Goal: Task Accomplishment & Management: Manage account settings

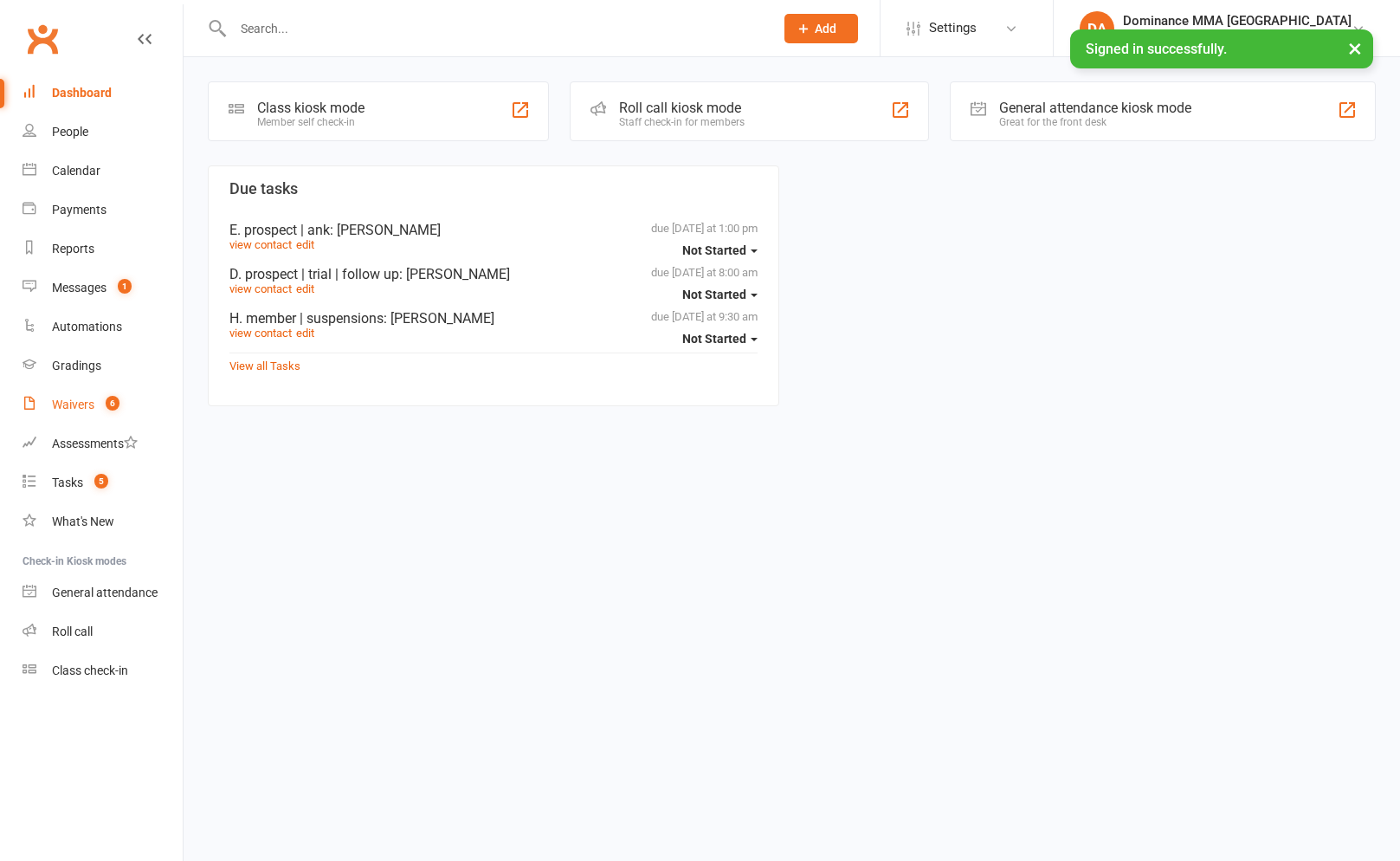
click at [116, 415] on link "Waivers 6" at bounding box center [102, 405] width 160 height 39
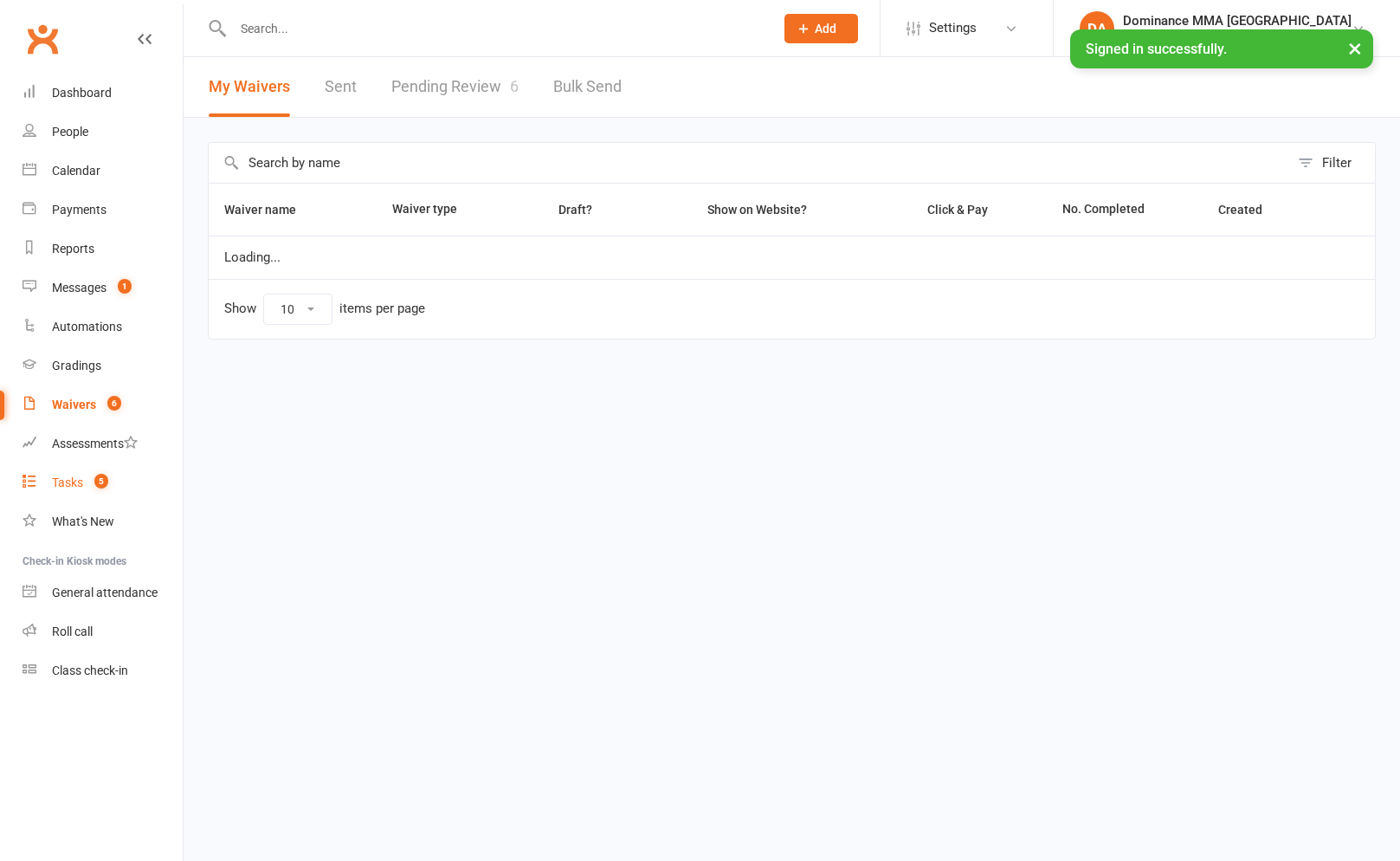
click at [115, 474] on link "Tasks 5" at bounding box center [102, 482] width 160 height 39
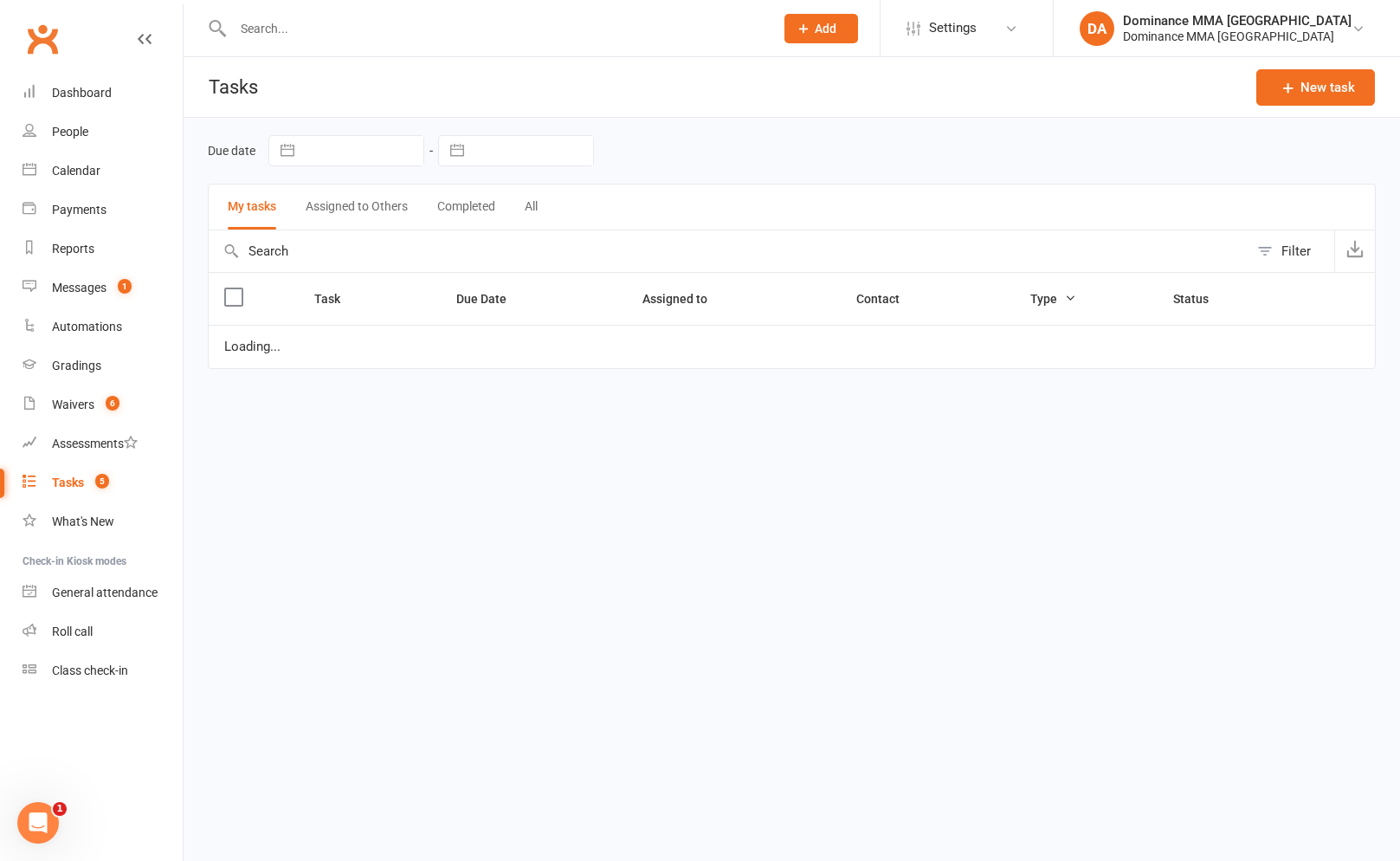
drag, startPoint x: 490, startPoint y: 145, endPoint x: 503, endPoint y: 164, distance: 23.0
click at [490, 147] on input "text" at bounding box center [532, 150] width 120 height 29
select select "6"
select select "2025"
select select "7"
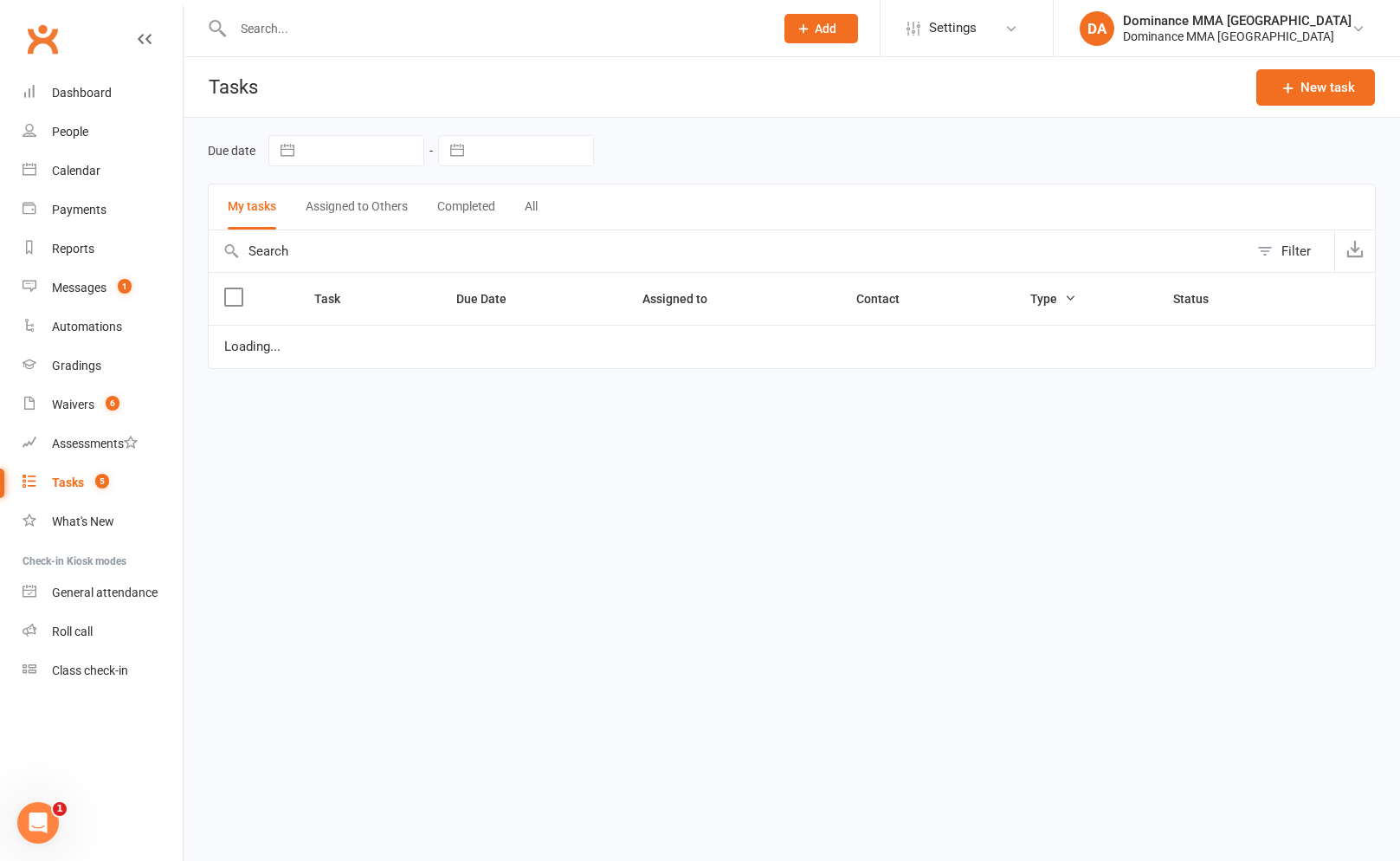
select select "2025"
select select "8"
select select "2025"
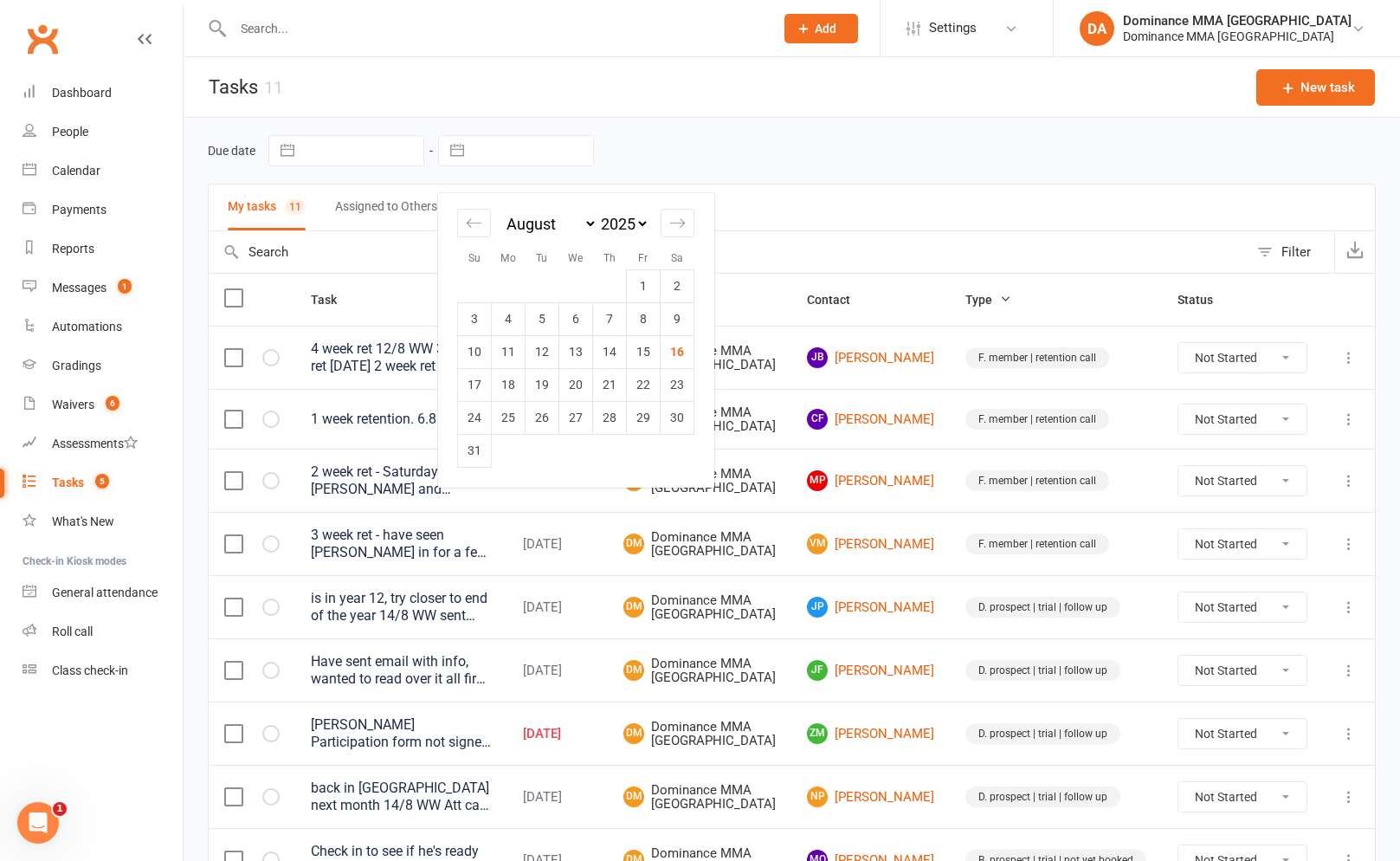
click at [694, 354] on table "1 2 3 4 5 6 7 8 9 10 11 12 13 14 15 16 17 18 19 20 21 22 23 24 25 26 27 28 29 3…" at bounding box center [576, 369] width 237 height 198
click at [683, 353] on td "16" at bounding box center [678, 352] width 34 height 33
type input "16 Aug 2025"
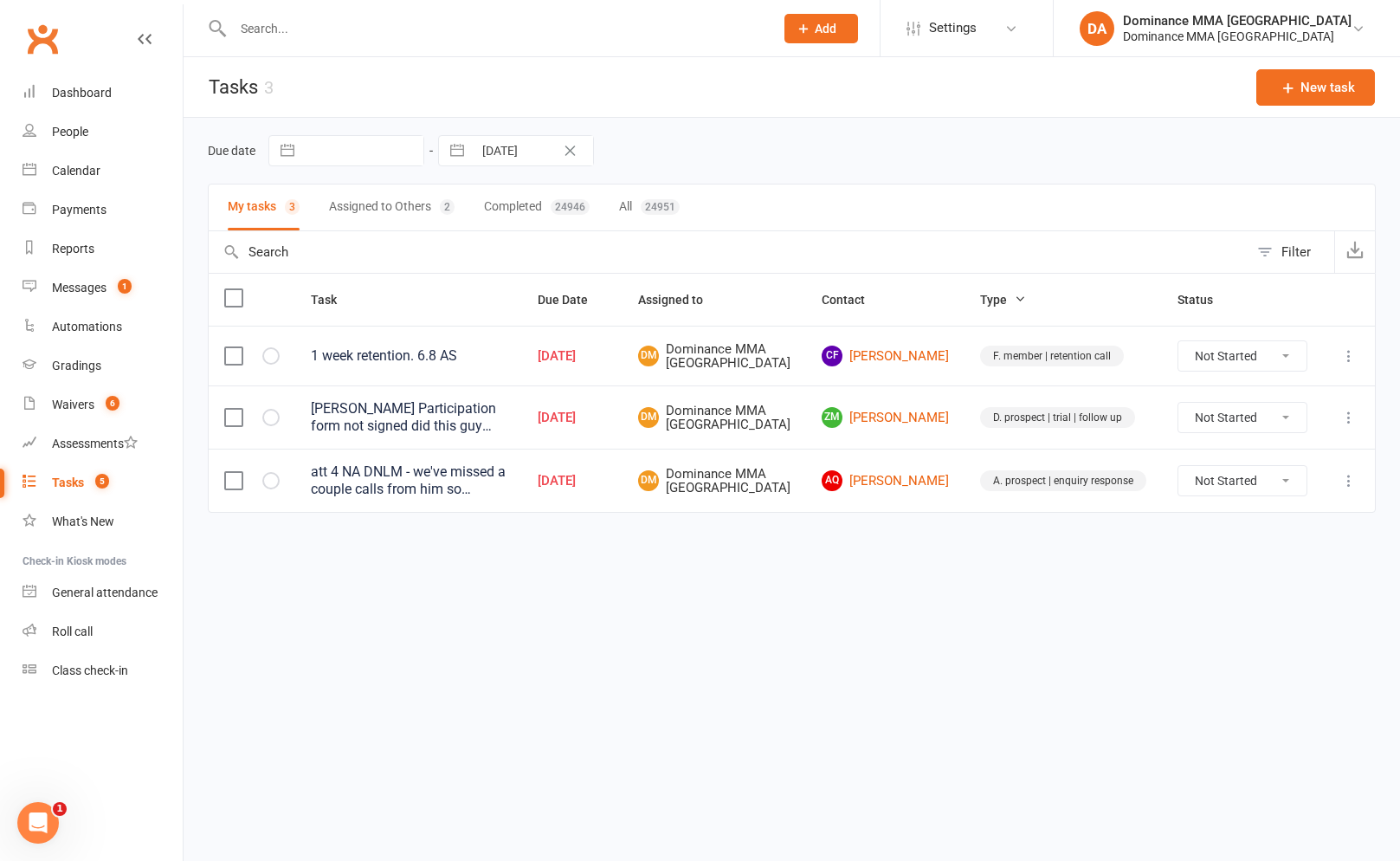
click at [409, 220] on button "Assigned to Others 2" at bounding box center [391, 207] width 126 height 46
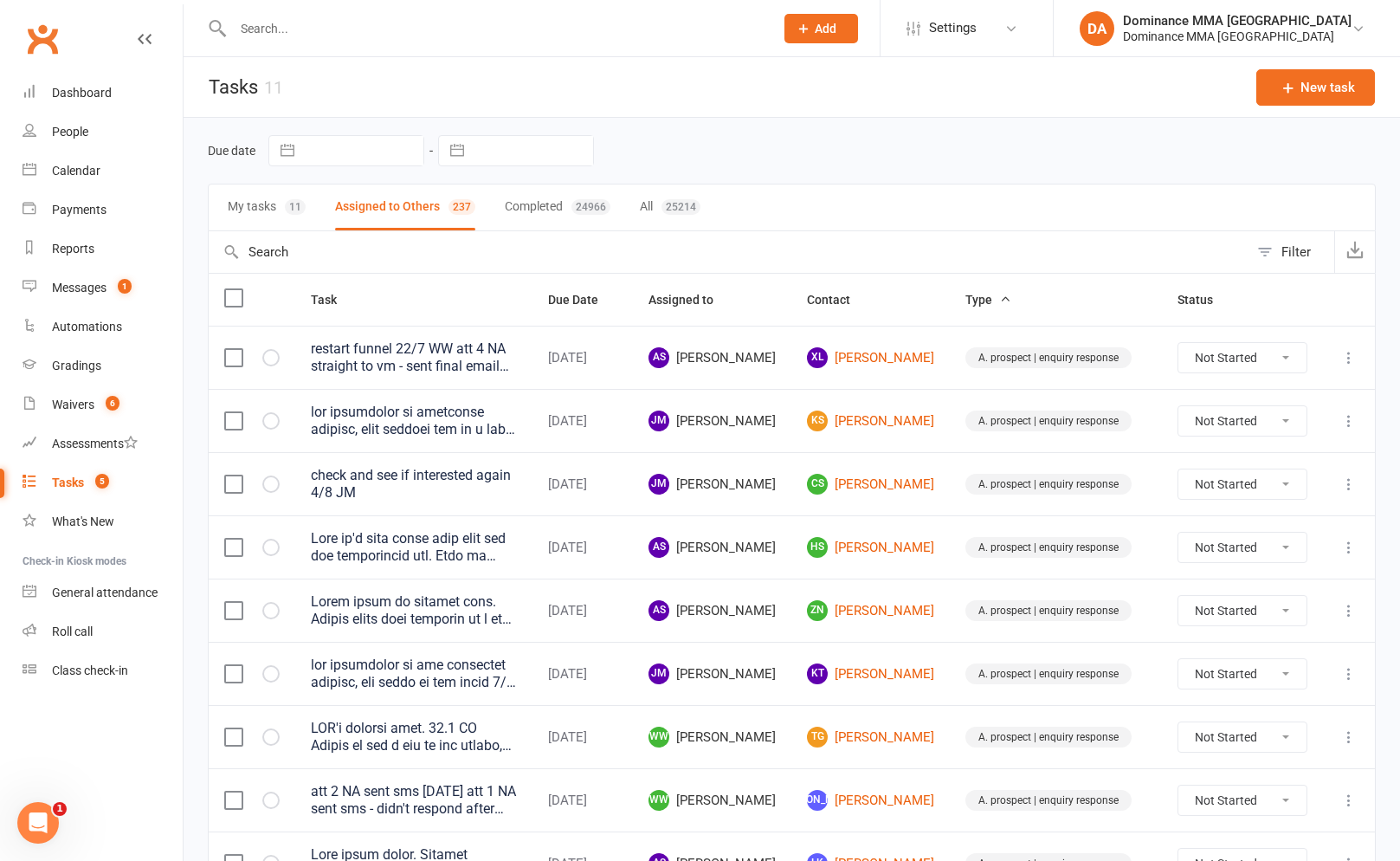
click at [530, 144] on input "text" at bounding box center [532, 150] width 120 height 29
select select "6"
select select "2025"
select select "7"
select select "2025"
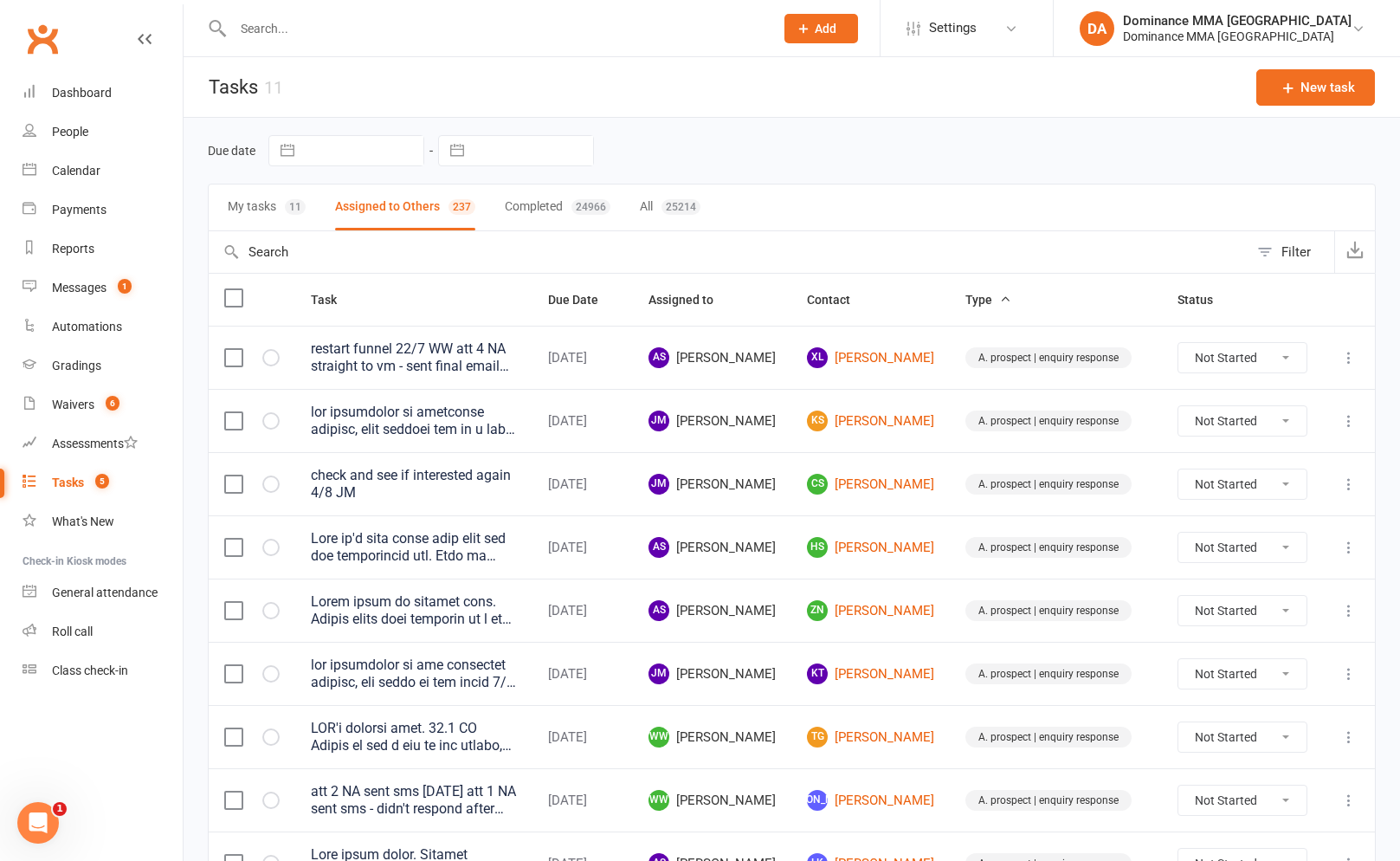
select select "8"
select select "2025"
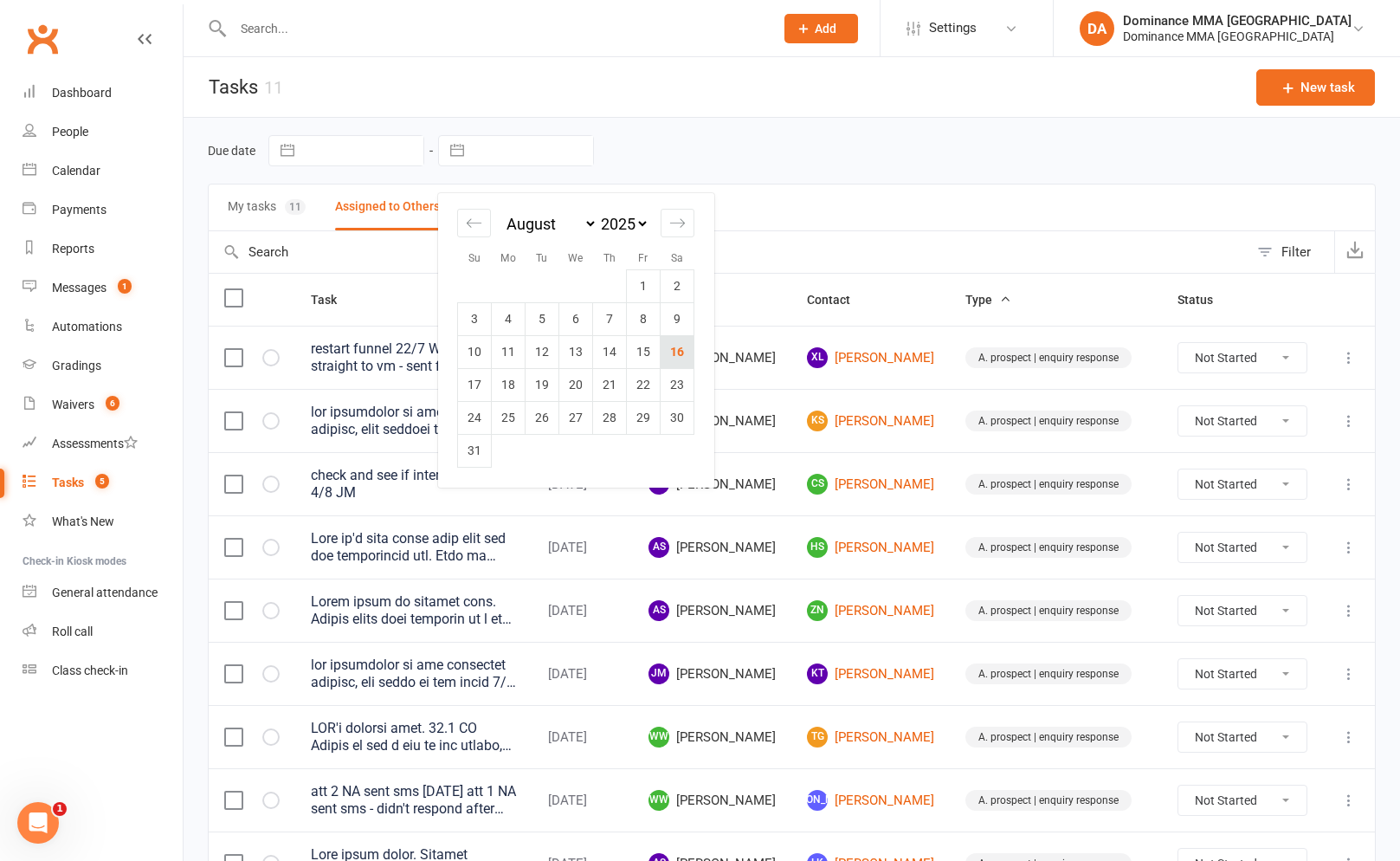
click at [682, 357] on td "16" at bounding box center [678, 352] width 34 height 33
type input "16 Aug 2025"
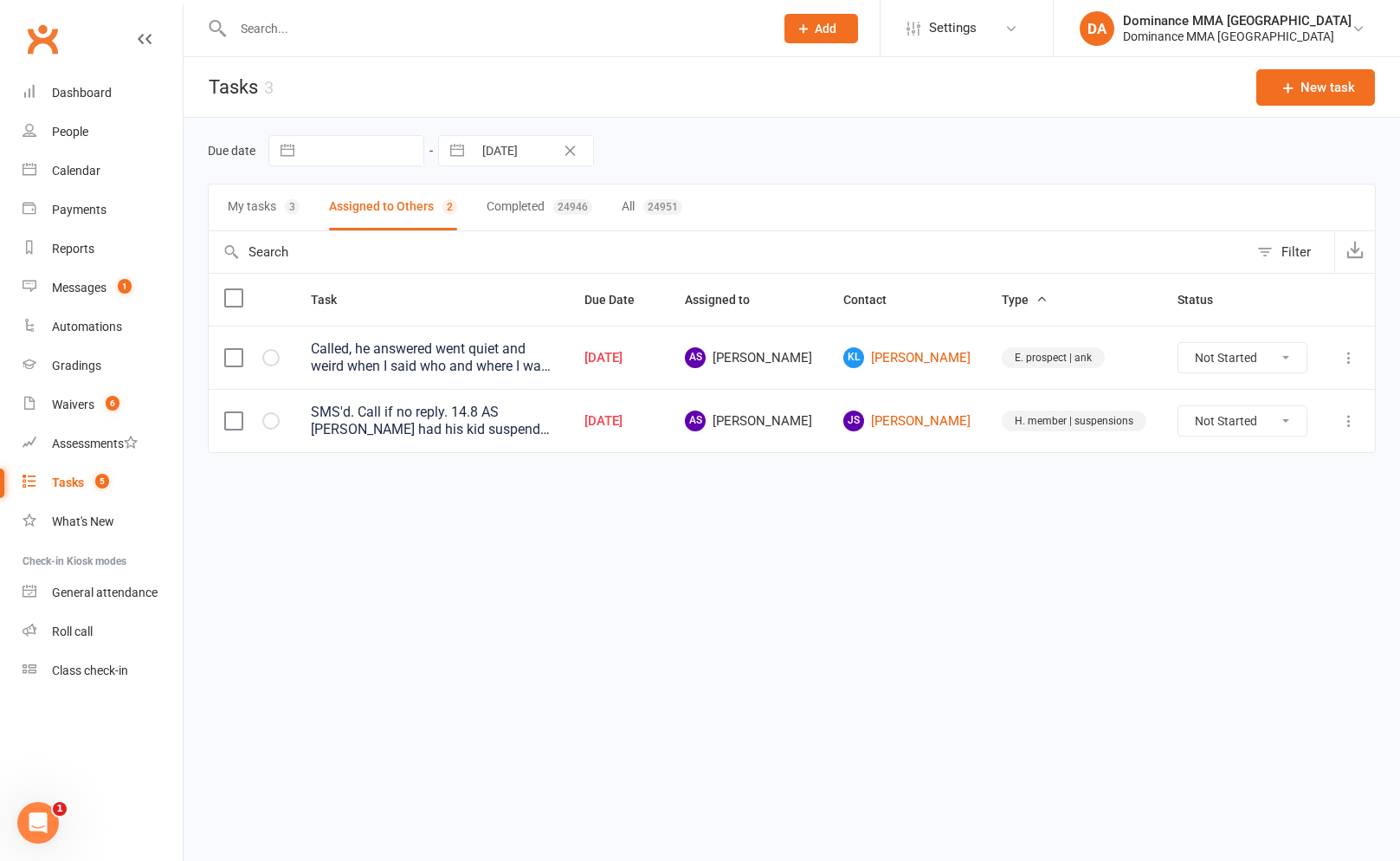
click at [276, 212] on button "My tasks 3" at bounding box center [264, 207] width 72 height 46
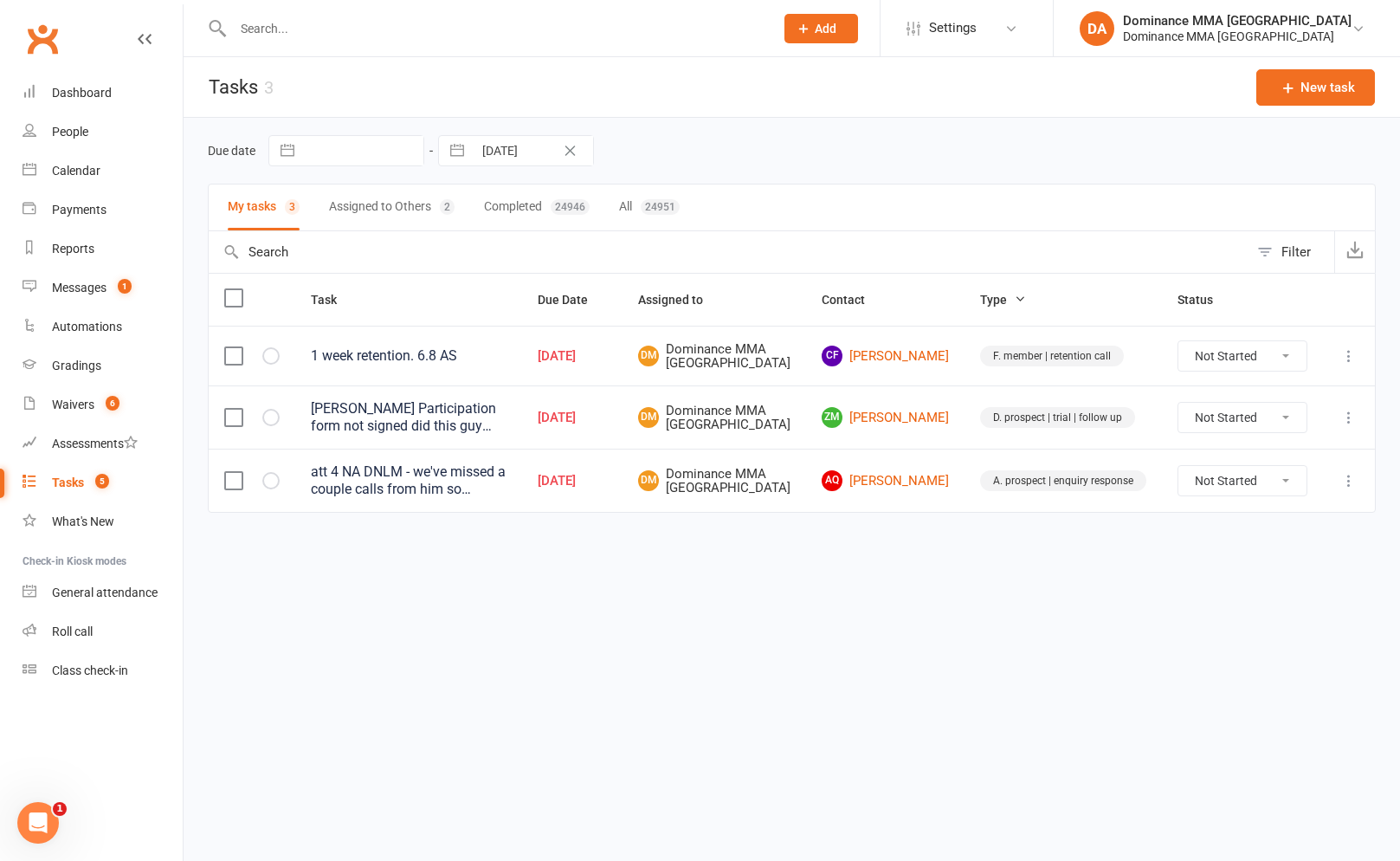
click at [507, 428] on div "SEBASTIAN Participation form not signed did this guy come and train last Sat? s…" at bounding box center [408, 417] width 196 height 35
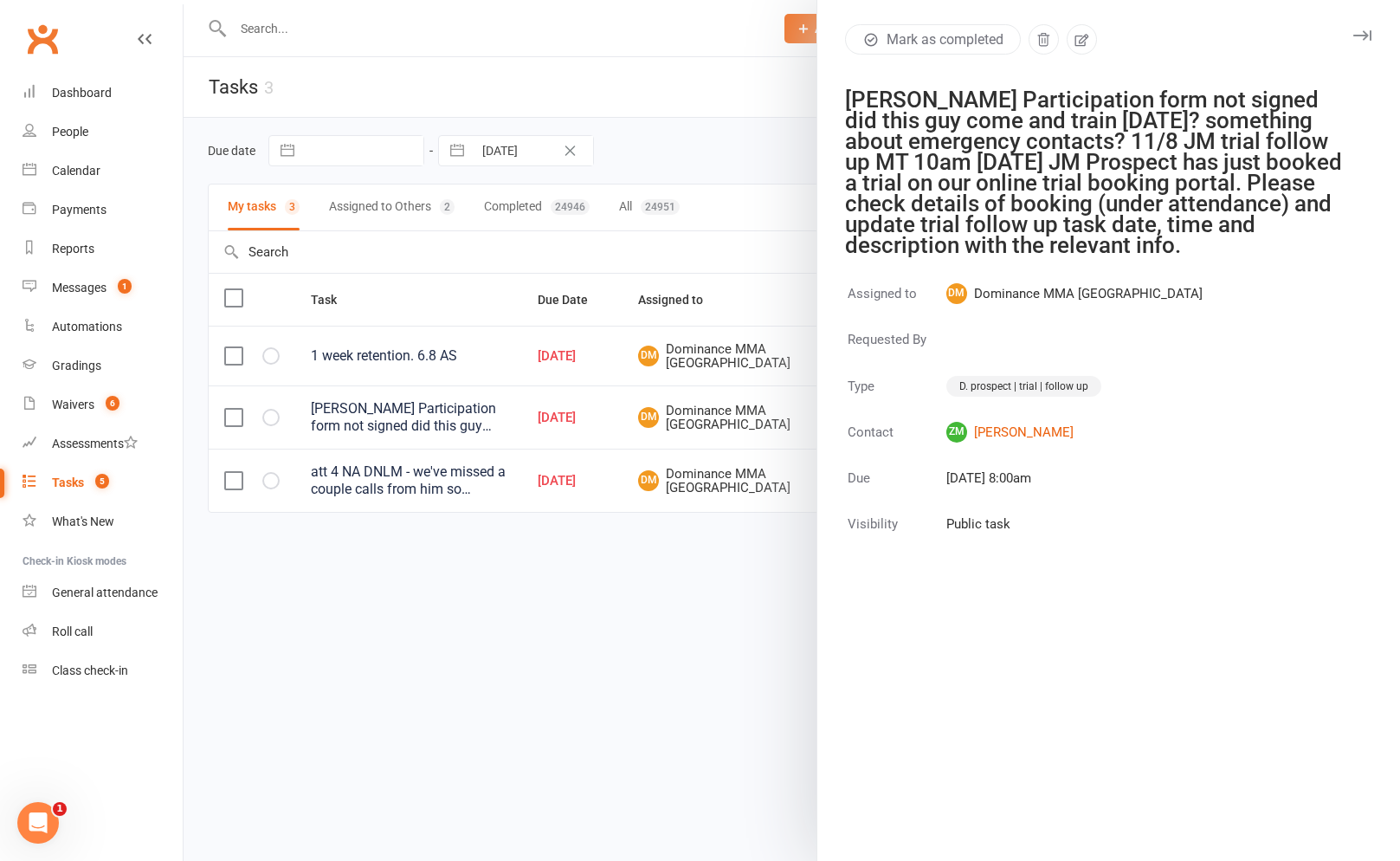
click at [728, 294] on div at bounding box center [791, 430] width 1217 height 861
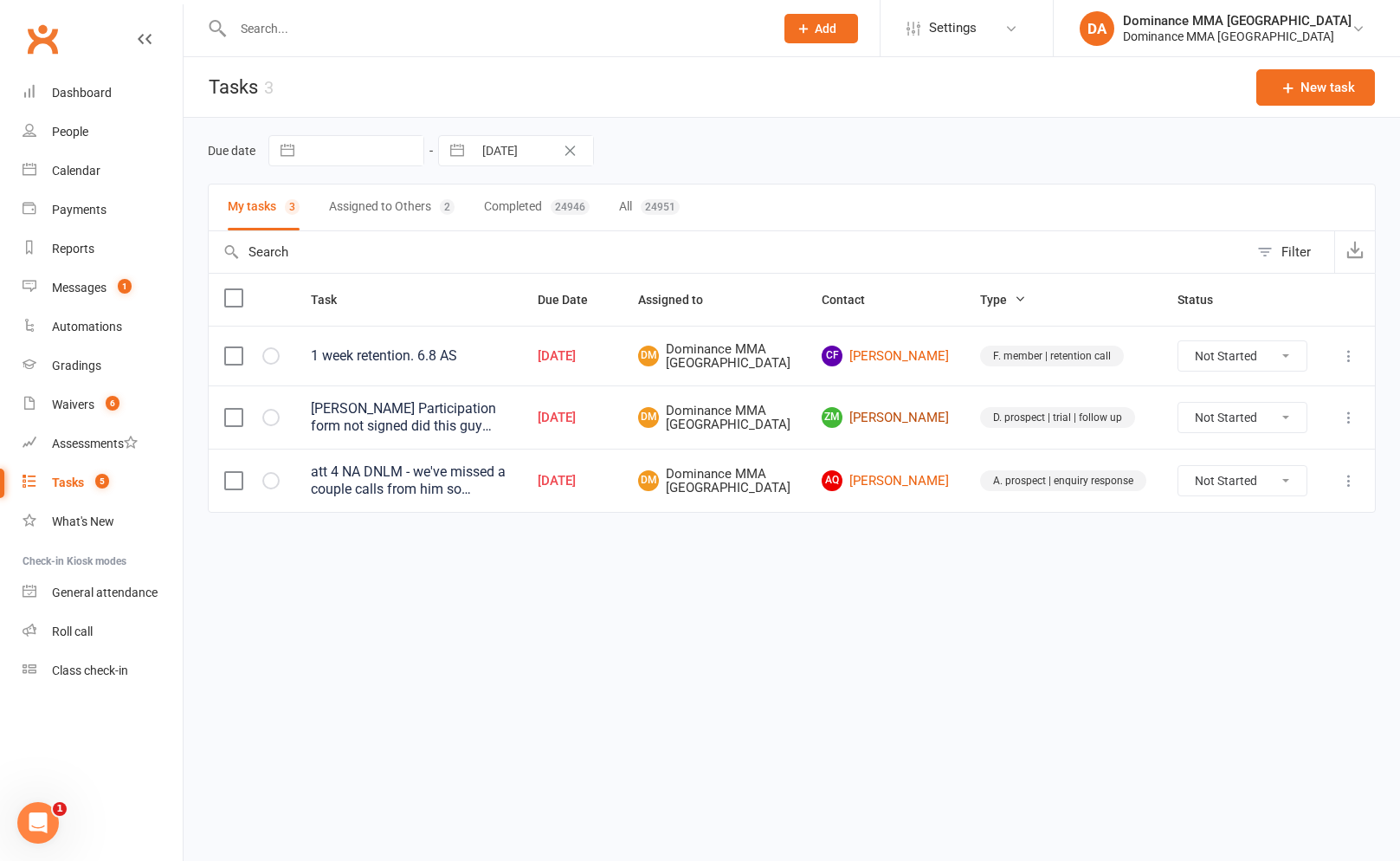
click at [906, 428] on link "Zm Zac mcentee" at bounding box center [885, 418] width 128 height 21
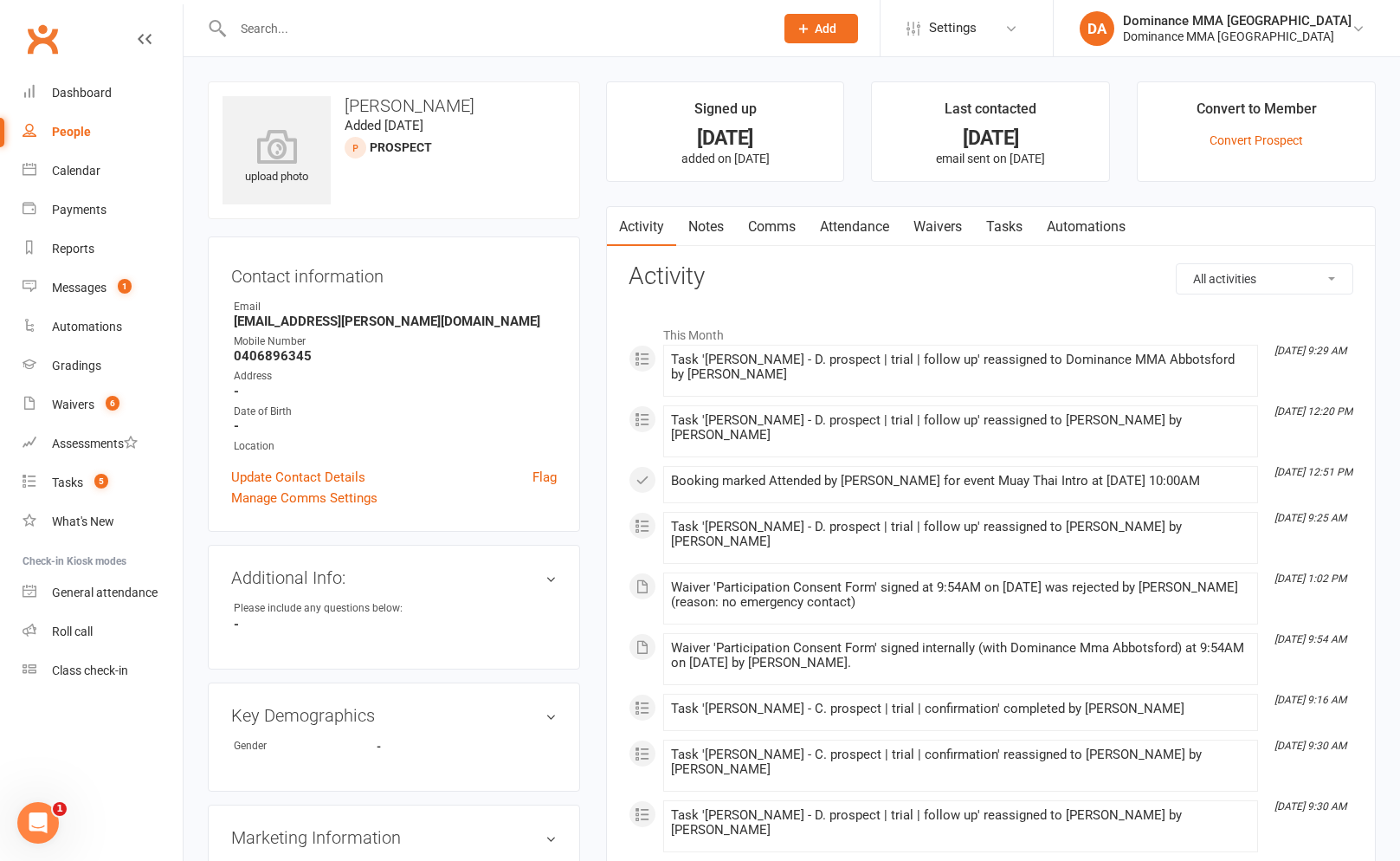
click at [734, 228] on link "Notes" at bounding box center [705, 227] width 60 height 40
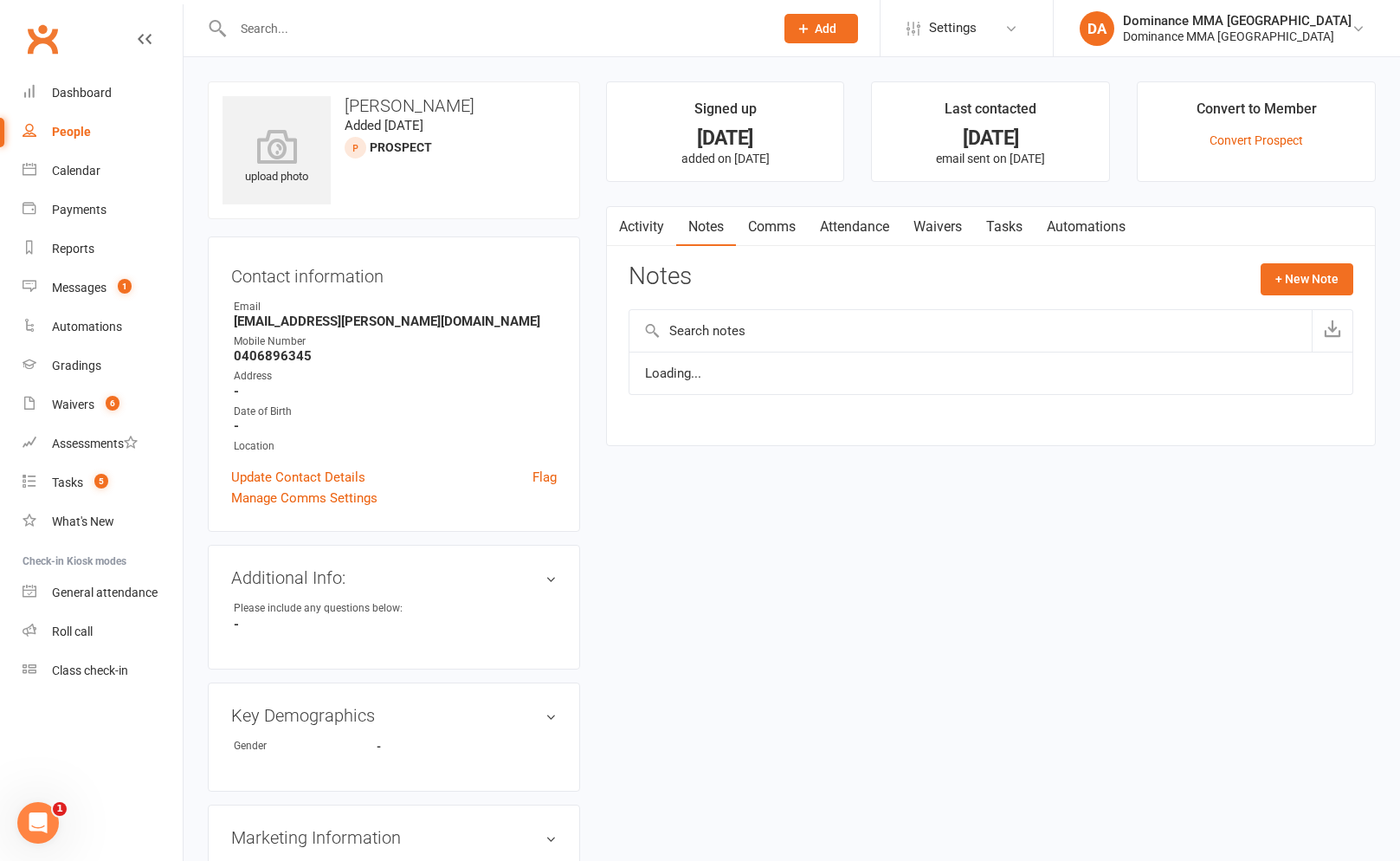
drag, startPoint x: 912, startPoint y: 222, endPoint x: 949, endPoint y: 222, distance: 37.0
click at [913, 222] on link "Waivers" at bounding box center [938, 227] width 73 height 40
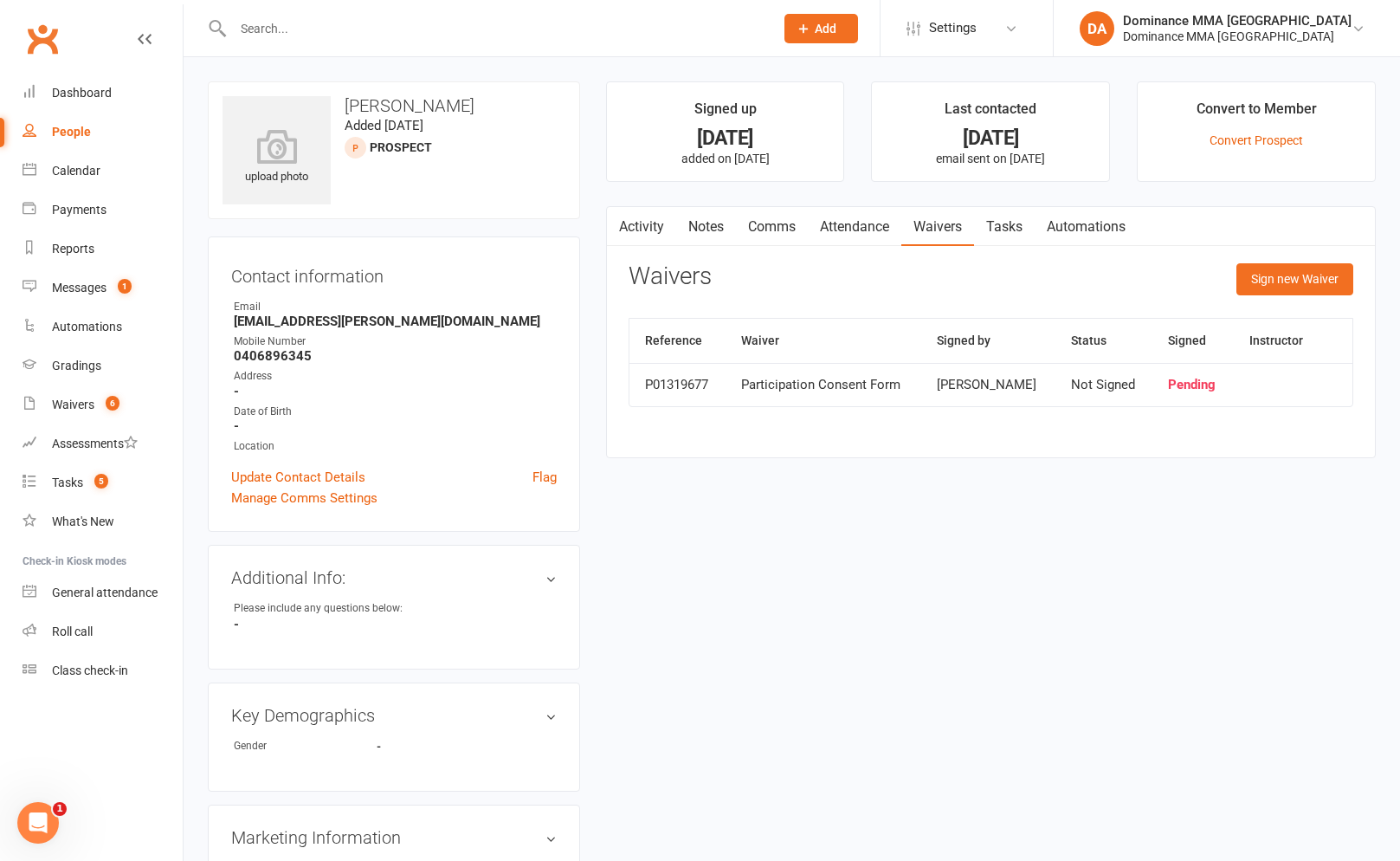
click at [700, 235] on link "Notes" at bounding box center [705, 227] width 60 height 40
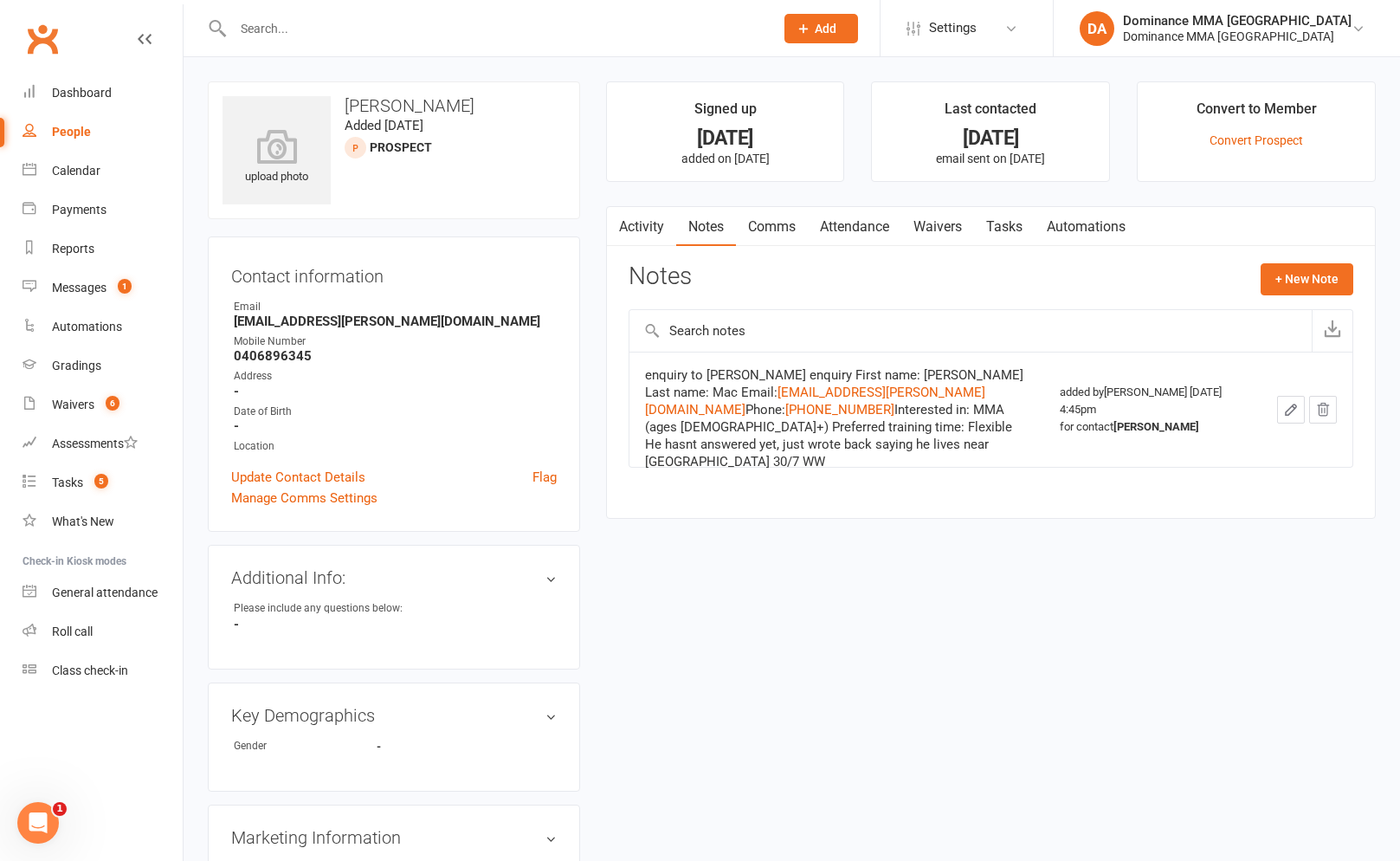
click at [653, 239] on link "Activity" at bounding box center [641, 227] width 69 height 40
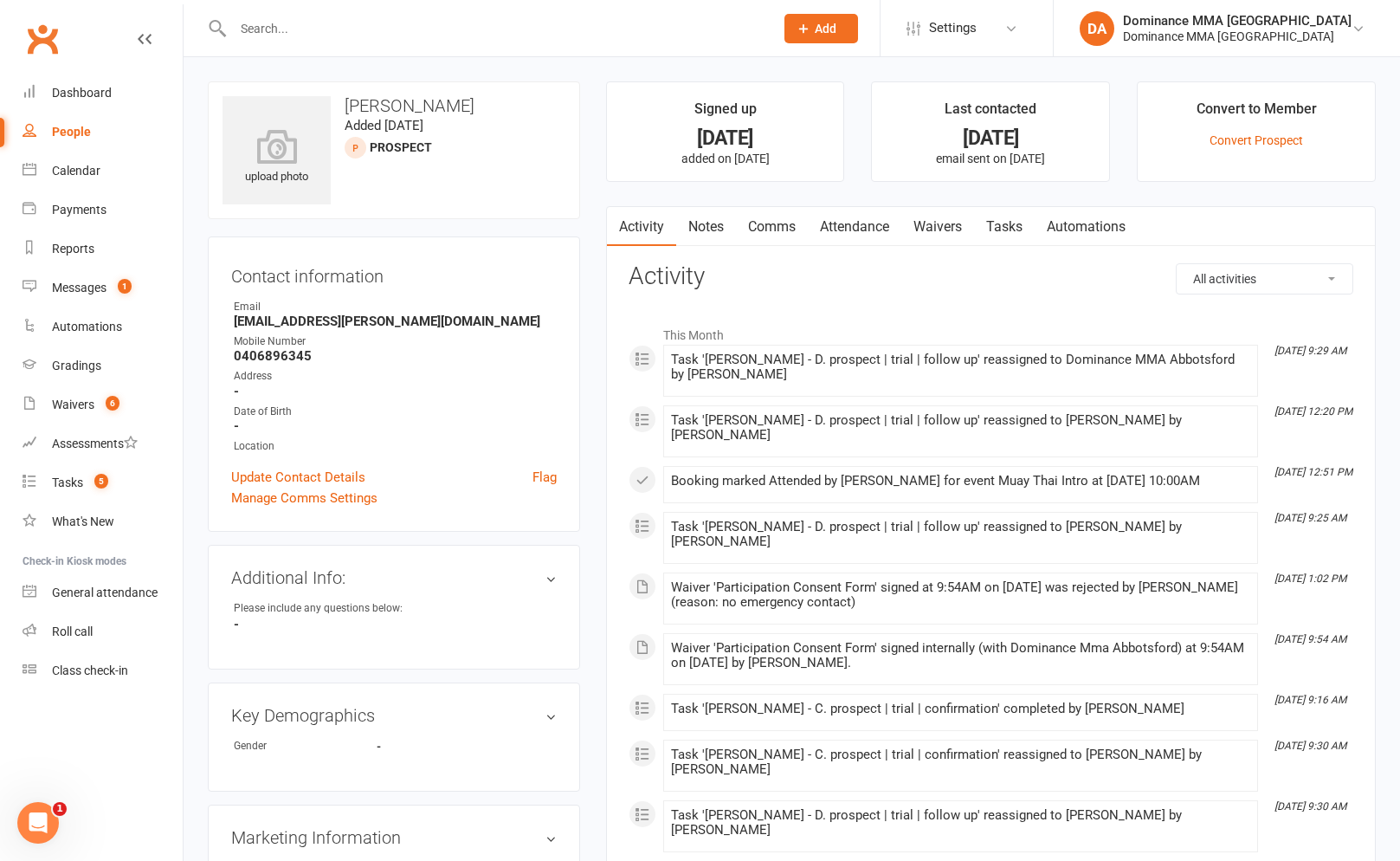
click at [734, 236] on link "Notes" at bounding box center [705, 227] width 60 height 40
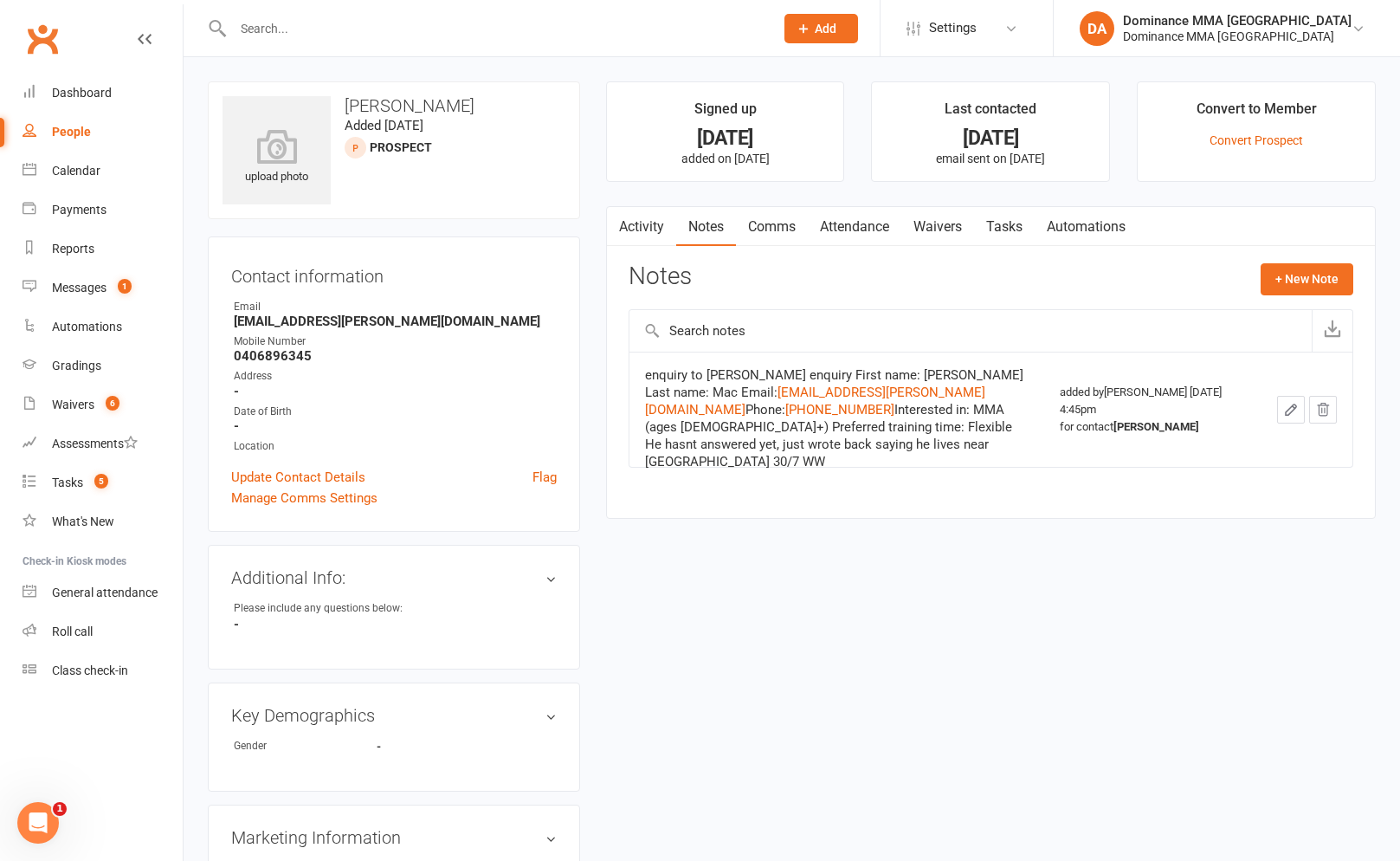
click at [664, 258] on div "Activity Notes Comms Attendance Waivers Tasks Automations Notes + New Note enqu…" at bounding box center [991, 362] width 769 height 313
click at [661, 237] on link "Activity" at bounding box center [641, 227] width 69 height 40
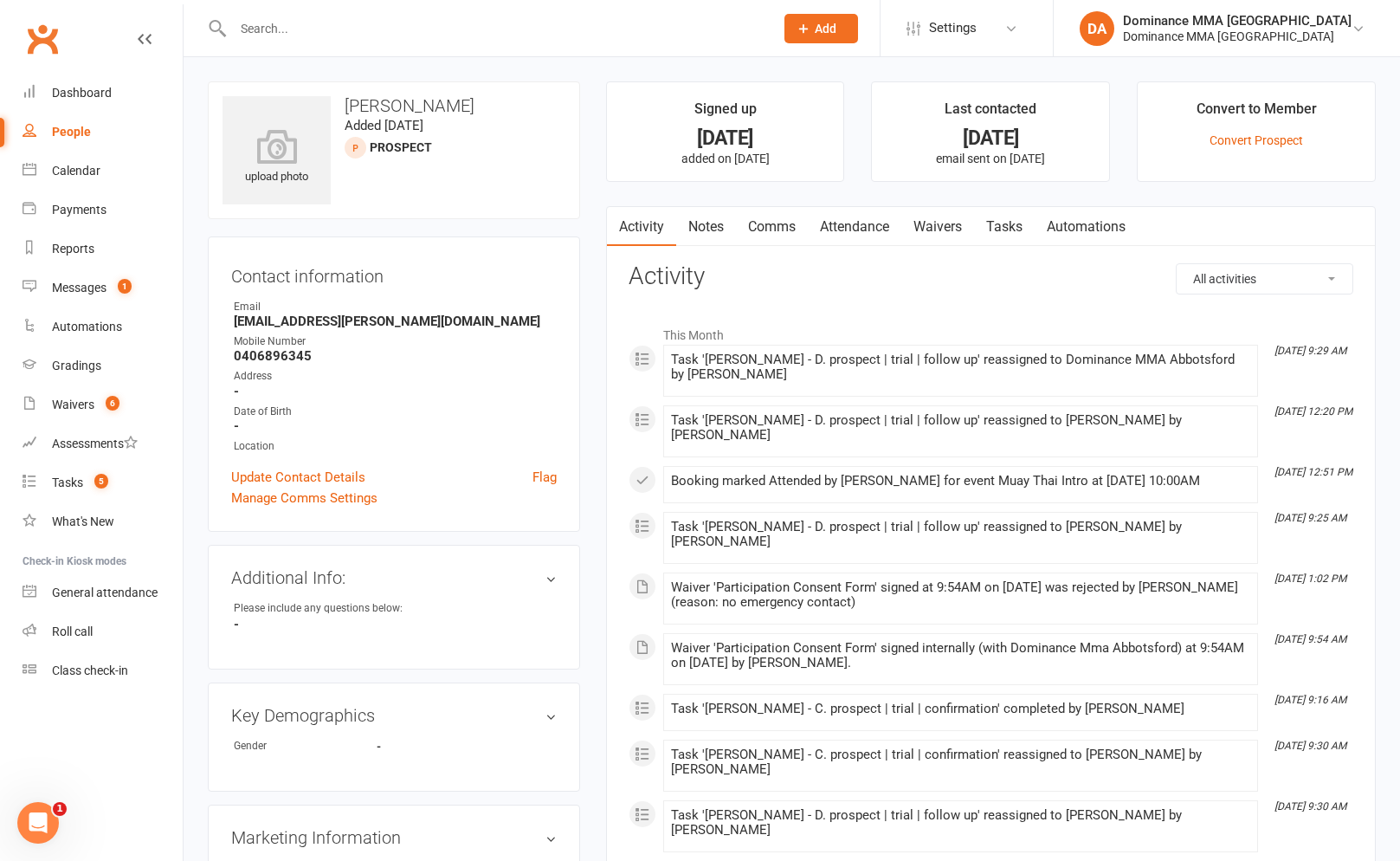
drag, startPoint x: 1047, startPoint y: 210, endPoint x: 1039, endPoint y: 215, distance: 9.4
click at [1047, 210] on link "Automations" at bounding box center [1086, 227] width 103 height 40
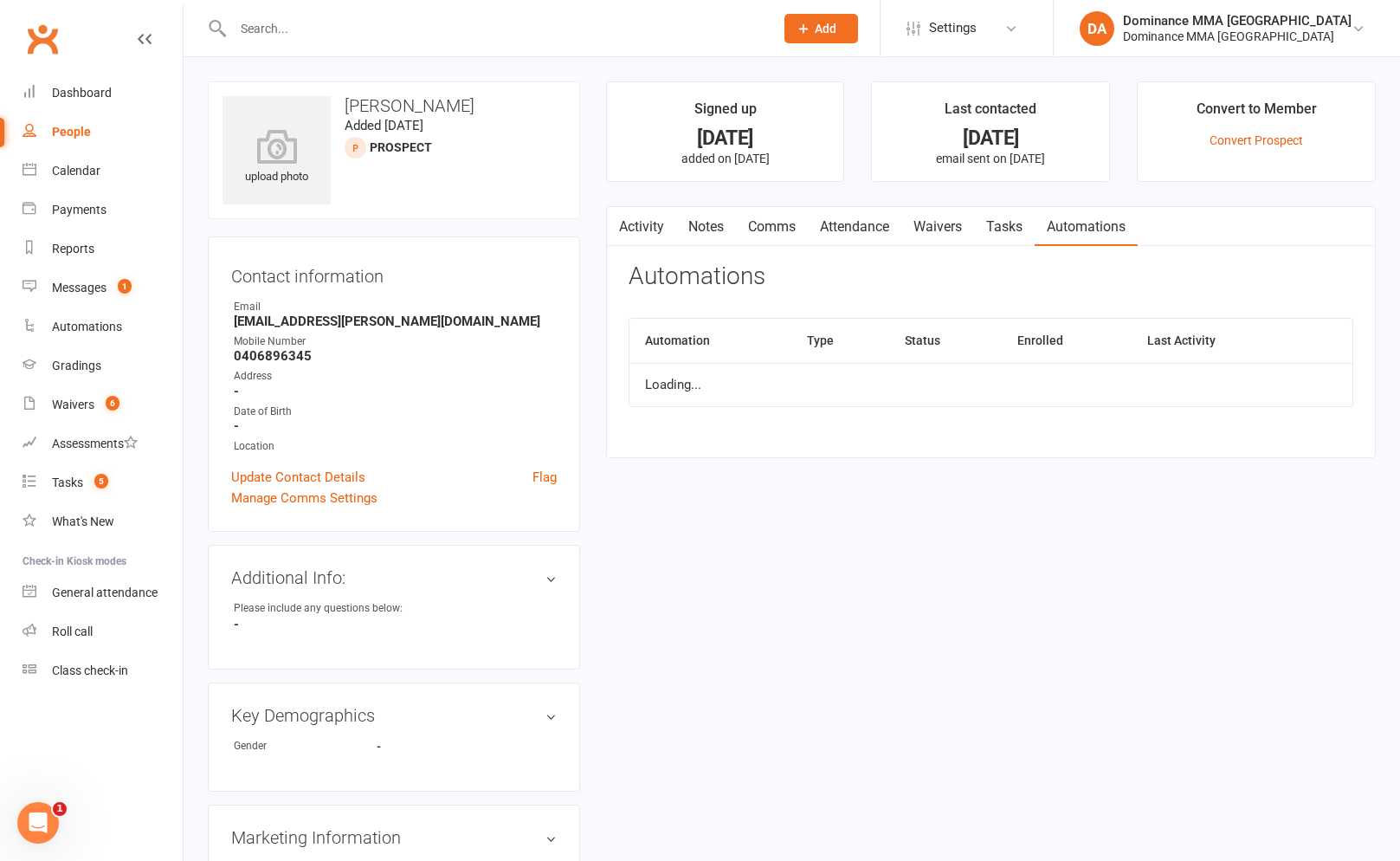
click at [1037, 216] on div "Activity Notes Comms Attendance Waivers Tasks Automations" at bounding box center [873, 227] width 531 height 40
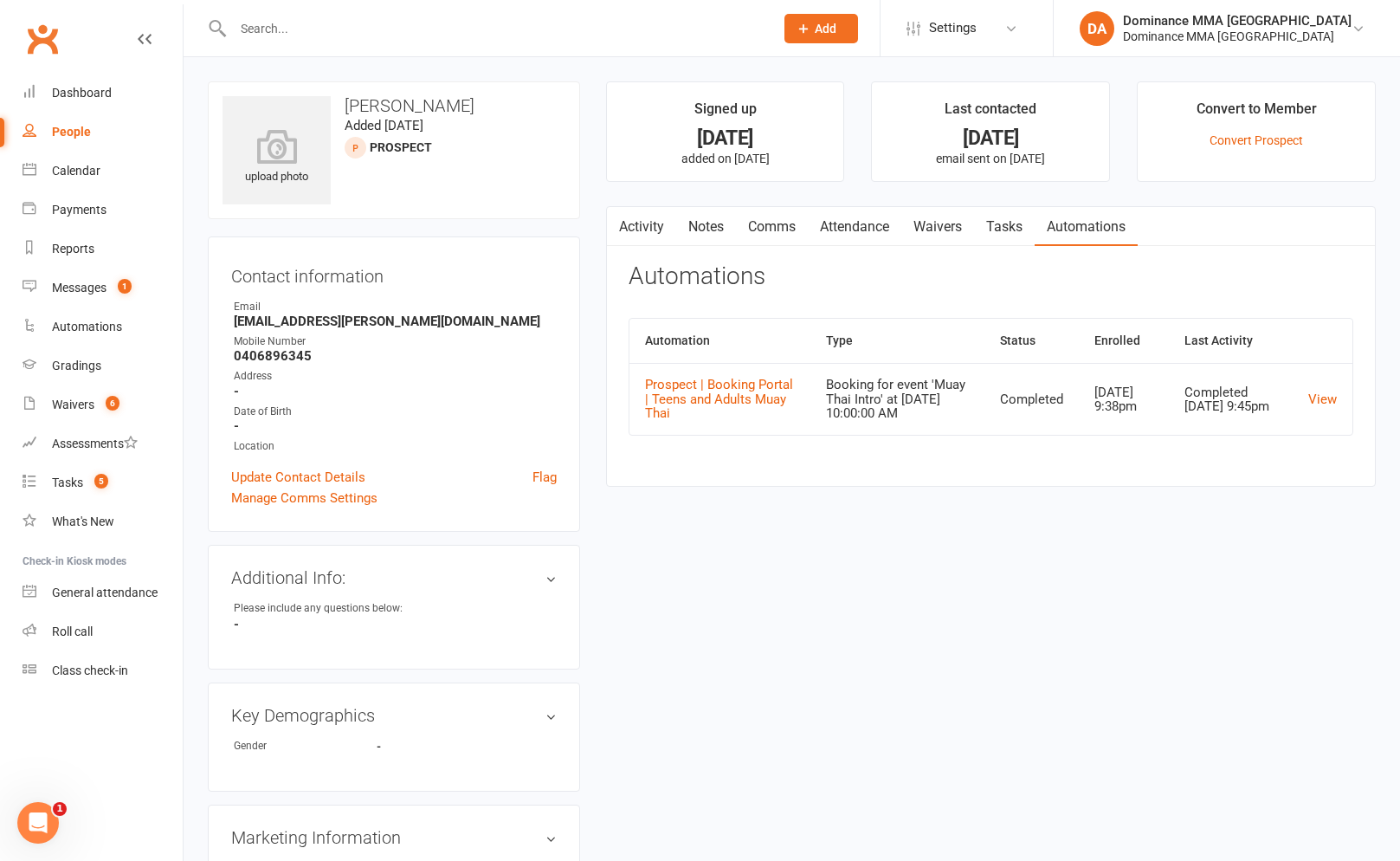
click at [995, 234] on link "Tasks" at bounding box center [1005, 227] width 60 height 40
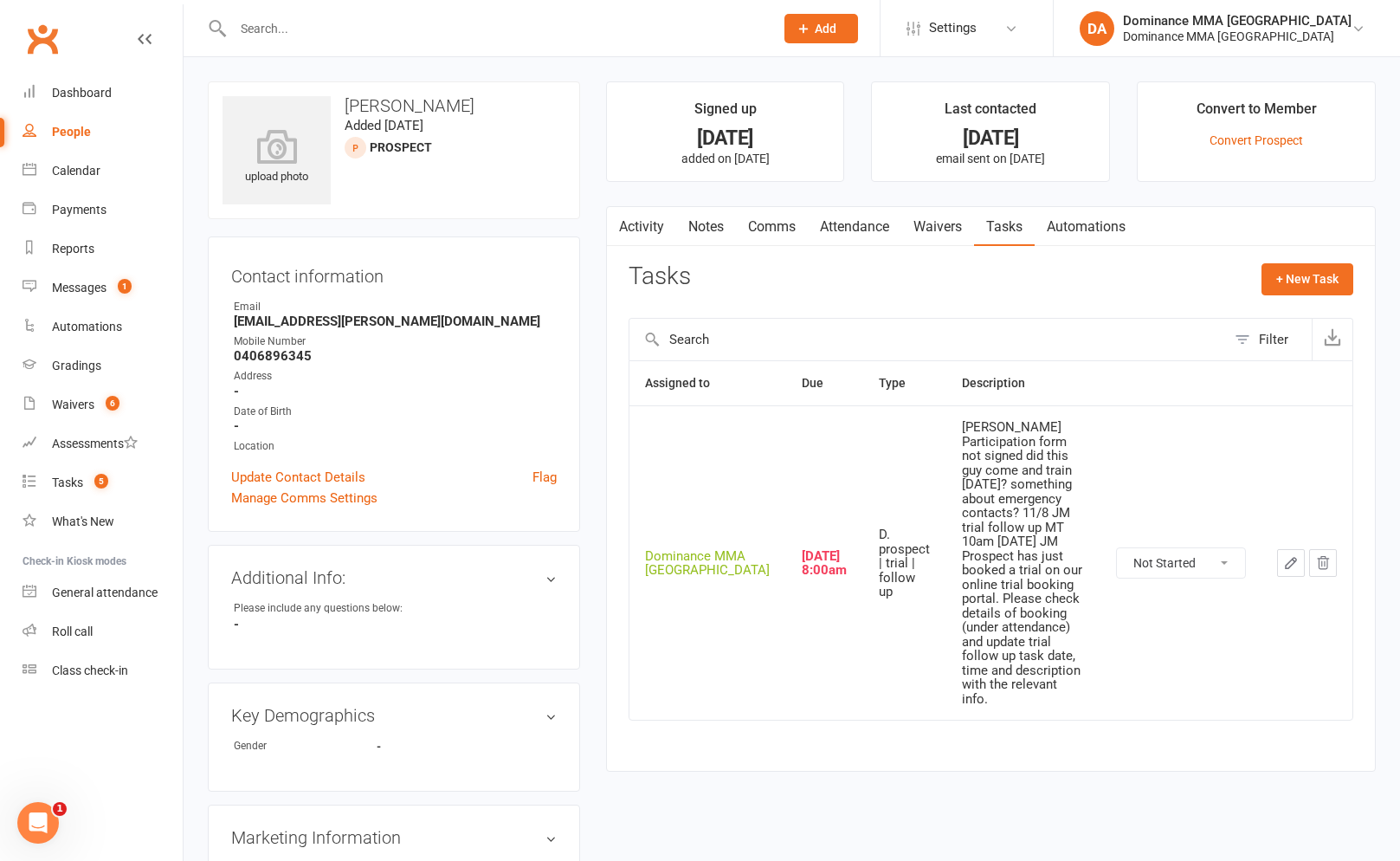
click at [1281, 549] on button "button" at bounding box center [1290, 562] width 27 height 27
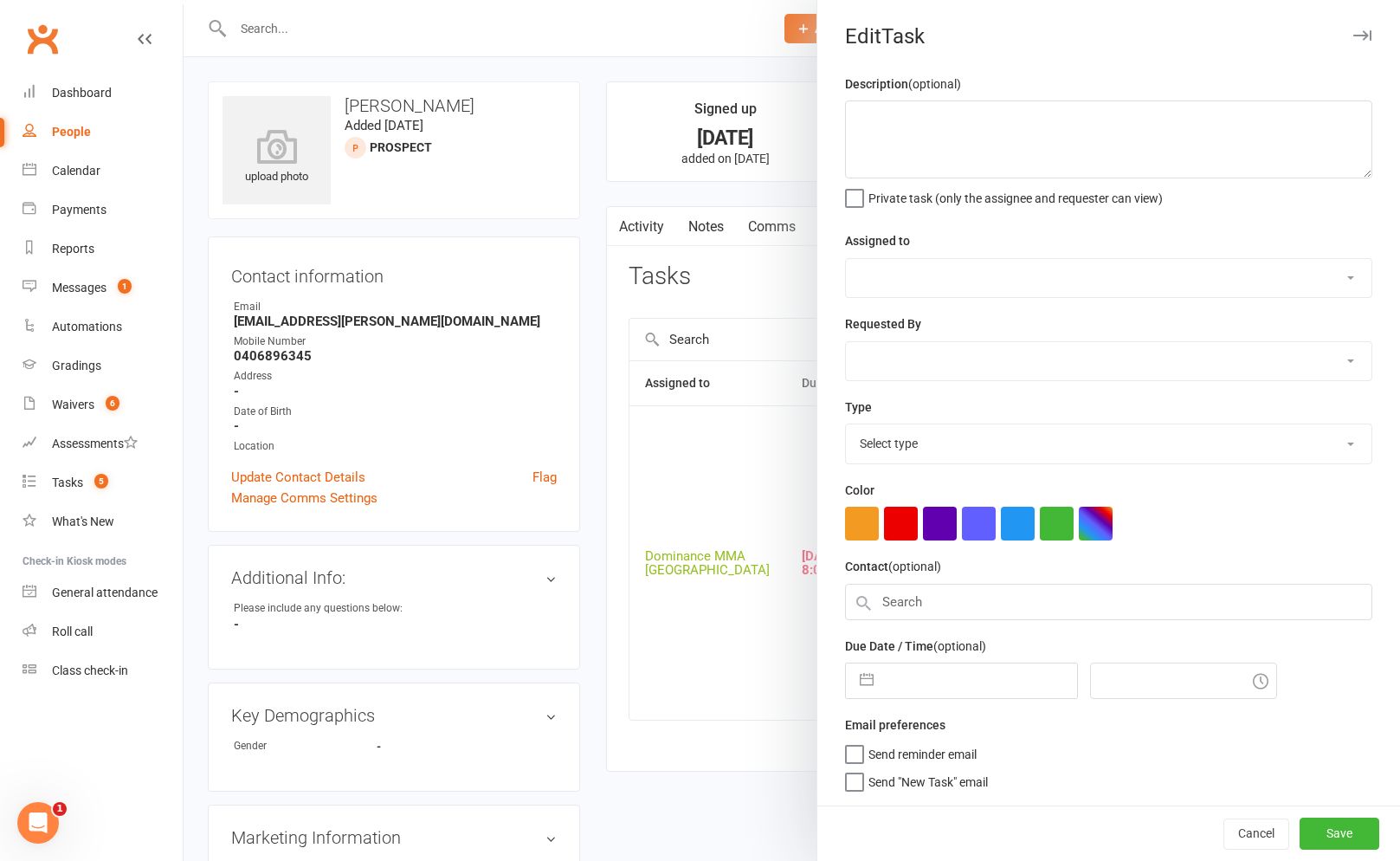
type textarea "SEBASTIAN Participation form not signed did this guy come and train last Sat? s…"
select select "12631"
type input "[DATE]"
type input "8:00am"
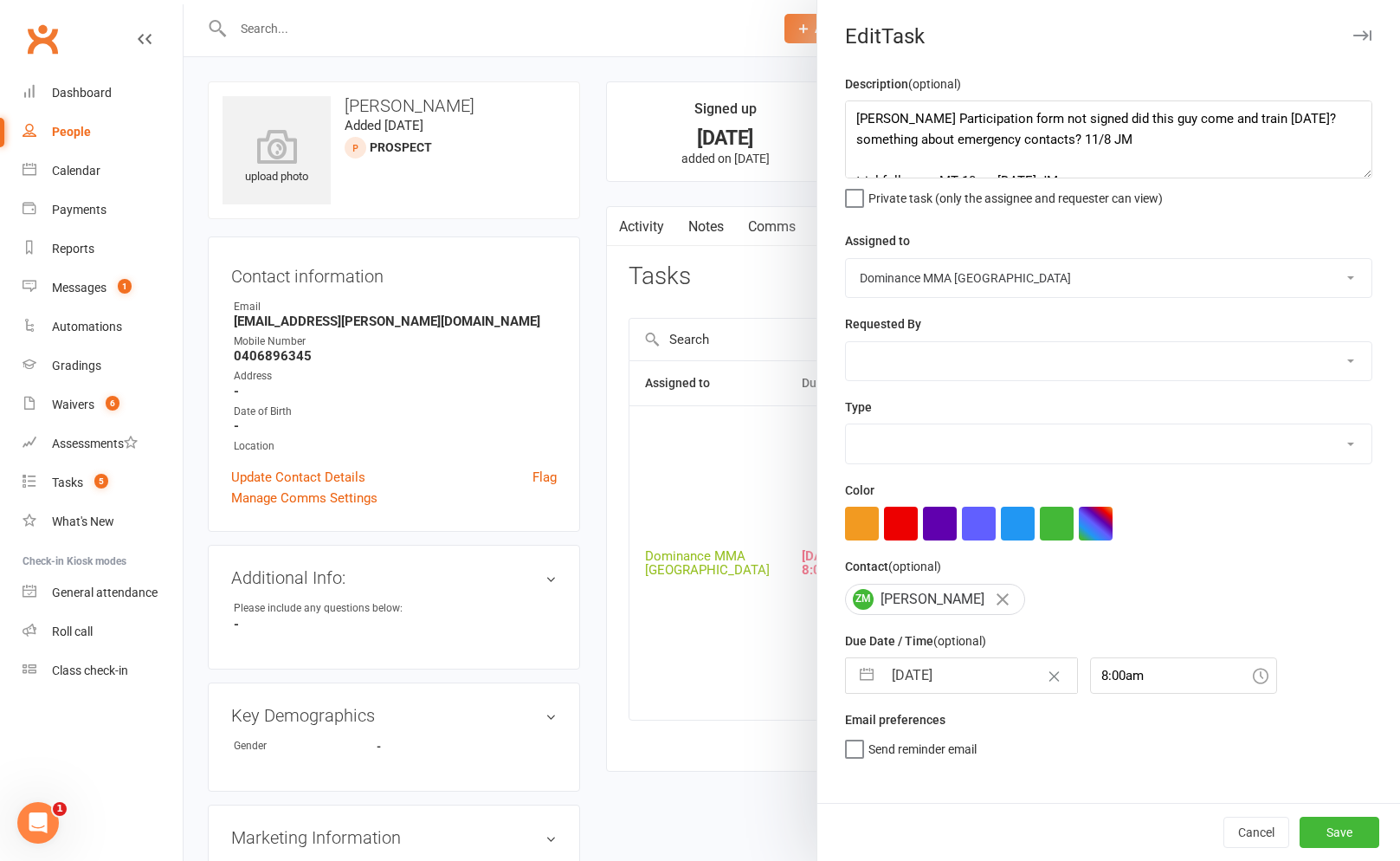
select select "3863"
click at [861, 112] on textarea "SEBASTIAN Participation form not signed did this guy come and train last Sat? s…" at bounding box center [1109, 139] width 527 height 77
click at [859, 112] on textarea "SEBASTIAN Participation form not signed did this guy come and train last Sat? s…" at bounding box center [1109, 139] width 527 height 77
click at [1357, 112] on textarea "Yes, this guy trained, he did submit a form but no emergency contact so I asked…" at bounding box center [1109, 139] width 527 height 77
type textarea "Yes, this guy trained, he did submit a form but no emergency contact so I asked…"
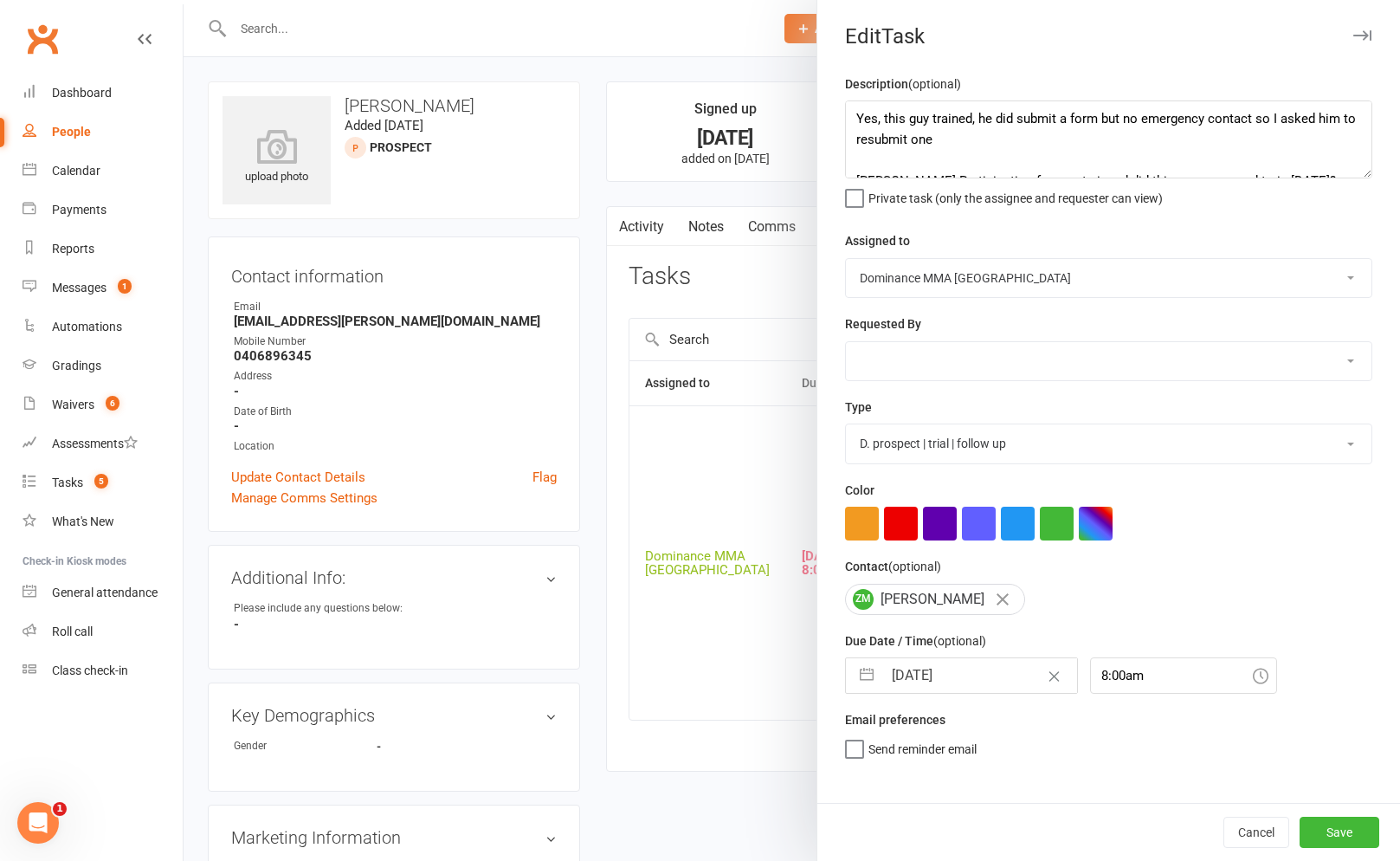
click at [884, 381] on div "Cat Wilson David Hart Lachlan Dart Alish S. Will Wesley Max Viney Dominance MMA…" at bounding box center [1109, 361] width 527 height 40
click at [894, 374] on select "Cat Wilson David Hart Lachlan Dart Alish S. Will Wesley Max Viney Dominance MMA…" at bounding box center [1109, 361] width 526 height 38
select select "12631"
click at [977, 296] on select "Cat Wilson David Hart Lachlan Dart Alish S. Will Wesley Max Viney Dominance MMA…" at bounding box center [1109, 278] width 526 height 38
select select "45422"
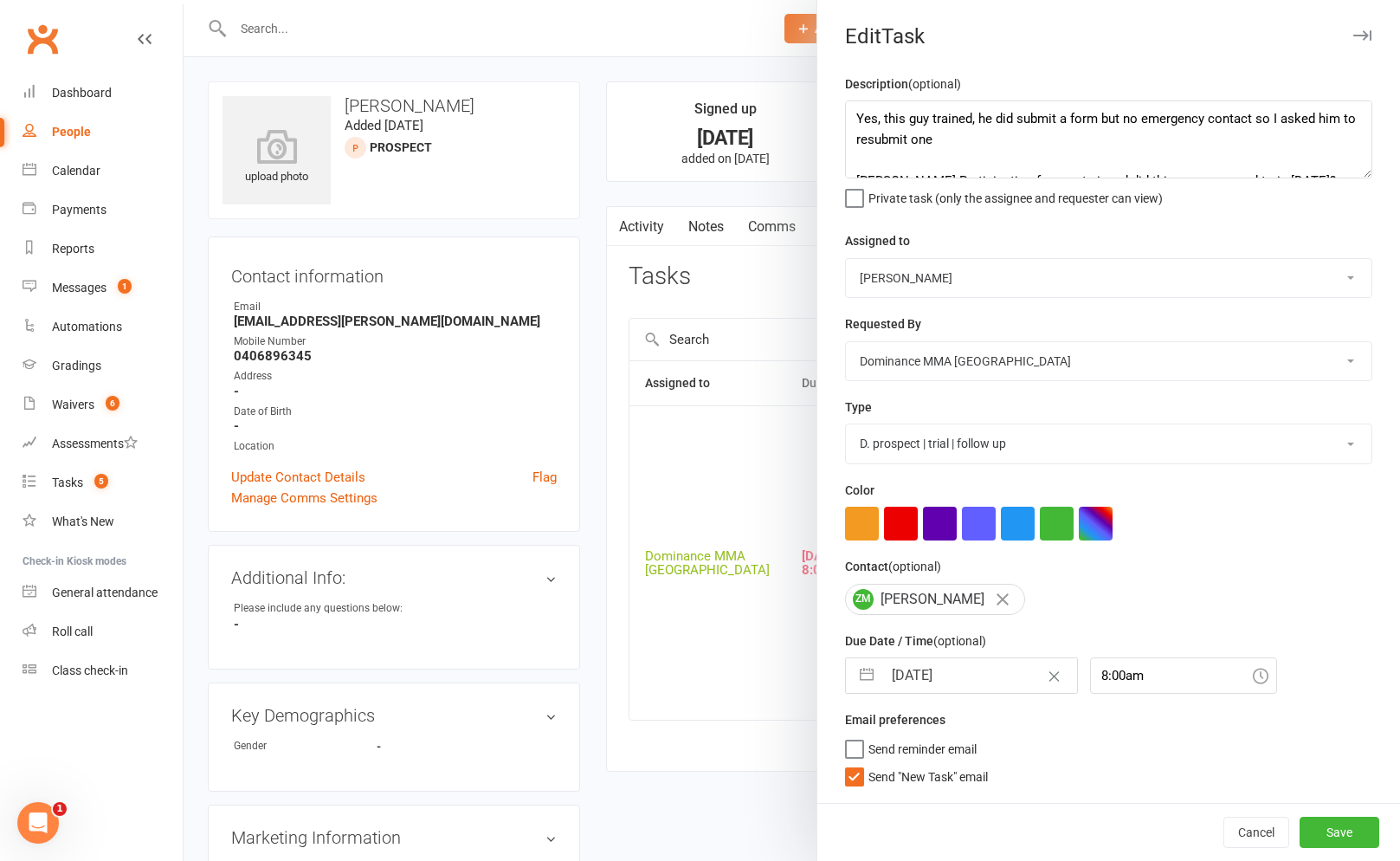
drag, startPoint x: 902, startPoint y: 781, endPoint x: 912, endPoint y: 771, distance: 14.1
click at [903, 781] on span "Send "New Task" email" at bounding box center [928, 773] width 119 height 20
click at [903, 764] on input "Send "New Task" email" at bounding box center [916, 764] width 143 height 0
click at [932, 704] on div "Description (optional) Yes, this guy trained, he did submit a form but no emerg…" at bounding box center [1109, 438] width 582 height 729
click at [941, 688] on input "[DATE]" at bounding box center [979, 675] width 195 height 35
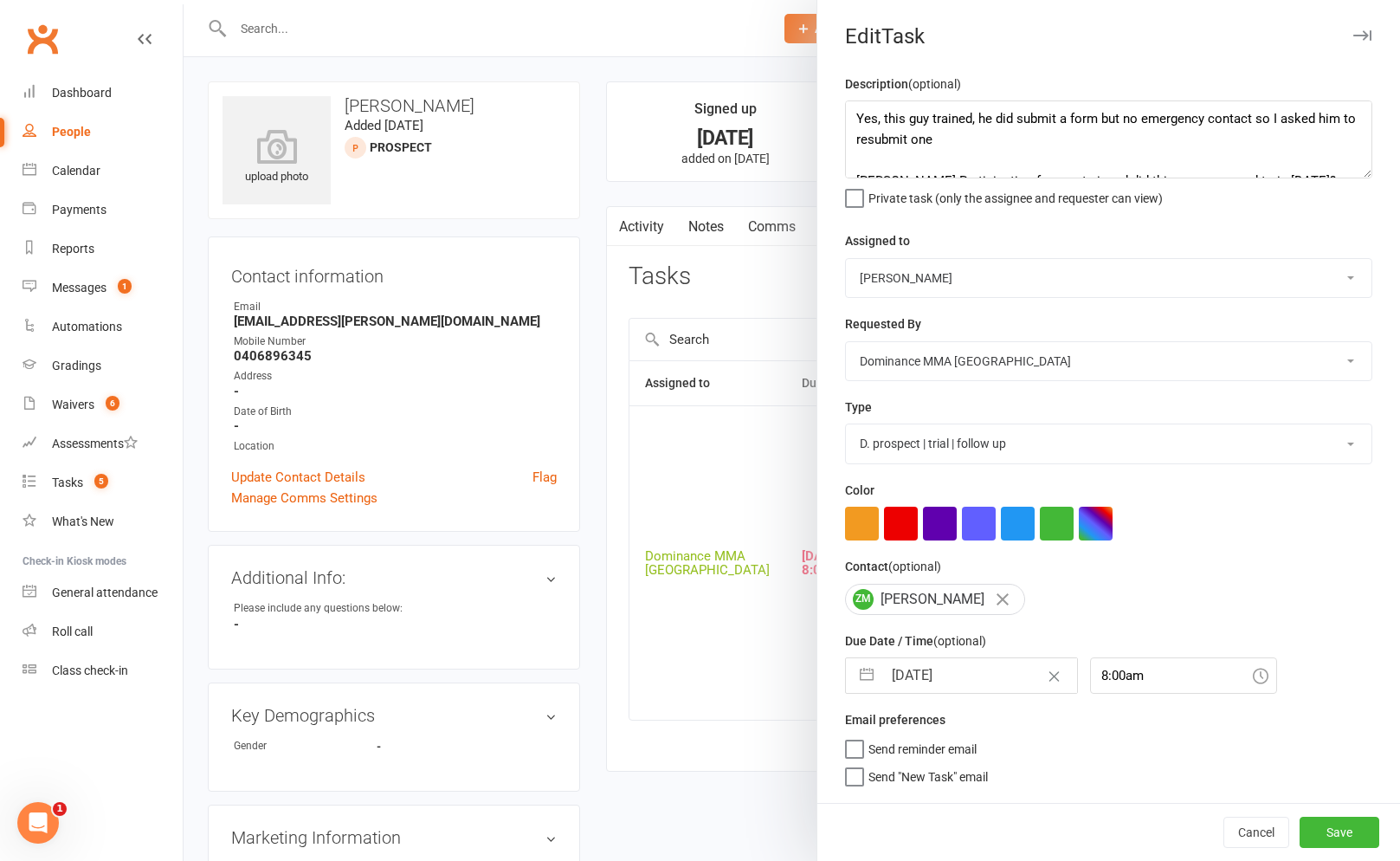
select select "6"
select select "2025"
select select "7"
select select "2025"
select select "8"
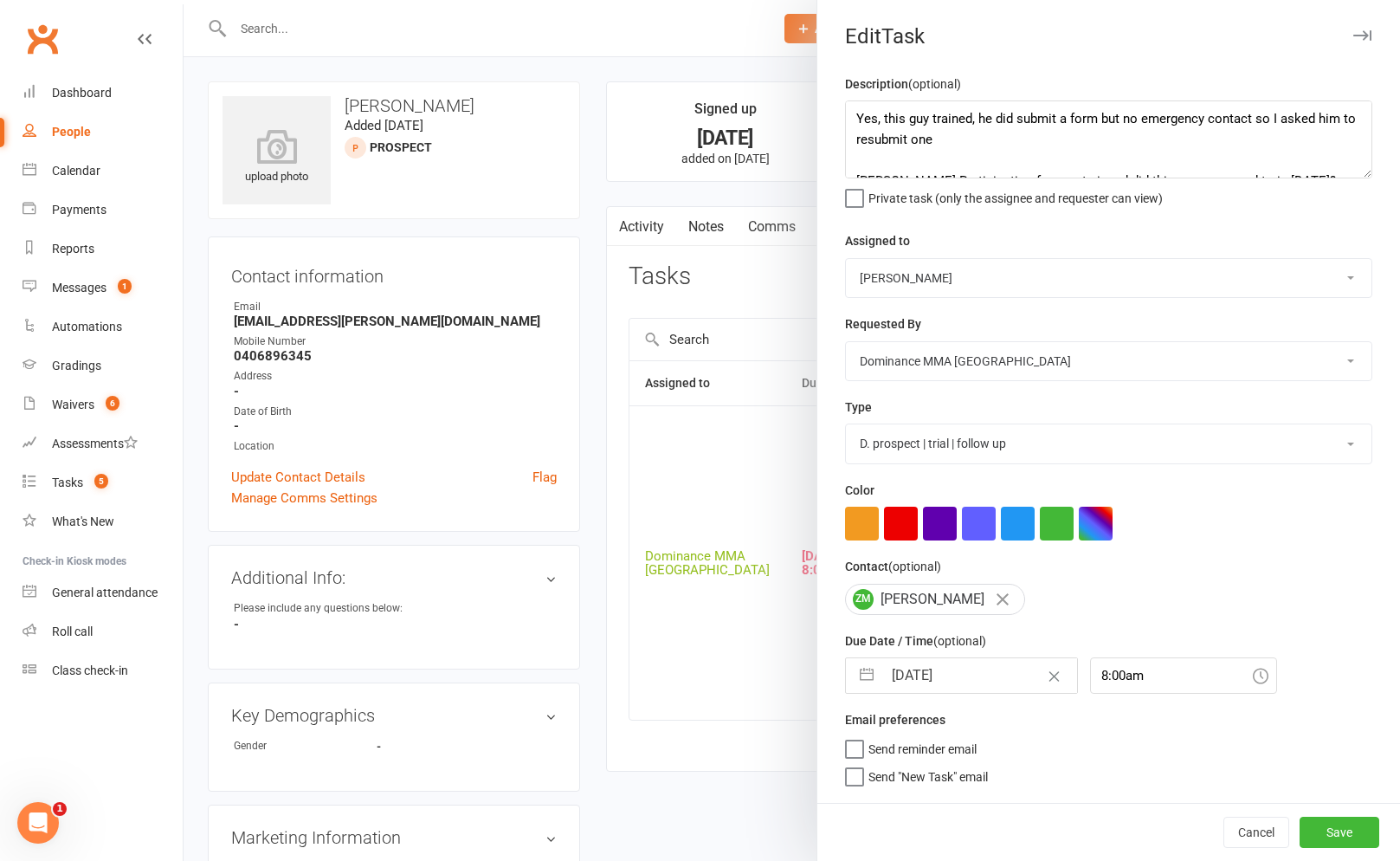
select select "2025"
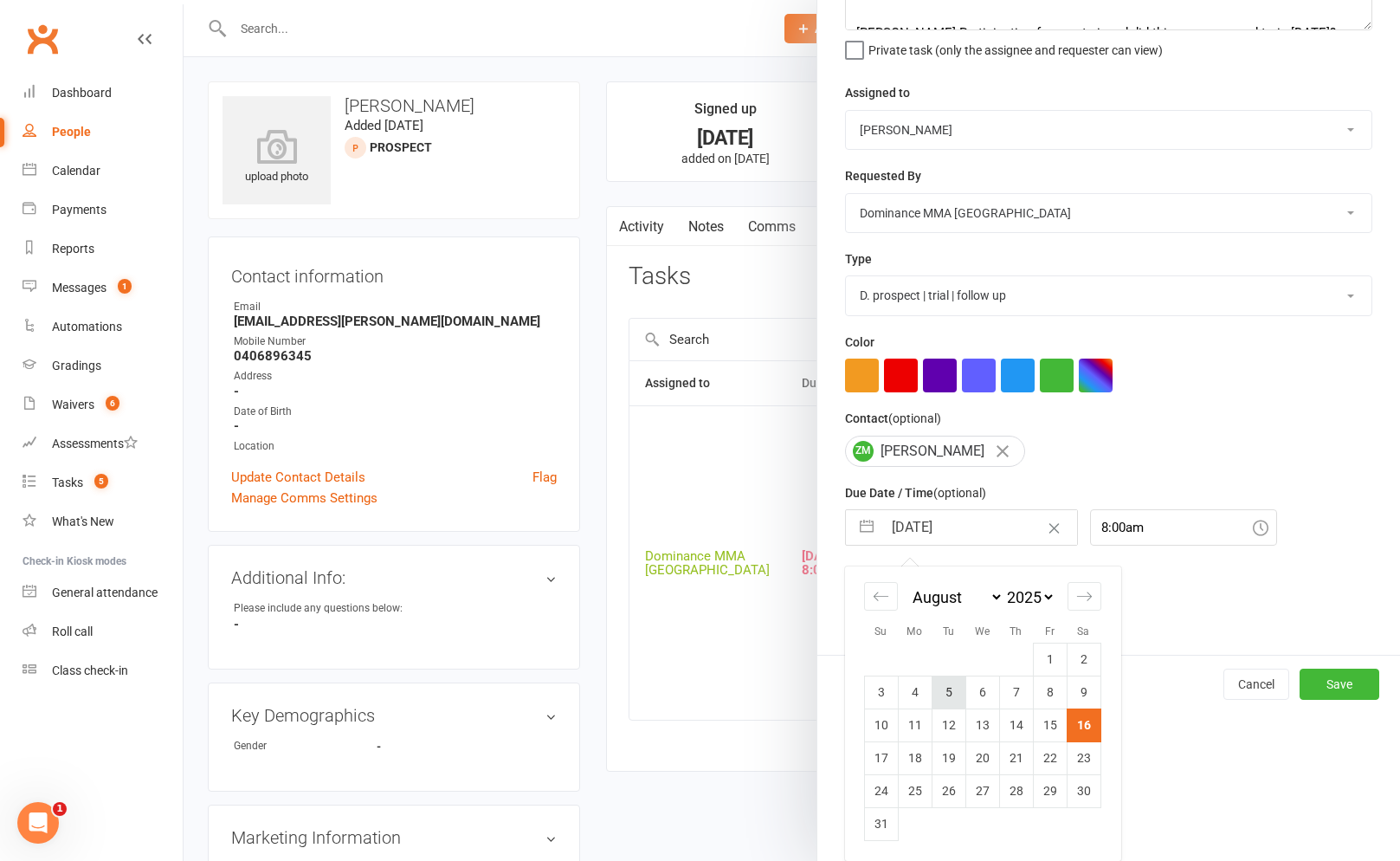
scroll to position [26, 0]
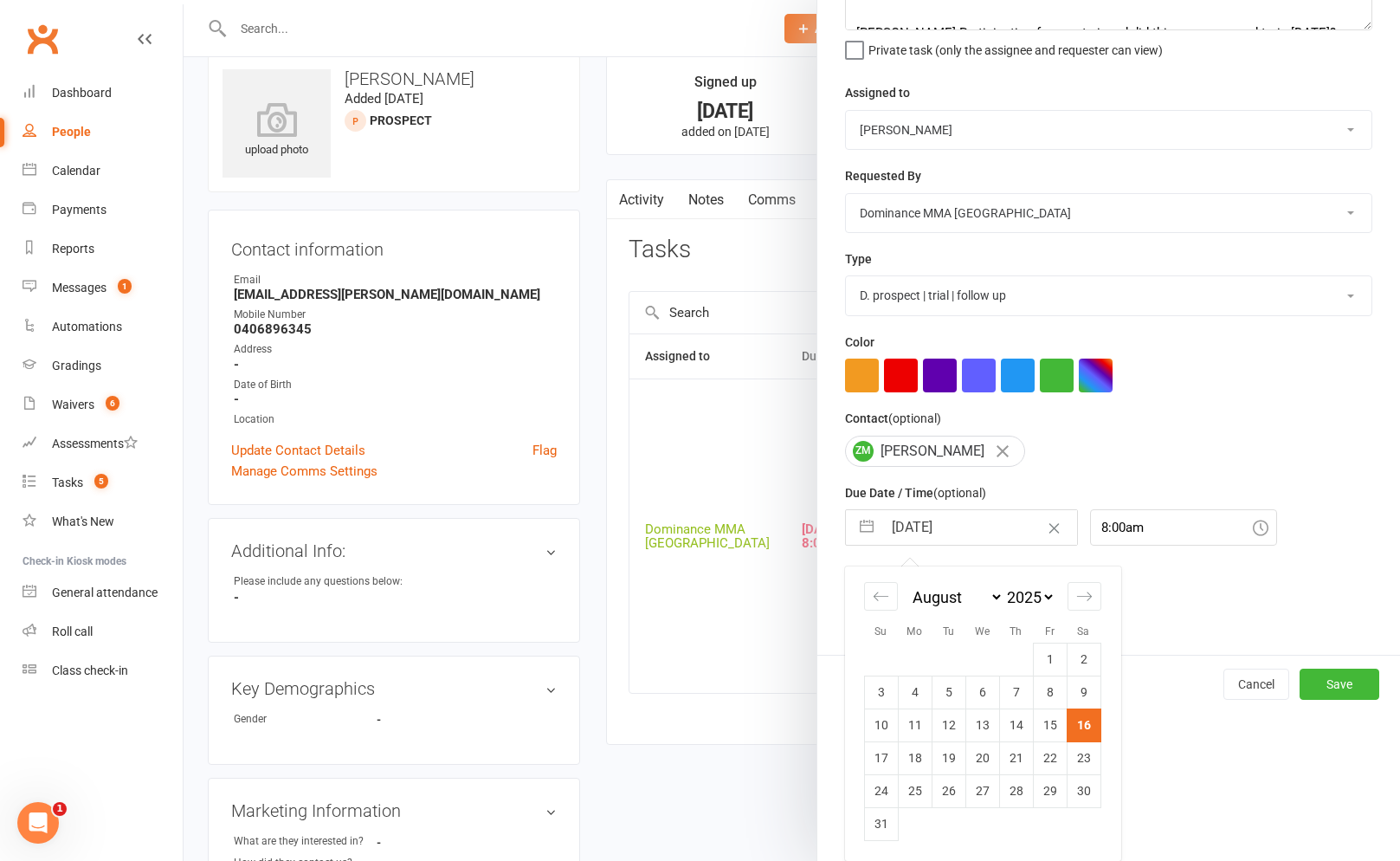
click at [921, 756] on td "18" at bounding box center [915, 757] width 34 height 33
type input "18 Aug 2025"
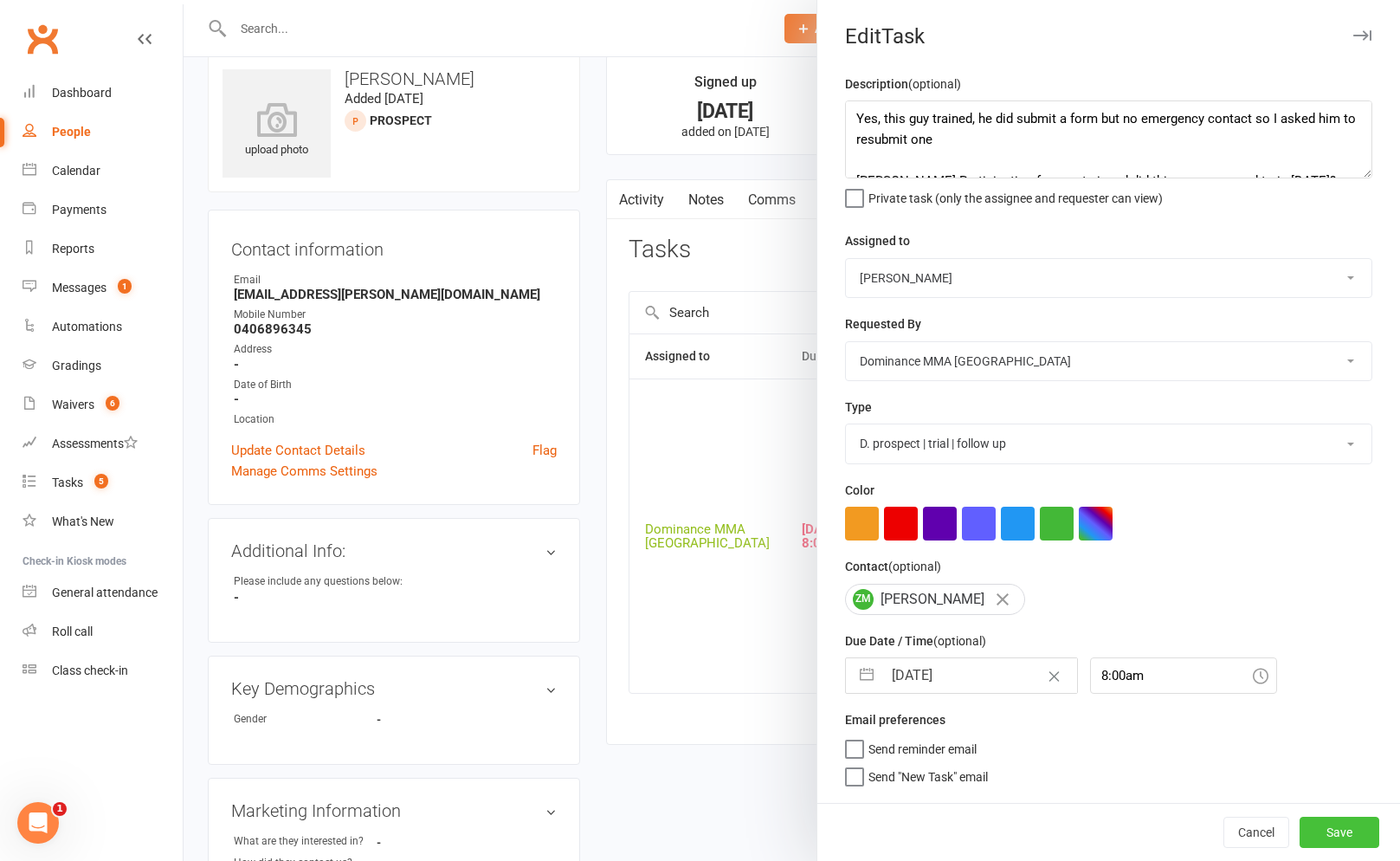
click at [1357, 823] on button "Save" at bounding box center [1340, 832] width 79 height 31
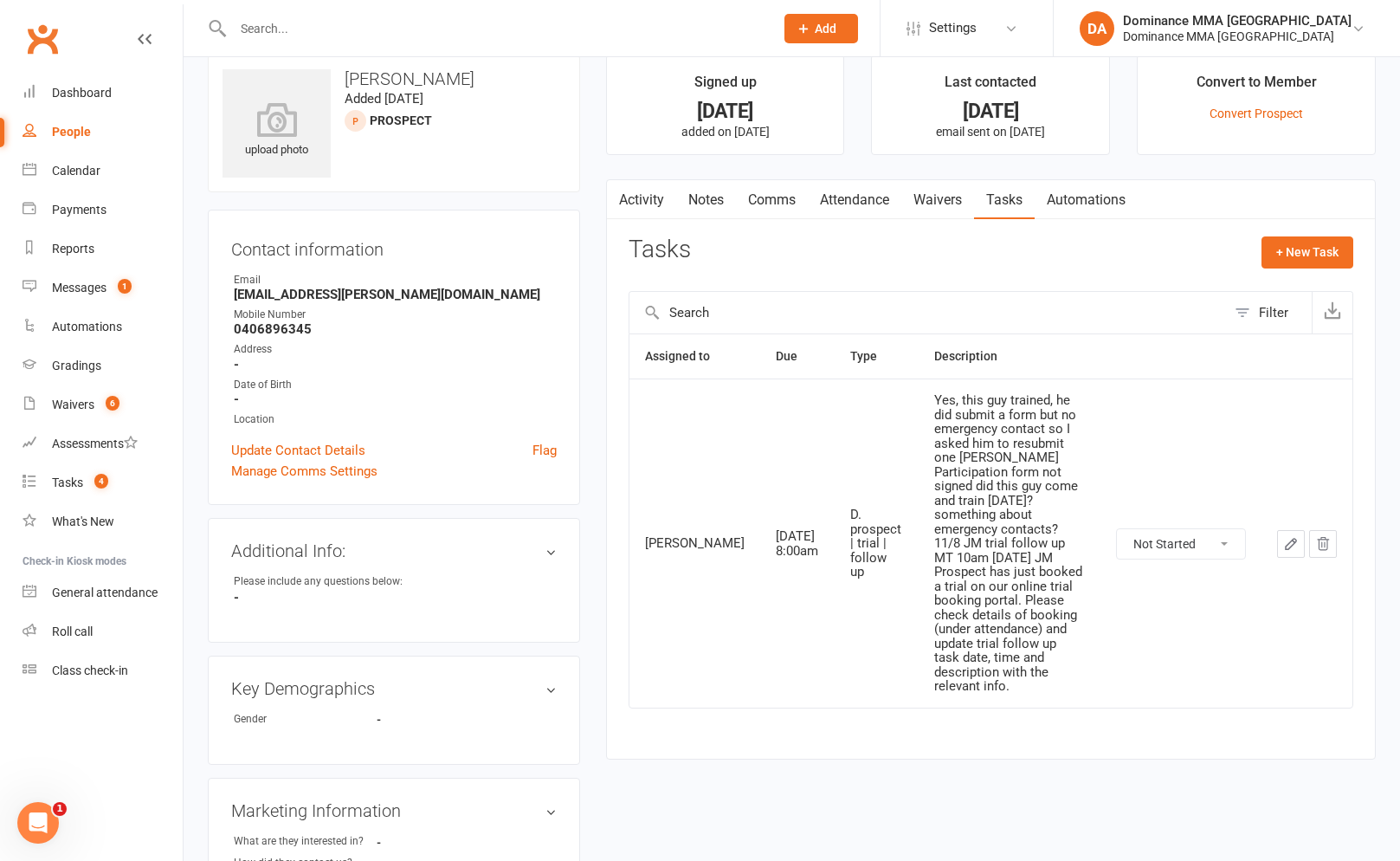
click at [683, 183] on link "Notes" at bounding box center [705, 200] width 60 height 40
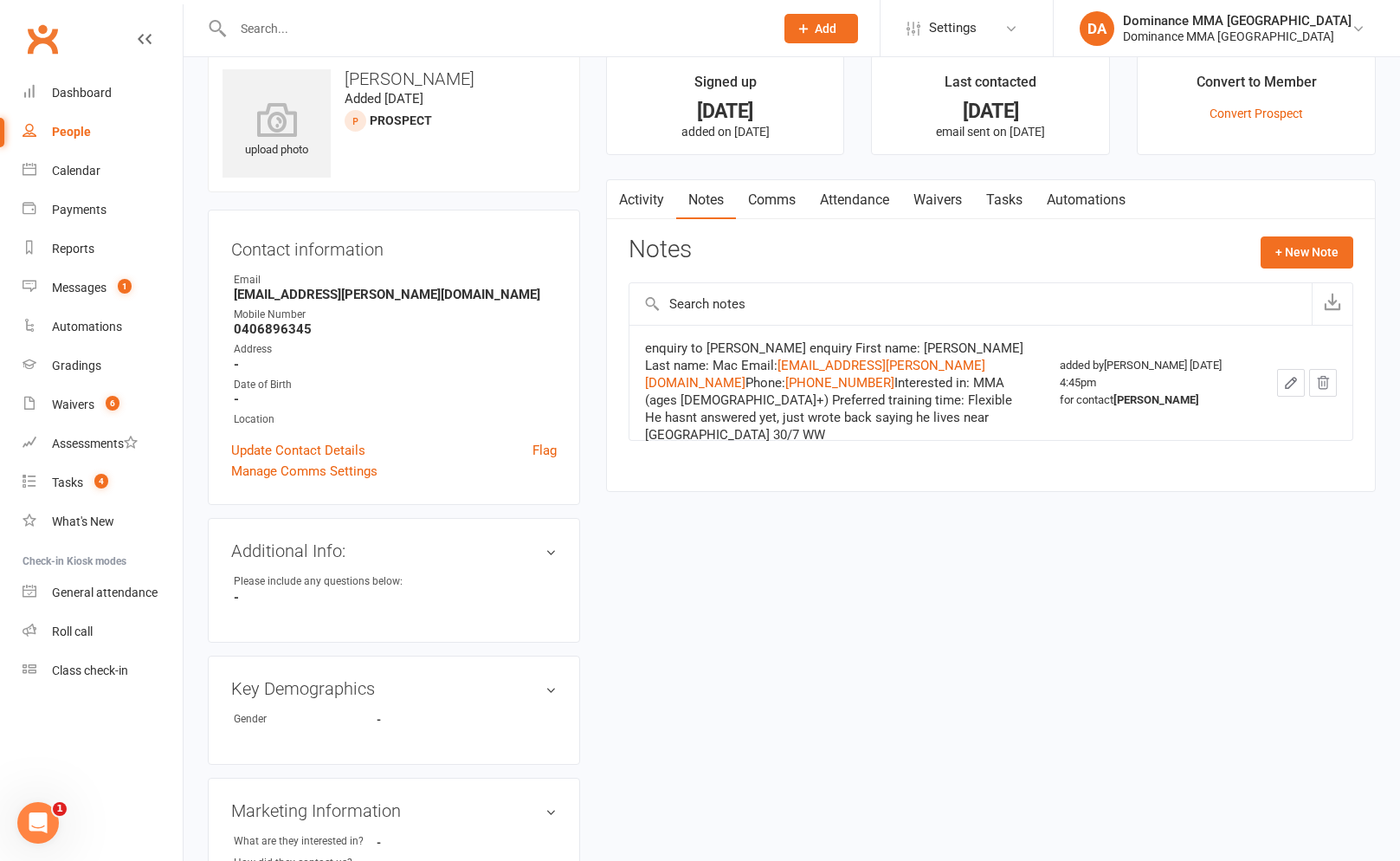
click at [994, 211] on link "Tasks" at bounding box center [1005, 200] width 60 height 40
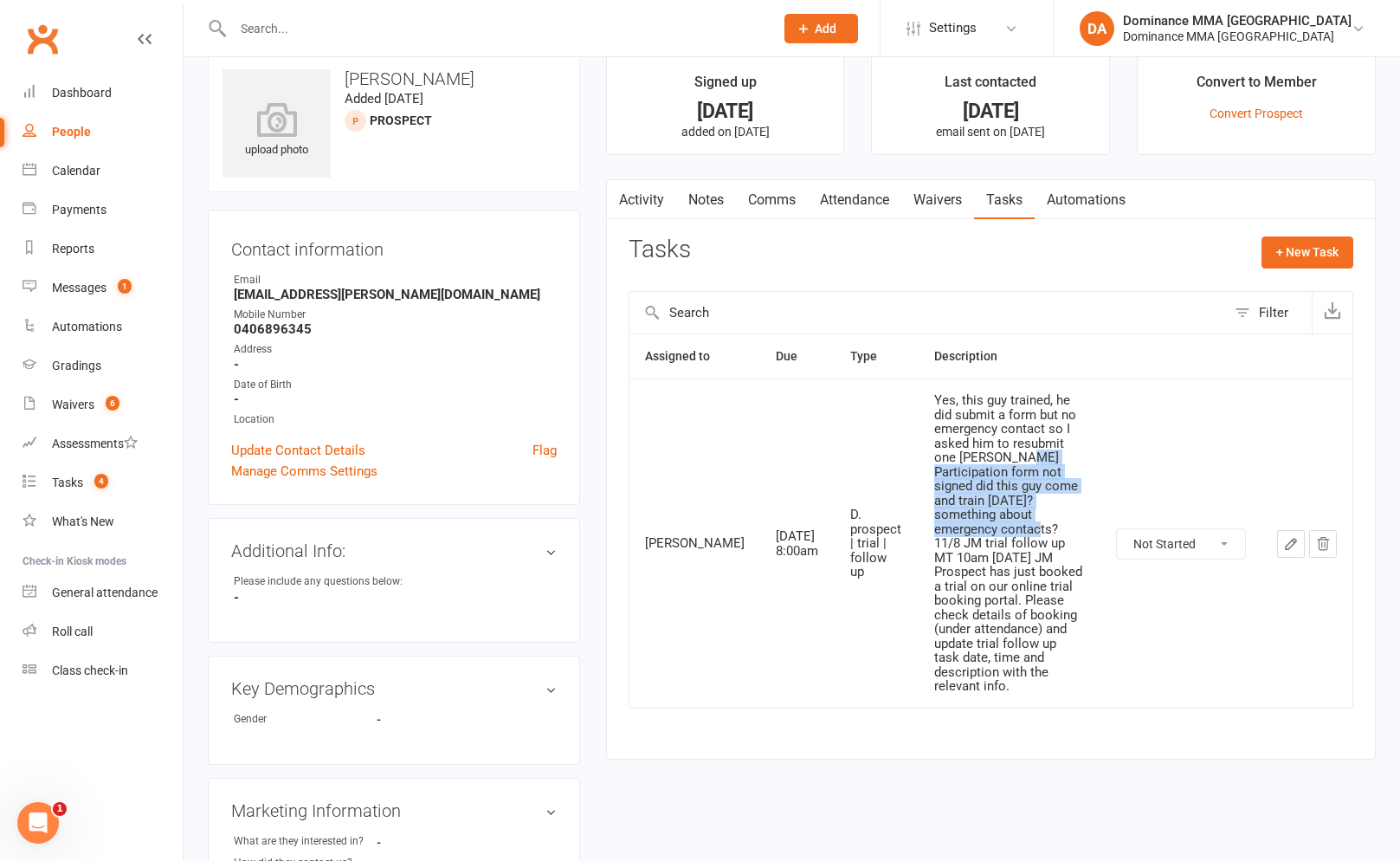
drag, startPoint x: 943, startPoint y: 515, endPoint x: 892, endPoint y: 467, distance: 70.0
click at [919, 467] on td "Yes, this guy trained, he did submit a form but no emergency contact so I asked…" at bounding box center [1010, 542] width 181 height 329
drag, startPoint x: 892, startPoint y: 466, endPoint x: 873, endPoint y: 480, distance: 23.6
click at [919, 466] on td "Yes, this guy trained, he did submit a form but no emergency contact so I asked…" at bounding box center [1010, 542] width 181 height 329
drag, startPoint x: 389, startPoint y: 694, endPoint x: 310, endPoint y: 701, distance: 79.3
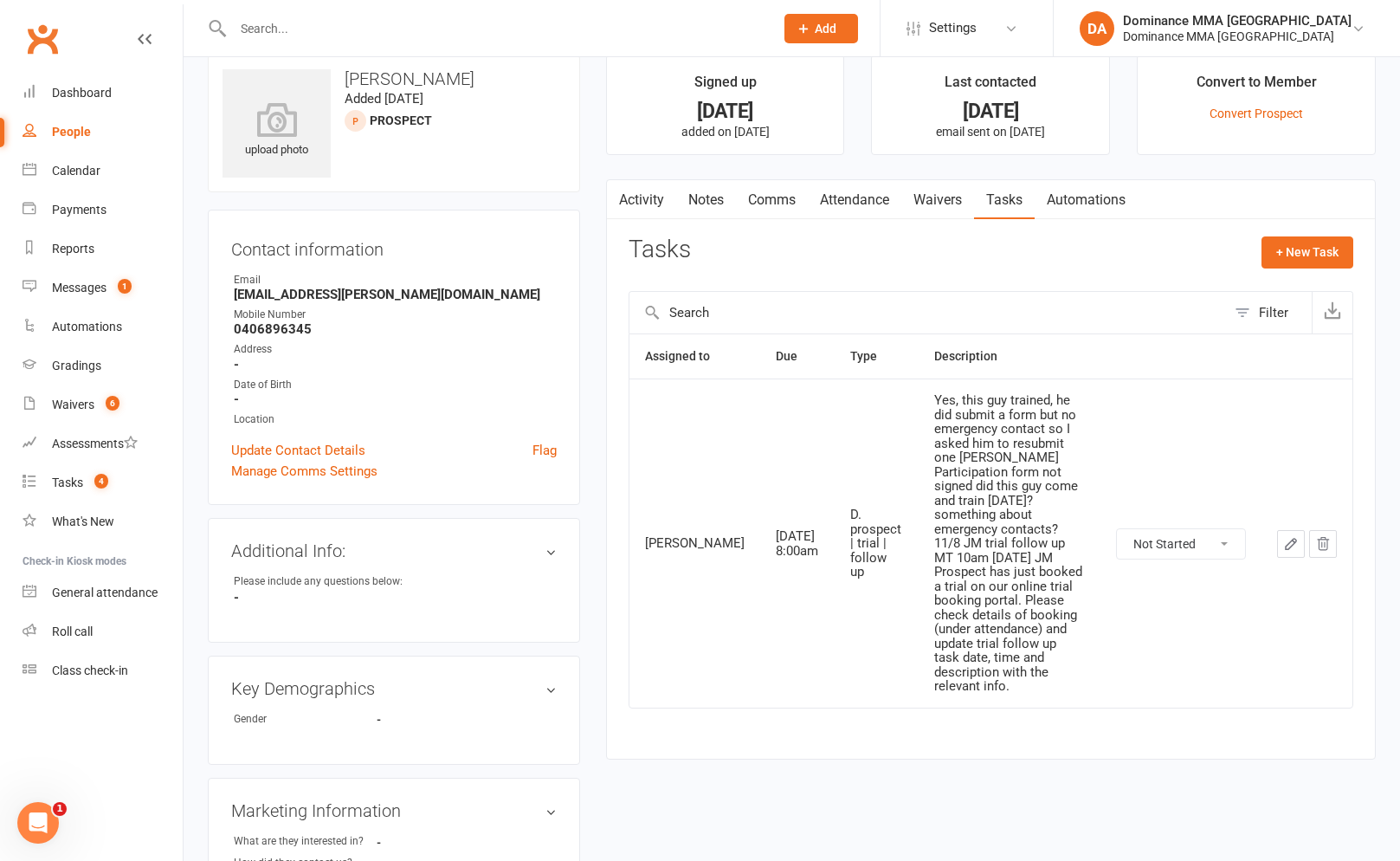
click at [377, 695] on h3 "Key Demographics edit" at bounding box center [394, 688] width 325 height 19
click at [102, 488] on span "4" at bounding box center [101, 481] width 14 height 15
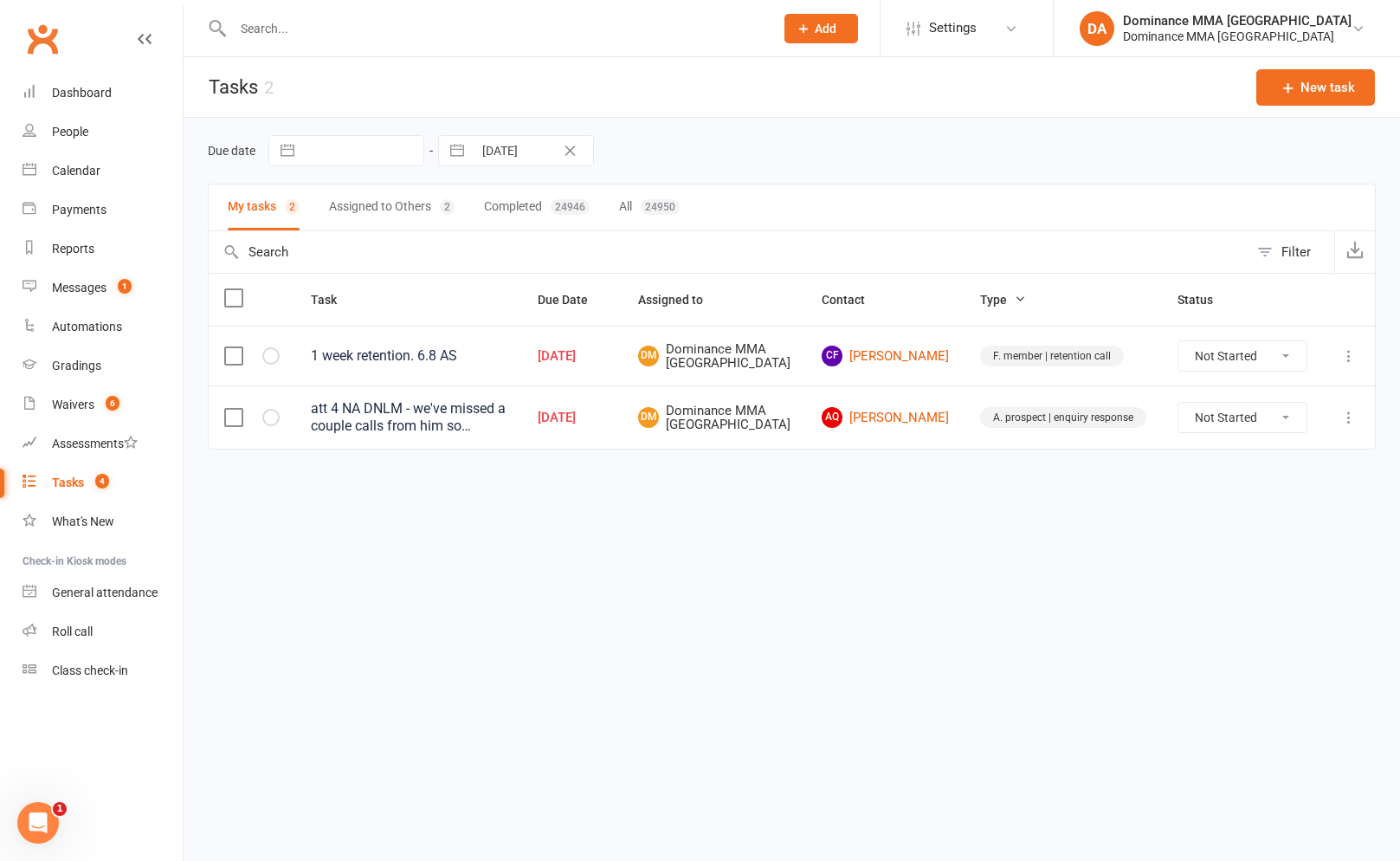
click at [441, 213] on button "Assigned to Others 2" at bounding box center [391, 207] width 126 height 46
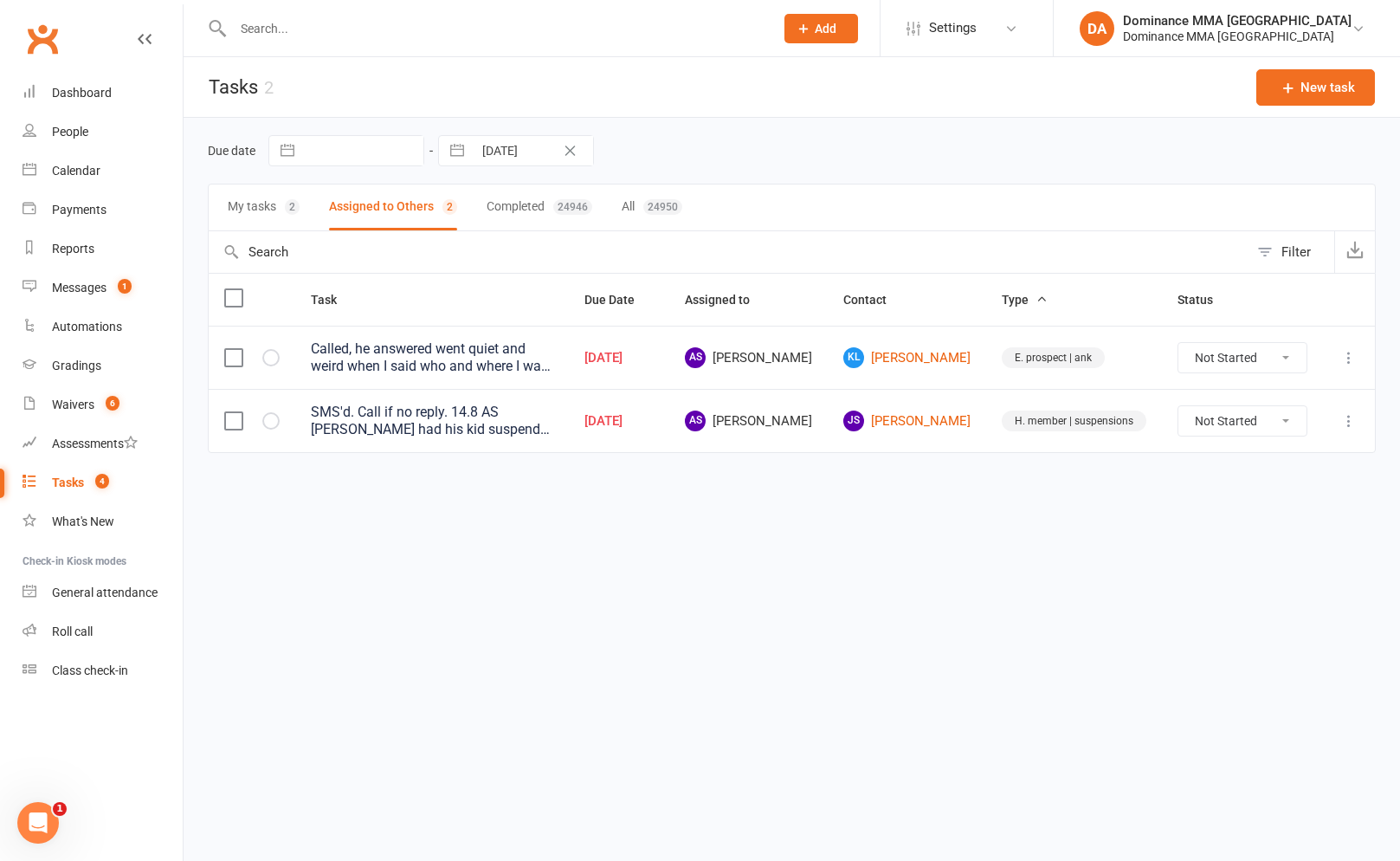
click at [553, 437] on div "SMS'd. Call if no reply. 14.8 AS John had his kid suspend for the year, it has …" at bounding box center [432, 421] width 242 height 35
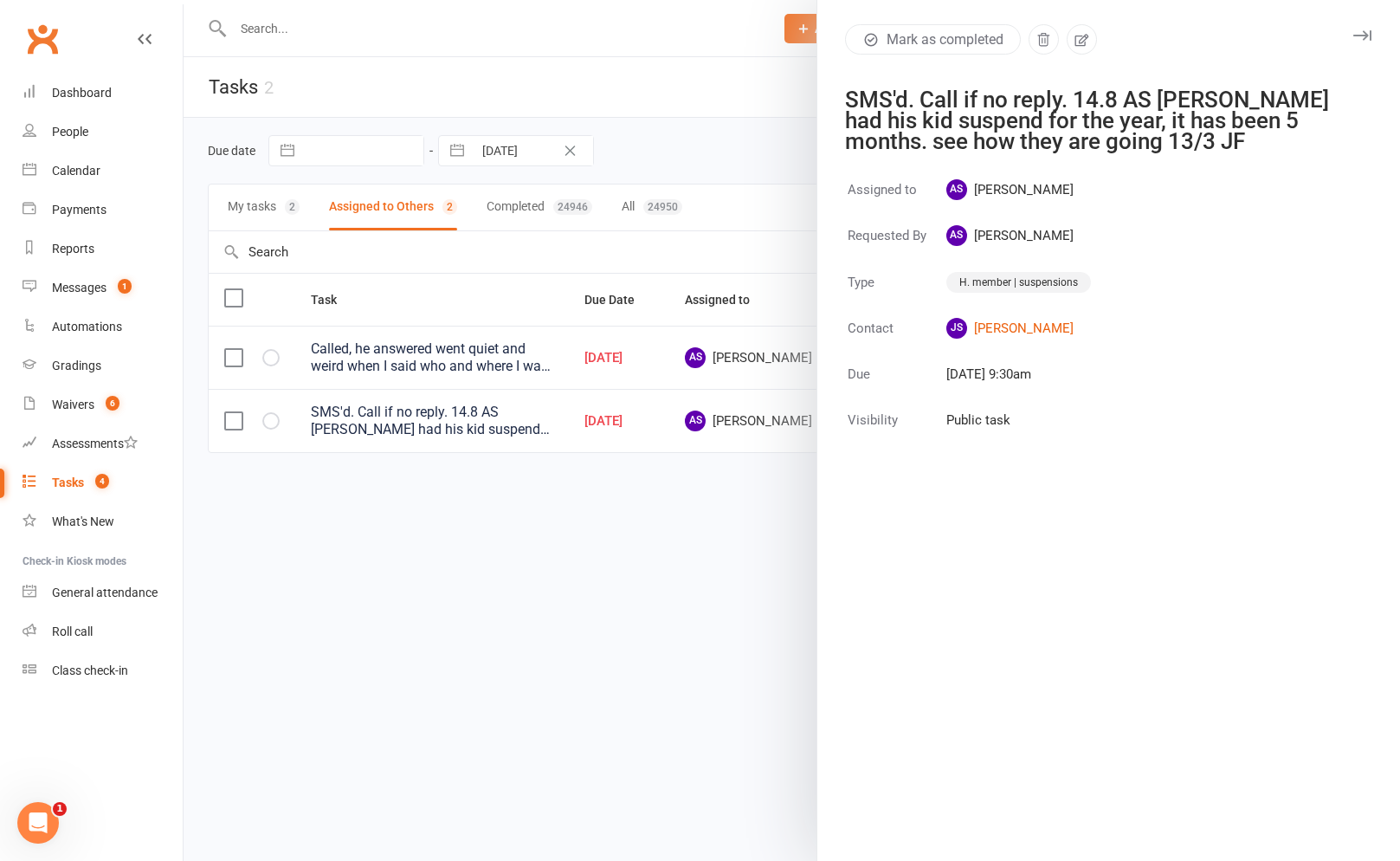
click at [586, 430] on div at bounding box center [791, 430] width 1217 height 861
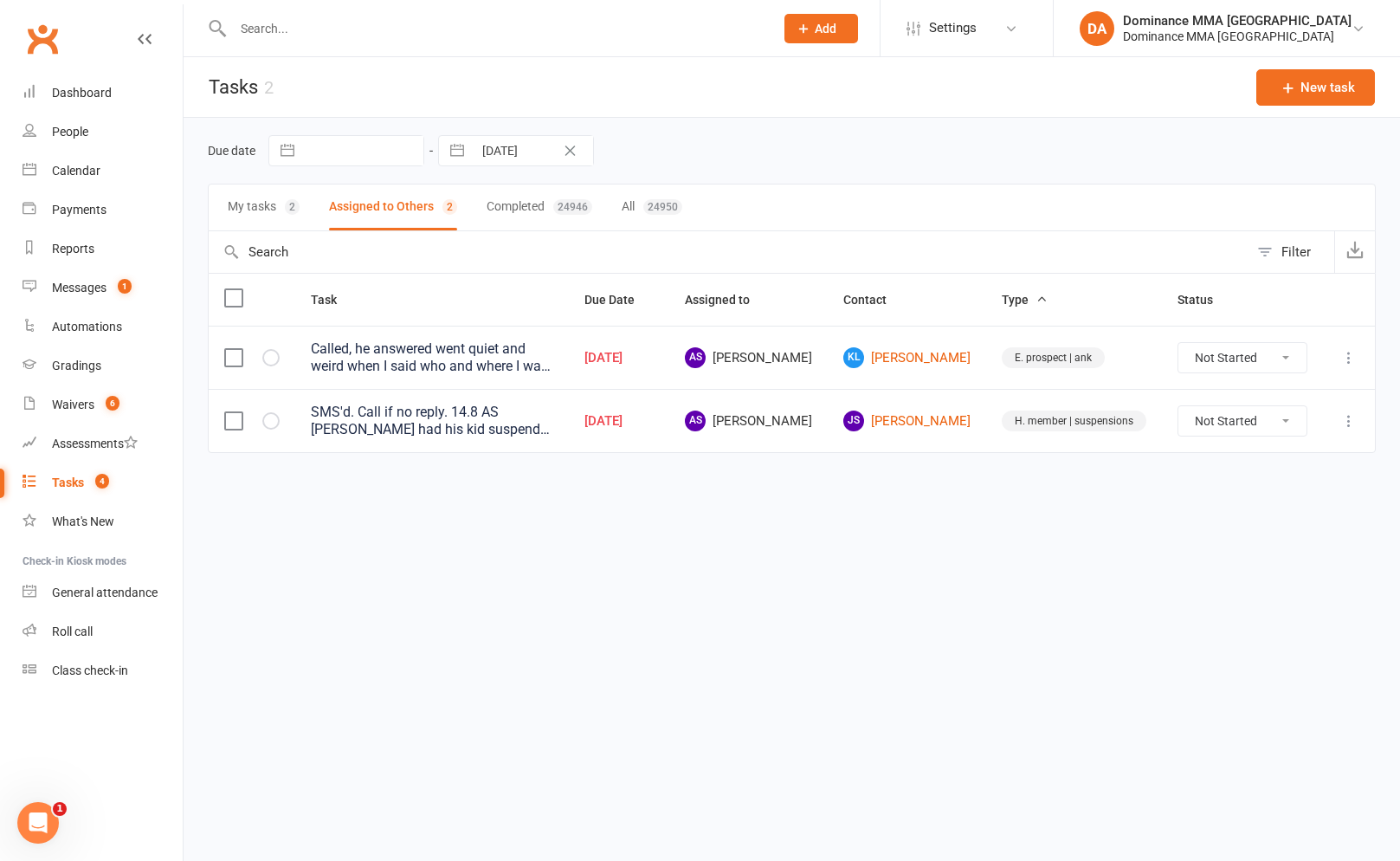
click at [516, 424] on div "SMS'd. Call if no reply. 14.8 AS John had his kid suspend for the year, it has …" at bounding box center [432, 421] width 242 height 35
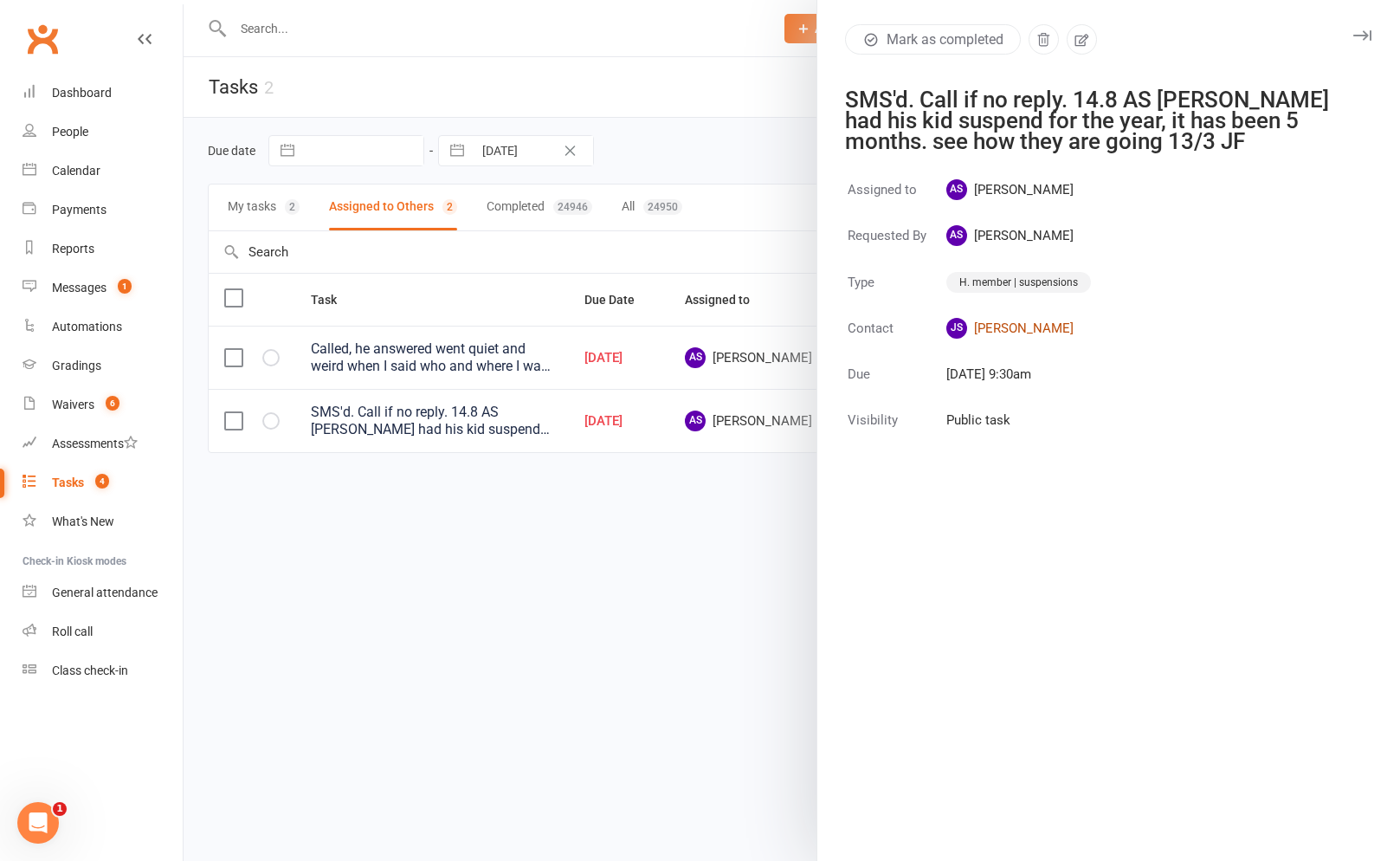
click at [990, 323] on link "JS John Sawtell-Rickson" at bounding box center [1018, 328] width 145 height 21
click at [987, 320] on link "JS John Sawtell-Rickson" at bounding box center [1018, 328] width 145 height 21
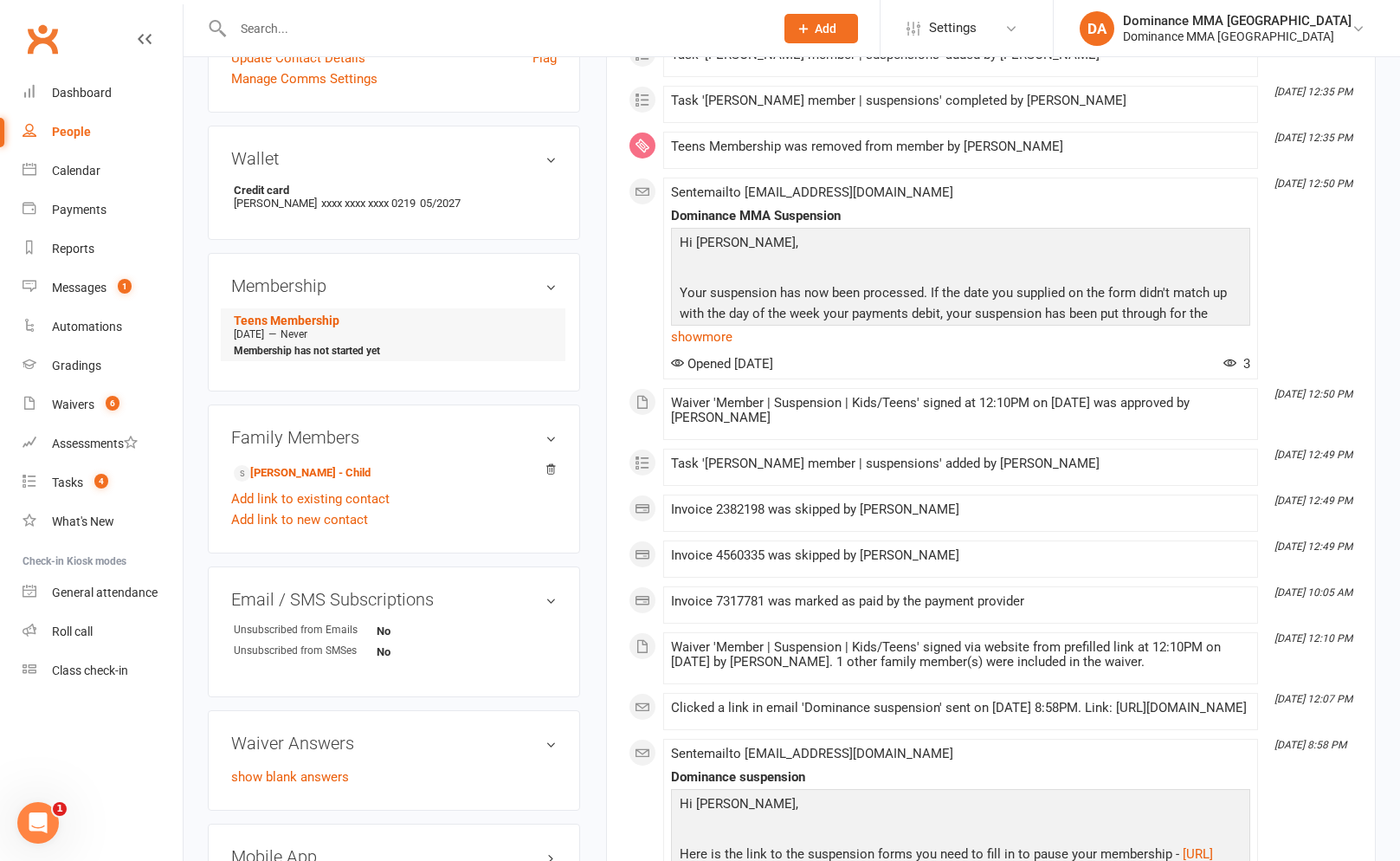
scroll to position [552, 0]
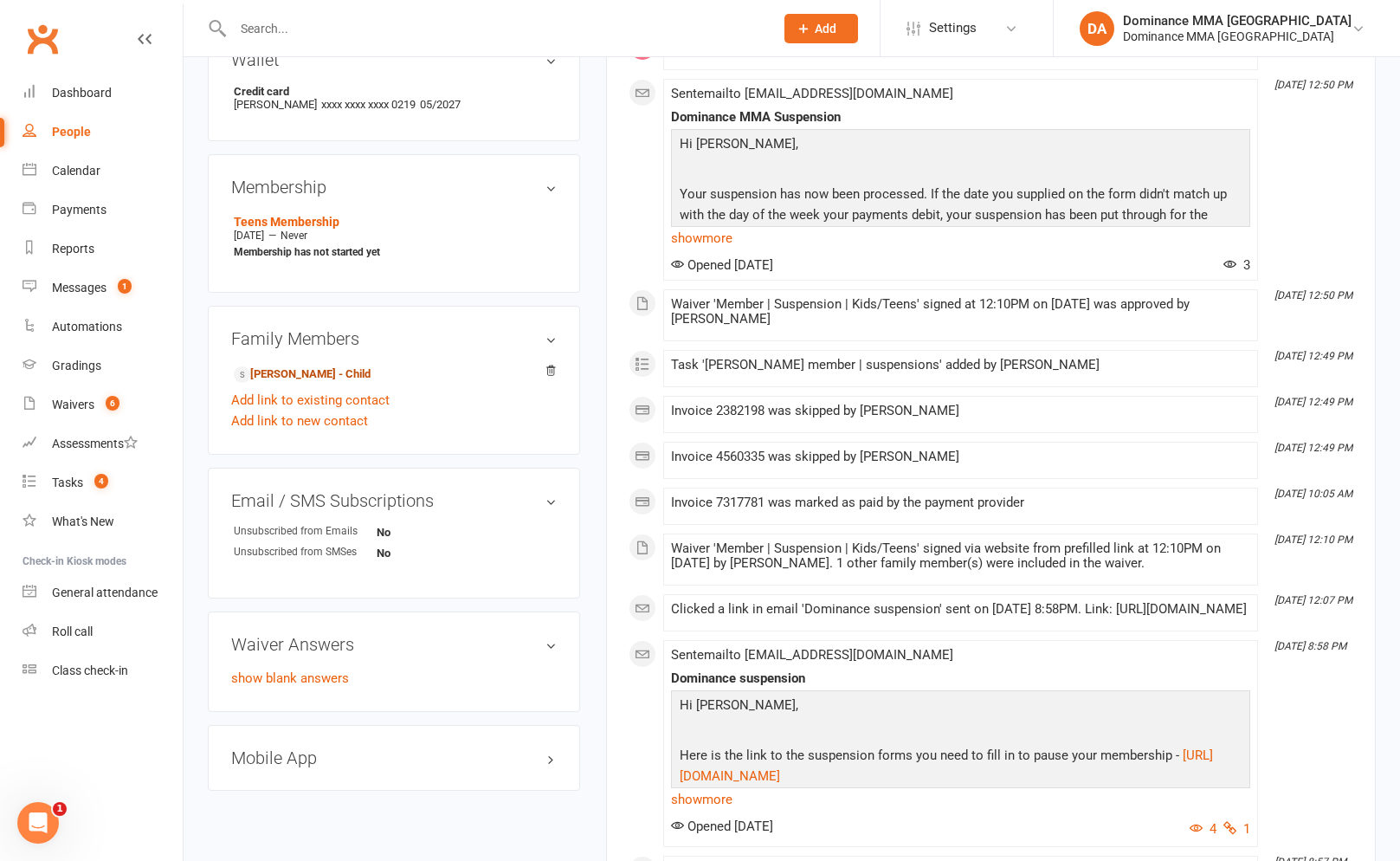
click at [354, 366] on link "Finn Sawtell-Rickson - Child" at bounding box center [302, 374] width 137 height 18
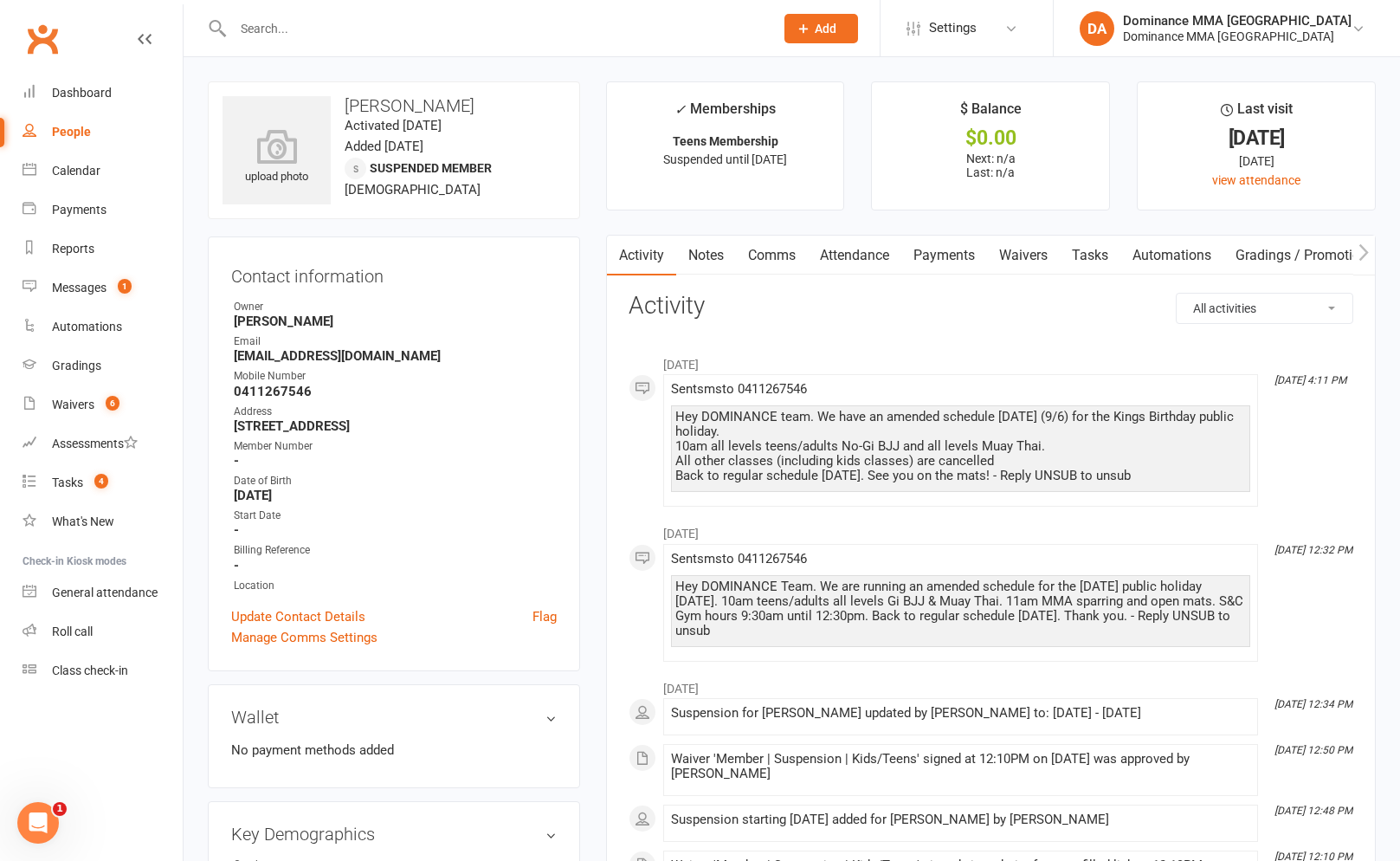
click at [1102, 243] on link "Tasks" at bounding box center [1090, 255] width 60 height 40
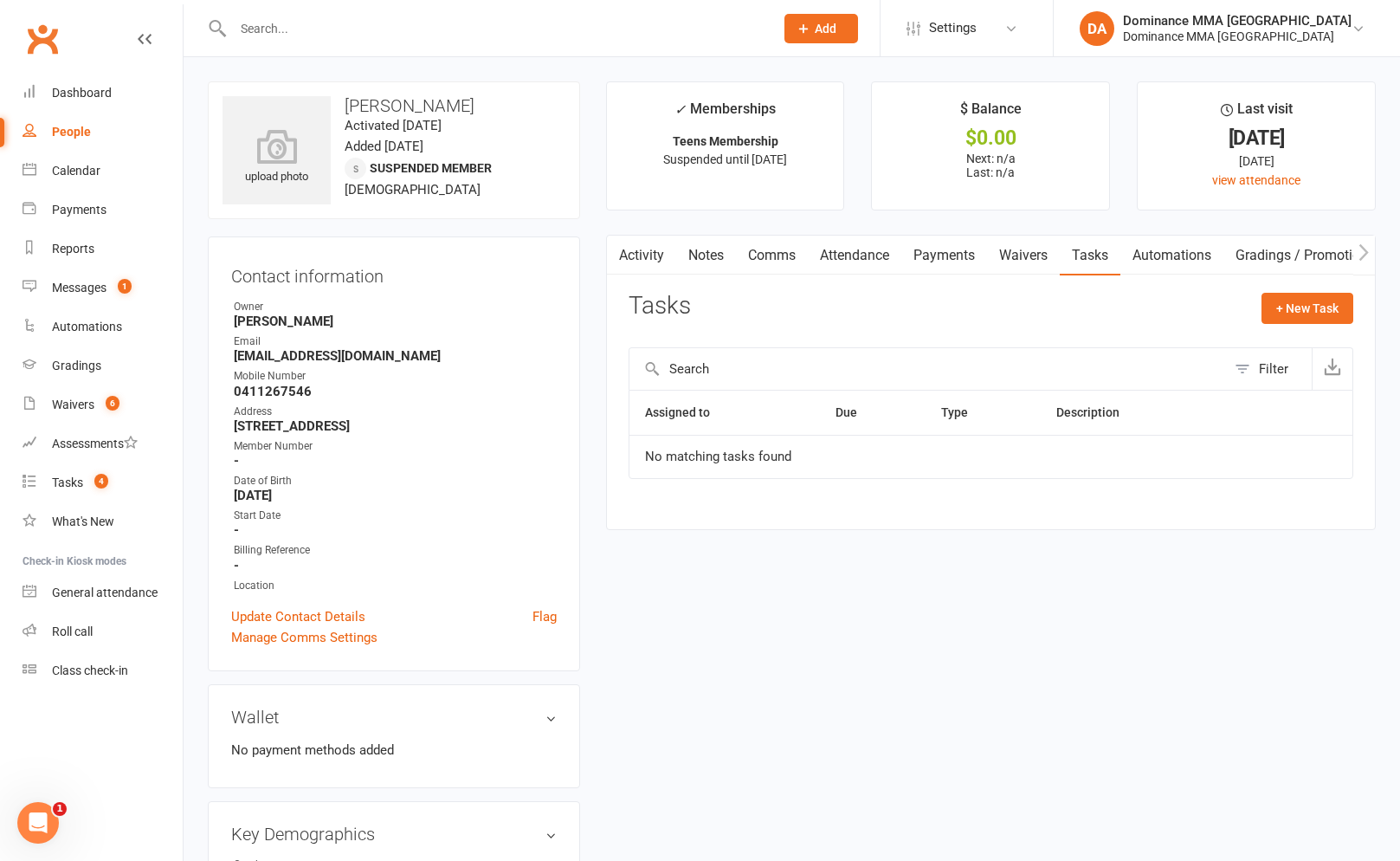
click at [645, 530] on main "✓ Memberships Teens Membership Suspended until 11 Mar 2026 $ Balance $0.00 Next…" at bounding box center [991, 314] width 796 height 466
click at [552, 519] on div "Start Date" at bounding box center [395, 515] width 323 height 16
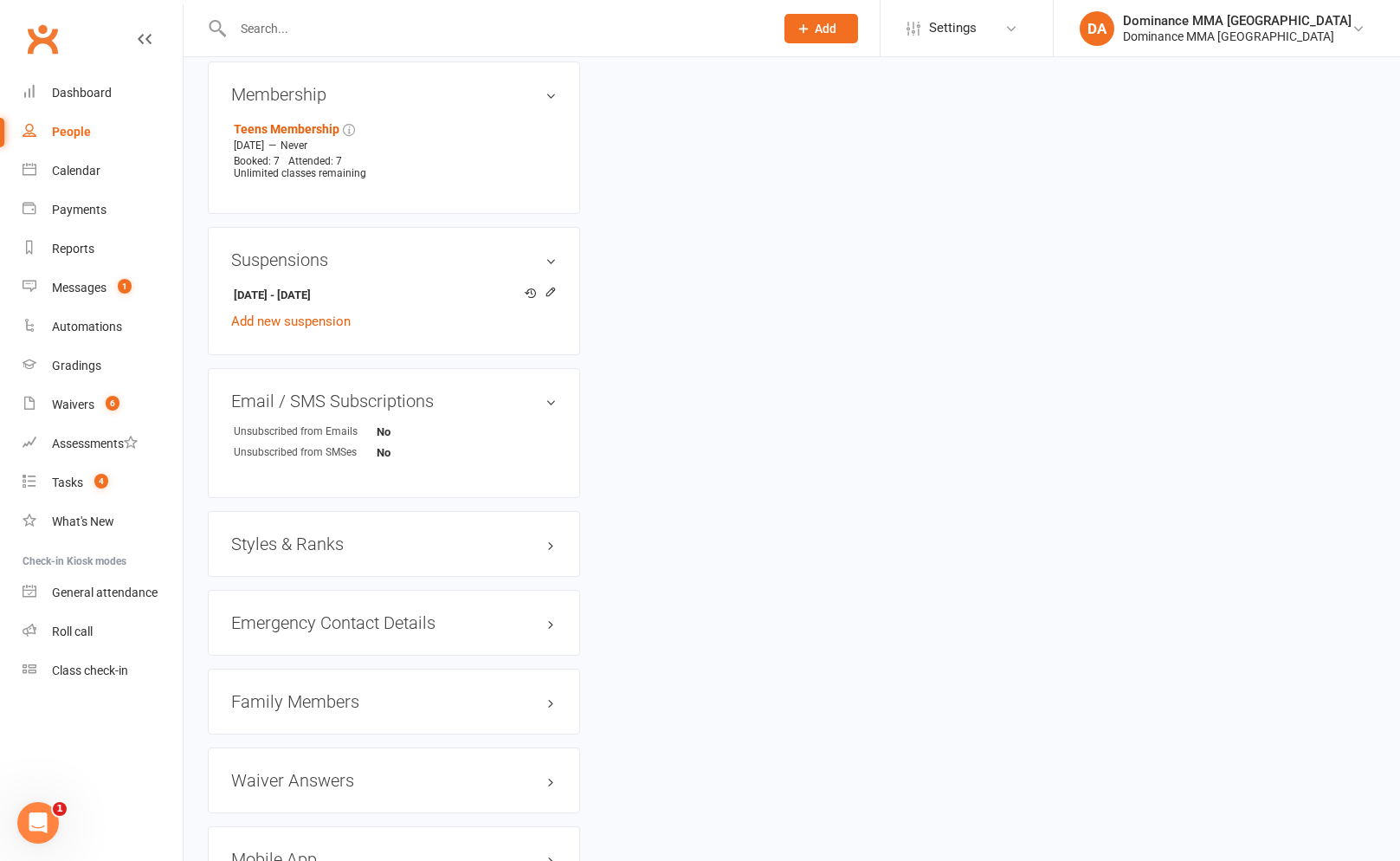
scroll to position [865, 0]
click at [309, 695] on h3 "Family Members" at bounding box center [394, 697] width 325 height 19
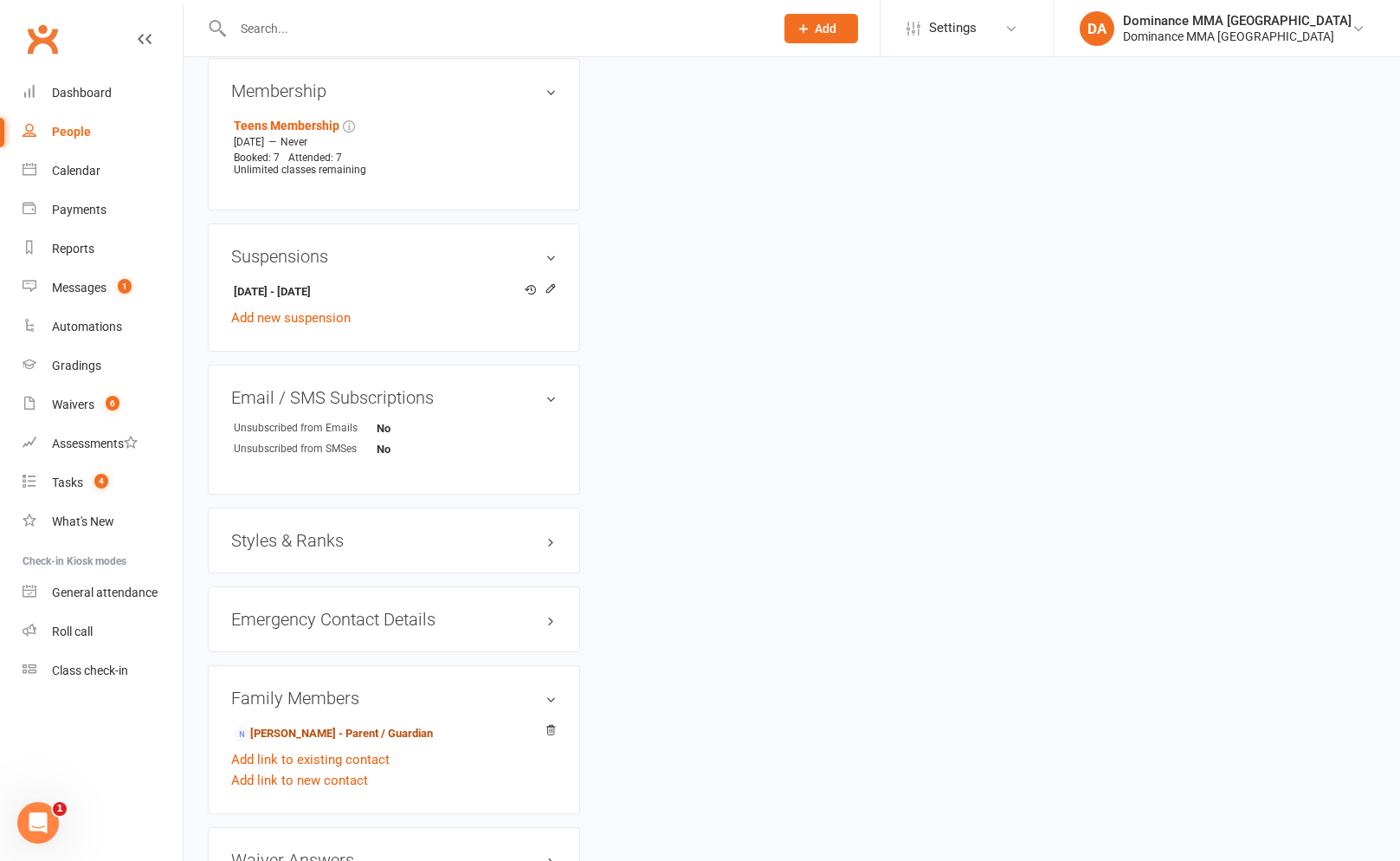
click at [433, 732] on link "John Sawtell-Rickson - Parent / Guardian" at bounding box center [333, 733] width 199 height 18
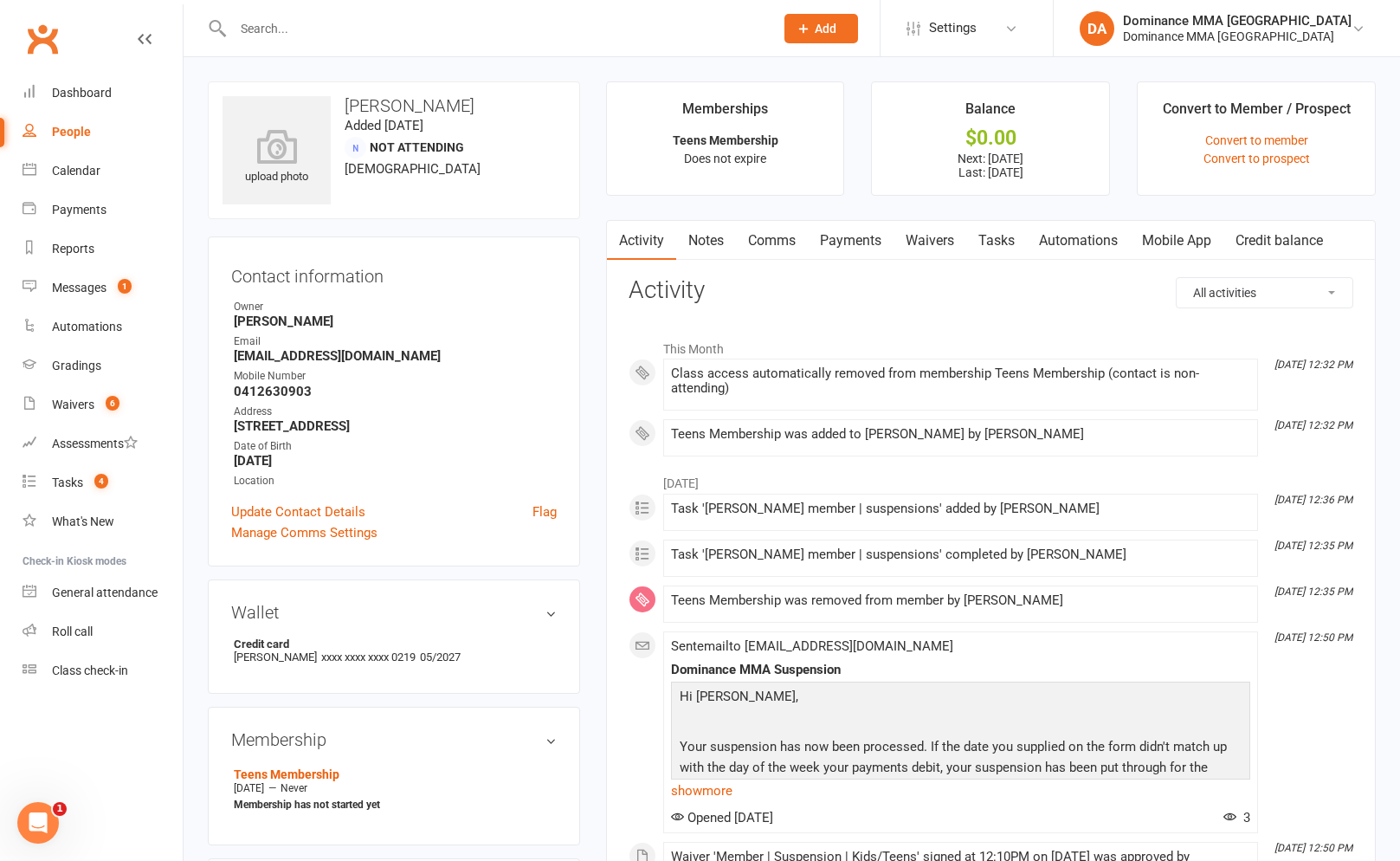
drag, startPoint x: 1023, startPoint y: 235, endPoint x: 1018, endPoint y: 244, distance: 10.3
click at [1022, 235] on link "Tasks" at bounding box center [996, 241] width 60 height 40
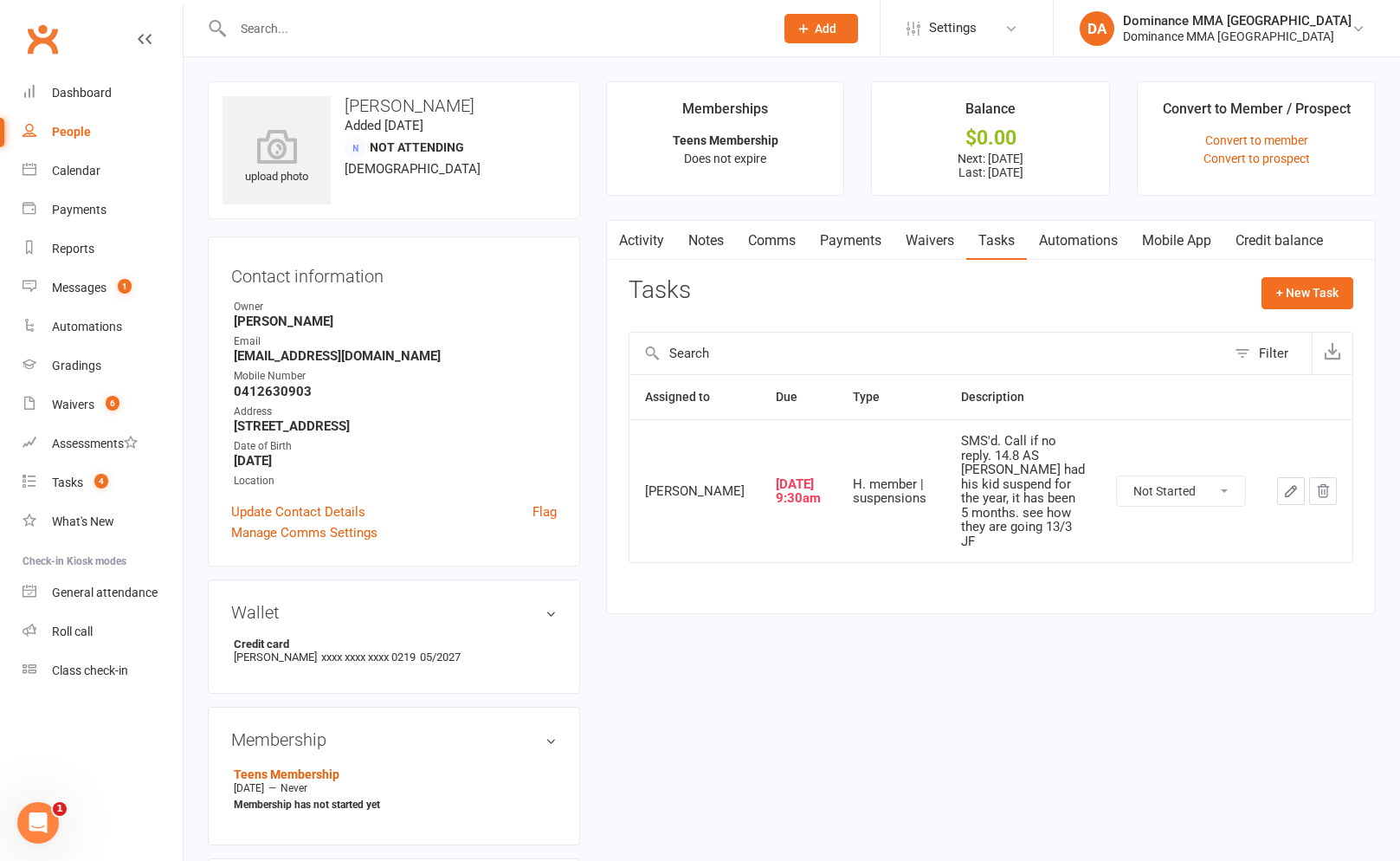
click at [1275, 489] on td at bounding box center [1307, 490] width 91 height 143
click at [1280, 488] on button "button" at bounding box center [1290, 491] width 27 height 27
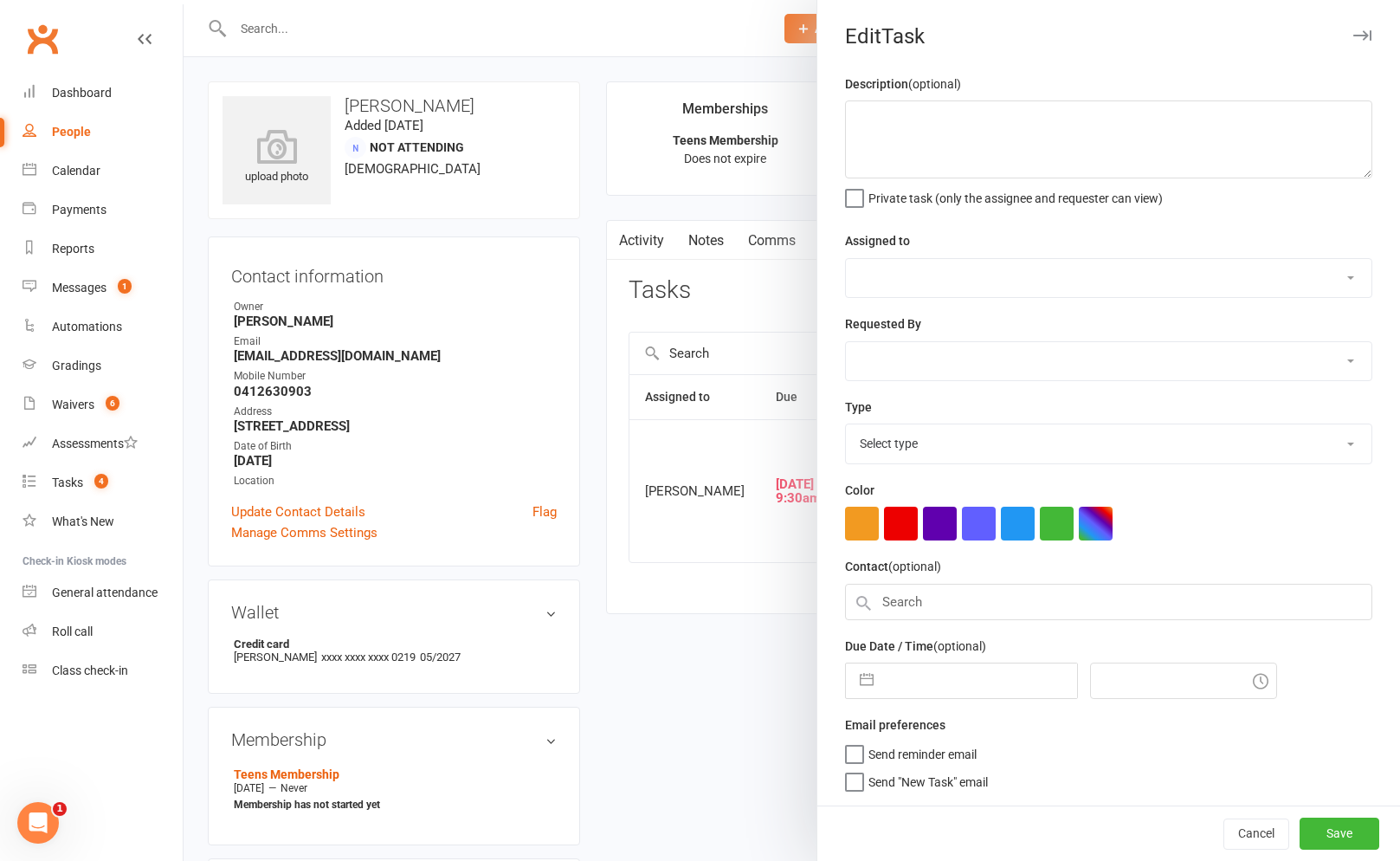
type textarea "SMS'd. Call if no reply. 14.8 AS John had his kid suspend for the year, it has …"
select select "50862"
type input "[DATE]"
type input "9:30am"
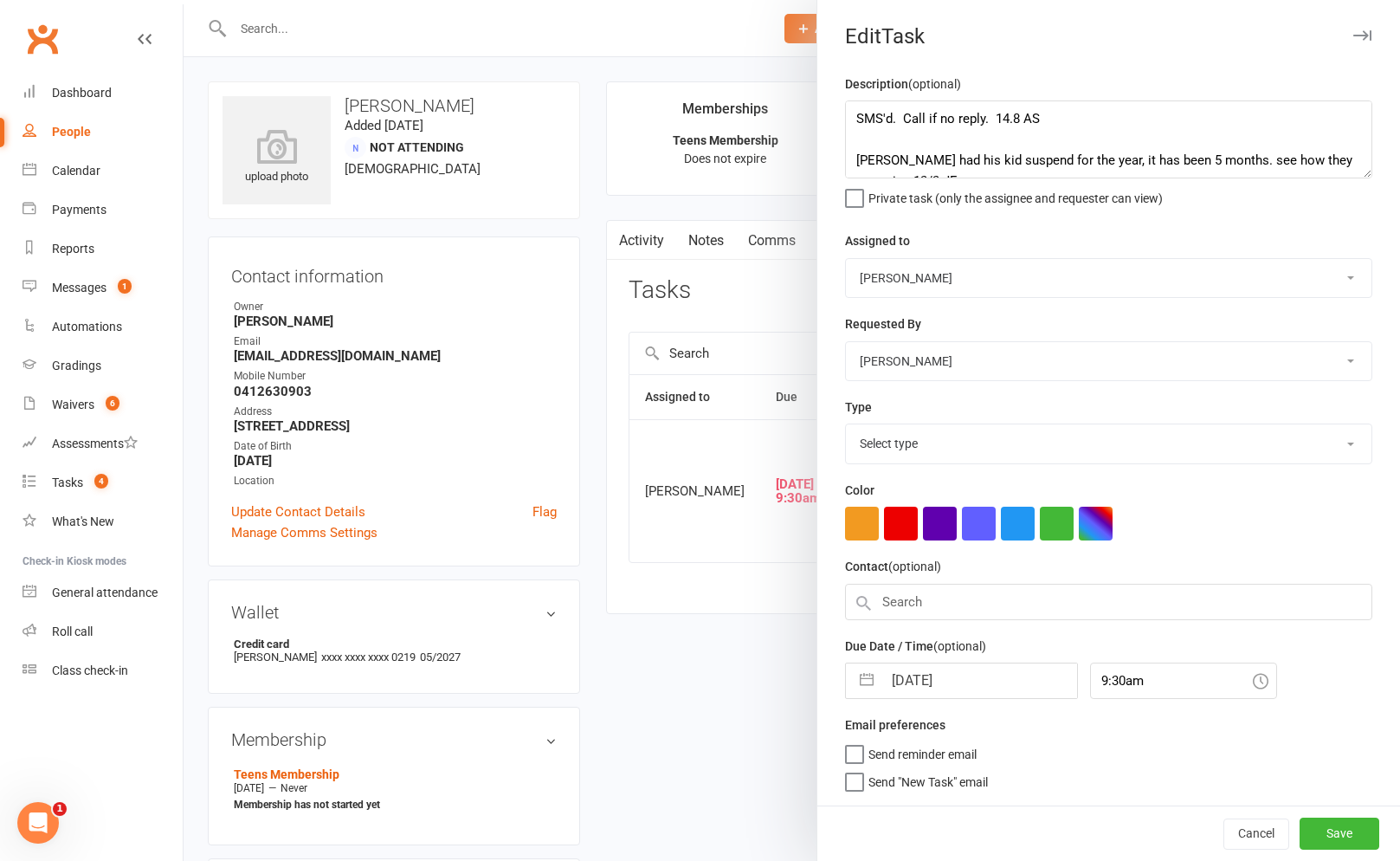
select select "3867"
click at [856, 112] on textarea "SMS'd. Call if no reply. 14.8 AS John had his kid suspend for the year, it has …" at bounding box center [1109, 139] width 527 height 77
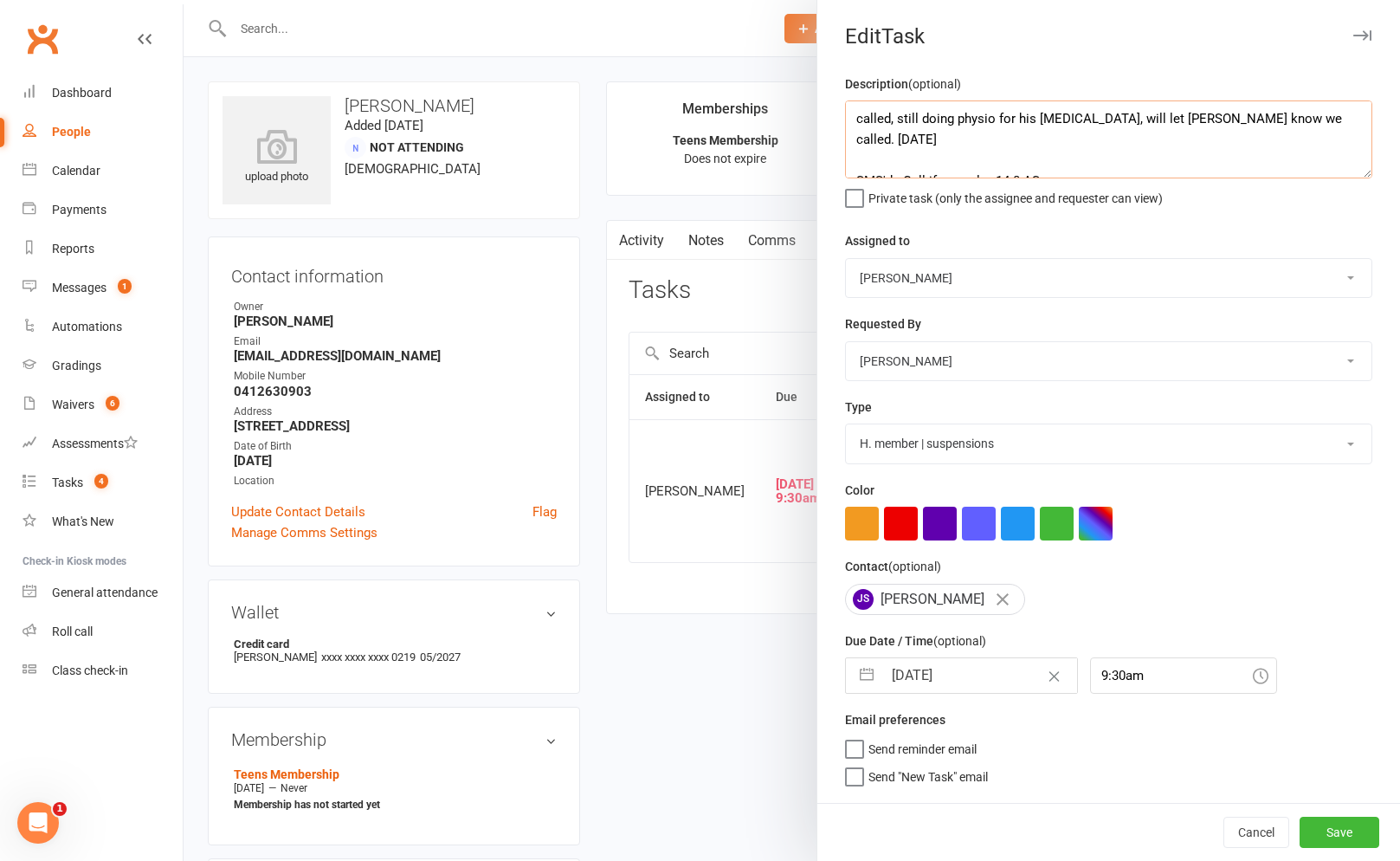
type textarea "called, still doing physio for his back injury, will let Finn know we called. 1…"
click at [897, 381] on div "Cat Wilson David Hart Lachlan Dart Alish S. Will Wesley Max Viney Dominance MMA…" at bounding box center [1109, 361] width 527 height 40
click at [914, 365] on select "Cat Wilson David Hart Lachlan Dart Alish S. Will Wesley Max Viney Dominance MMA…" at bounding box center [1109, 361] width 526 height 38
select select "12631"
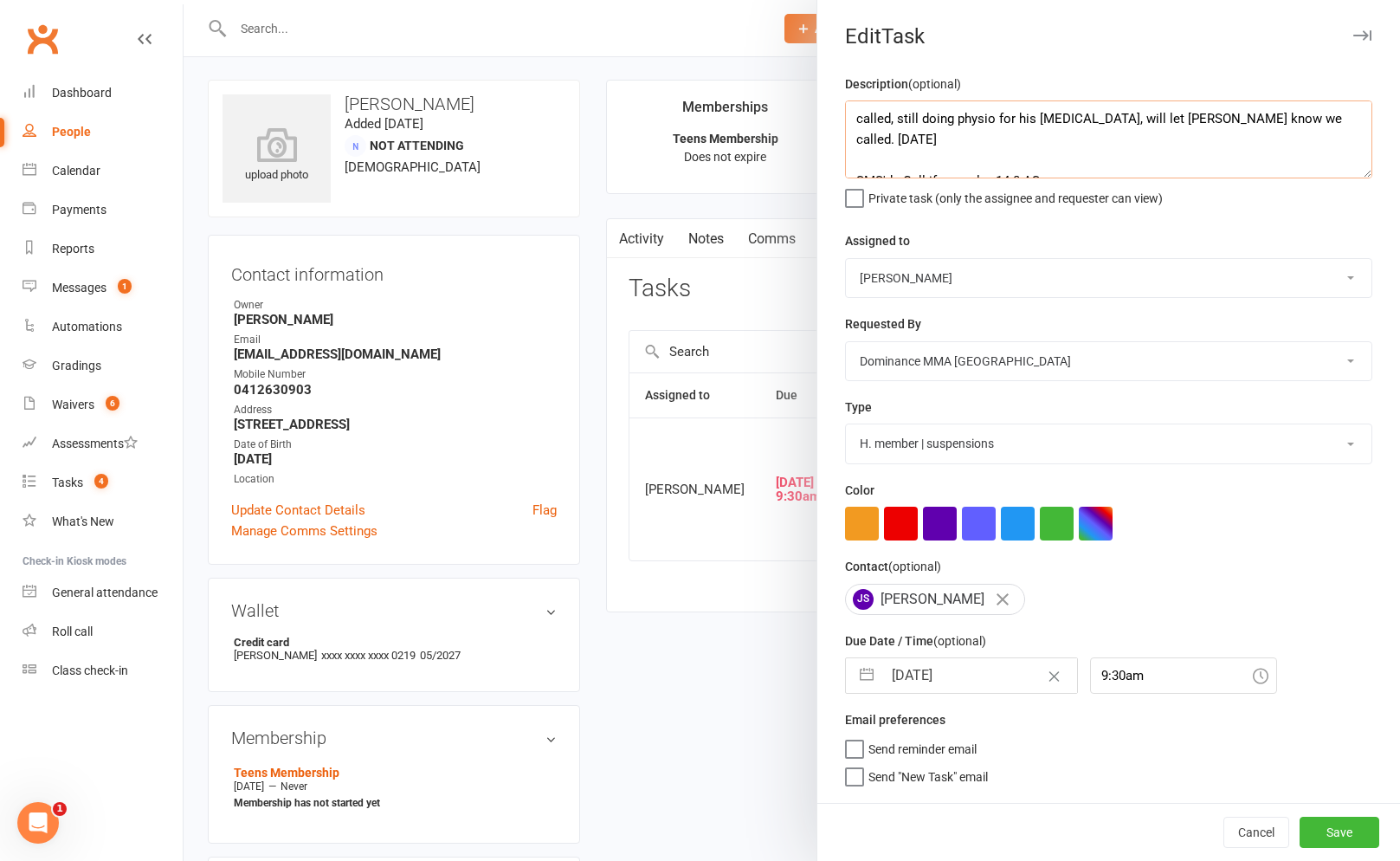
click at [1263, 119] on textarea "called, still doing physio for his back injury, will let Finn know we called. 1…" at bounding box center [1109, 139] width 527 height 77
type textarea "called, still doing physio for his back injury, will let Finn know we called. i…"
select select "6"
select select "2025"
select select "7"
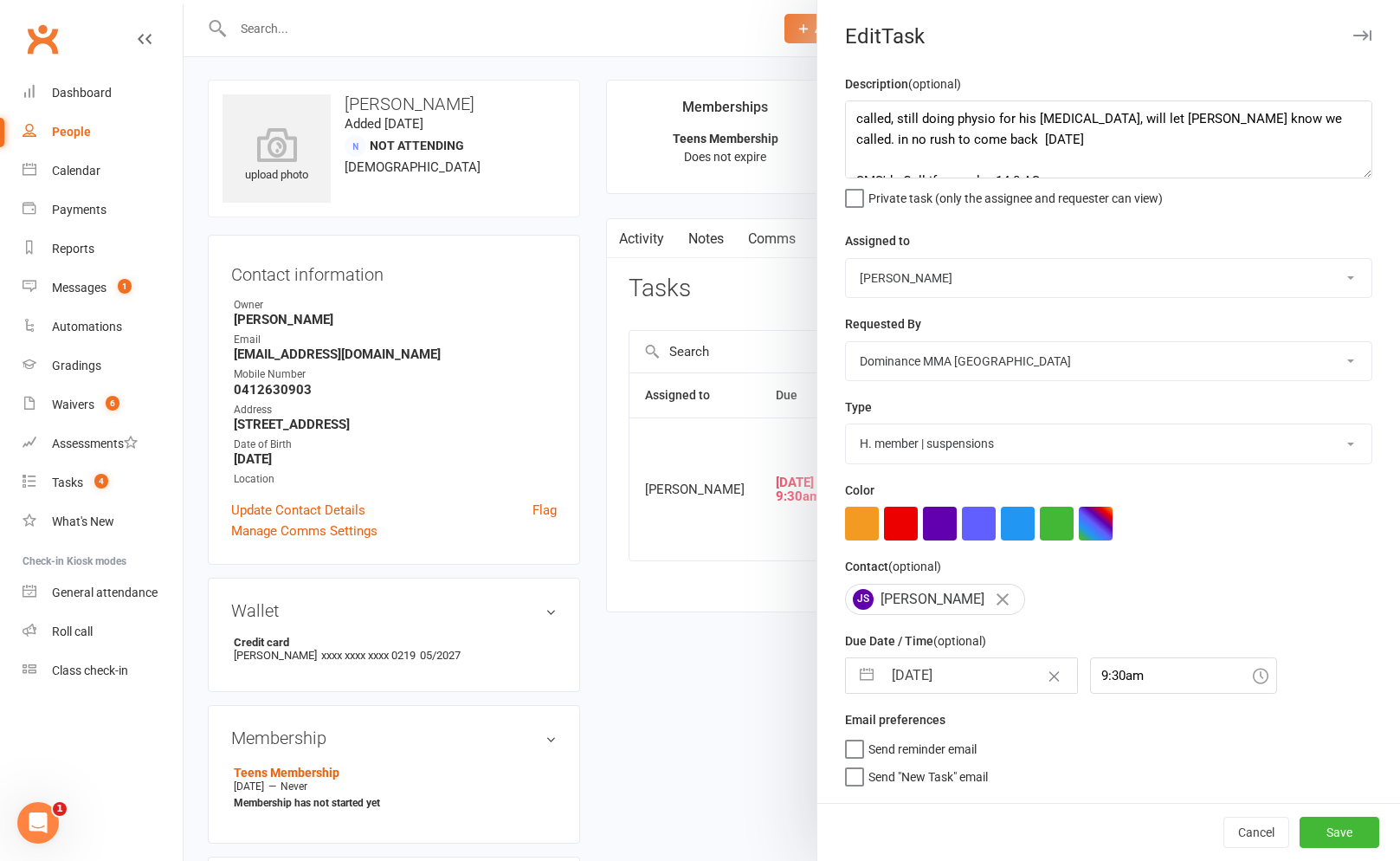
select select "2025"
select select "8"
select select "2025"
drag, startPoint x: 917, startPoint y: 668, endPoint x: 976, endPoint y: 674, distance: 59.3
click at [921, 666] on input "[DATE]" at bounding box center [979, 675] width 195 height 35
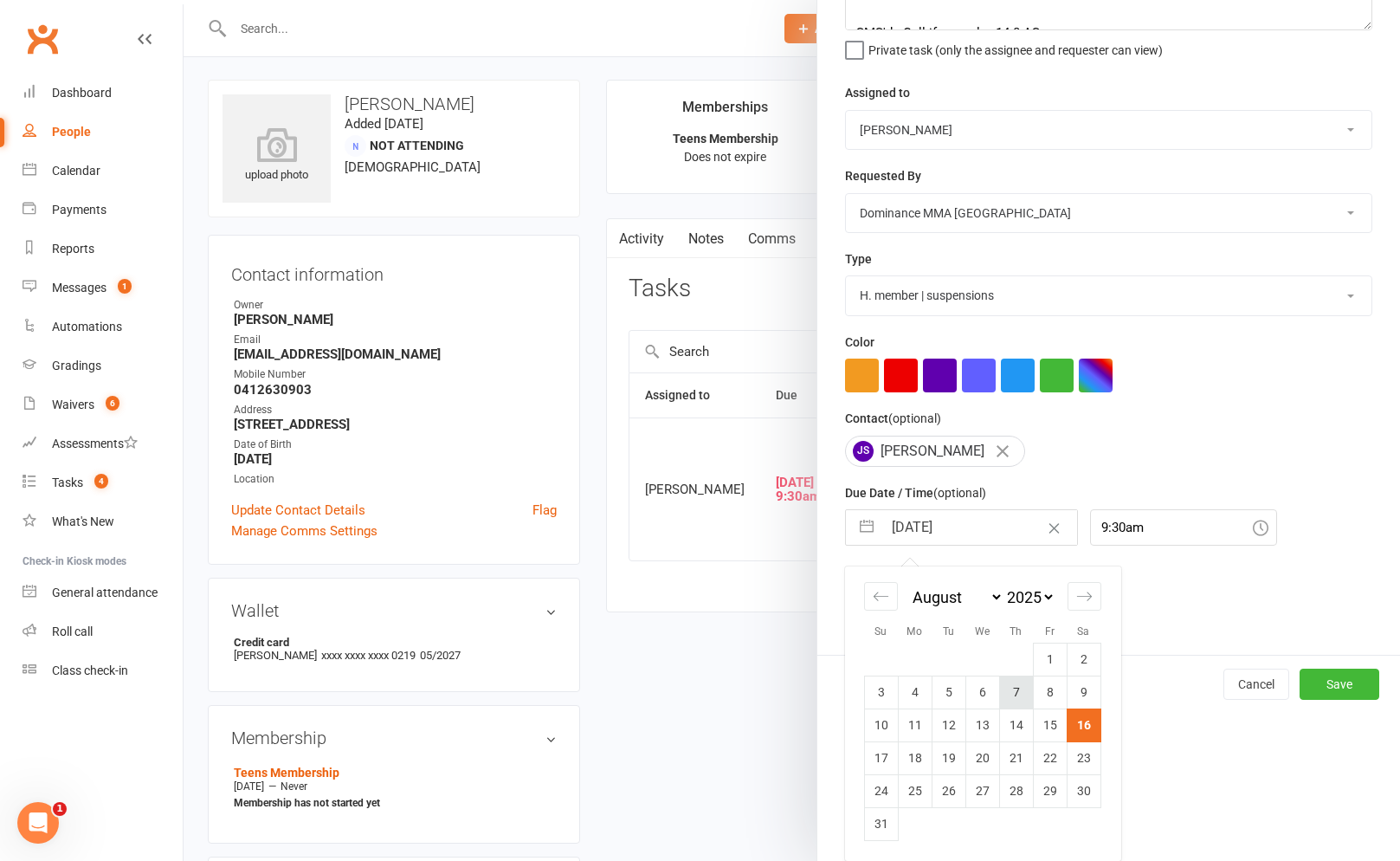
scroll to position [3, 0]
drag, startPoint x: 939, startPoint y: 754, endPoint x: 924, endPoint y: 758, distance: 15.5
click at [924, 758] on tr "17 18 19 20 21 22 23" at bounding box center [982, 757] width 236 height 33
click at [924, 758] on td "18" at bounding box center [915, 757] width 34 height 33
type input "18 Aug 2025"
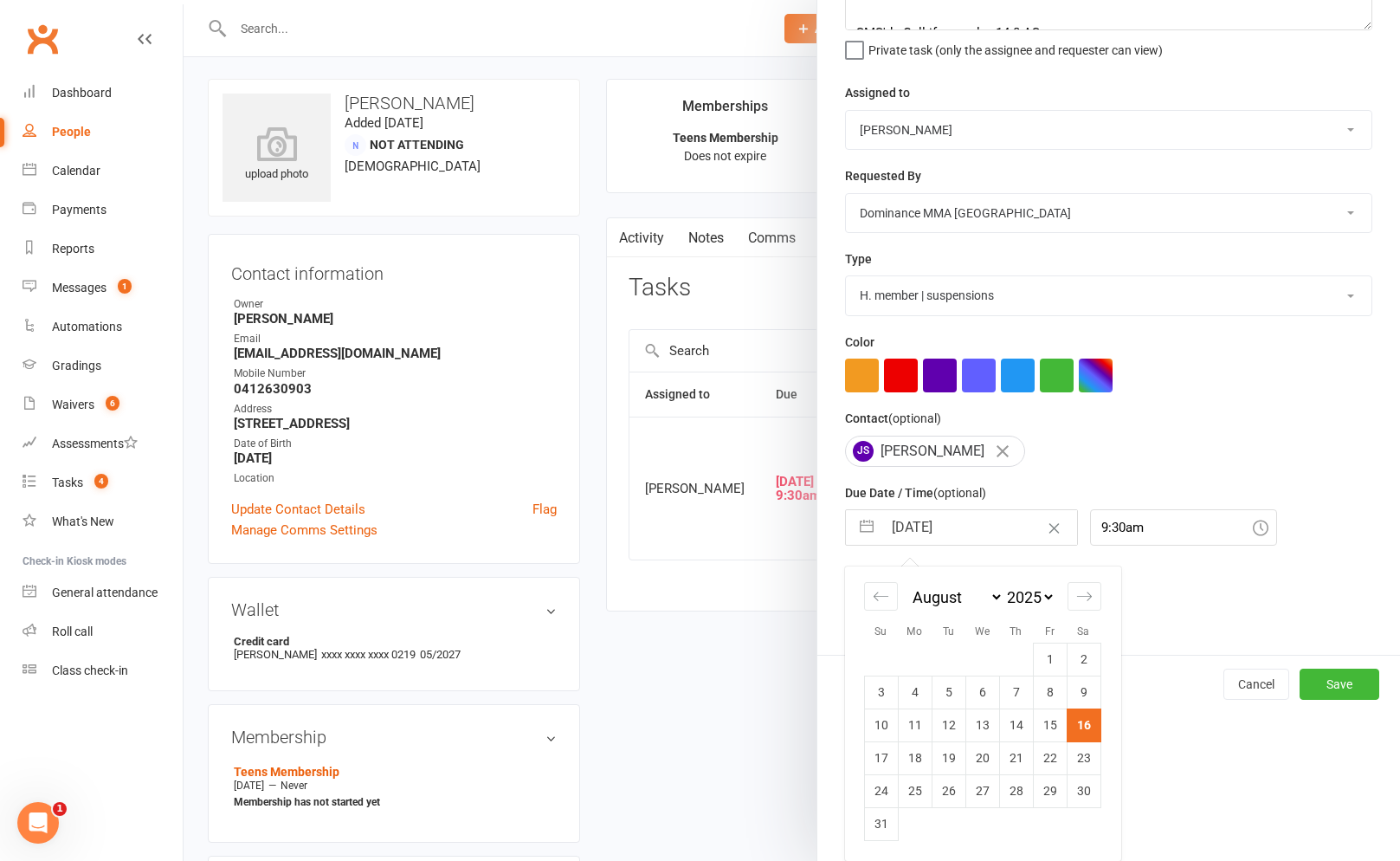
scroll to position [0, 0]
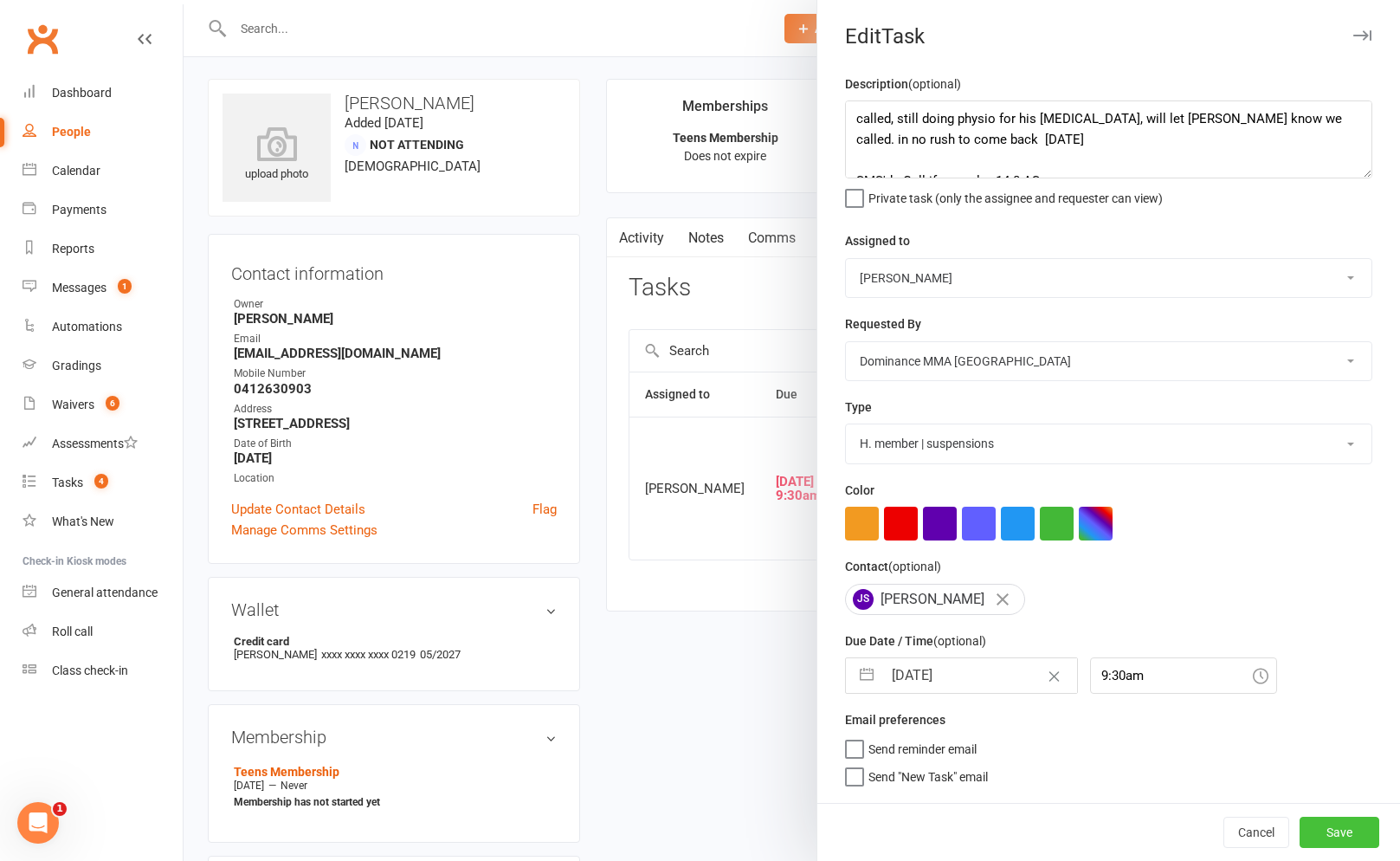
click at [1337, 830] on button "Save" at bounding box center [1340, 832] width 79 height 31
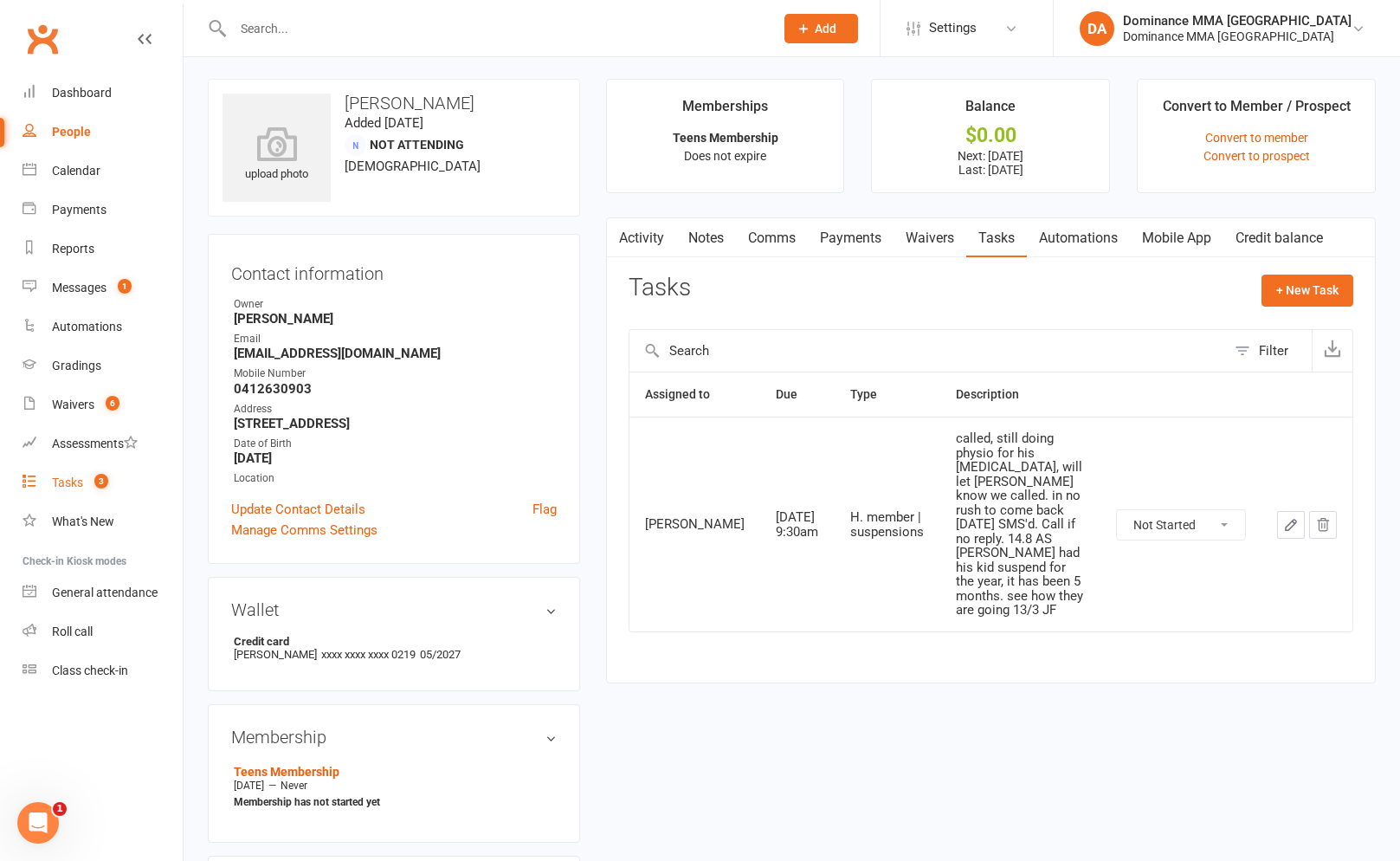
click at [75, 481] on div "Tasks" at bounding box center [67, 482] width 31 height 14
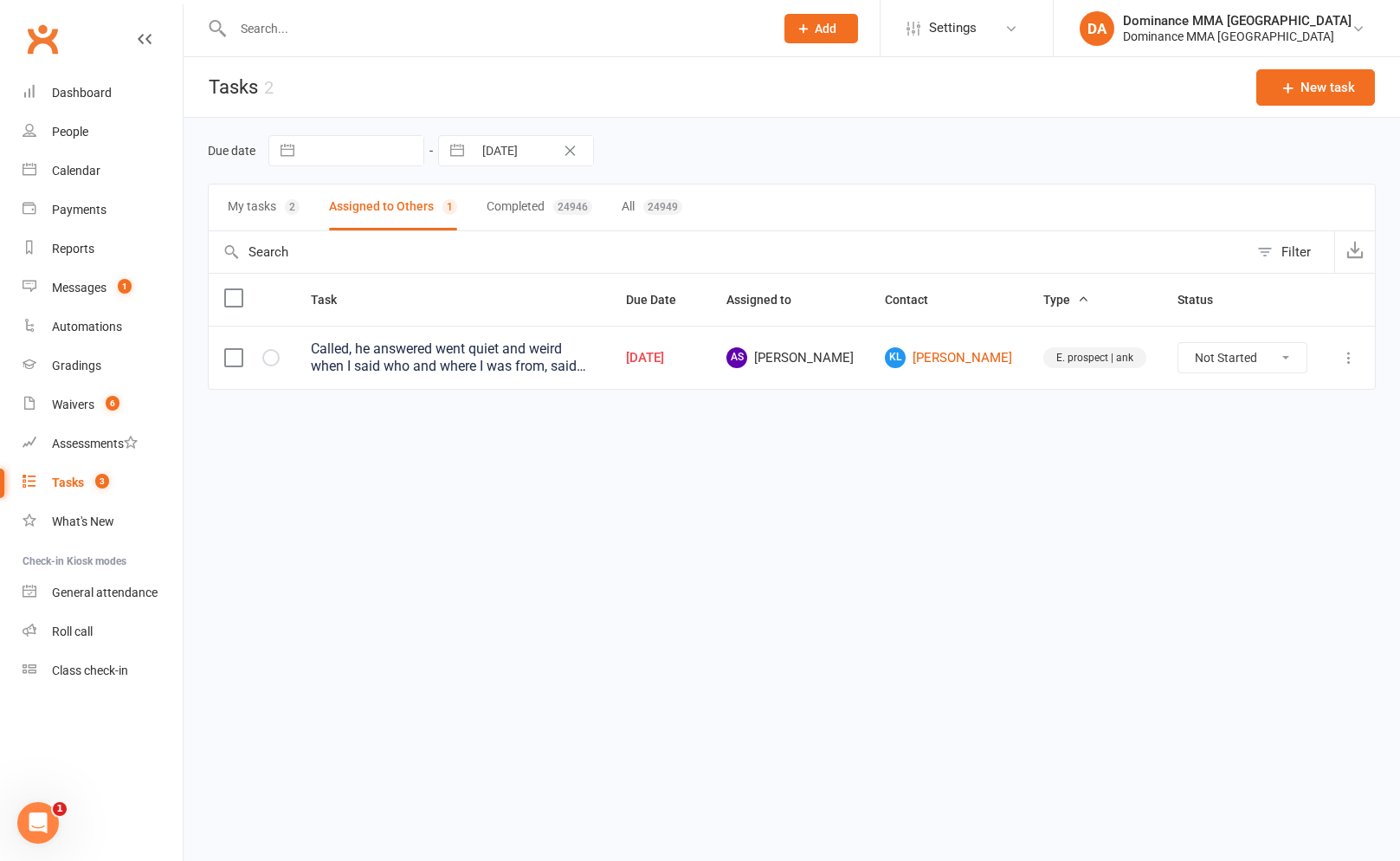
click at [858, 14] on button "Add" at bounding box center [821, 28] width 74 height 29
click at [820, 68] on link "Prospect" at bounding box center [803, 77] width 154 height 40
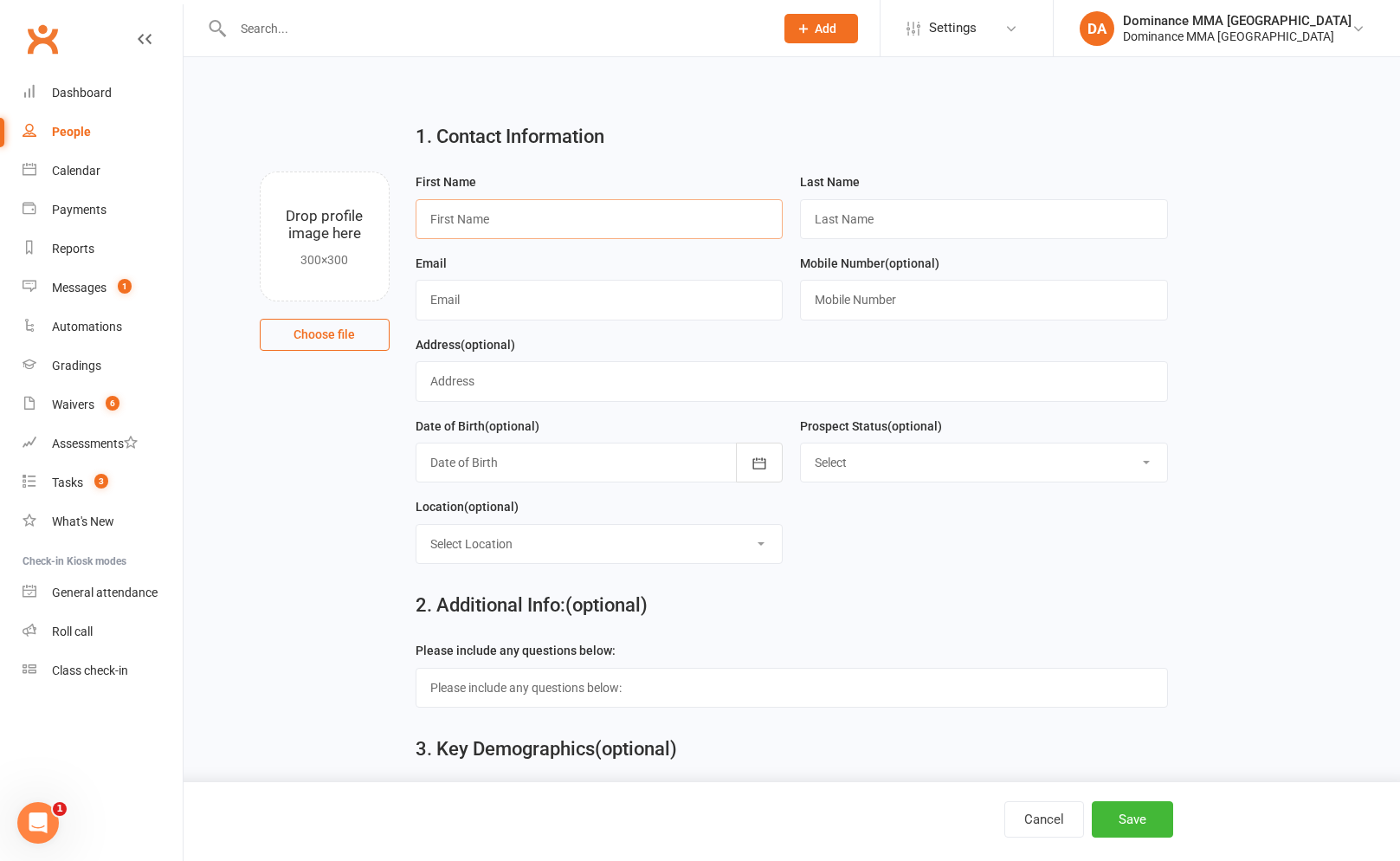
click at [453, 223] on input "text" at bounding box center [599, 219] width 368 height 40
type input "Luke"
type input "Beattie"
paste input "lukebeattie20@gmail.com"
click at [437, 300] on input "lukebeattie20@gmail.com" at bounding box center [599, 300] width 368 height 40
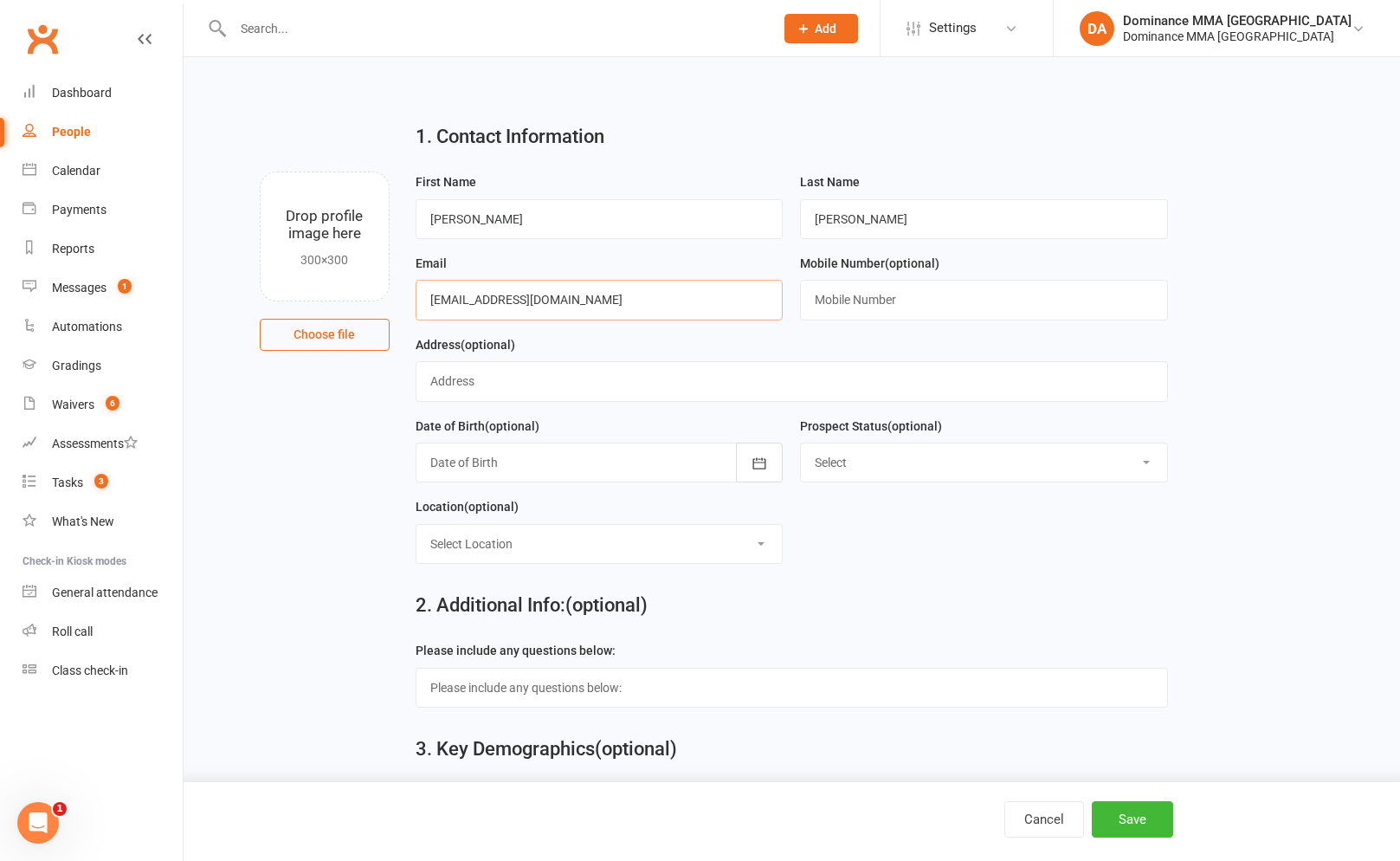
type input "lukebeattie20@gmail.com"
paste input "0409892457"
type input "0409892457"
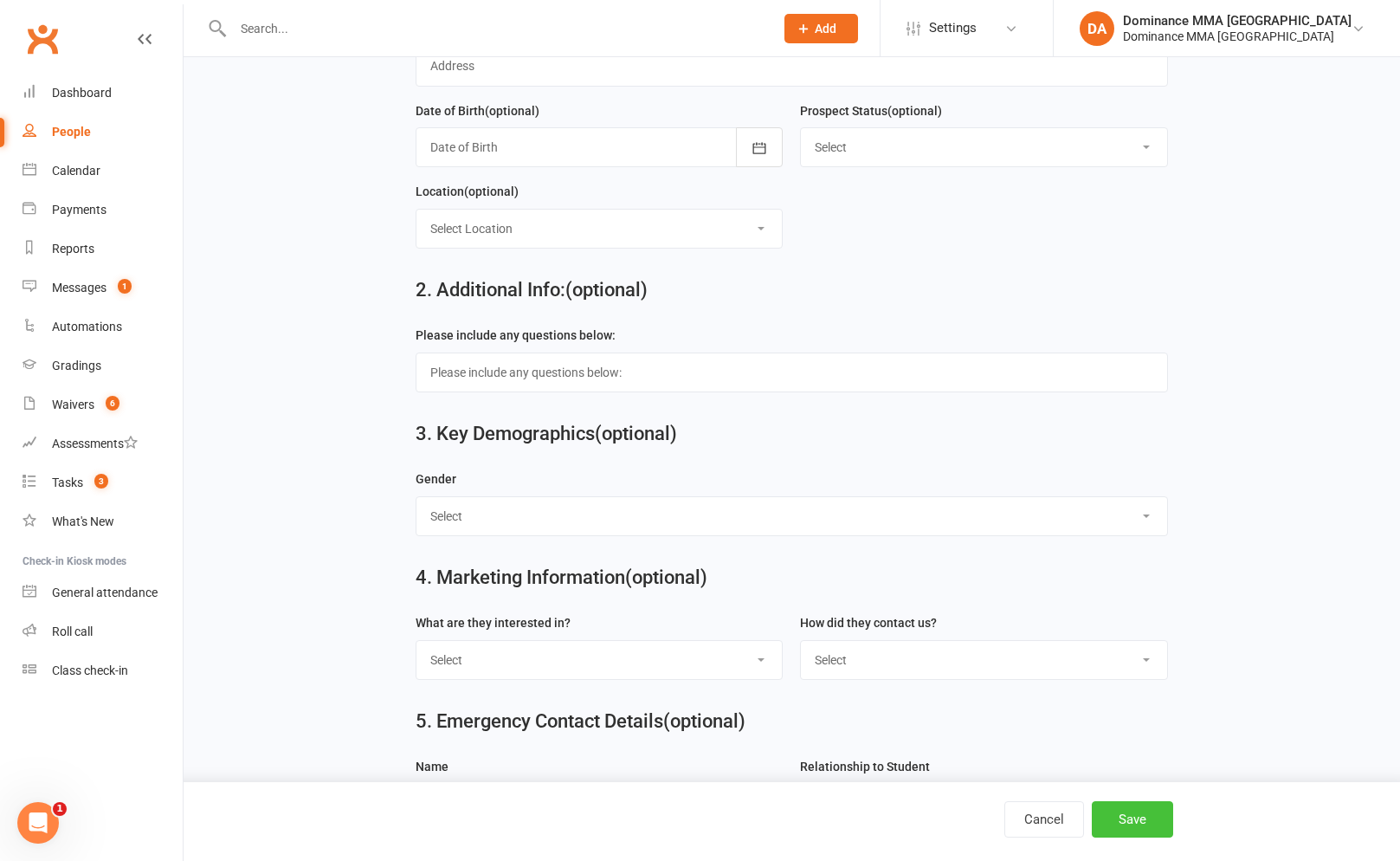
click at [1163, 809] on button "Save" at bounding box center [1132, 818] width 81 height 36
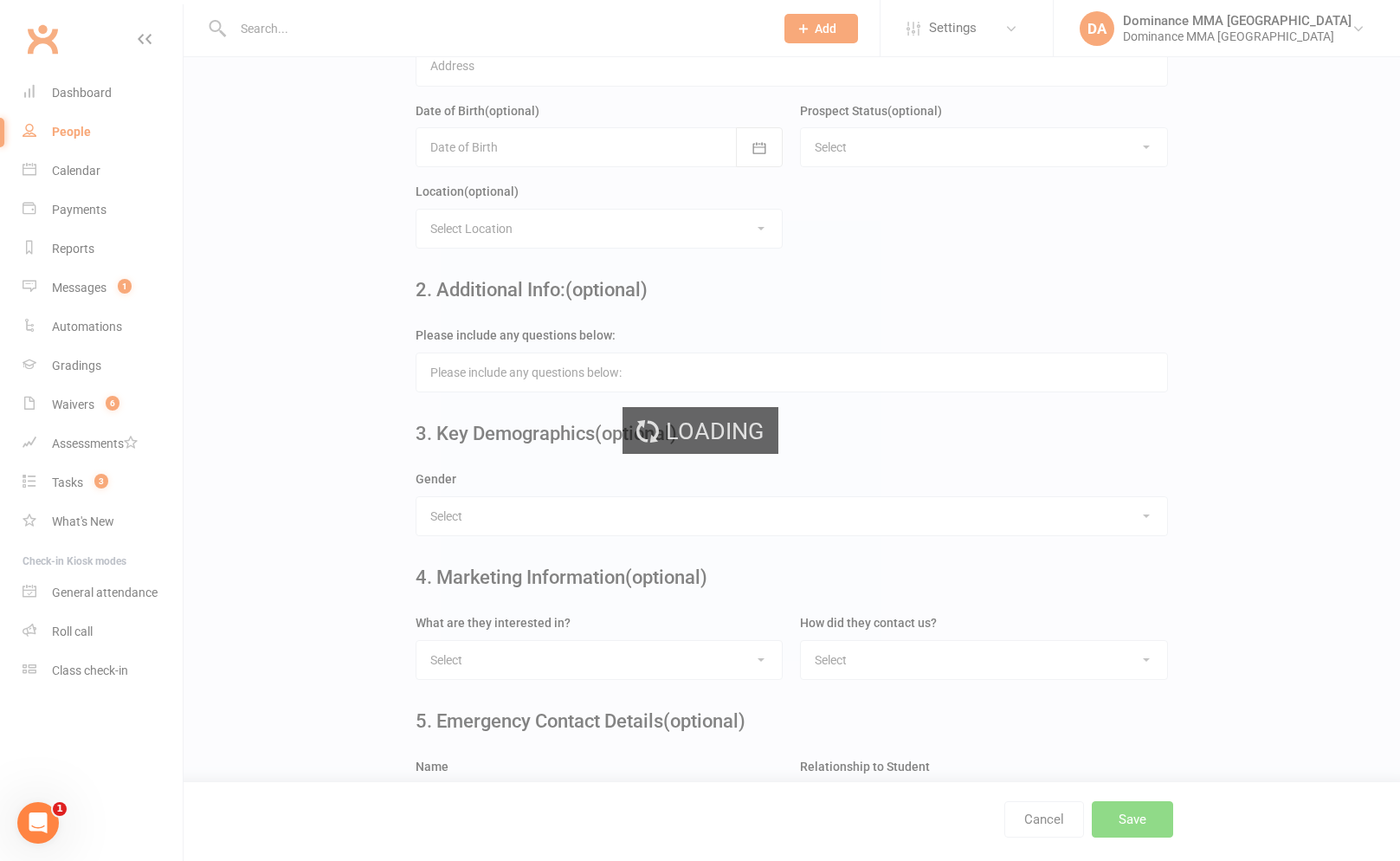
scroll to position [0, 0]
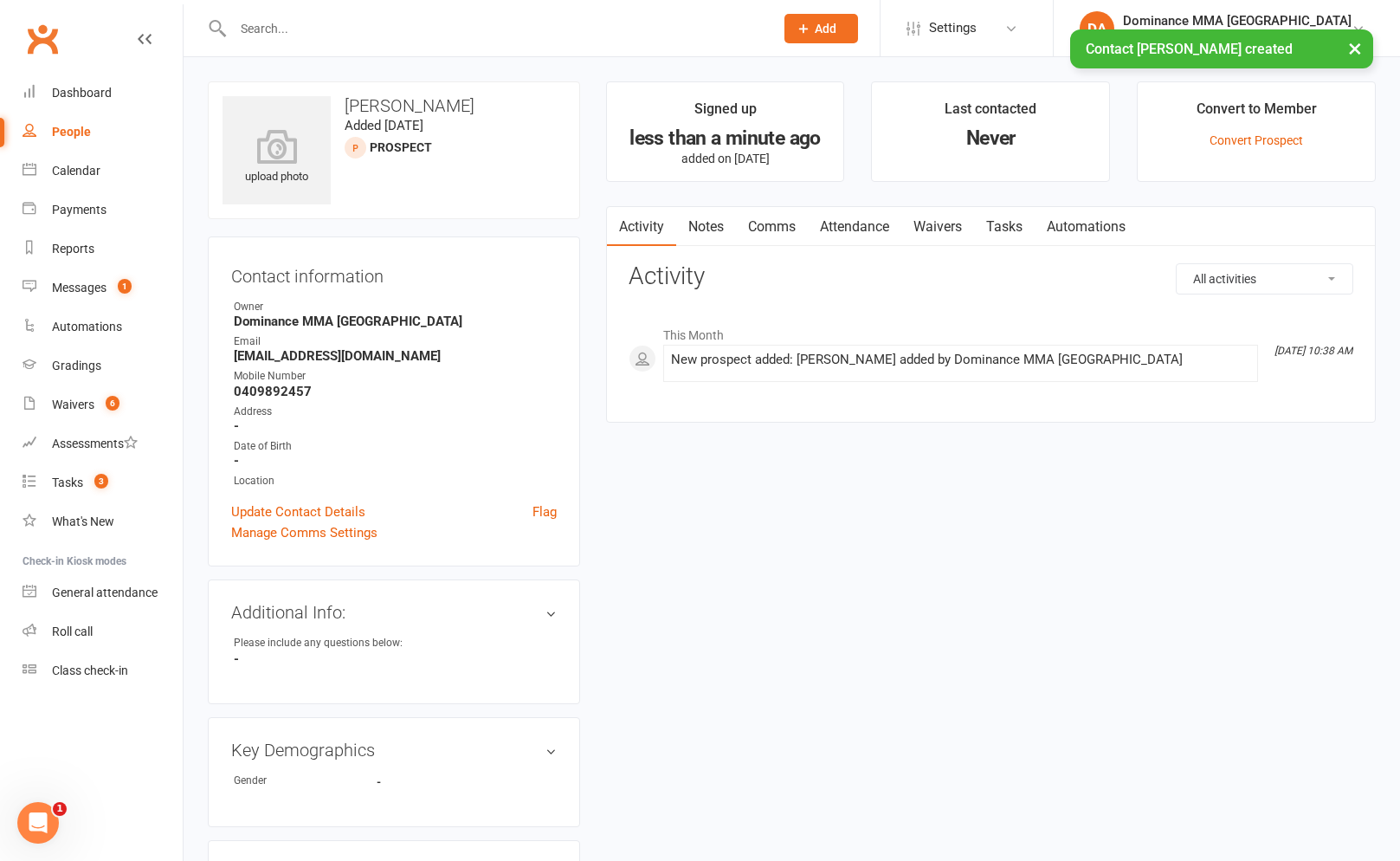
drag, startPoint x: 957, startPoint y: 239, endPoint x: 1029, endPoint y: 222, distance: 74.0
click at [958, 239] on link "Waivers" at bounding box center [938, 227] width 73 height 40
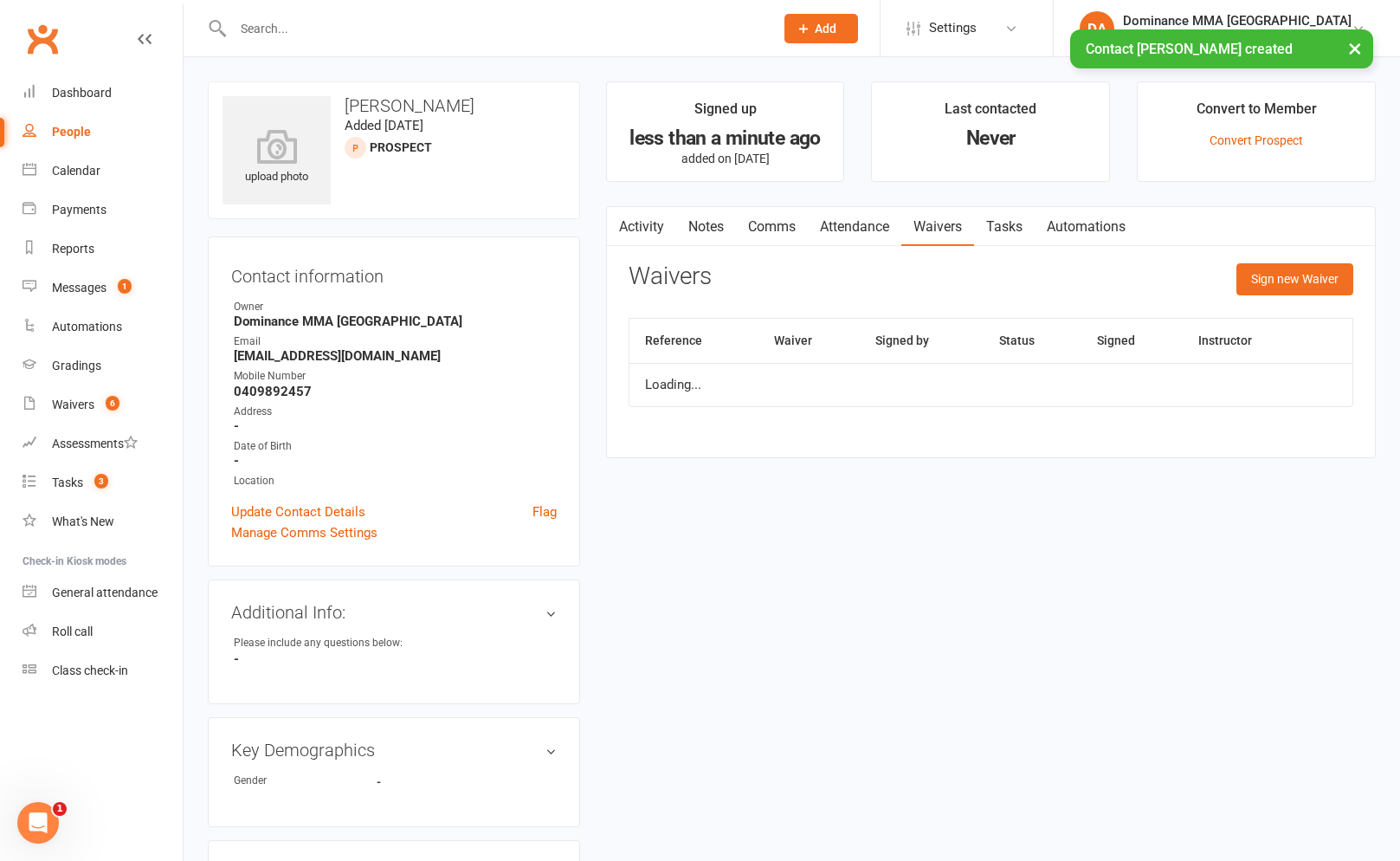
click at [1029, 222] on link "Tasks" at bounding box center [1005, 227] width 60 height 40
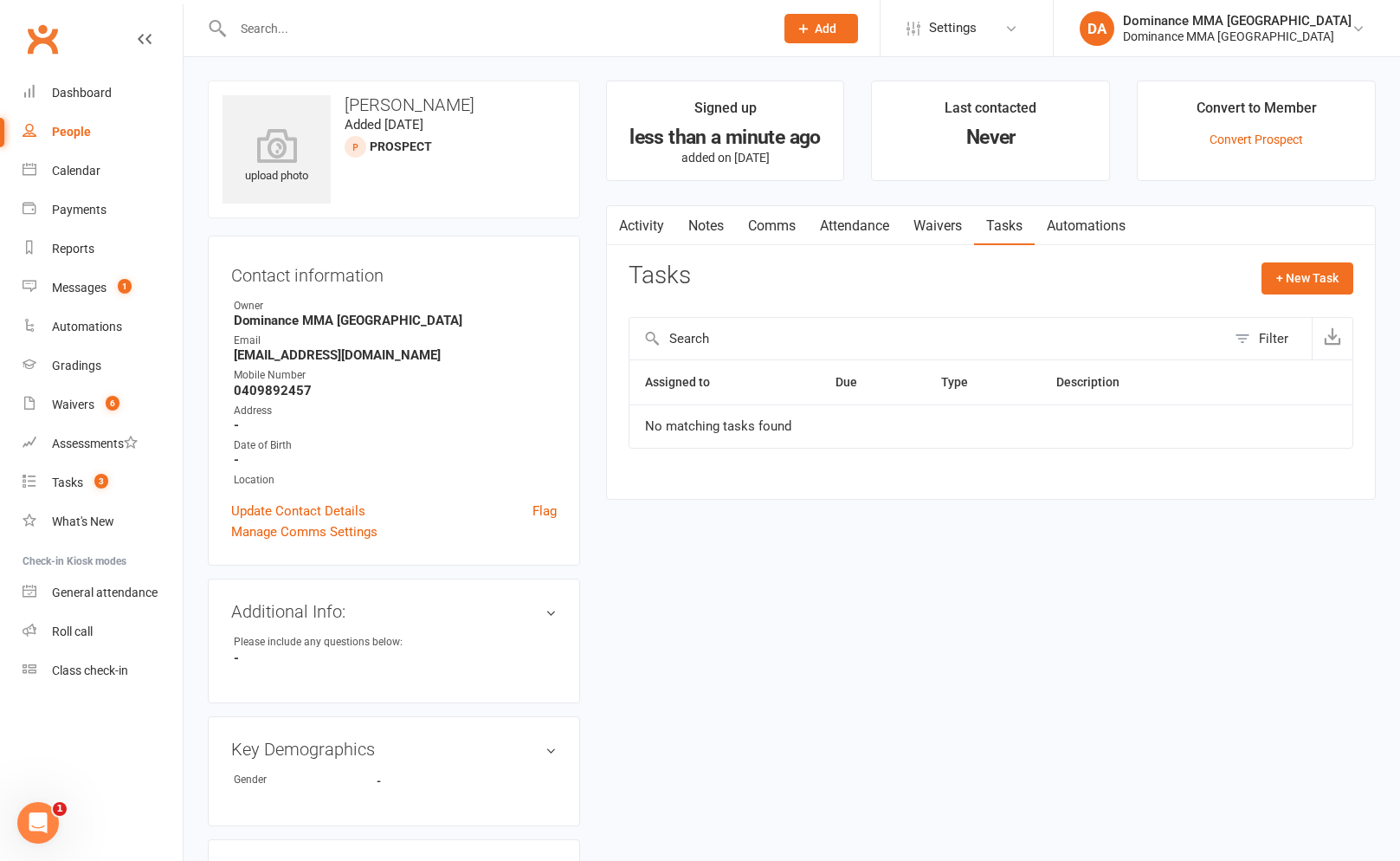
scroll to position [5, 0]
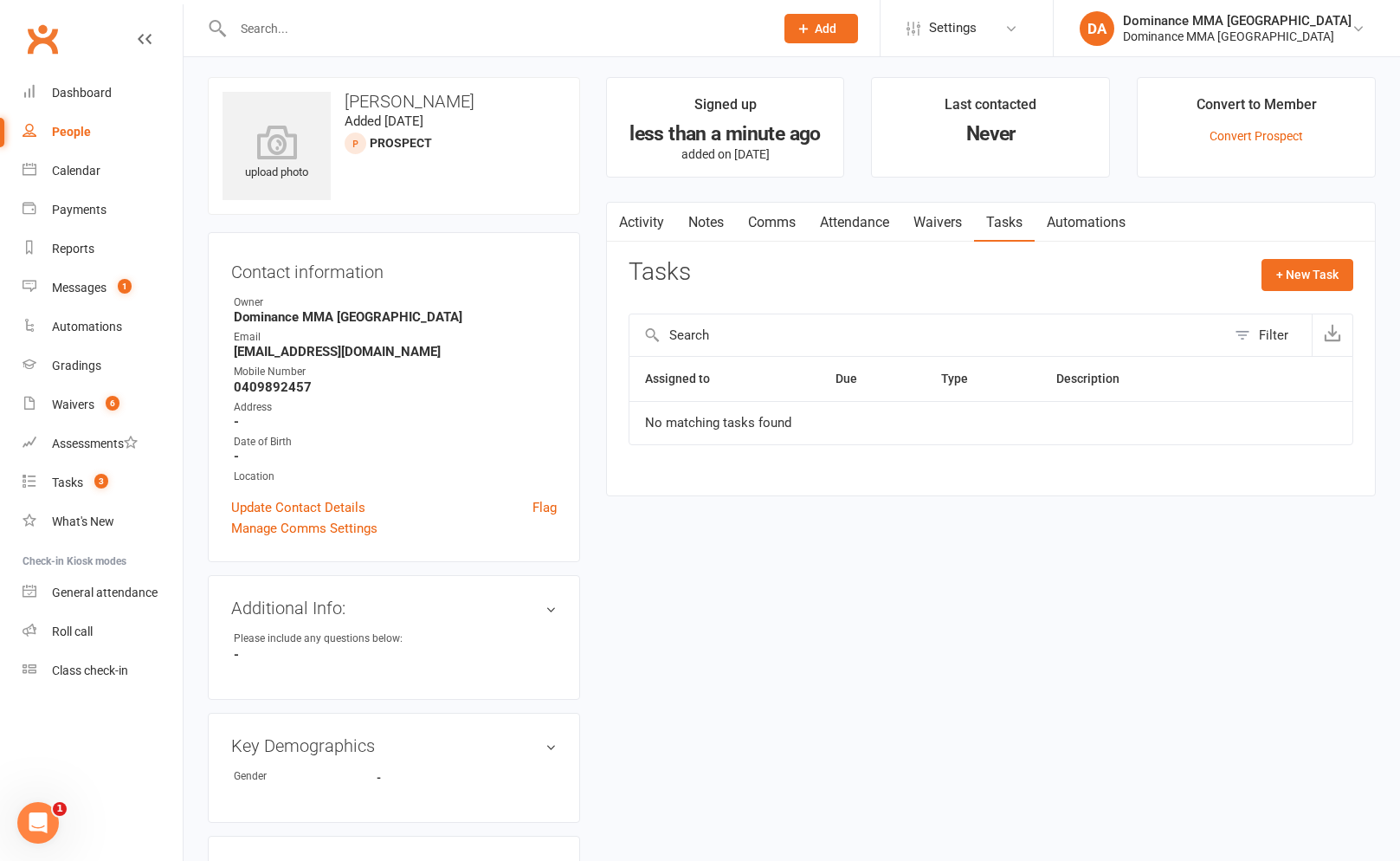
click at [624, 213] on button "button" at bounding box center [617, 221] width 22 height 39
drag, startPoint x: 659, startPoint y: 215, endPoint x: 630, endPoint y: 226, distance: 31.0
click at [654, 215] on link "Activity" at bounding box center [641, 222] width 69 height 40
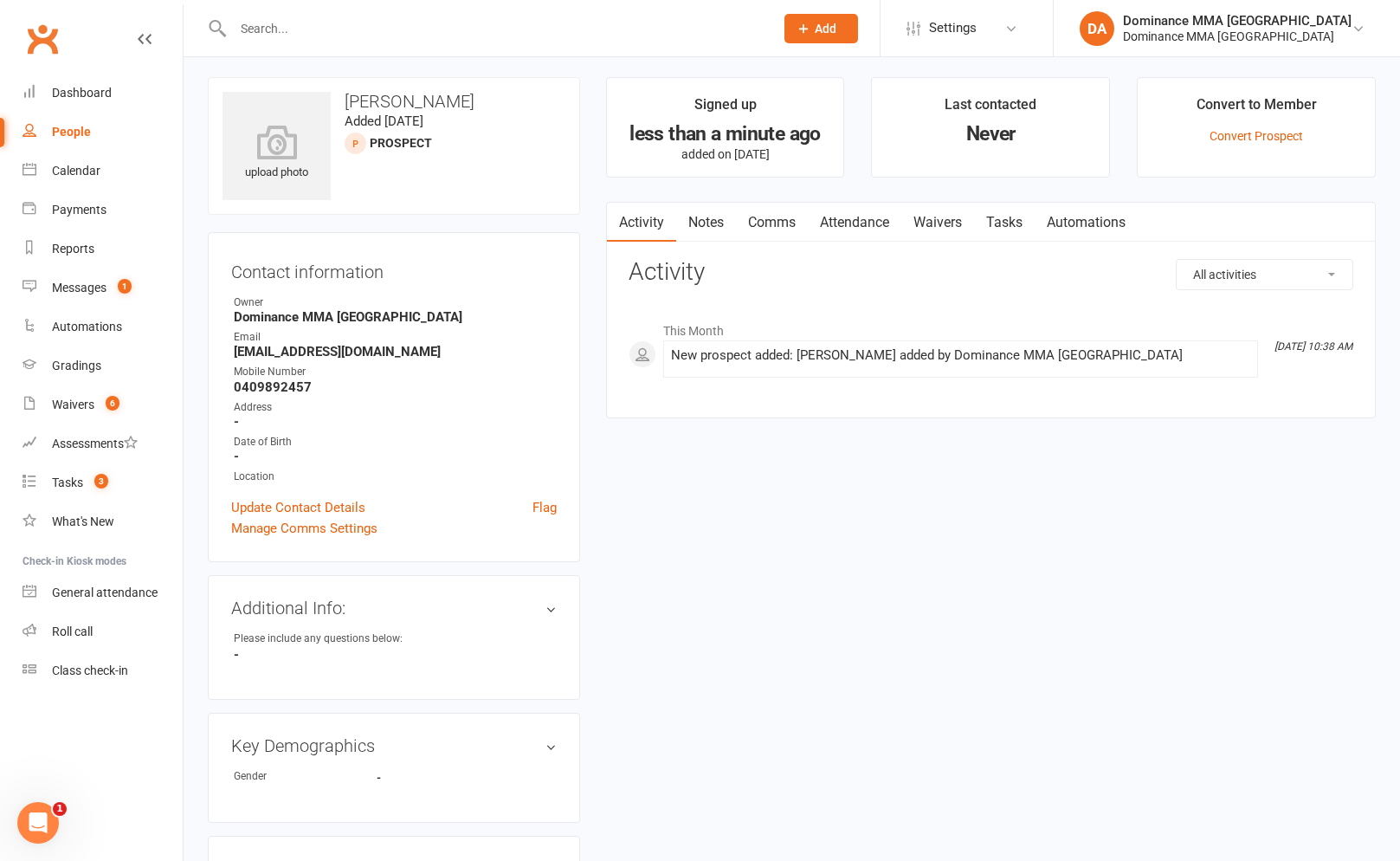
drag, startPoint x: 648, startPoint y: 227, endPoint x: 697, endPoint y: 229, distance: 49.0
click at [650, 228] on link "Activity" at bounding box center [641, 222] width 69 height 40
click at [698, 229] on link "Notes" at bounding box center [705, 222] width 60 height 40
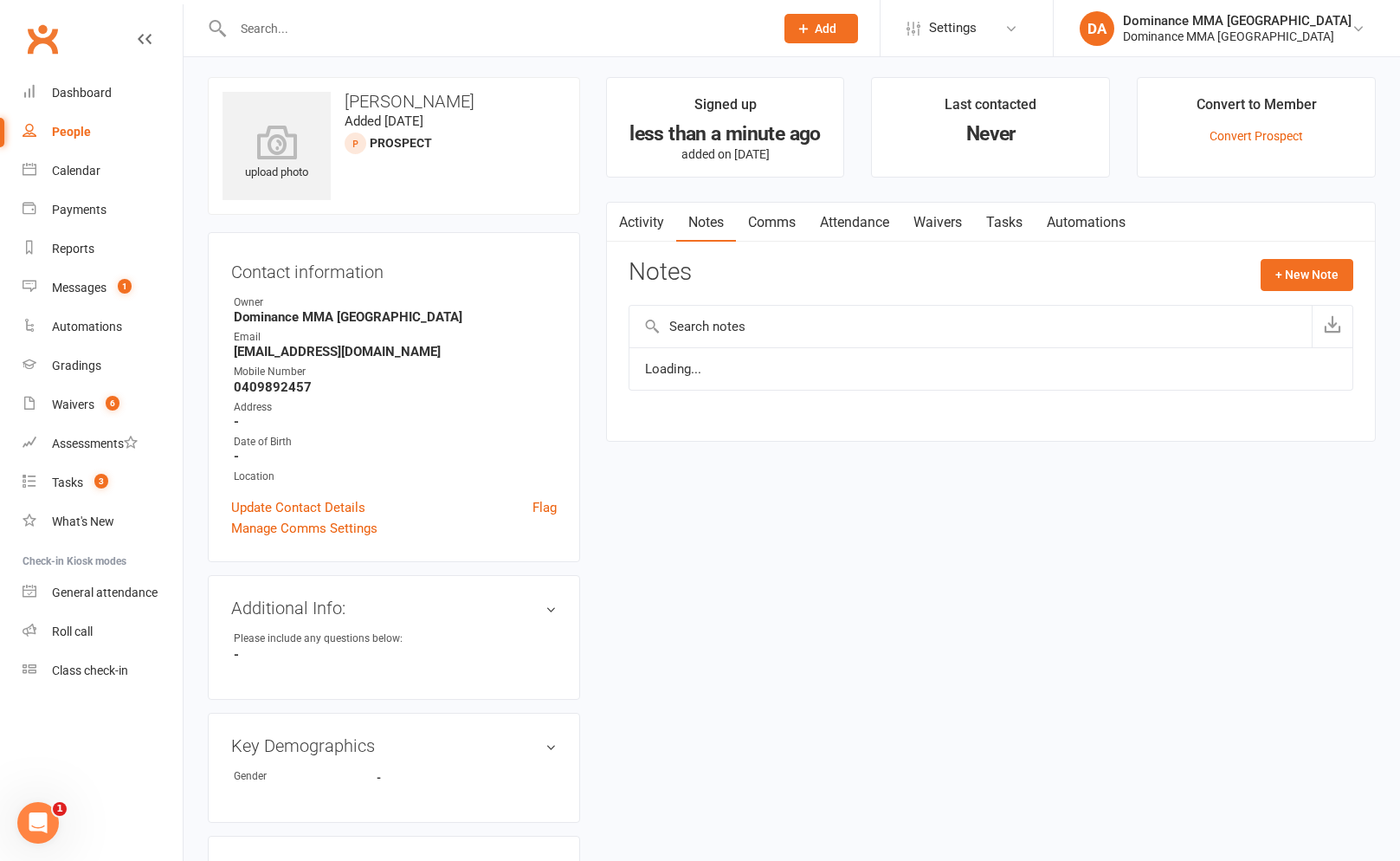
click at [698, 229] on link "Notes" at bounding box center [705, 222] width 60 height 40
click at [1345, 280] on button "+ New Note" at bounding box center [1307, 274] width 93 height 31
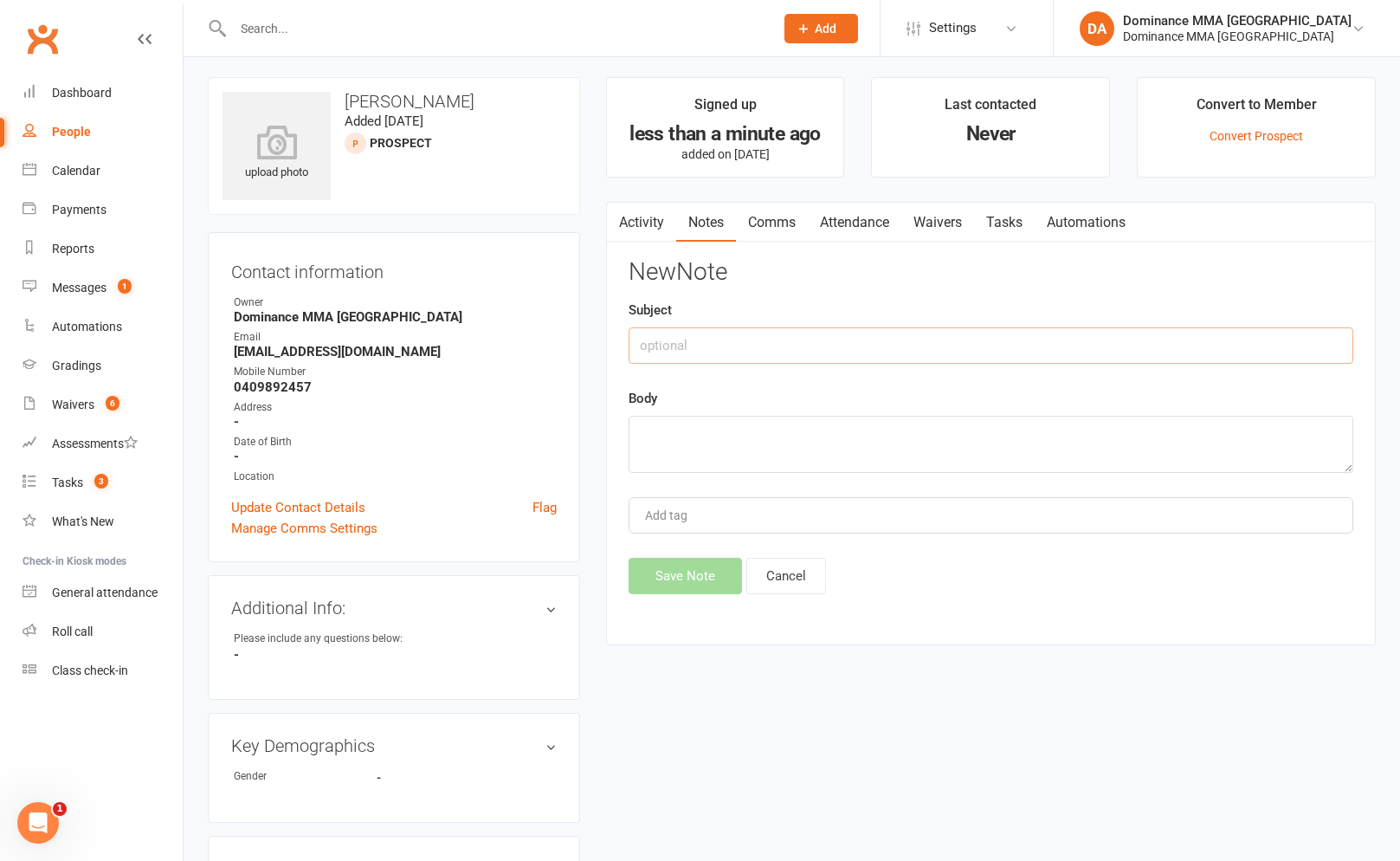
click at [912, 336] on input "text" at bounding box center [991, 345] width 725 height 36
type input "ISC"
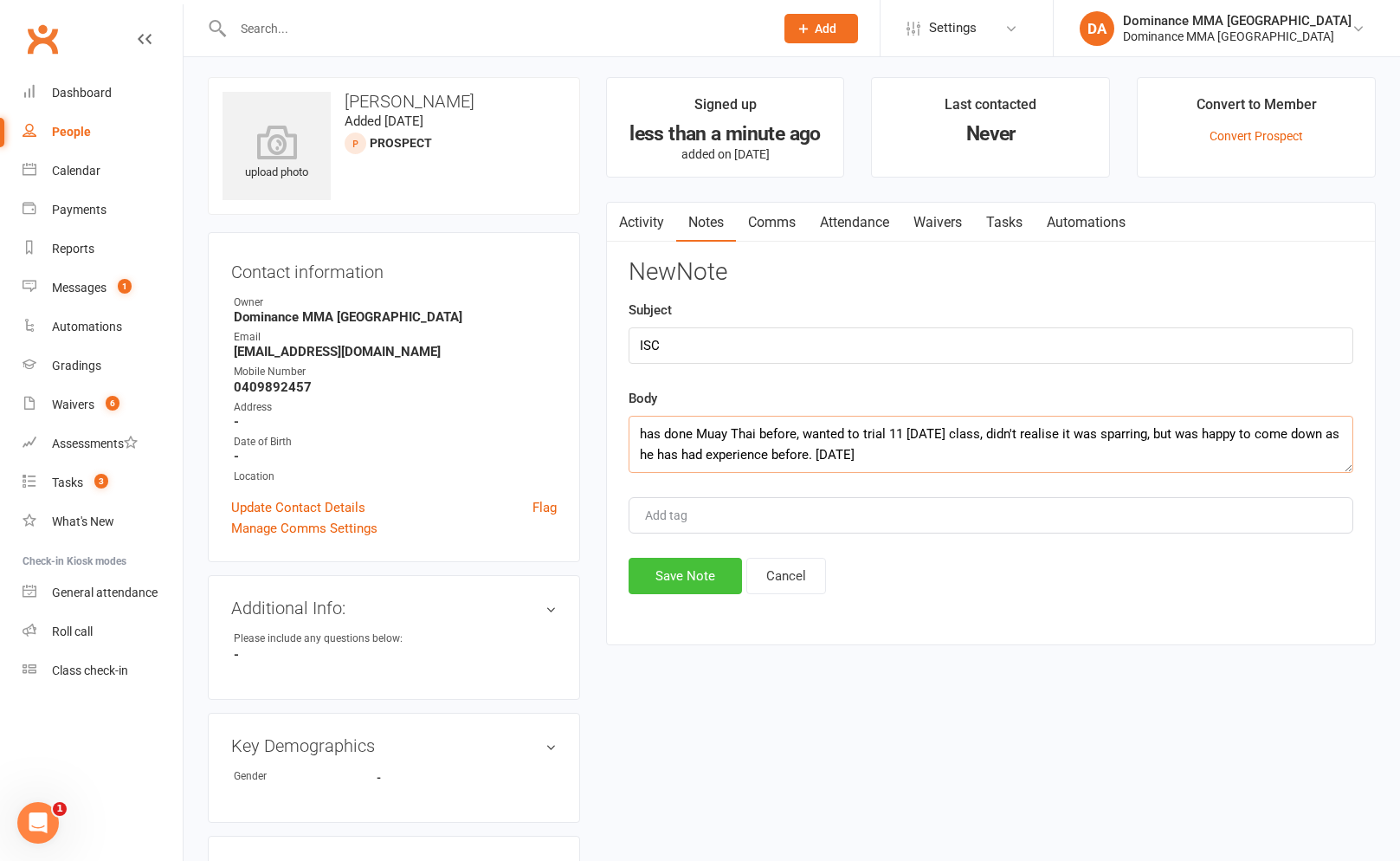
type textarea "has done Muay Thai before, wanted to trial 11 saturday class, didn't realise it…"
click at [683, 586] on button "Save Note" at bounding box center [685, 576] width 113 height 36
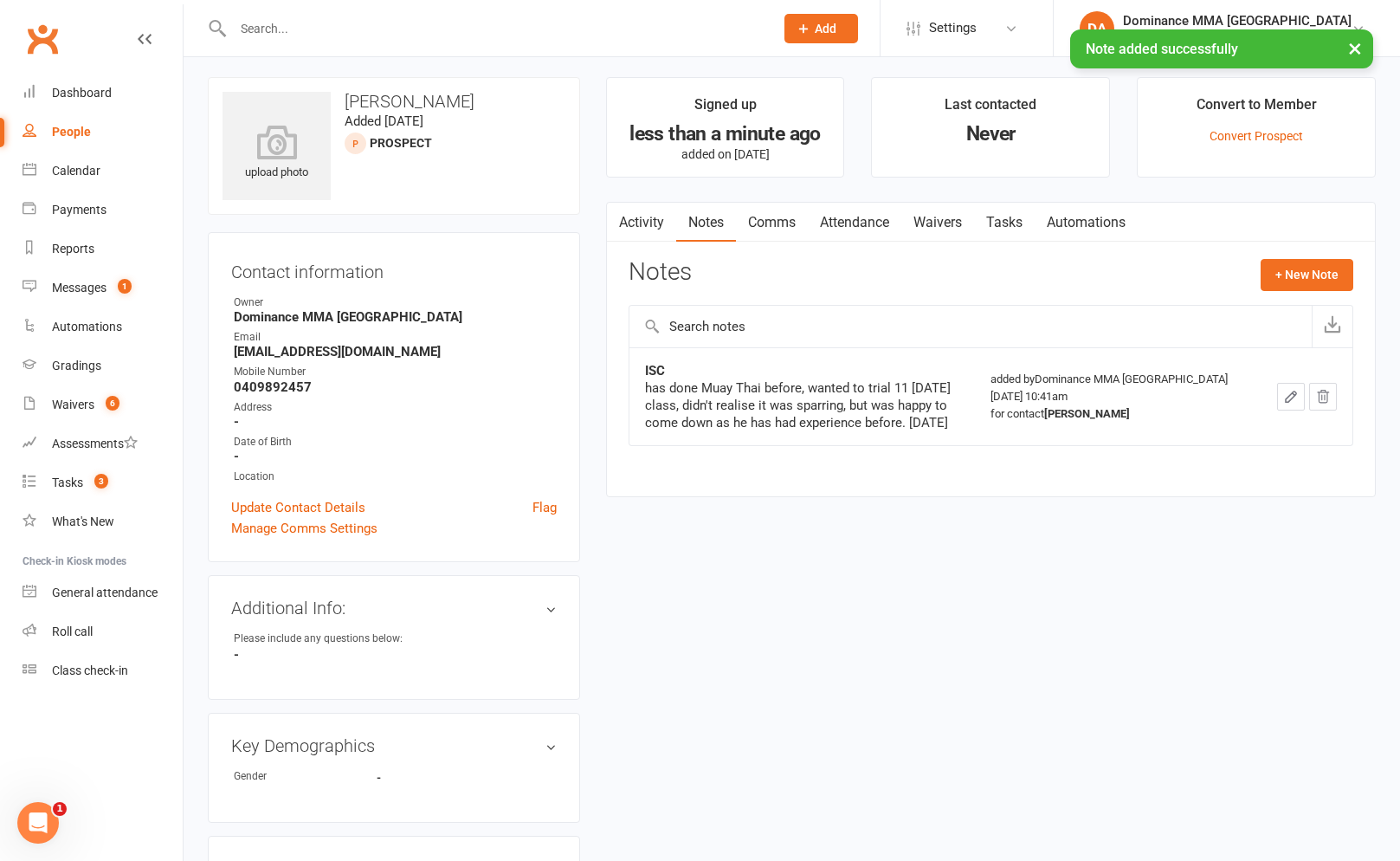
drag, startPoint x: 1359, startPoint y: 269, endPoint x: 1297, endPoint y: 281, distance: 63.2
click at [1358, 269] on div "Activity Notes Comms Attendance Waivers Tasks Automations Notes + New Note ISC …" at bounding box center [991, 349] width 769 height 295
click at [1297, 281] on button "+ New Note" at bounding box center [1307, 274] width 93 height 31
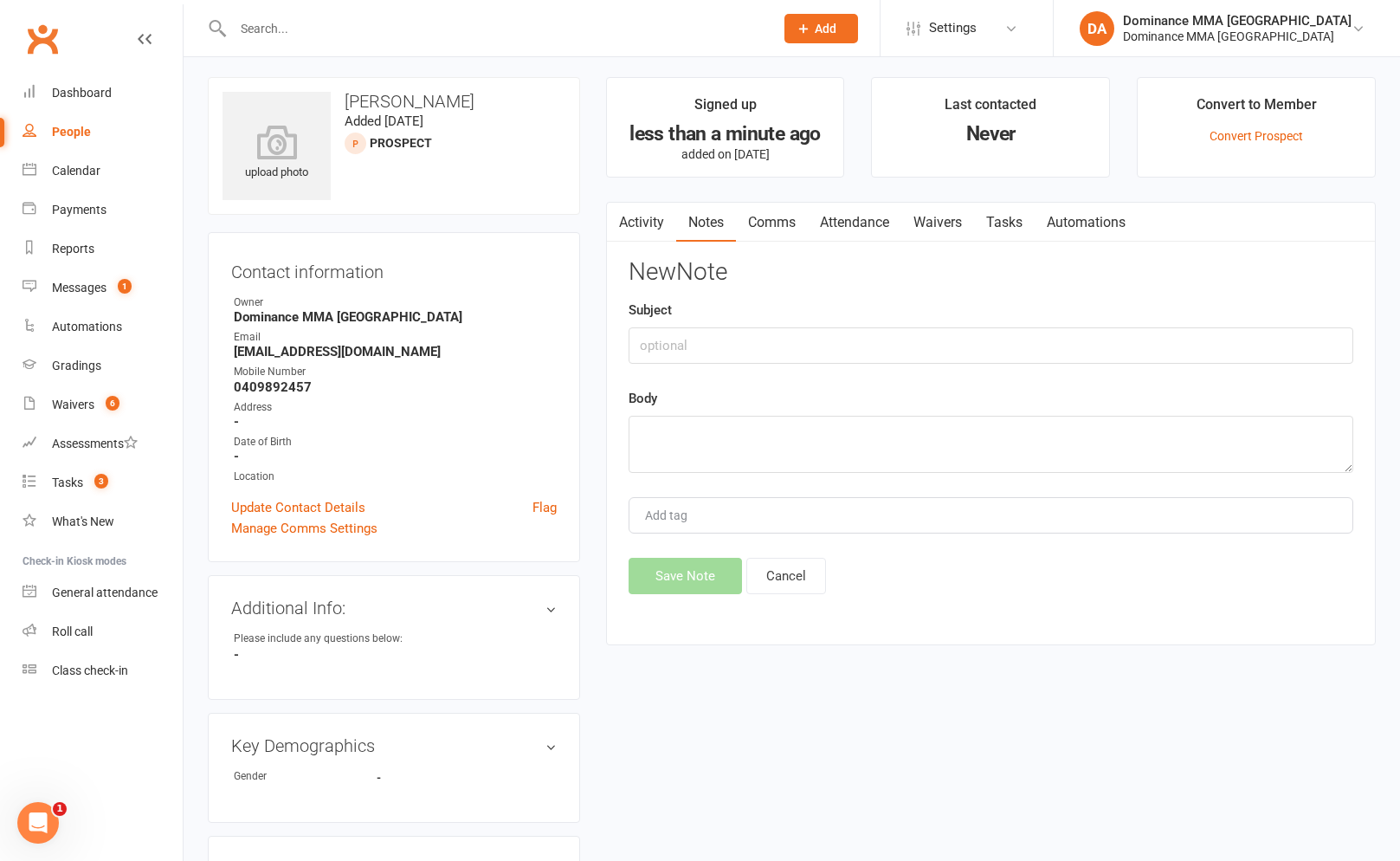
click at [775, 383] on div "New Note Subject Body Add tag Save Note Cancel" at bounding box center [991, 426] width 725 height 336
click at [788, 360] on input "text" at bounding box center [991, 345] width 725 height 36
type input "Online ft submissi"
type textarea "on"
click at [846, 321] on div "Subject Online ft submissi" at bounding box center [991, 332] width 725 height 64
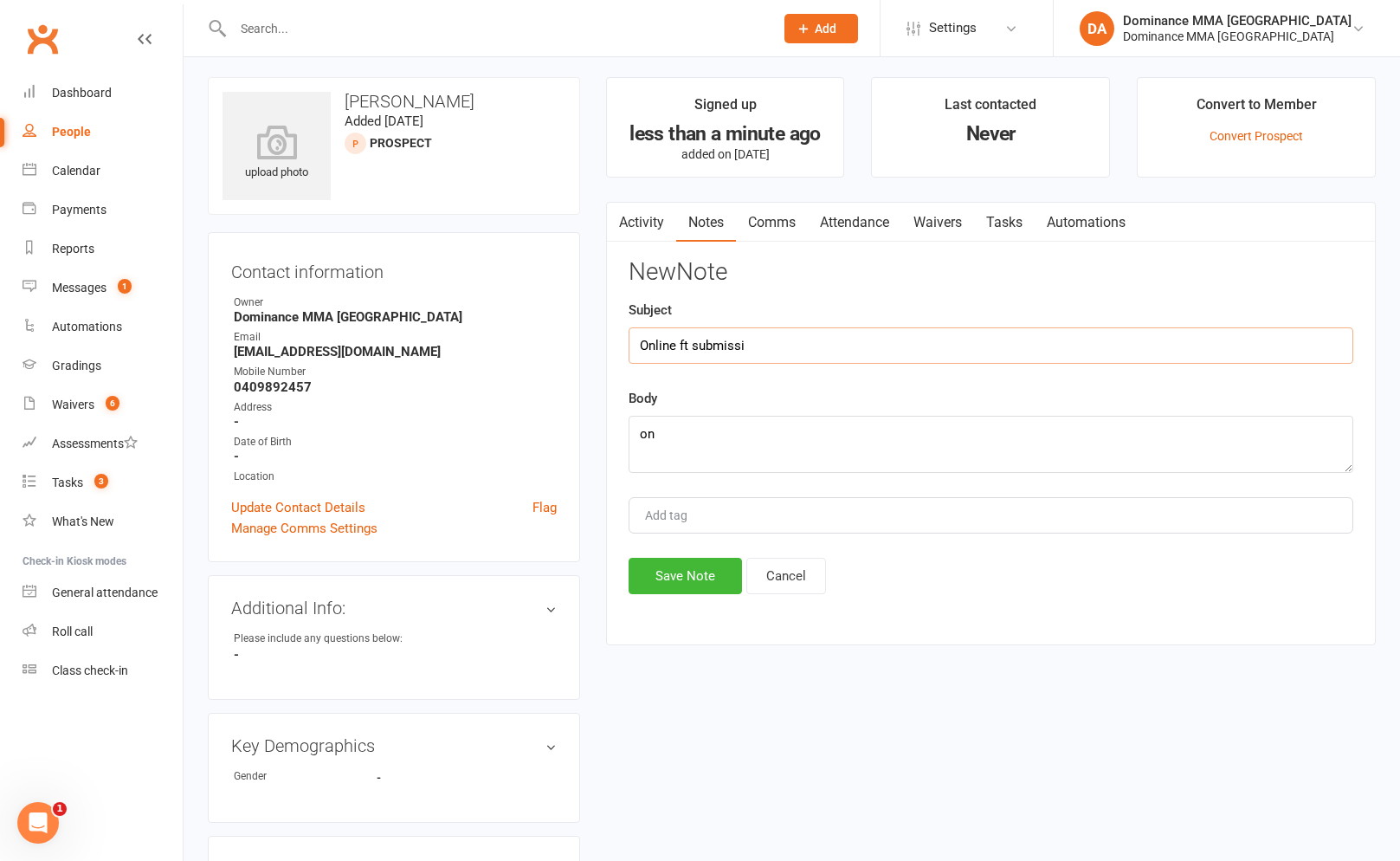
click at [842, 330] on input "Online ft submissi" at bounding box center [991, 345] width 725 height 36
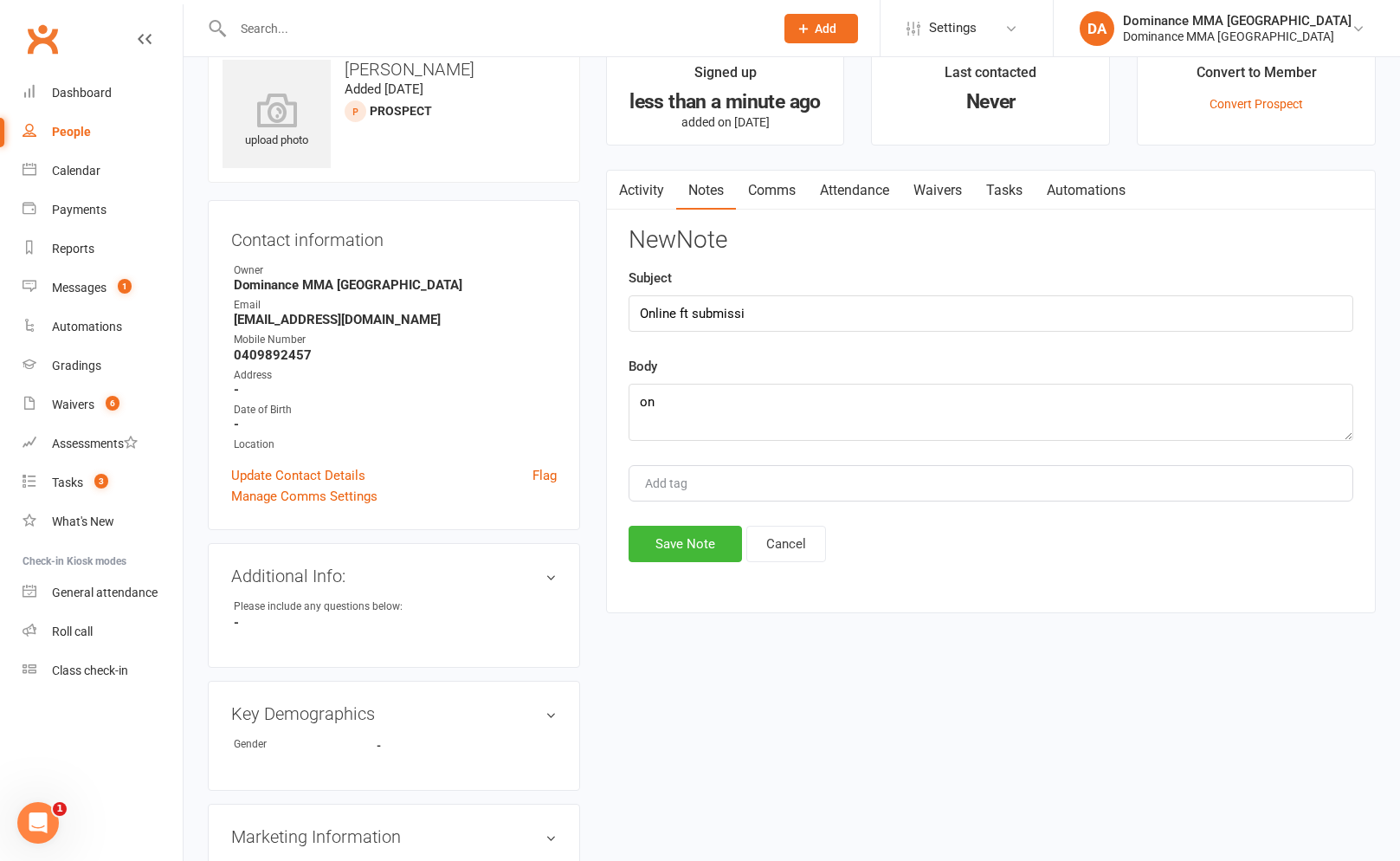
scroll to position [39, 0]
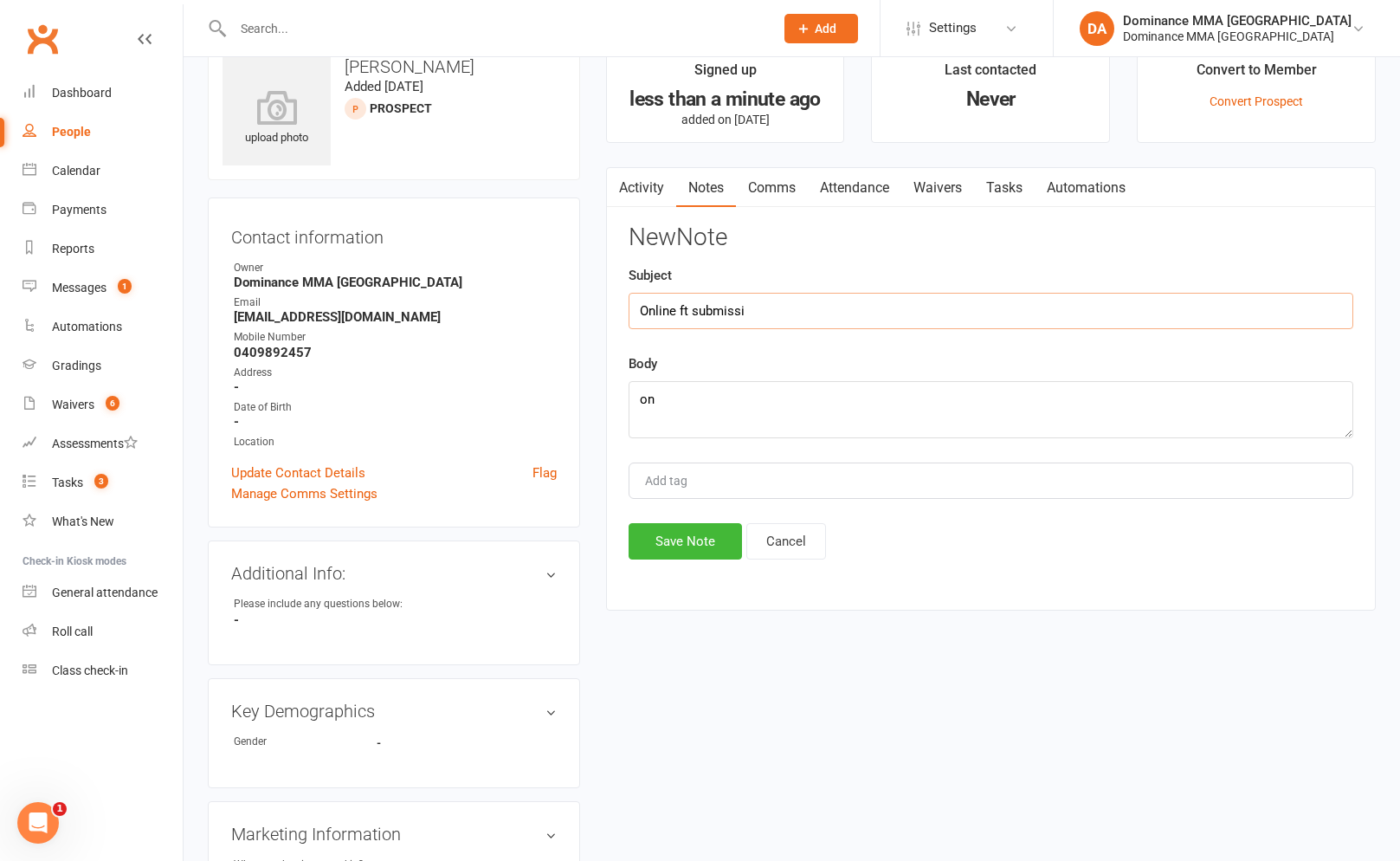
click at [820, 298] on input "Online ft submissi" at bounding box center [991, 311] width 725 height 36
drag, startPoint x: 821, startPoint y: 301, endPoint x: 803, endPoint y: 302, distance: 18.0
click at [816, 301] on input "Online ft submissi" at bounding box center [991, 311] width 725 height 36
type input "Online ft submission"
paste textarea "First Name: Luke Last Name: Beattie Email Address: lukebeattie20@gmail.com Phon…"
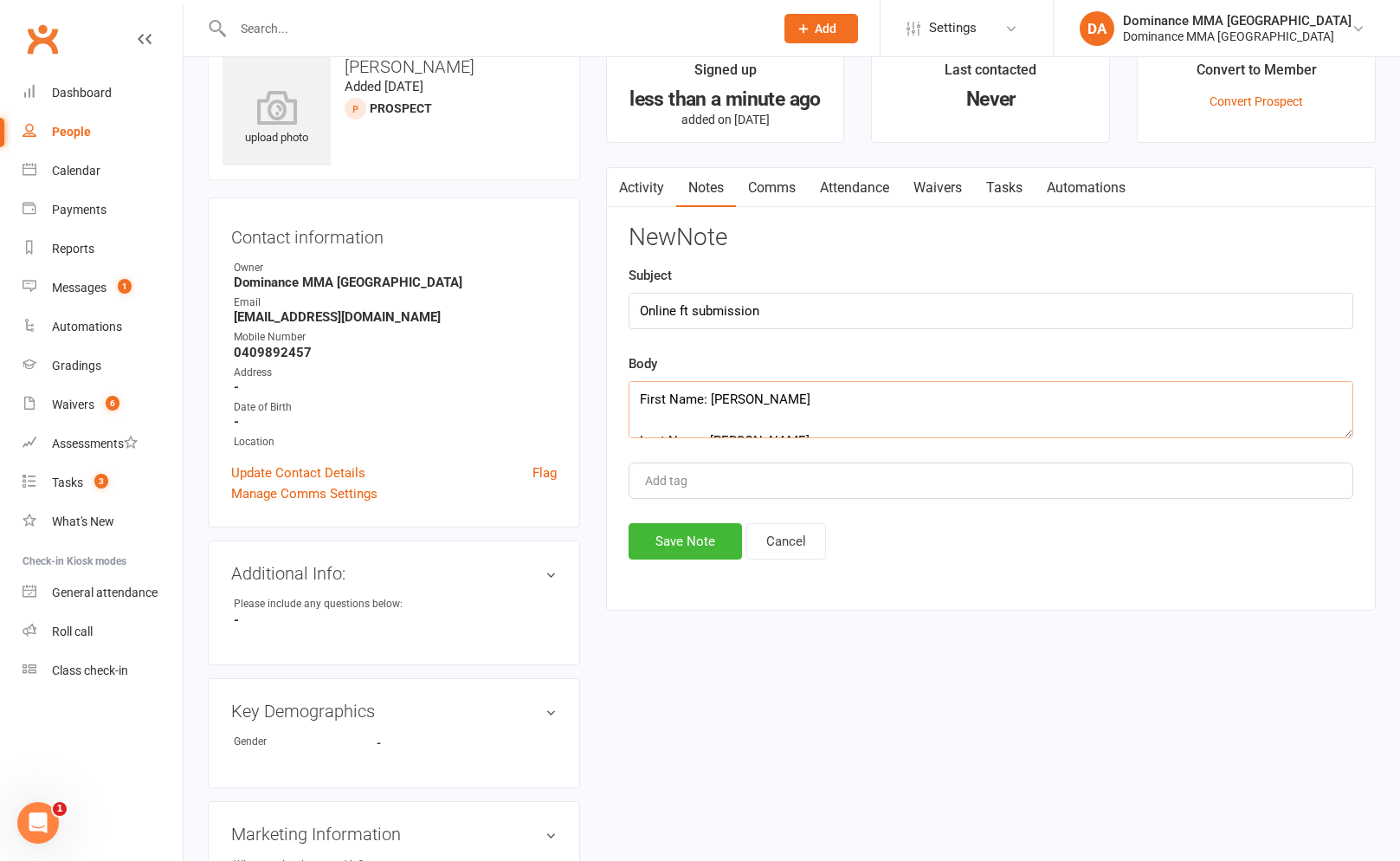
scroll to position [260, 0]
type textarea "First Name: Luke Last Name: Beattie Email Address: lukebeattie20@gmail.com Phon…"
drag, startPoint x: 749, startPoint y: 544, endPoint x: 717, endPoint y: 543, distance: 32.0
click at [744, 544] on div "Save Note Cancel" at bounding box center [991, 541] width 725 height 36
click at [717, 543] on button "Save Note" at bounding box center [685, 541] width 113 height 36
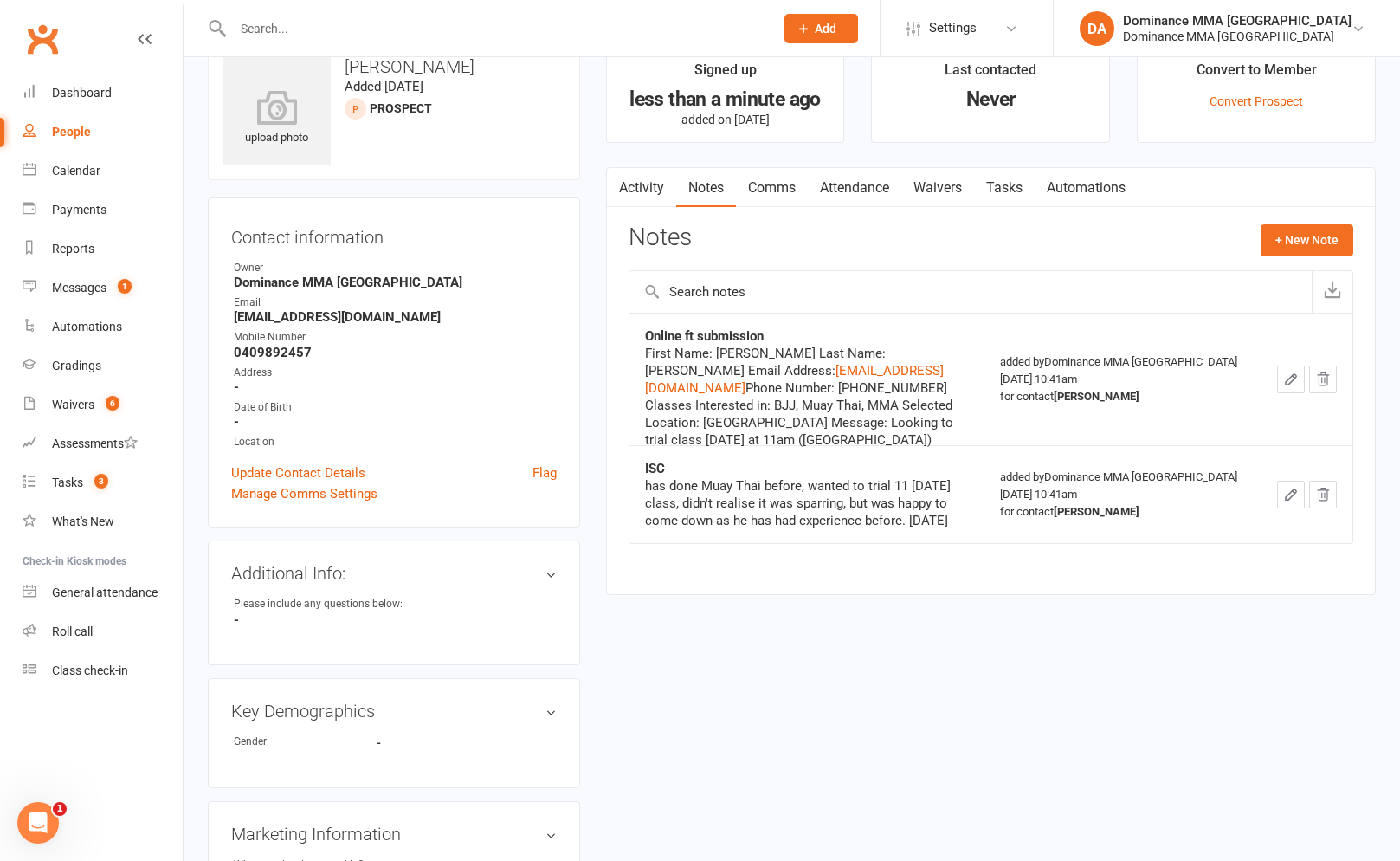
click at [687, 34] on input "text" at bounding box center [494, 28] width 534 height 25
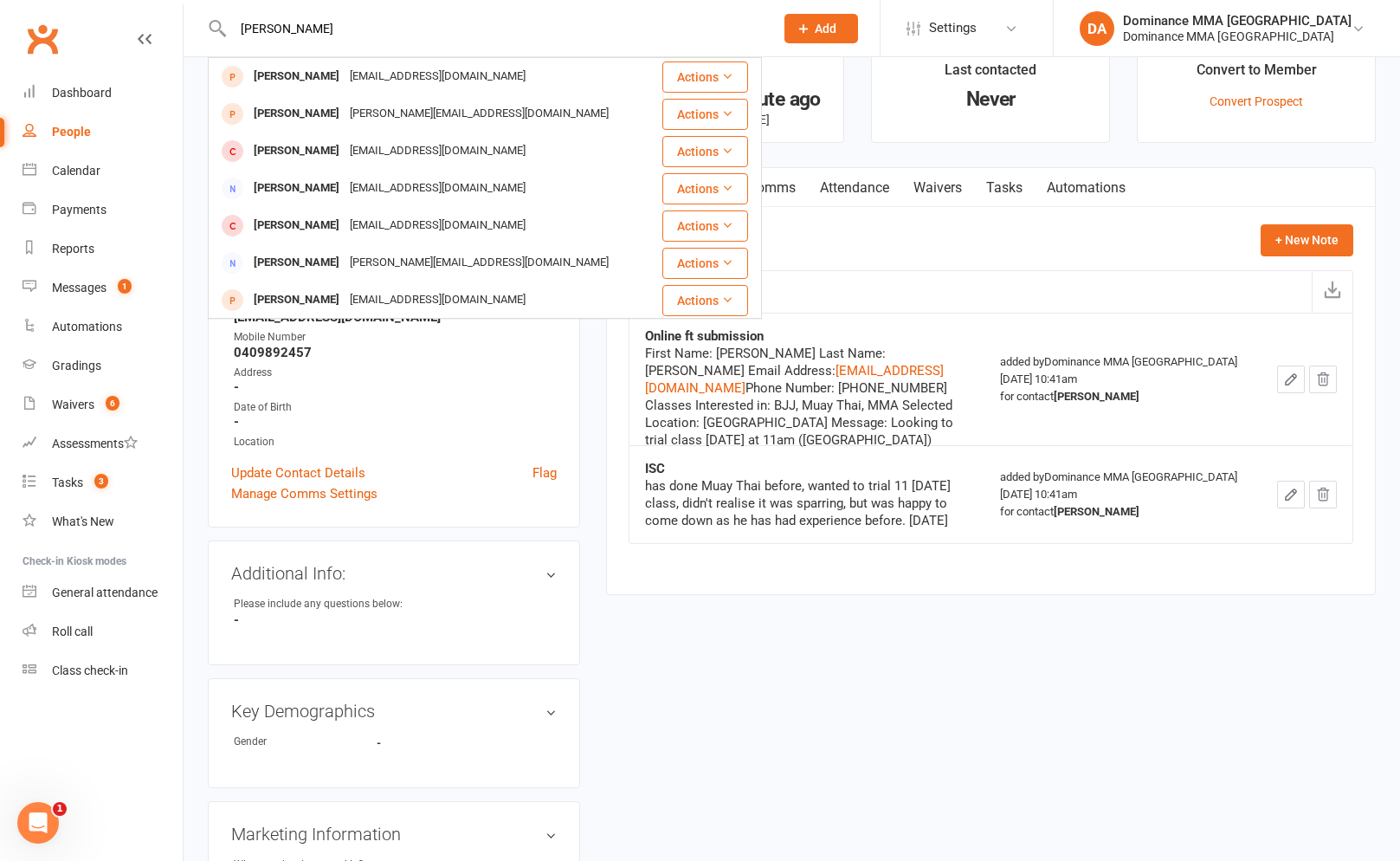
type input "\"
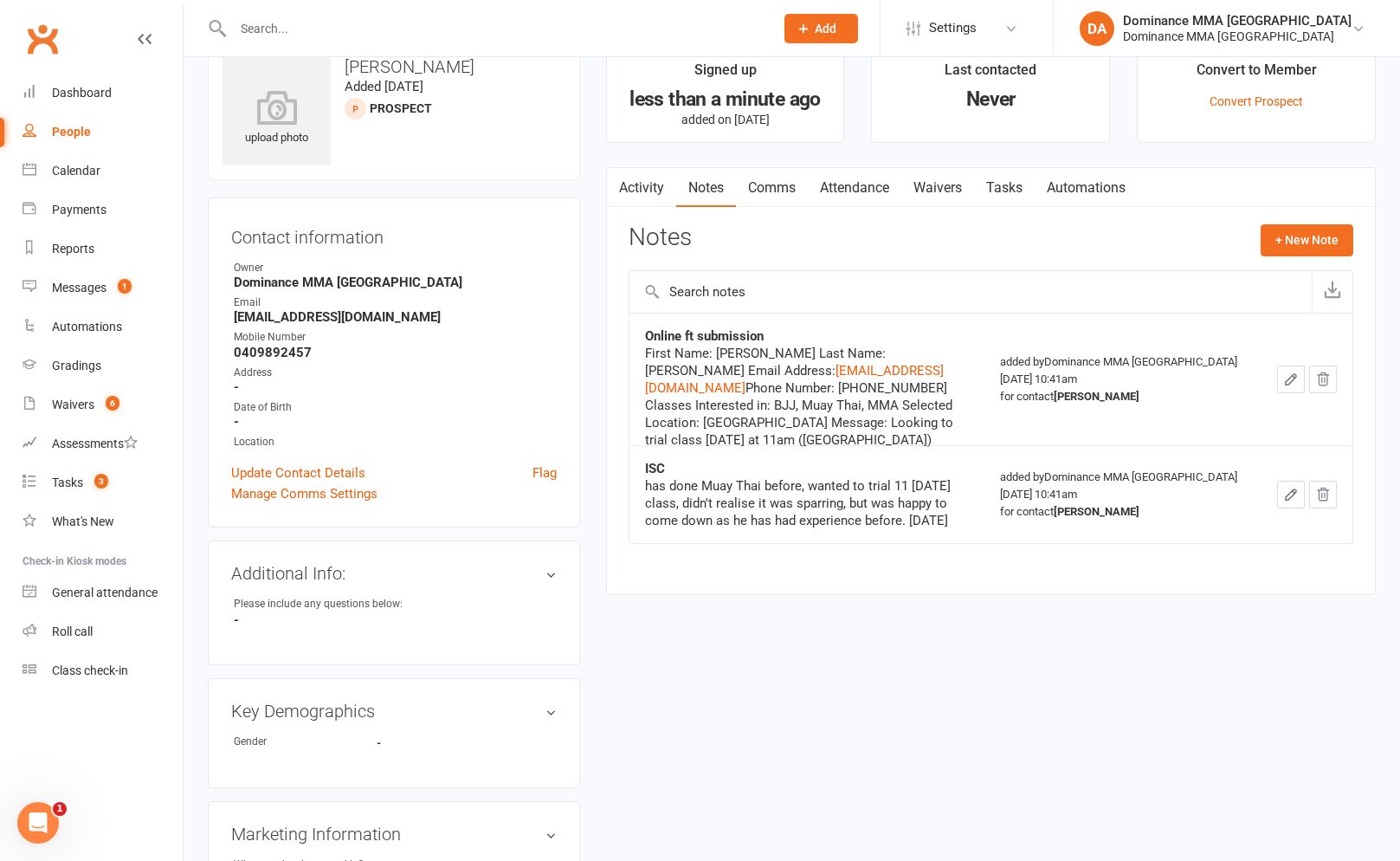
click at [858, 19] on button "Add" at bounding box center [821, 28] width 74 height 29
click at [858, 40] on button "Add" at bounding box center [821, 28] width 74 height 29
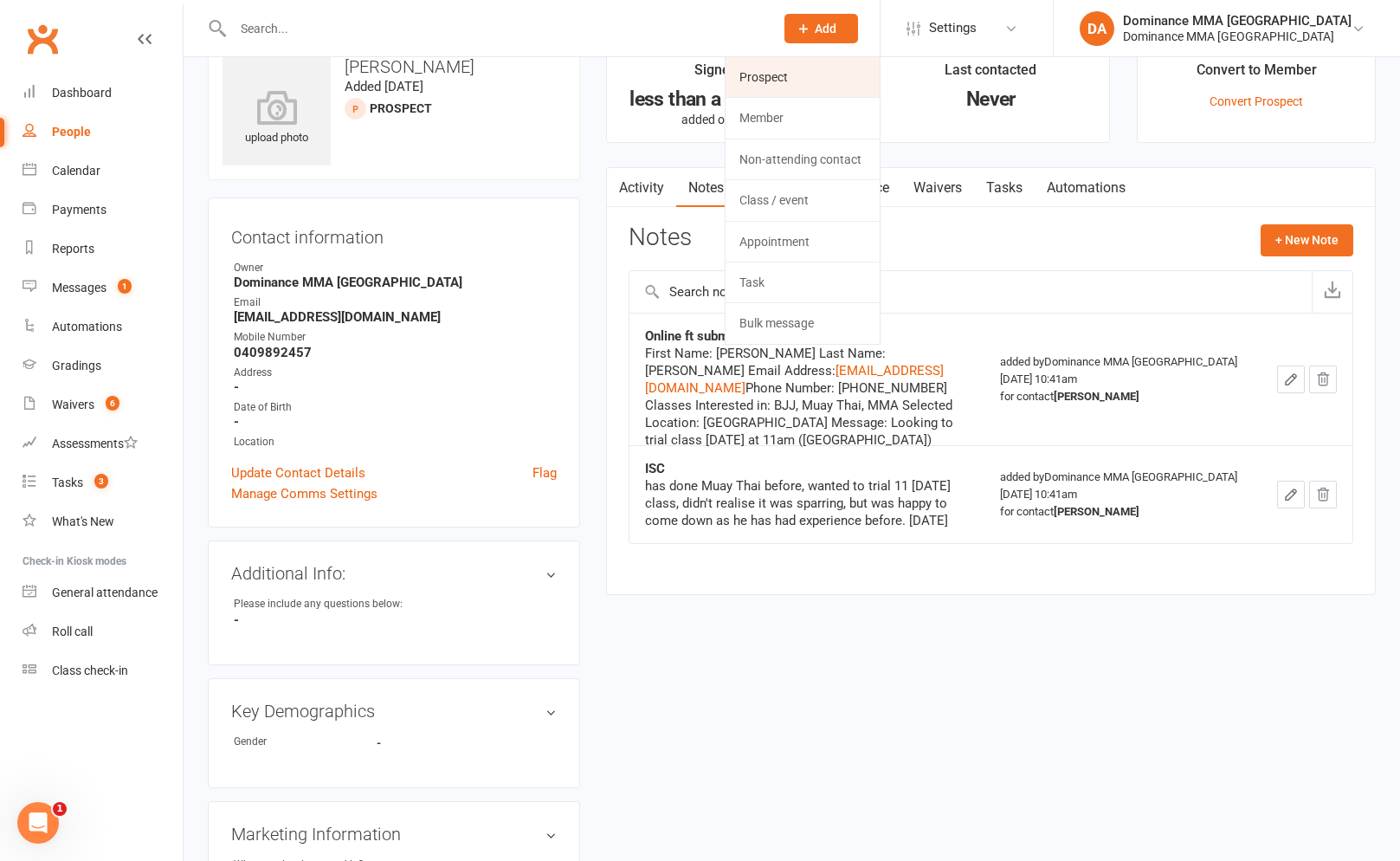
drag, startPoint x: 859, startPoint y: 56, endPoint x: 853, endPoint y: 62, distance: 8.5
click at [856, 57] on div "Prospect Member Non-attending contact Class / event Appointment Task Bulk messa…" at bounding box center [821, 28] width 118 height 57
click at [853, 62] on link "Prospect" at bounding box center [803, 77] width 154 height 40
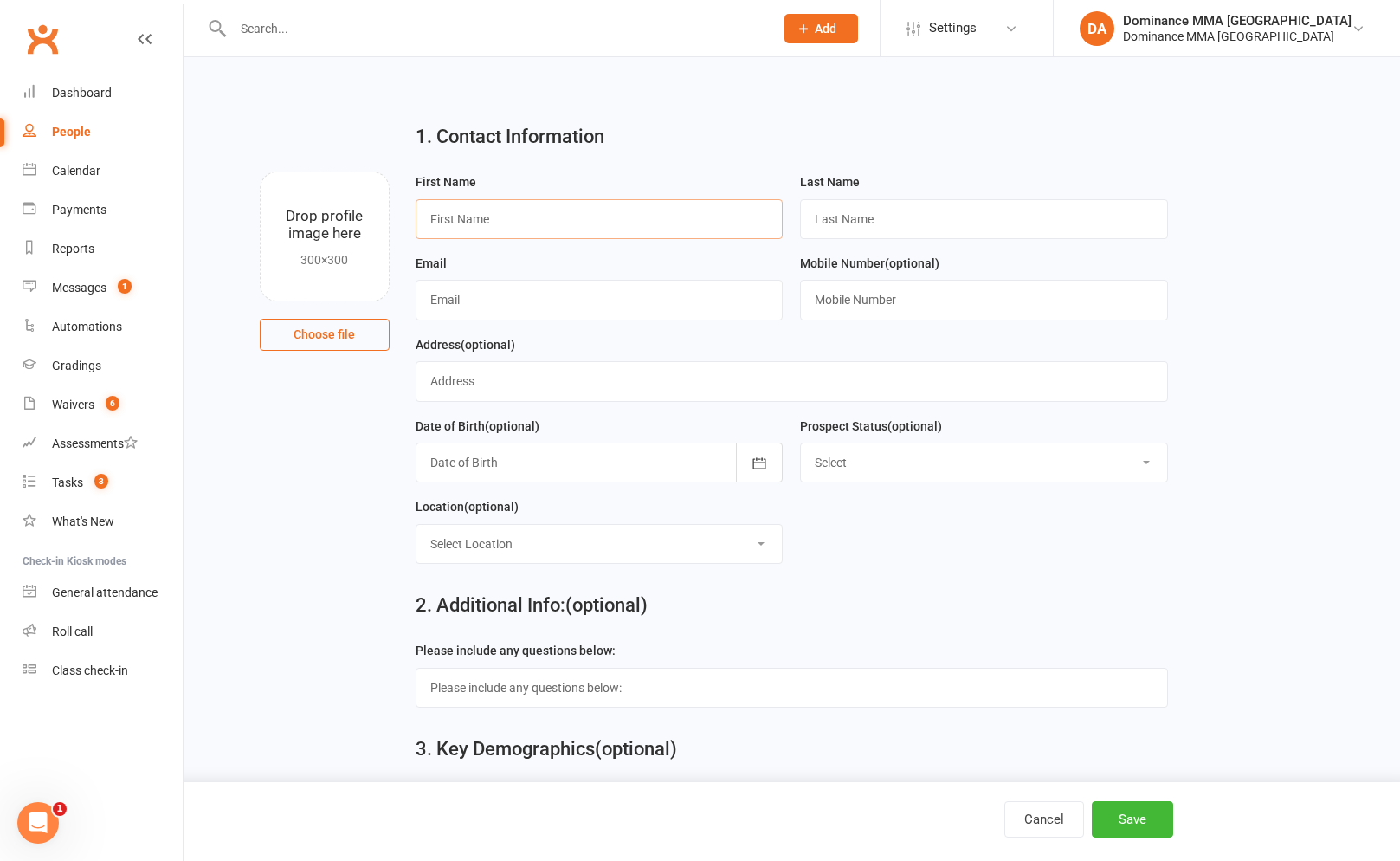
click at [526, 220] on input "text" at bounding box center [599, 219] width 368 height 40
type input "Tony"
type input "Ear"
paste input "tonyear92@gmail.com"
type input "tonyear92@gmail.com"
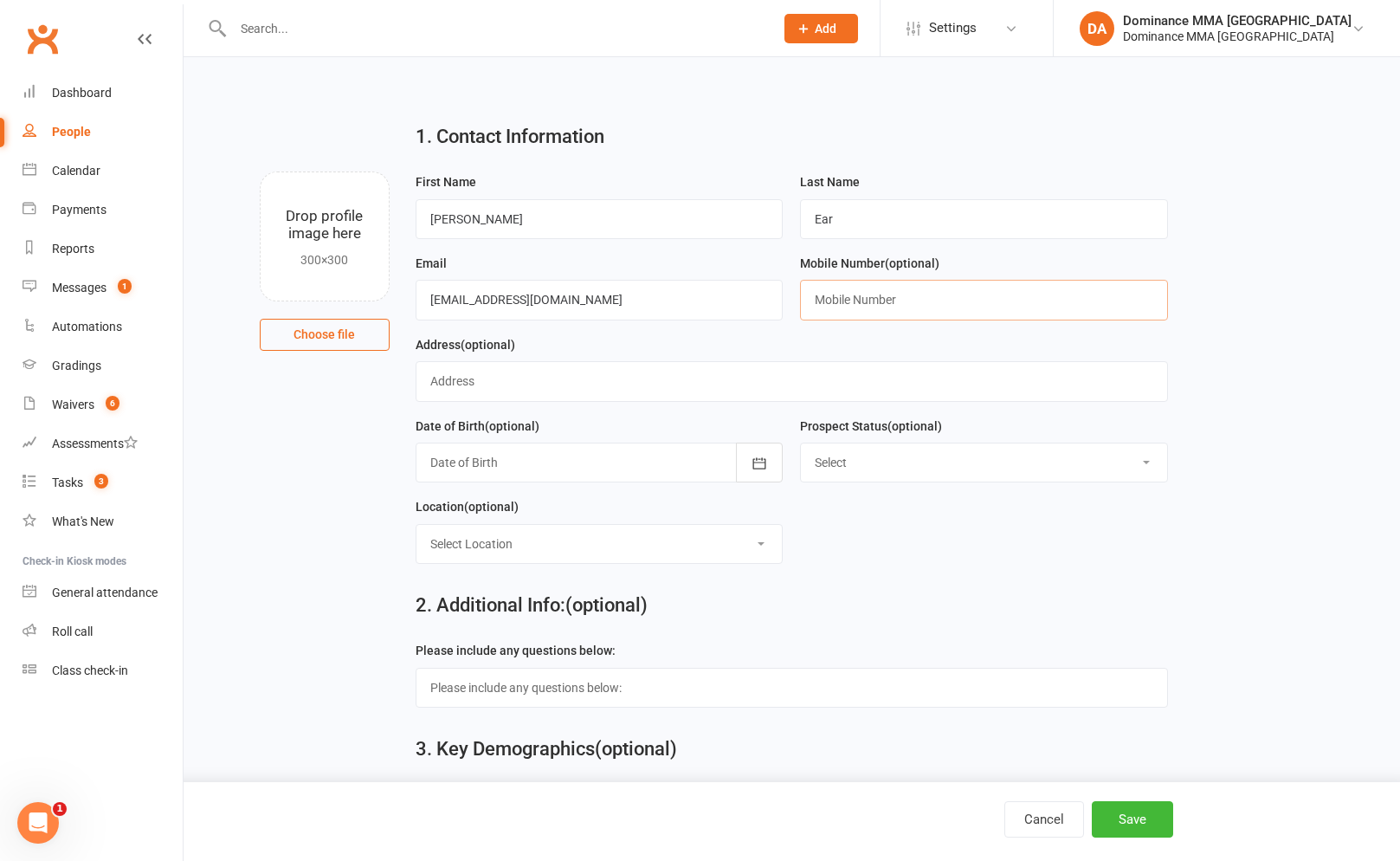
click at [908, 319] on input "text" at bounding box center [983, 300] width 368 height 40
paste input "0401770623"
type input "0401770623"
click at [1129, 820] on button "Save" at bounding box center [1132, 818] width 81 height 36
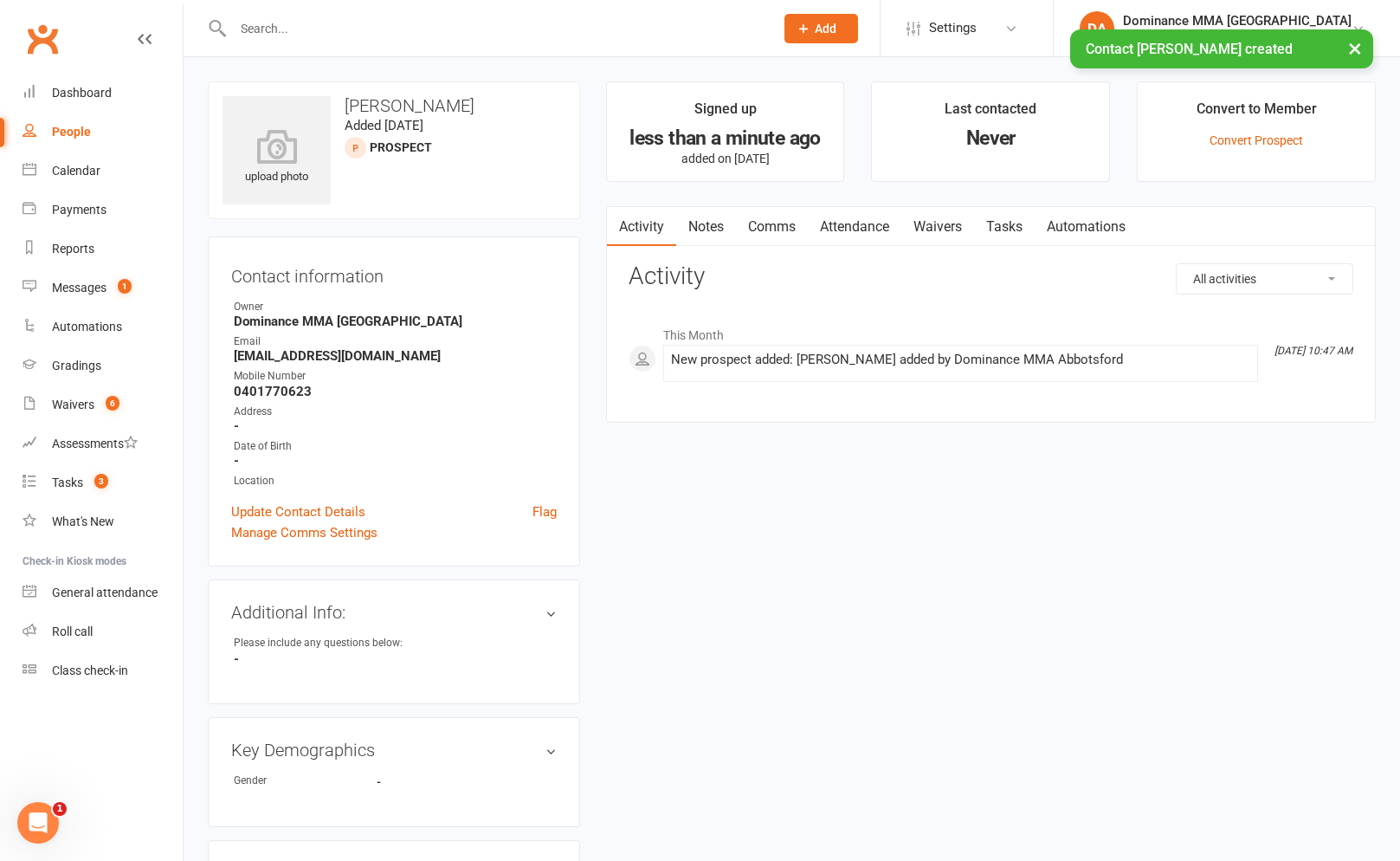
click at [724, 215] on link "Notes" at bounding box center [705, 227] width 60 height 40
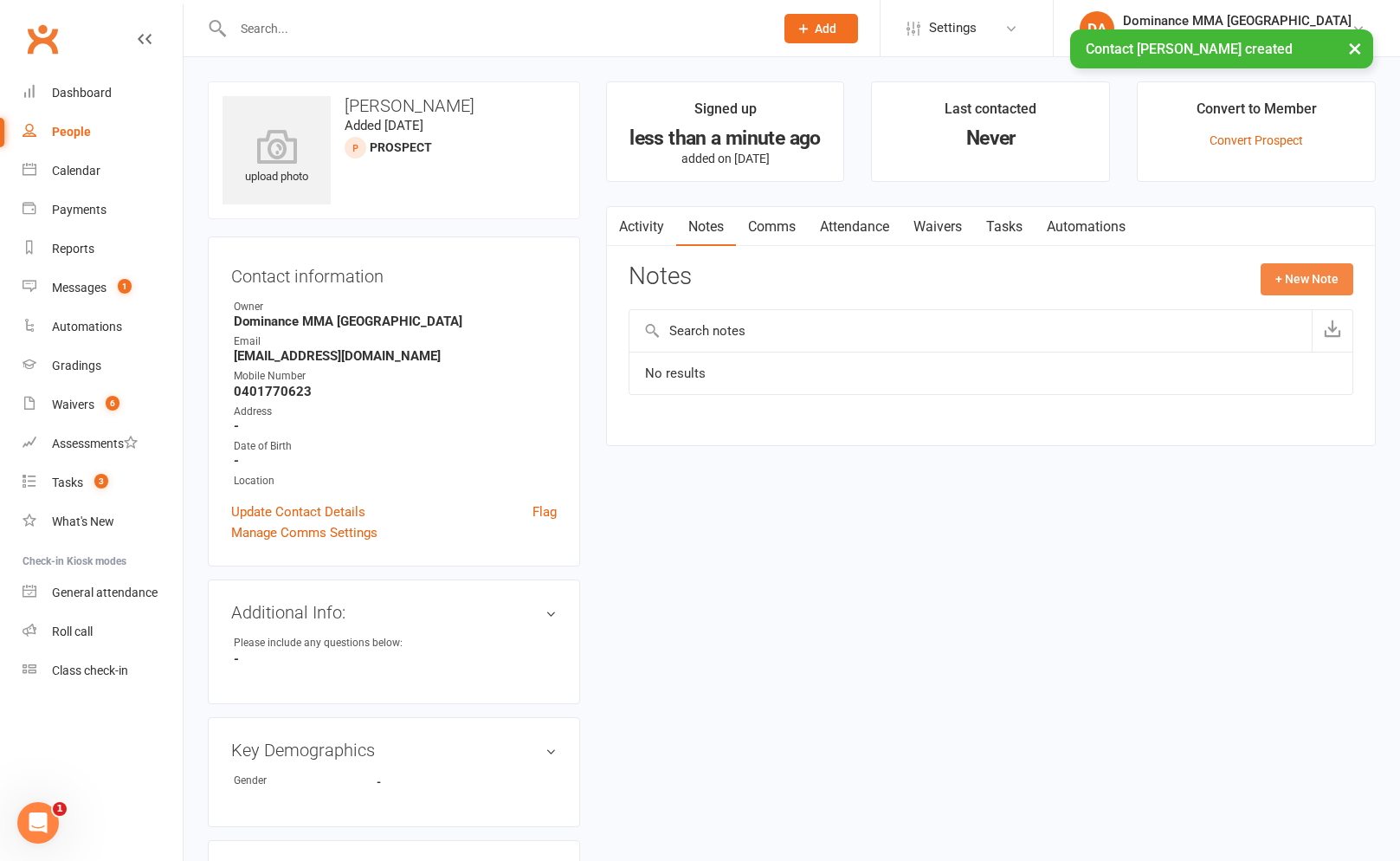
drag, startPoint x: 1290, startPoint y: 250, endPoint x: 1289, endPoint y: 269, distance: 19.0
click at [1290, 255] on div "Activity Notes Comms Attendance Waivers Tasks Automations Notes + New Note No r…" at bounding box center [991, 326] width 769 height 240
click at [1289, 271] on button "+ New Note" at bounding box center [1307, 278] width 93 height 31
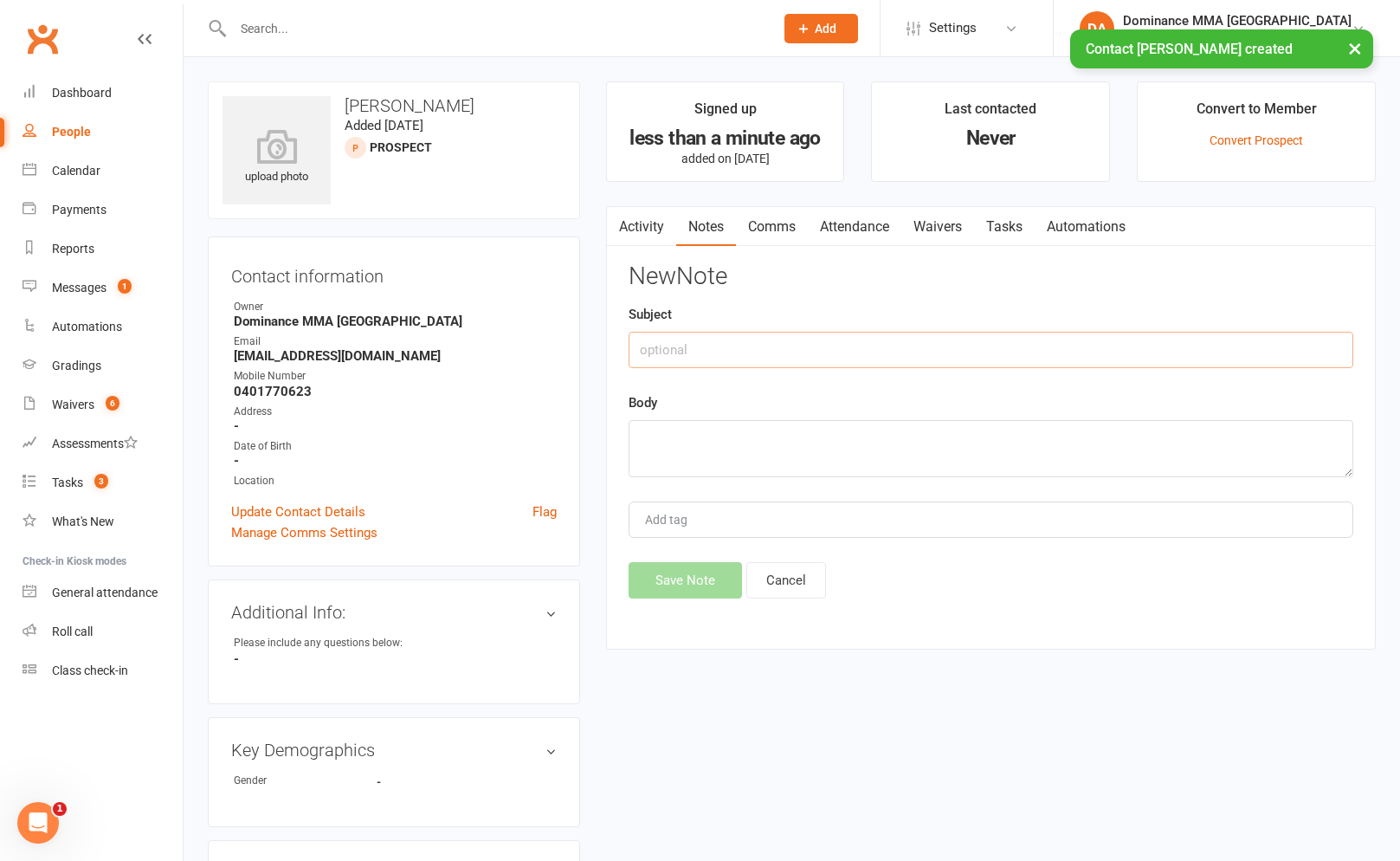
click at [1042, 353] on input "text" at bounding box center [991, 350] width 725 height 36
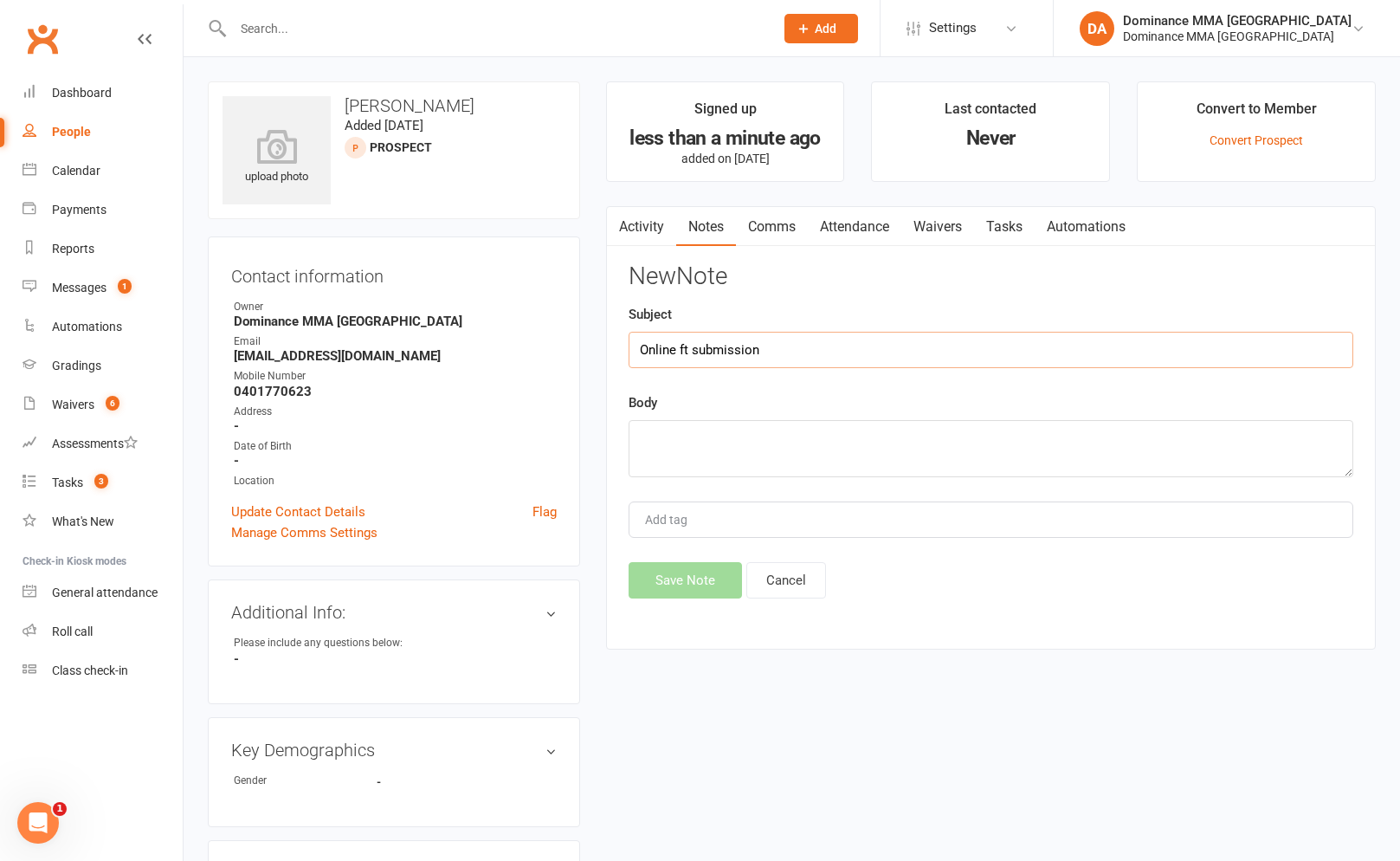
type input "Online ft submission"
paste textarea "First Name: Tony Last Name: Ear Email Address: tonyear92@gmail.com Phone Number…"
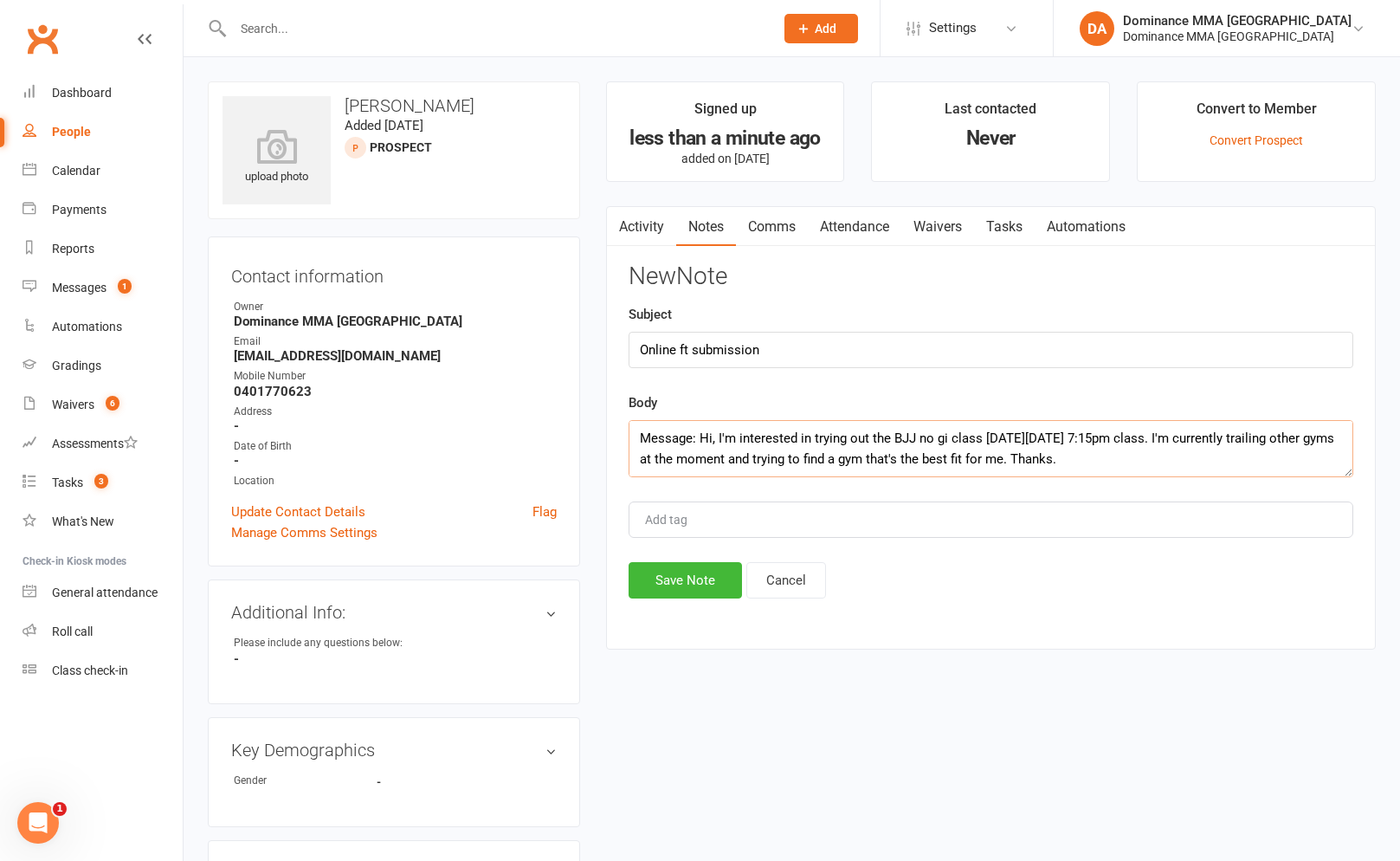
type textarea "First Name: Tony Last Name: Ear Email Address: tonyear92@gmail.com Phone Number…"
click at [690, 600] on div "Activity Notes Comms Attendance Waivers Tasks Automations Notes + New Note No r…" at bounding box center [991, 428] width 769 height 444
click at [695, 584] on button "Save Note" at bounding box center [685, 580] width 113 height 36
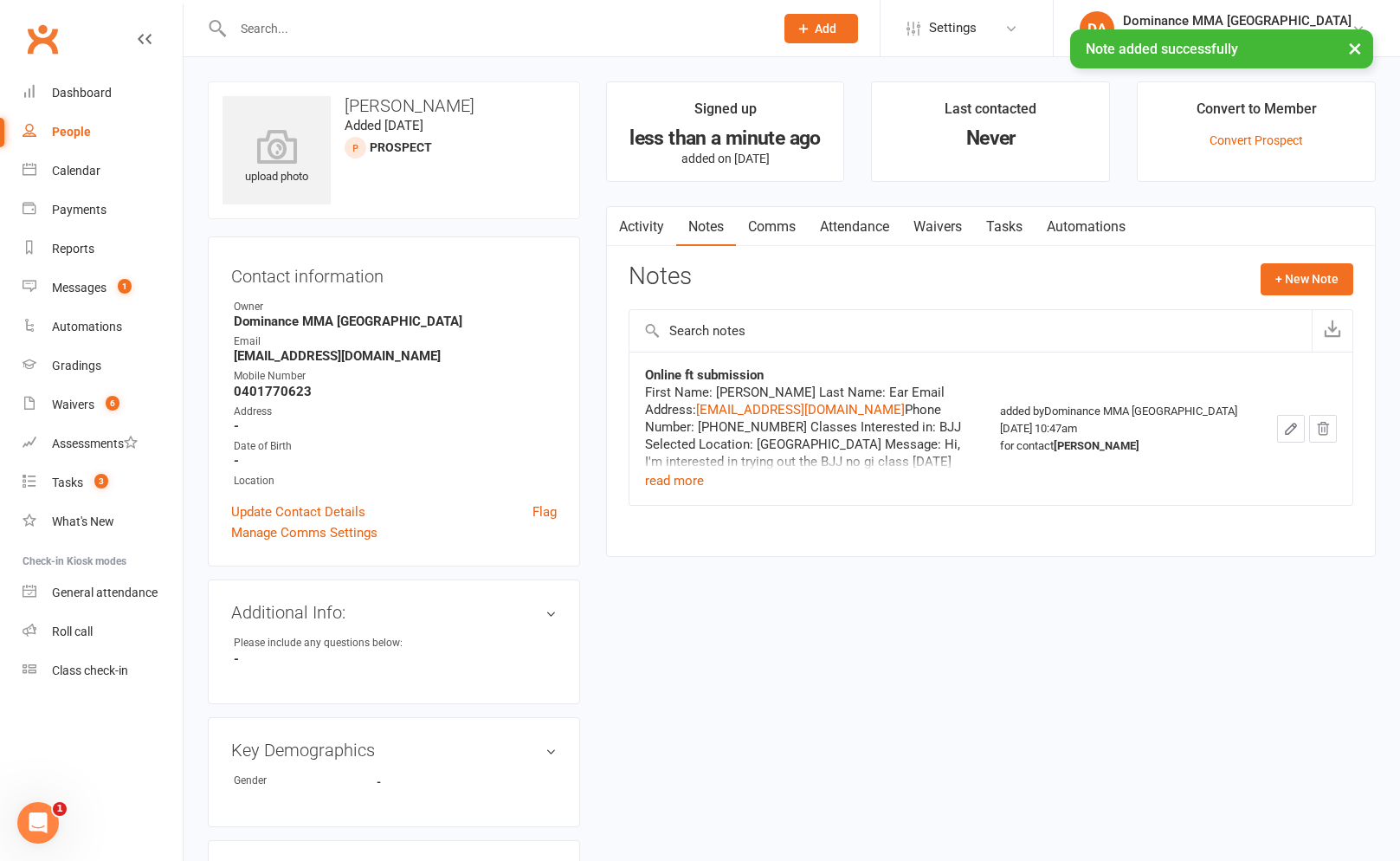
click at [1284, 295] on div "Notes + New Note" at bounding box center [991, 285] width 725 height 45
click at [1284, 294] on button "+ New Note" at bounding box center [1307, 278] width 93 height 31
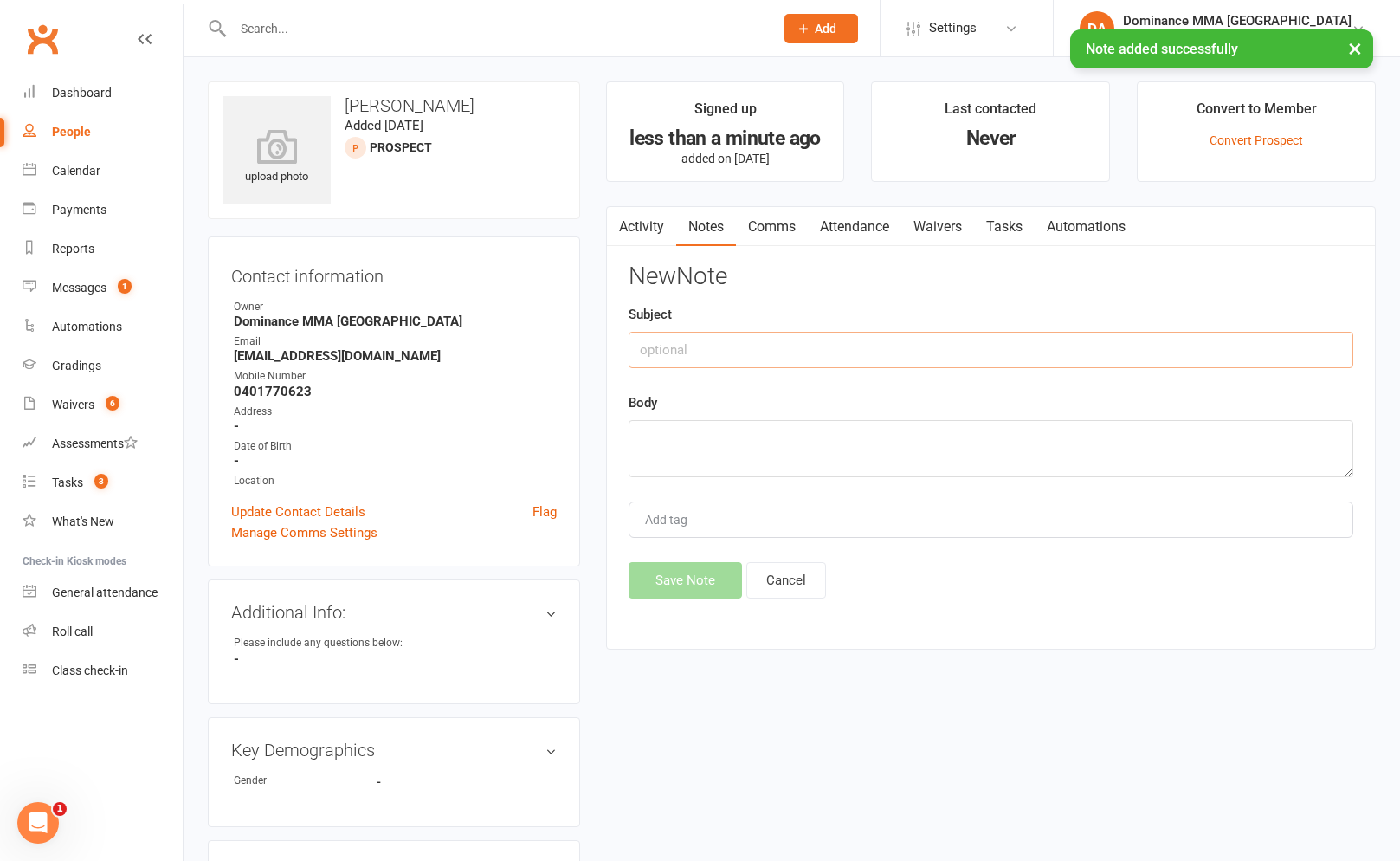
click at [1039, 357] on input "text" at bounding box center [991, 350] width 725 height 36
type input "ISC"
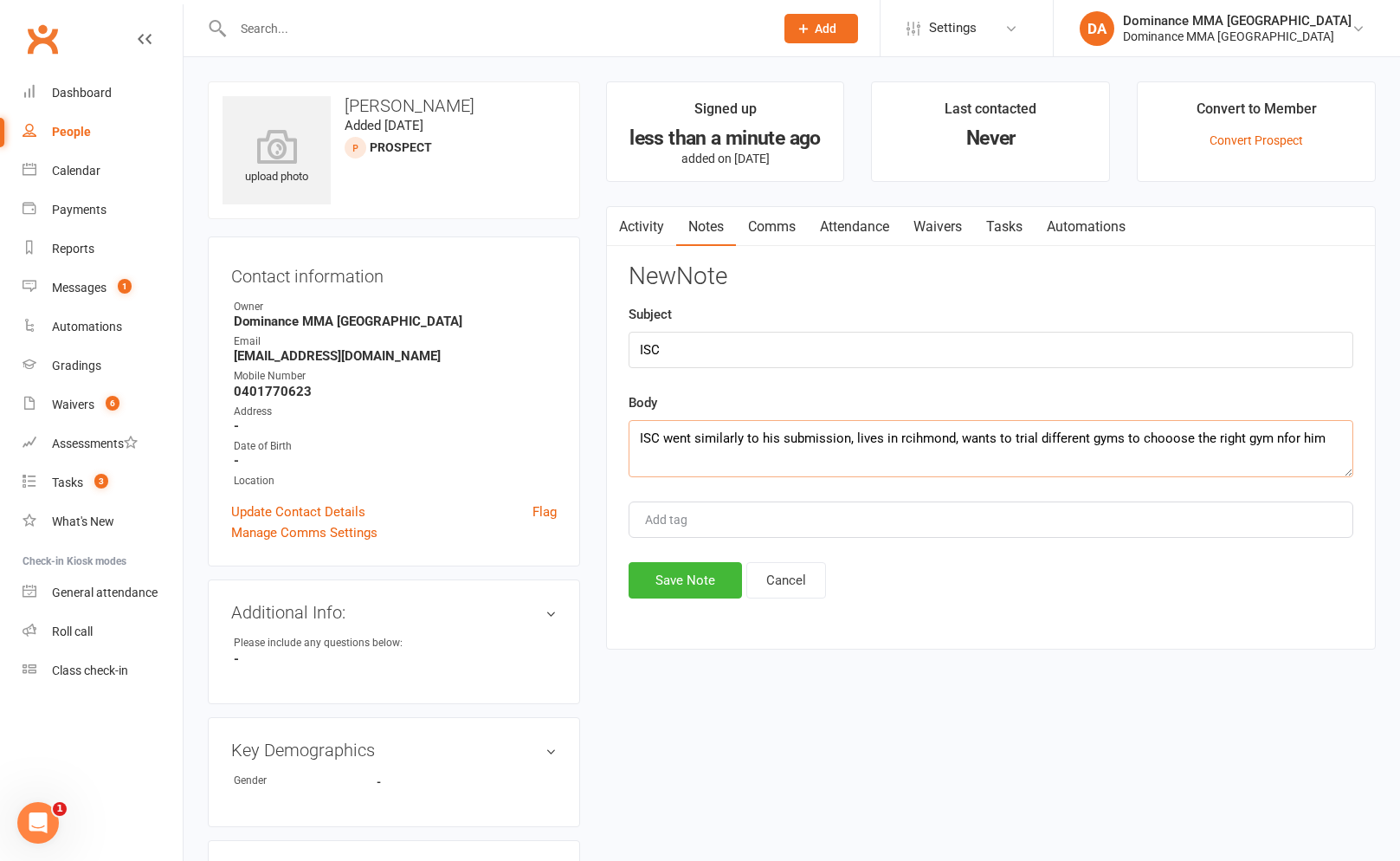
click at [1277, 444] on textarea "ISC went similarly to his submission, lives in rcihmond, wants to trial differe…" at bounding box center [991, 448] width 725 height 57
click at [1166, 444] on textarea "ISC went similarly to his submission, lives in rcihmond, wants to trial differe…" at bounding box center [991, 448] width 725 height 57
click at [908, 440] on textarea "ISC went similarly to his submission, lives in rcihmond, wants to trial differe…" at bounding box center [991, 448] width 725 height 57
type textarea "ISC went similarly to his submission, lives in richmond, wants to trial differe…"
click at [675, 594] on button "Save Note" at bounding box center [685, 580] width 113 height 36
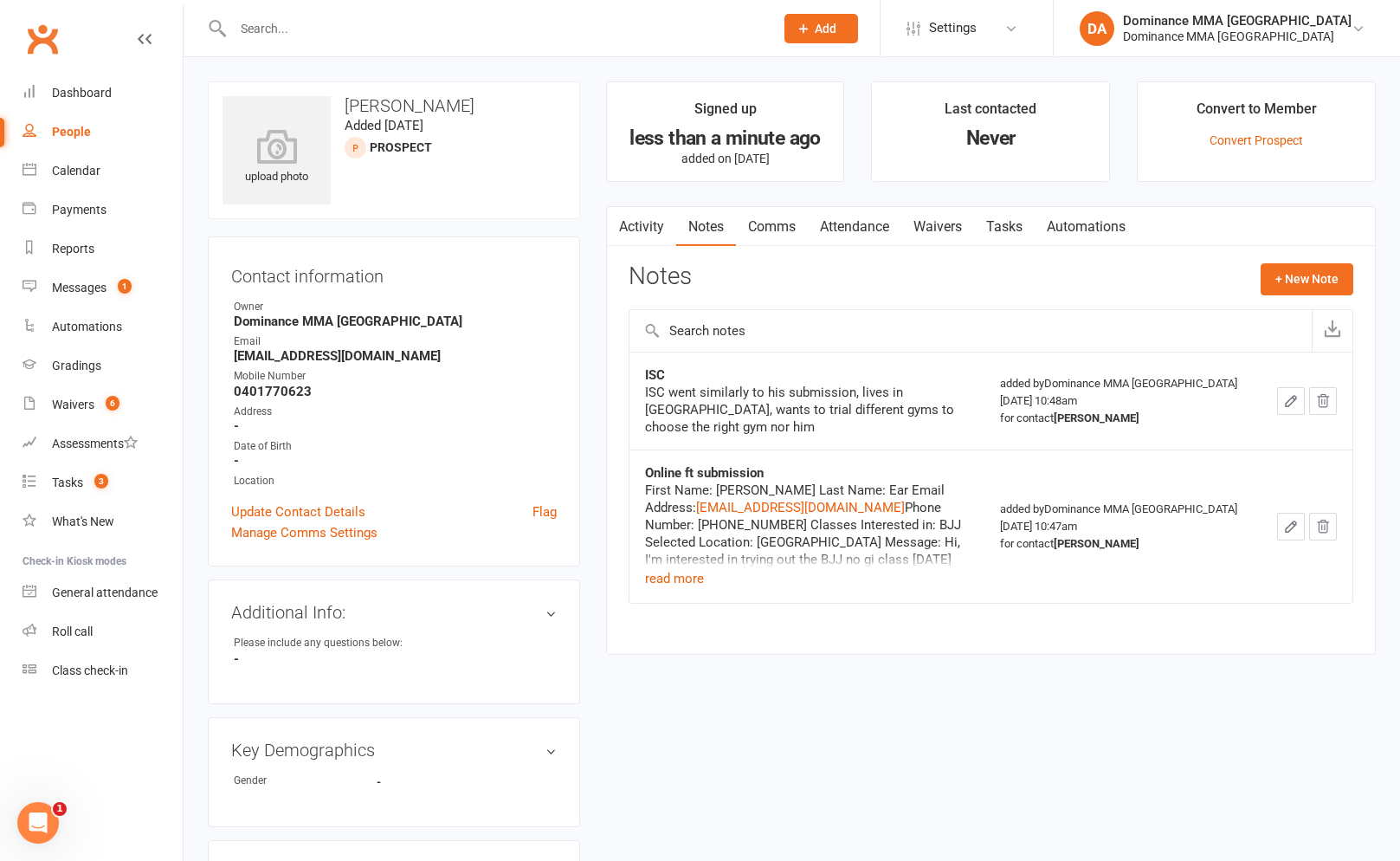
click at [998, 237] on link "Tasks" at bounding box center [1005, 227] width 60 height 40
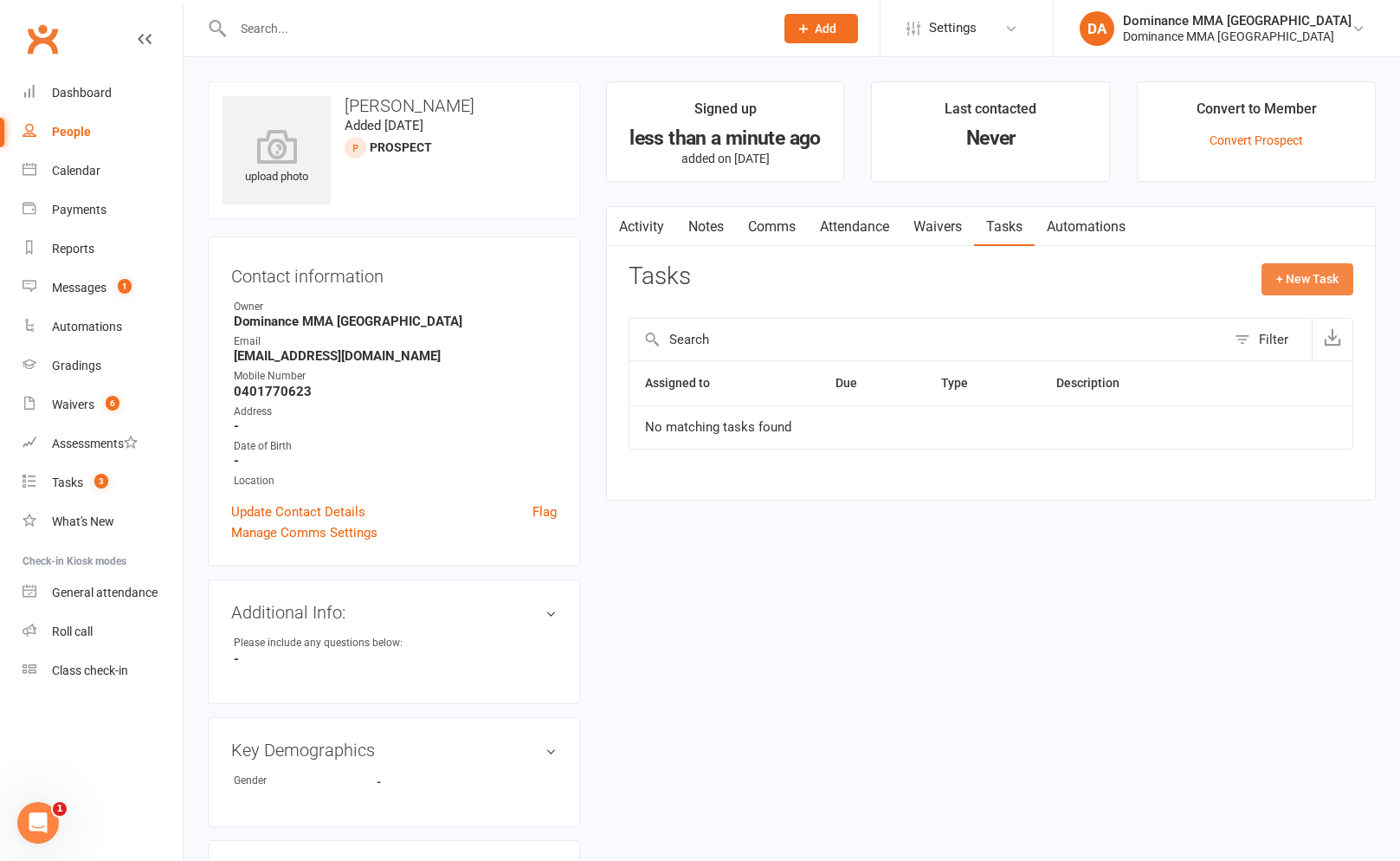
click at [1288, 286] on button "+ New Task" at bounding box center [1307, 278] width 92 height 31
select select "12631"
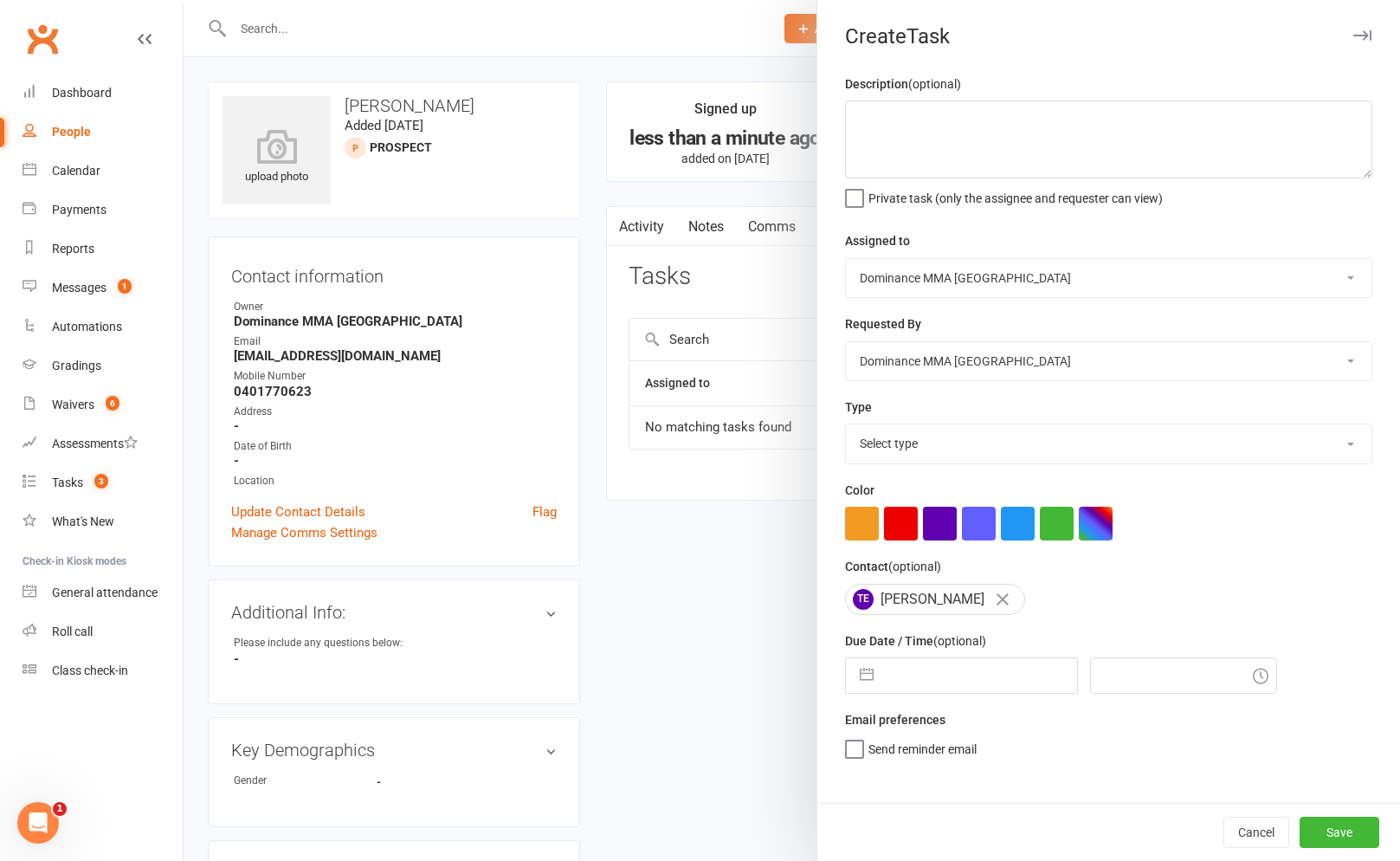
click at [975, 468] on div "Description (optional) Private task (only the assignee and requester can view) …" at bounding box center [1109, 438] width 582 height 729
click at [974, 454] on select "Select type A. prospect | enquiry response B. prospect | trial | not yet booked…" at bounding box center [1109, 443] width 526 height 38
select select "3862"
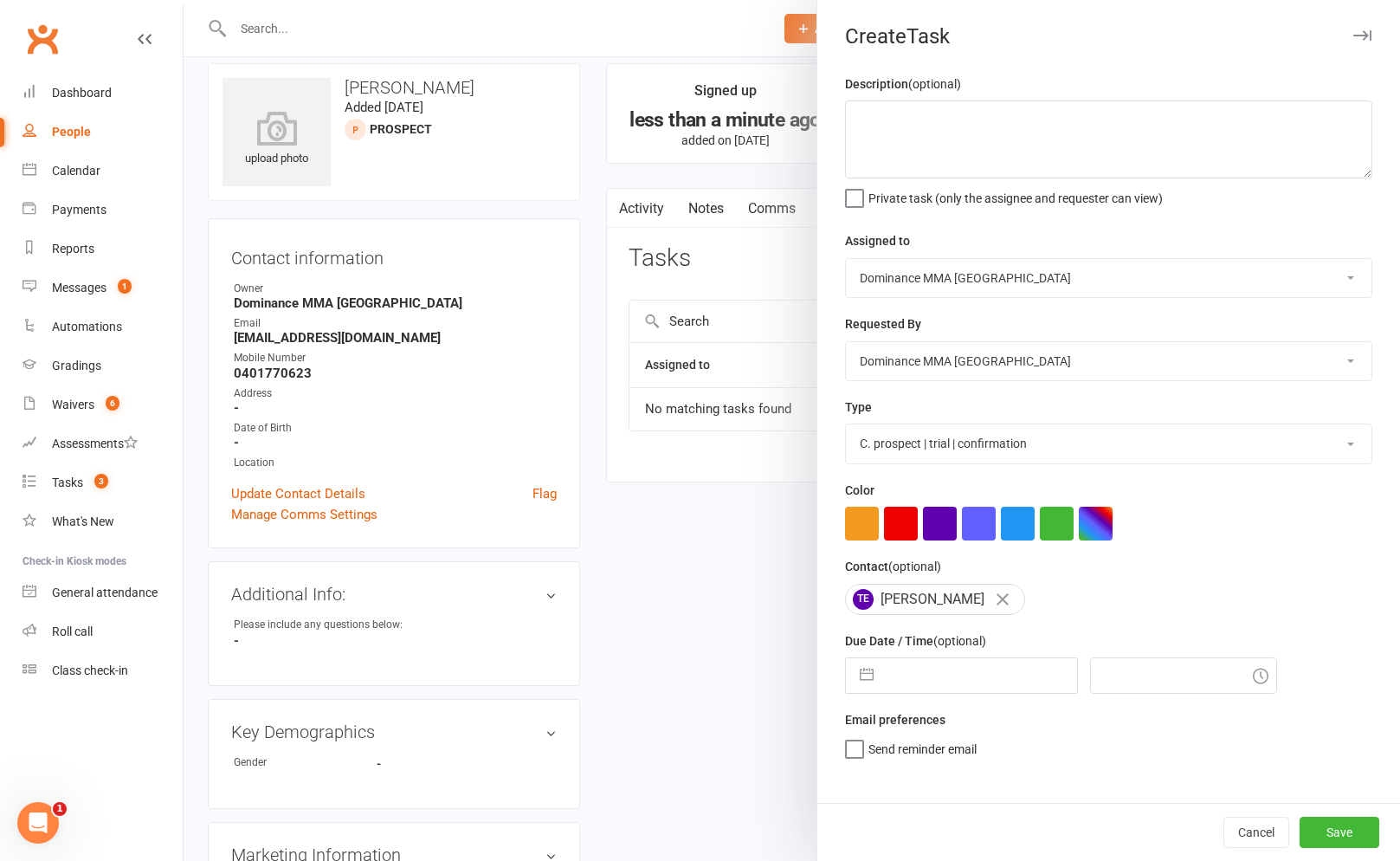
scroll to position [22, 0]
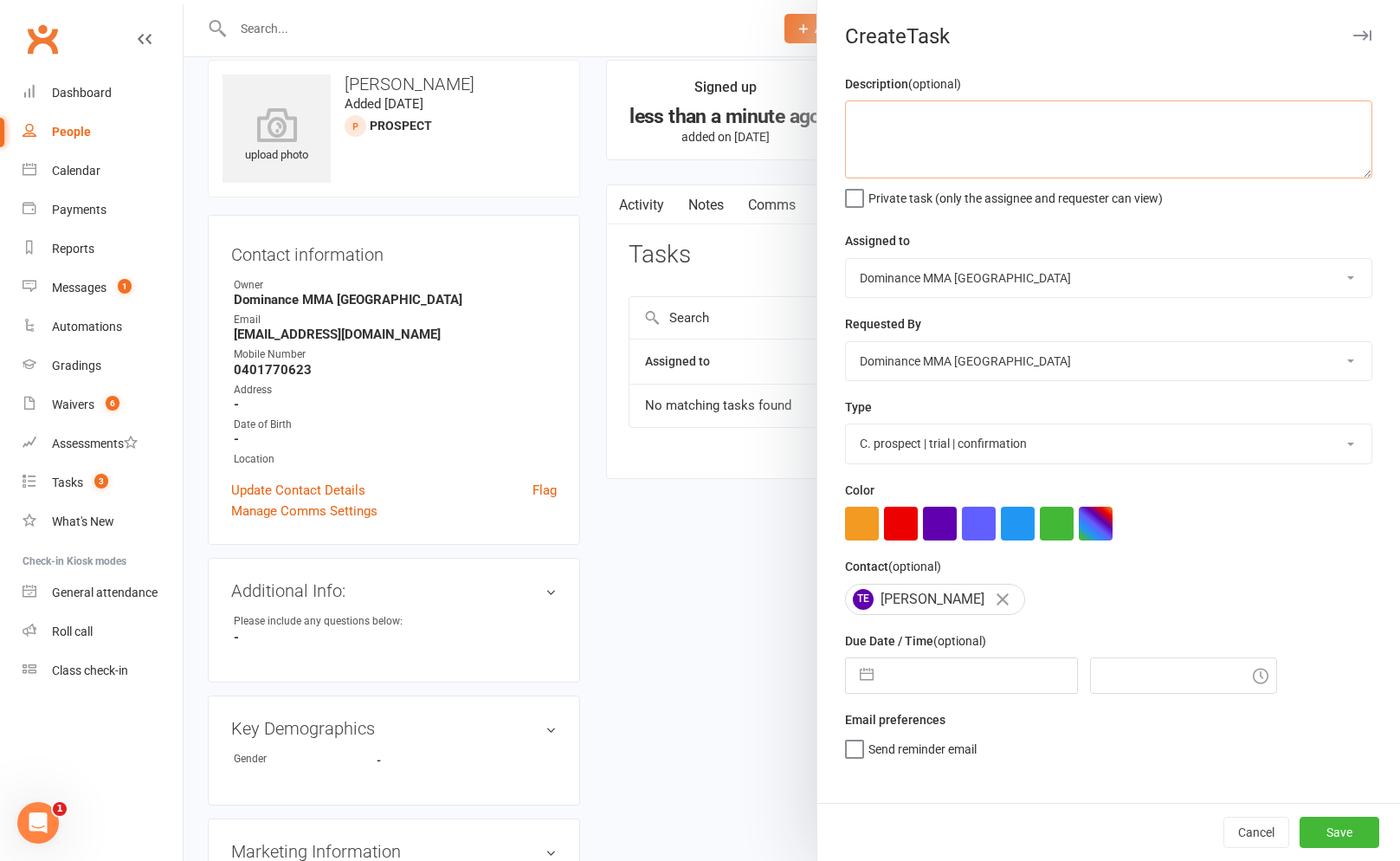
click at [962, 145] on textarea at bounding box center [1109, 139] width 527 height 77
type textarea "trial confirmation, bjj 7:15 16/8 SA"
click at [945, 260] on select "Cat Wilson David Hart Lachlan Dart Alish S. Will Wesley Max Viney Dominance MMA…" at bounding box center [1109, 278] width 526 height 38
select select "49757"
click at [901, 784] on span "Send "New Task" email" at bounding box center [928, 773] width 119 height 20
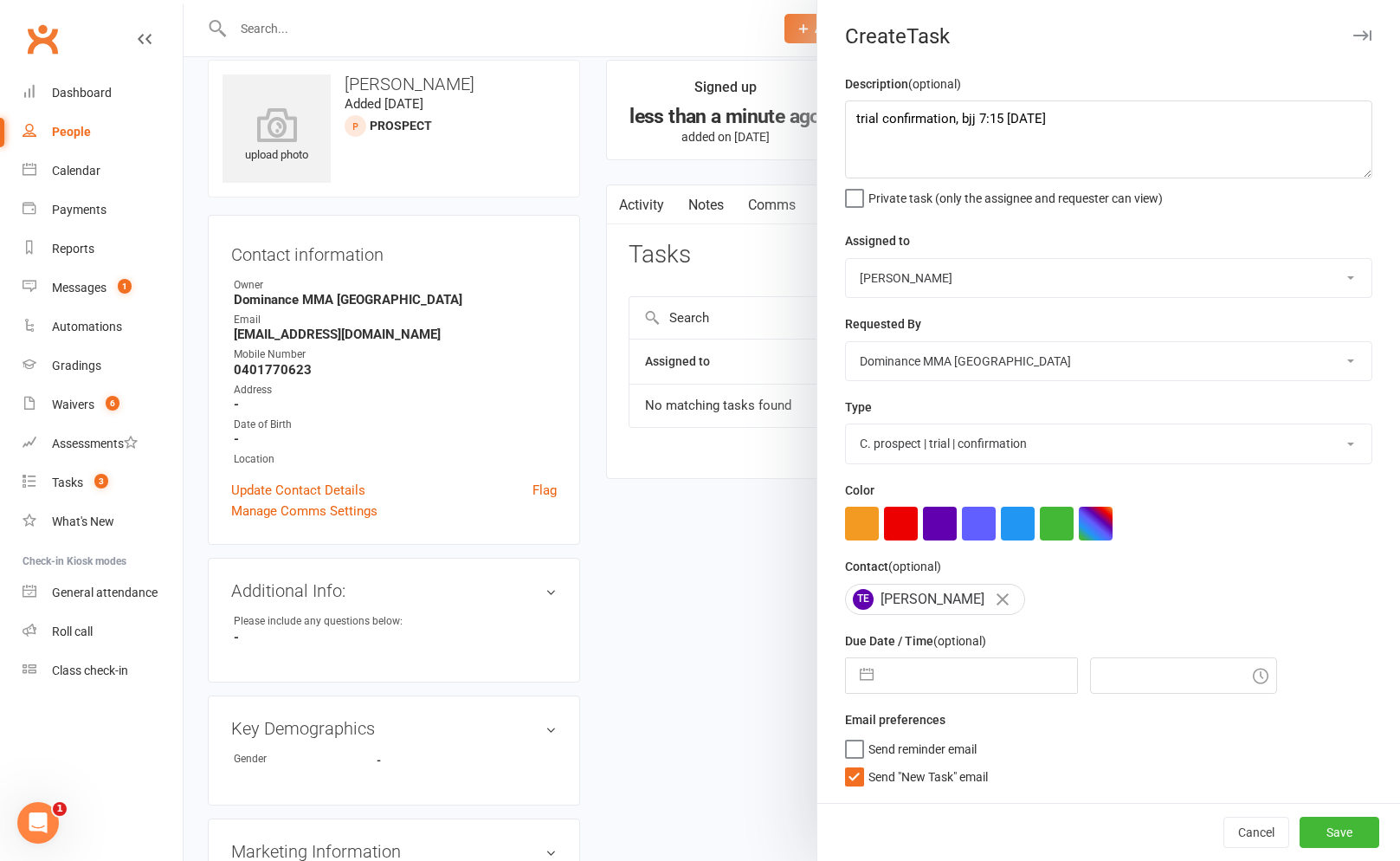
click at [901, 764] on input "Send "New Task" email" at bounding box center [916, 764] width 143 height 0
click at [913, 685] on input "text" at bounding box center [979, 675] width 195 height 35
select select "6"
select select "2025"
select select "7"
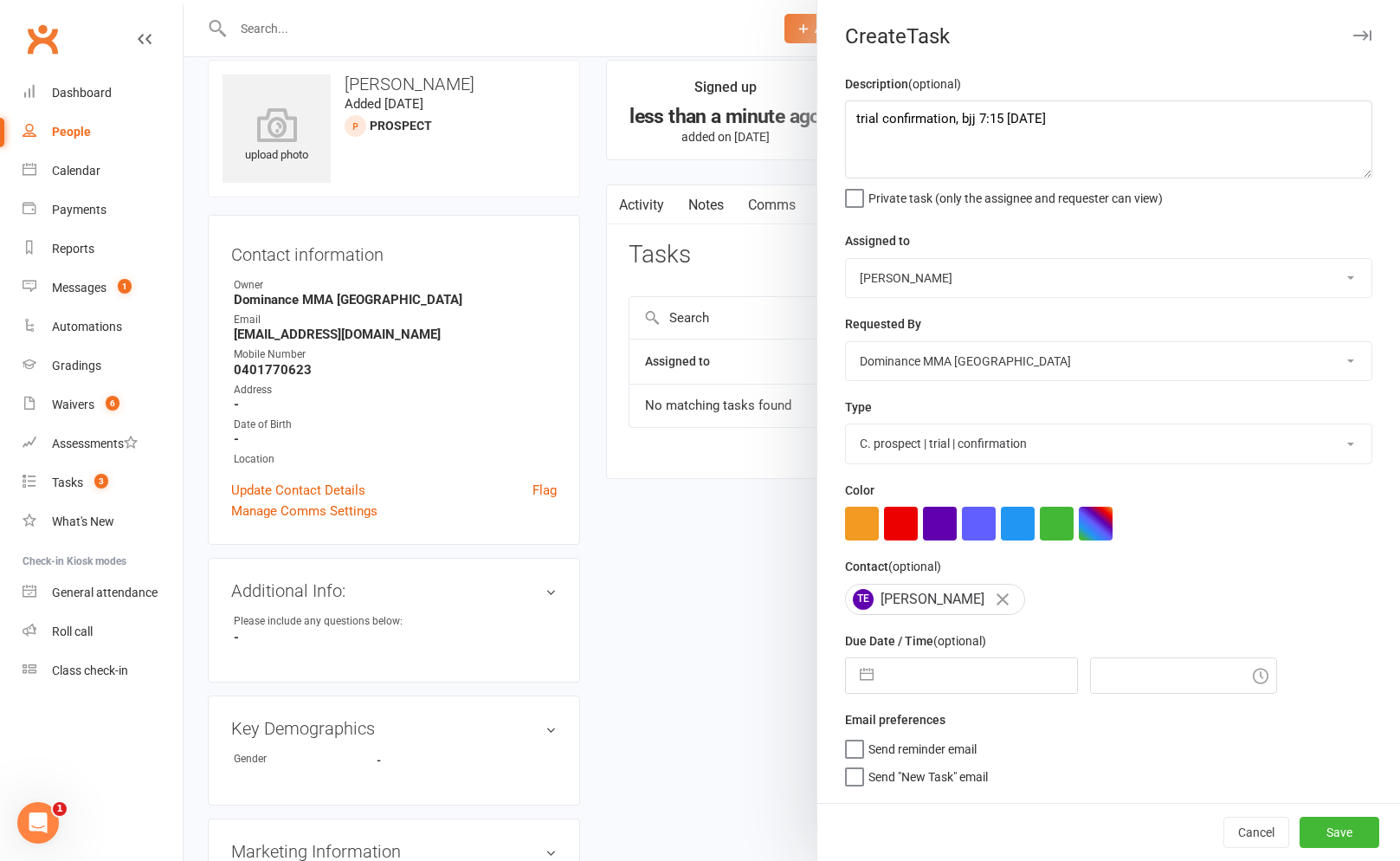
select select "2025"
select select "8"
select select "2025"
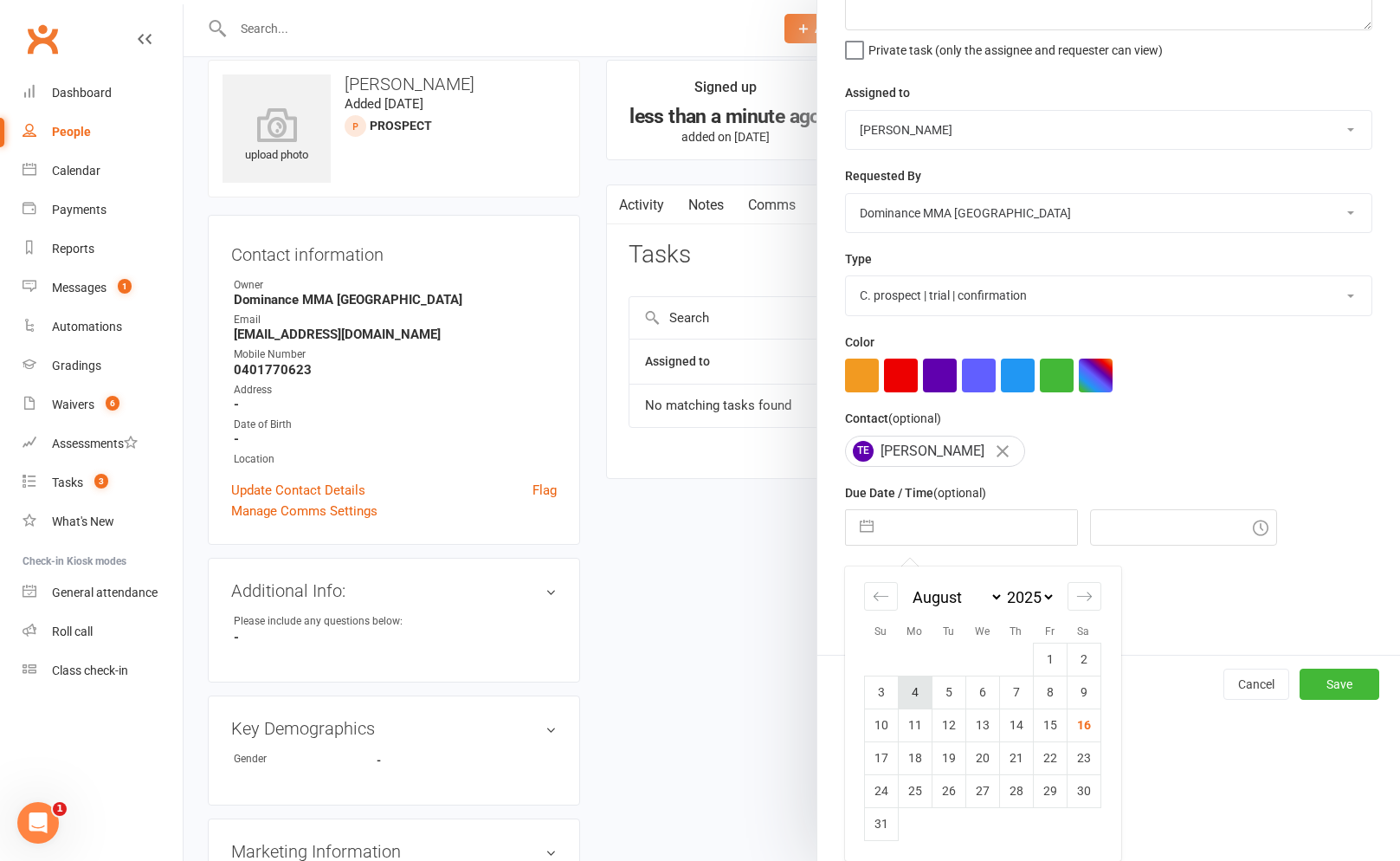
scroll to position [25, 0]
click at [935, 759] on td "19" at bounding box center [949, 757] width 34 height 33
type input "19 Aug 2025"
type input "11:00am"
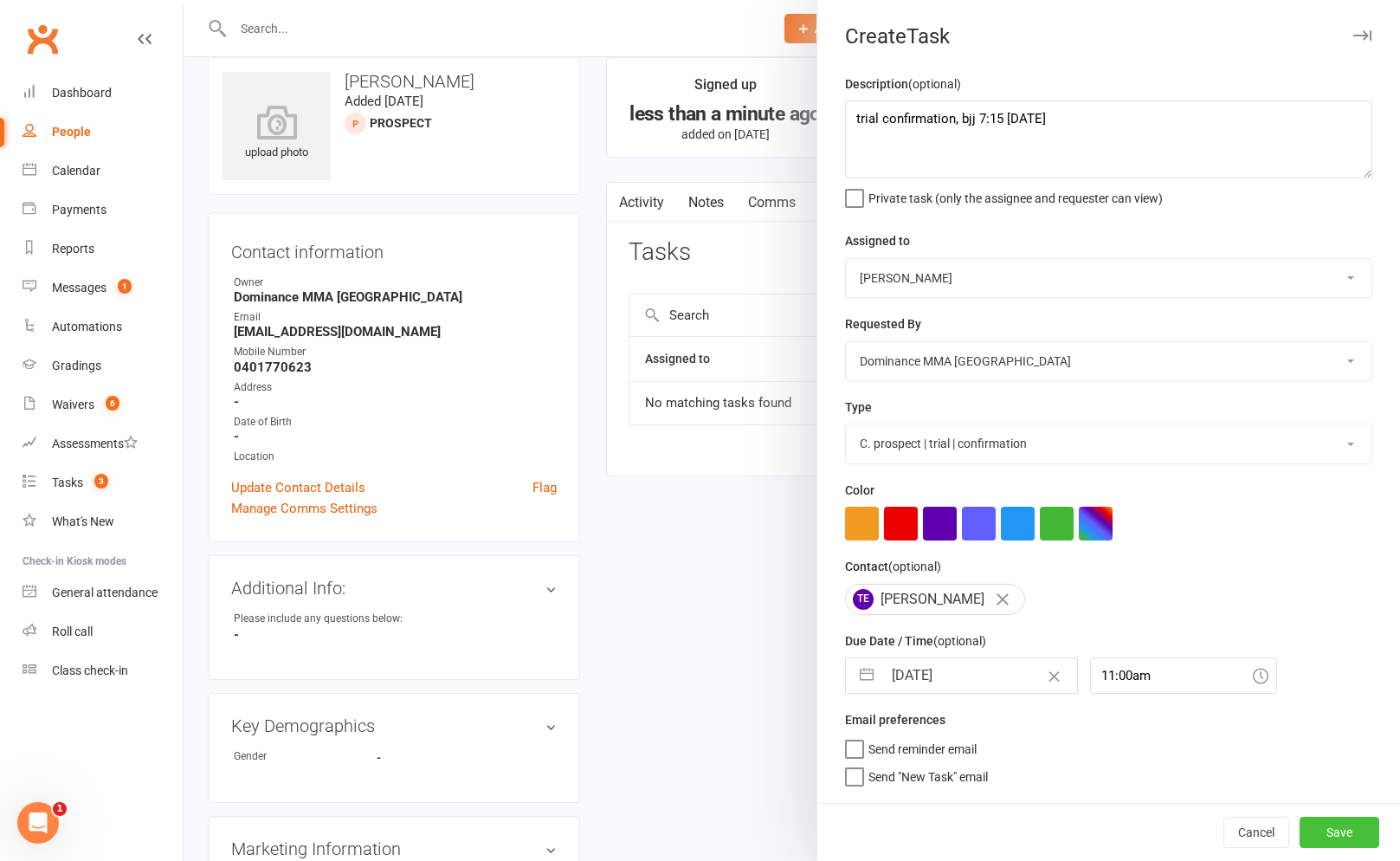
click at [1365, 827] on button "Save" at bounding box center [1340, 832] width 79 height 31
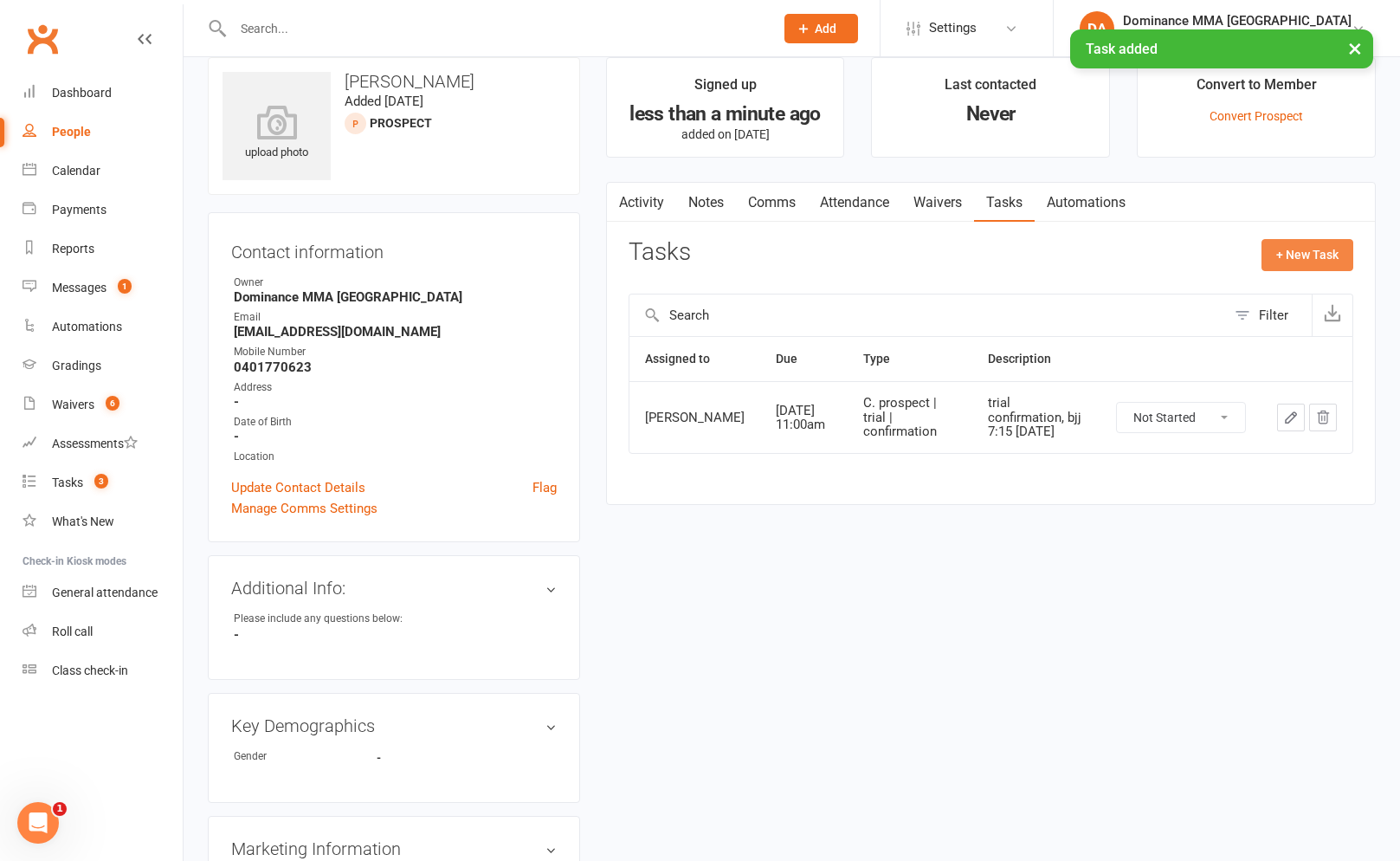
click at [1327, 250] on button "+ New Task" at bounding box center [1307, 254] width 92 height 31
select select "12631"
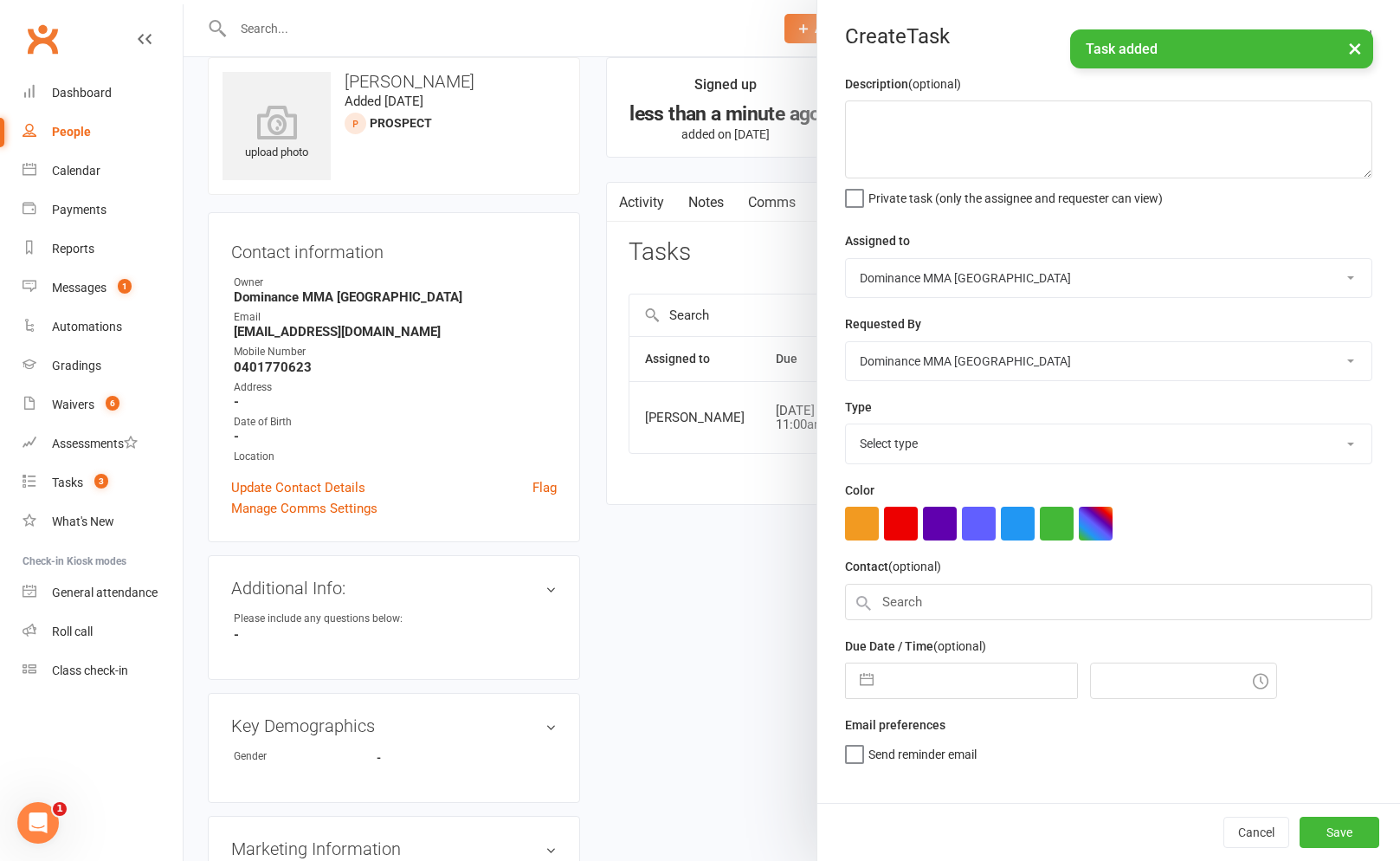
click at [1035, 439] on select "Select type A. prospect | enquiry response B. prospect | trial | not yet booked…" at bounding box center [1109, 443] width 526 height 38
select select "3863"
click at [956, 171] on textarea at bounding box center [1109, 139] width 527 height 77
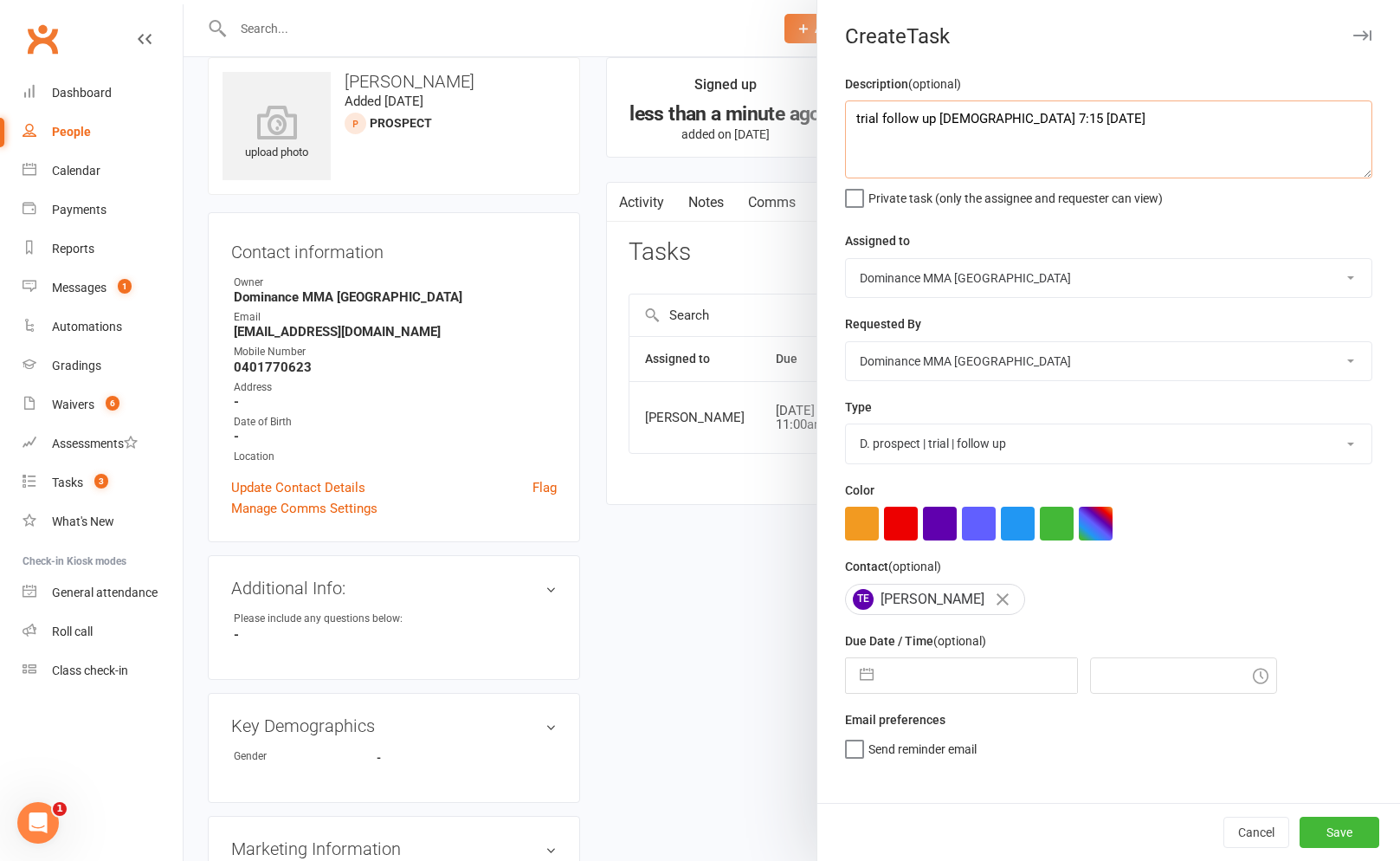
type textarea "trial follow up bjj 7:15 16/8 SA"
click at [977, 266] on select "Cat Wilson David Hart Lachlan Dart Alish S. Will Wesley Max Viney Dominance MMA…" at bounding box center [1109, 278] width 526 height 38
select select "49757"
click at [940, 669] on input "text" at bounding box center [979, 675] width 195 height 35
select select "6"
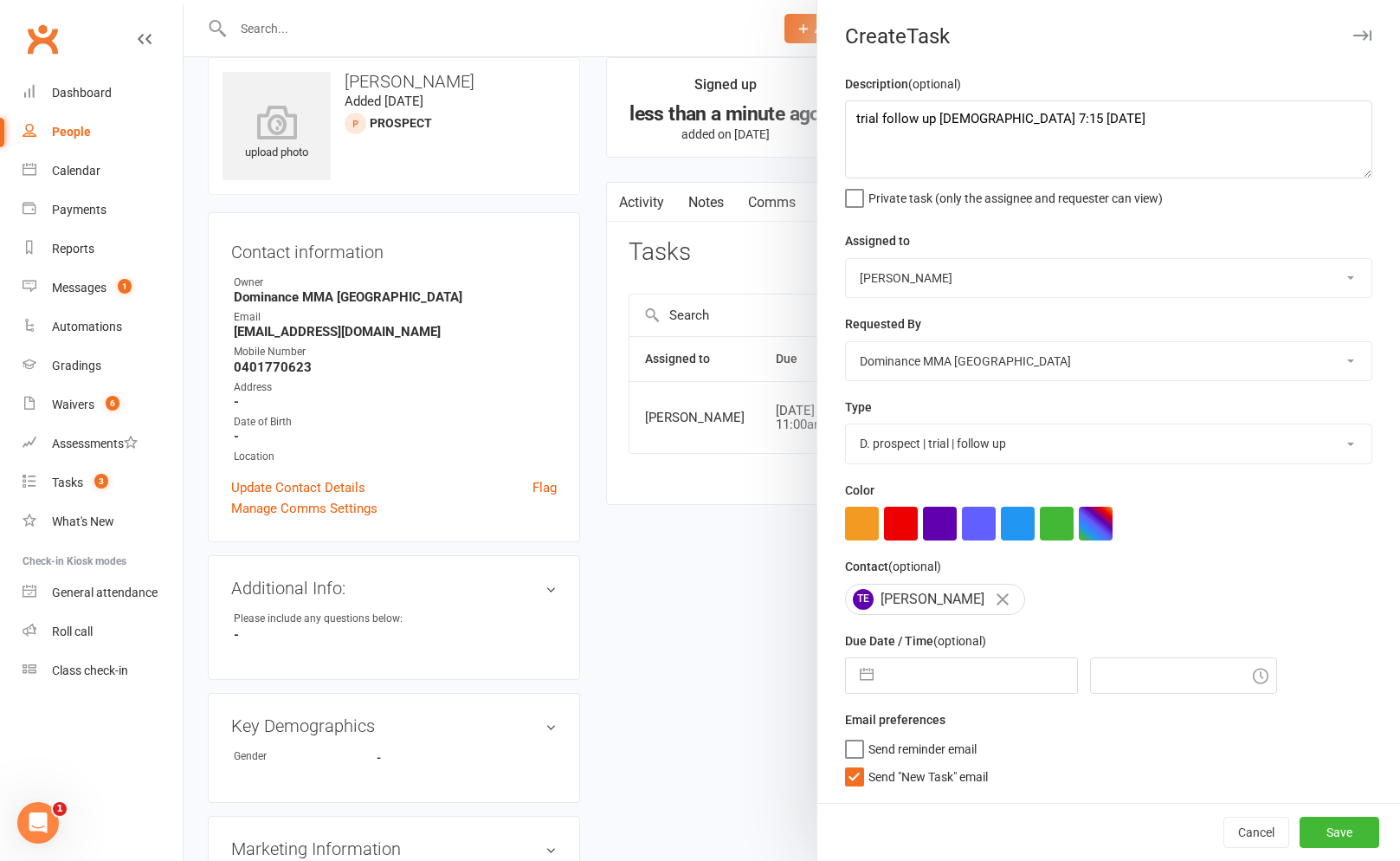
select select "2025"
select select "7"
select select "2025"
select select "8"
select select "2025"
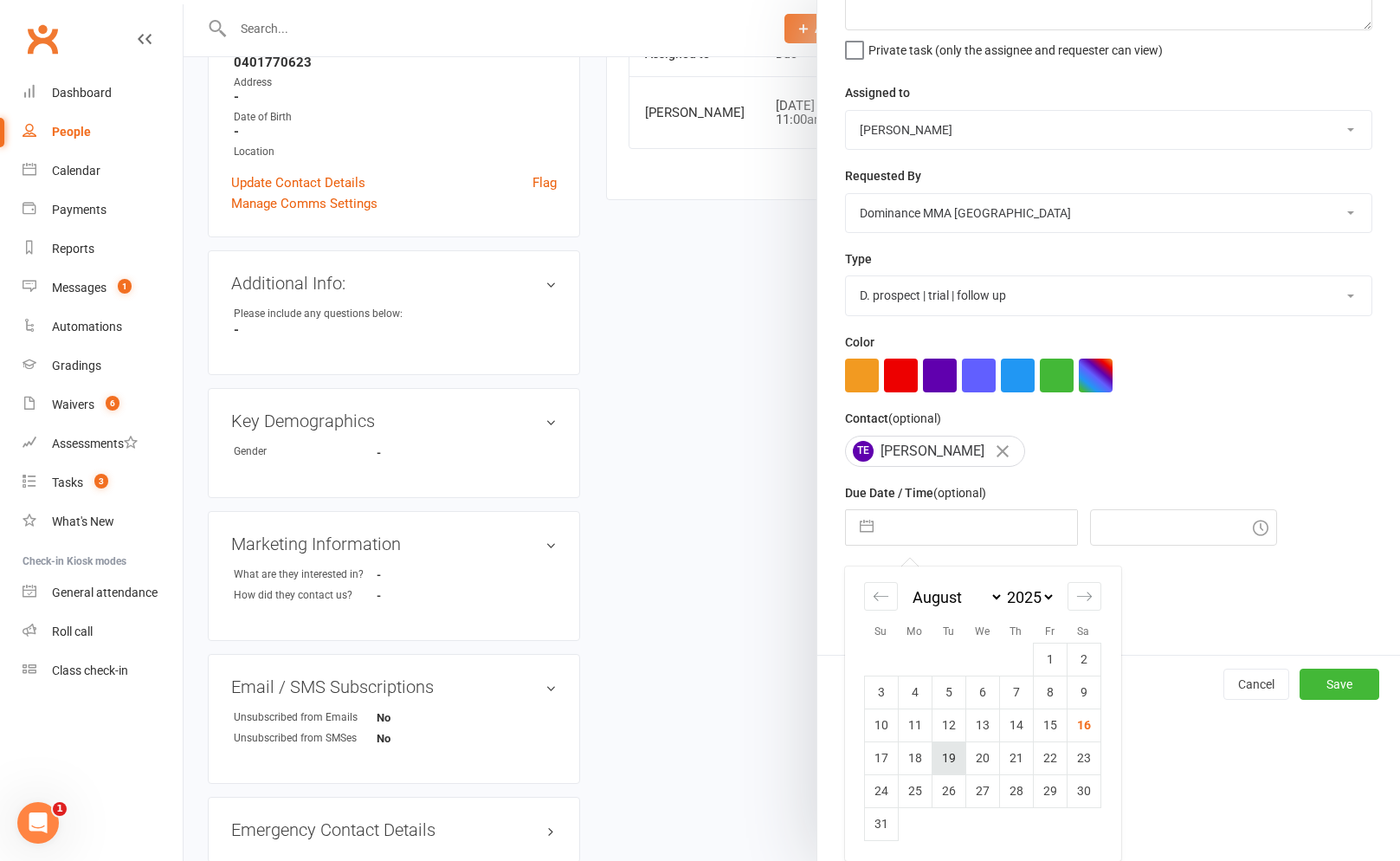
scroll to position [336, 0]
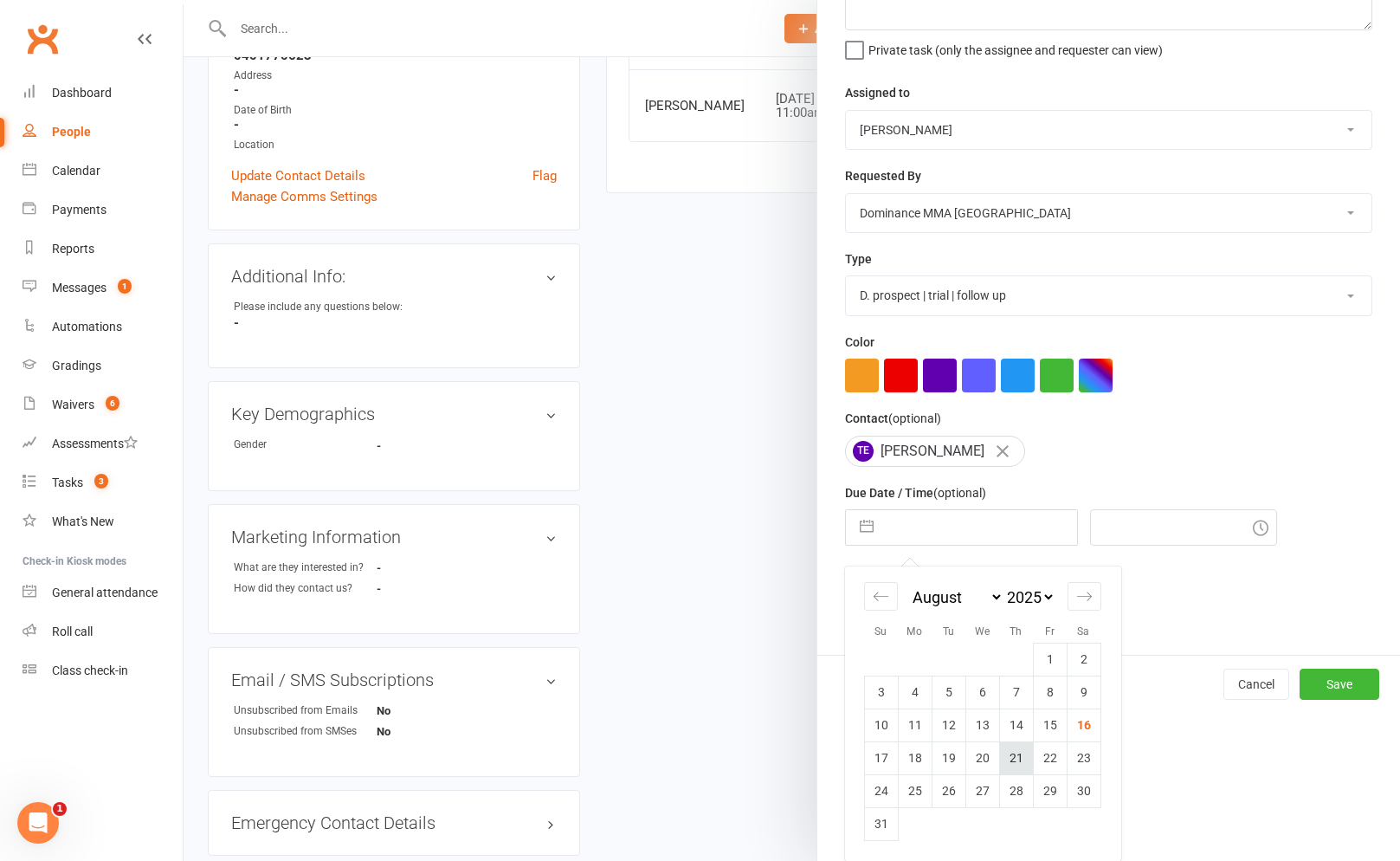
click at [1007, 758] on td "21" at bounding box center [1016, 757] width 34 height 33
type input "21 Aug 2025"
type input "11:00am"
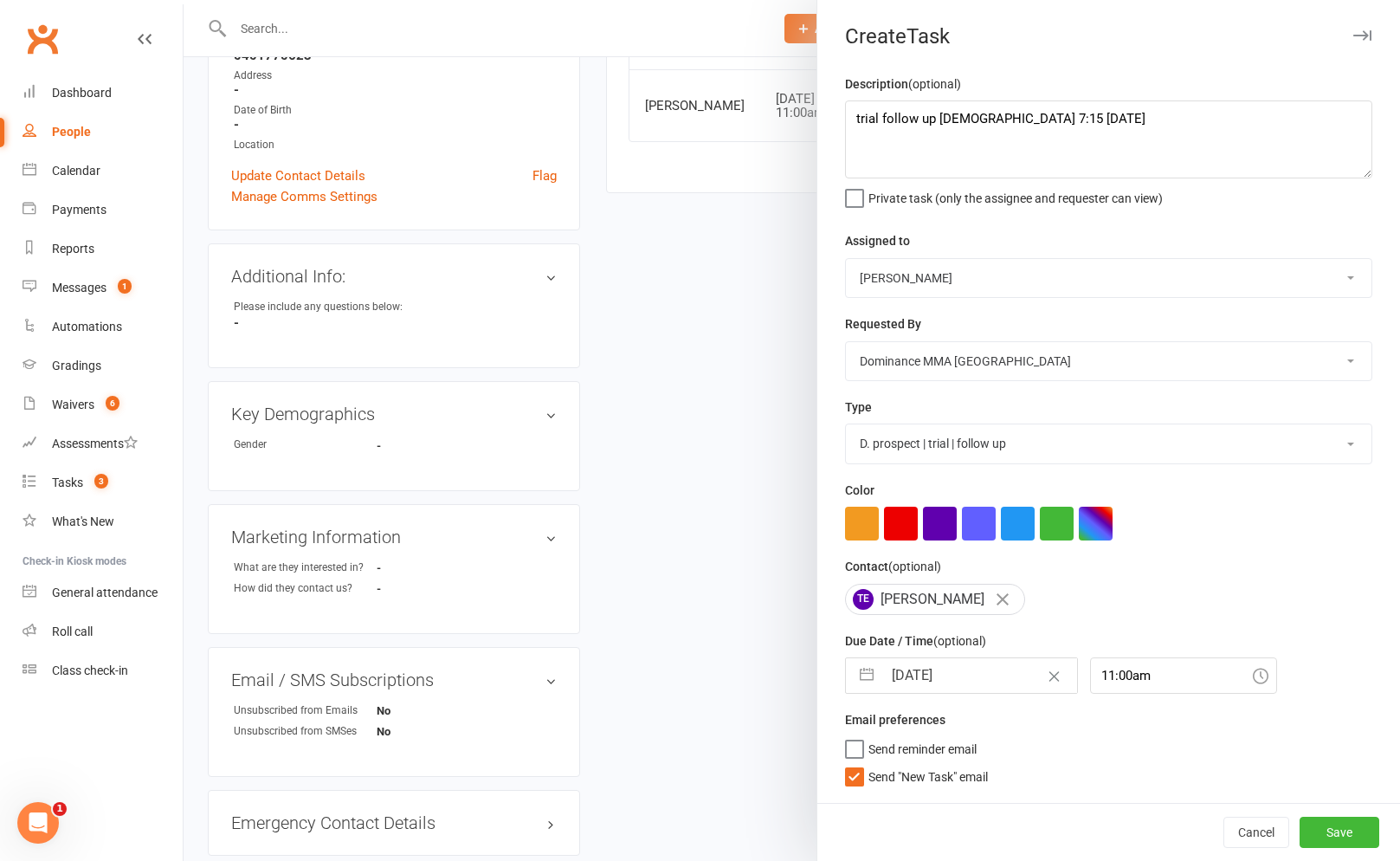
drag, startPoint x: 937, startPoint y: 770, endPoint x: 984, endPoint y: 784, distance: 49.0
click at [939, 771] on span "Send "New Task" email" at bounding box center [928, 773] width 119 height 20
click at [939, 764] on input "Send "New Task" email" at bounding box center [916, 764] width 143 height 0
click at [1335, 828] on button "Save" at bounding box center [1340, 832] width 79 height 31
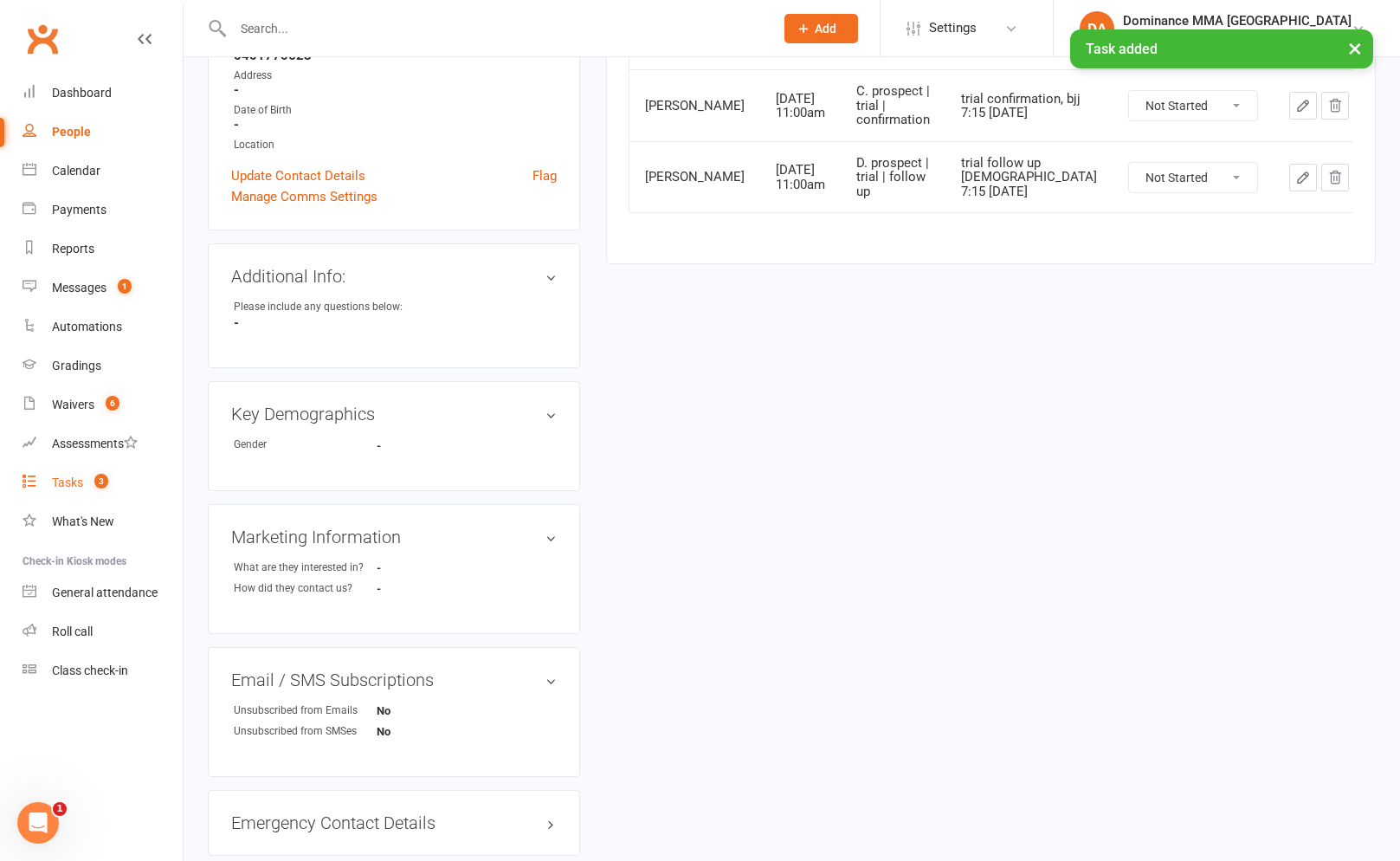
click at [67, 495] on link "Tasks 3" at bounding box center [102, 482] width 160 height 39
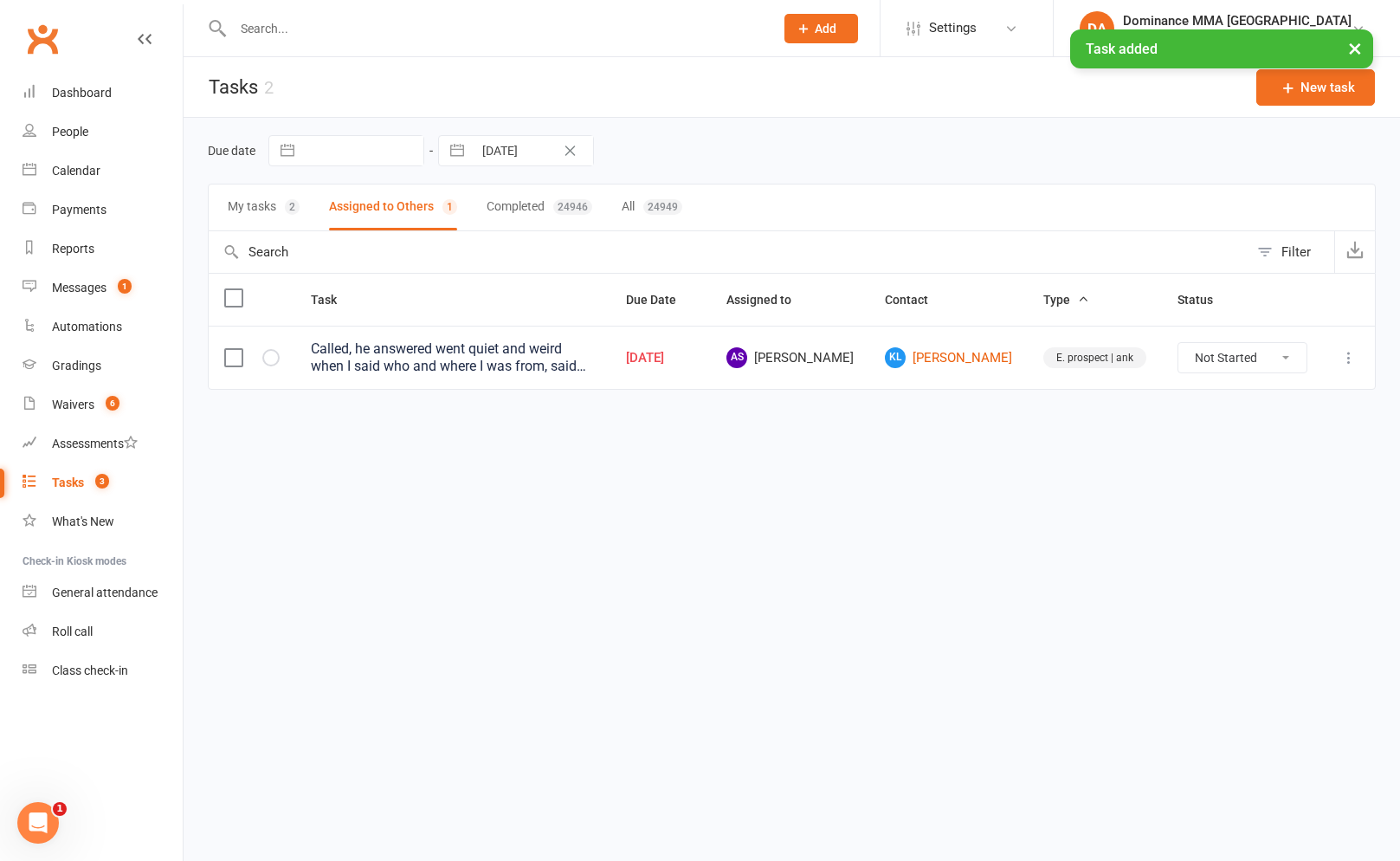
click at [279, 218] on button "My tasks 2" at bounding box center [264, 207] width 72 height 46
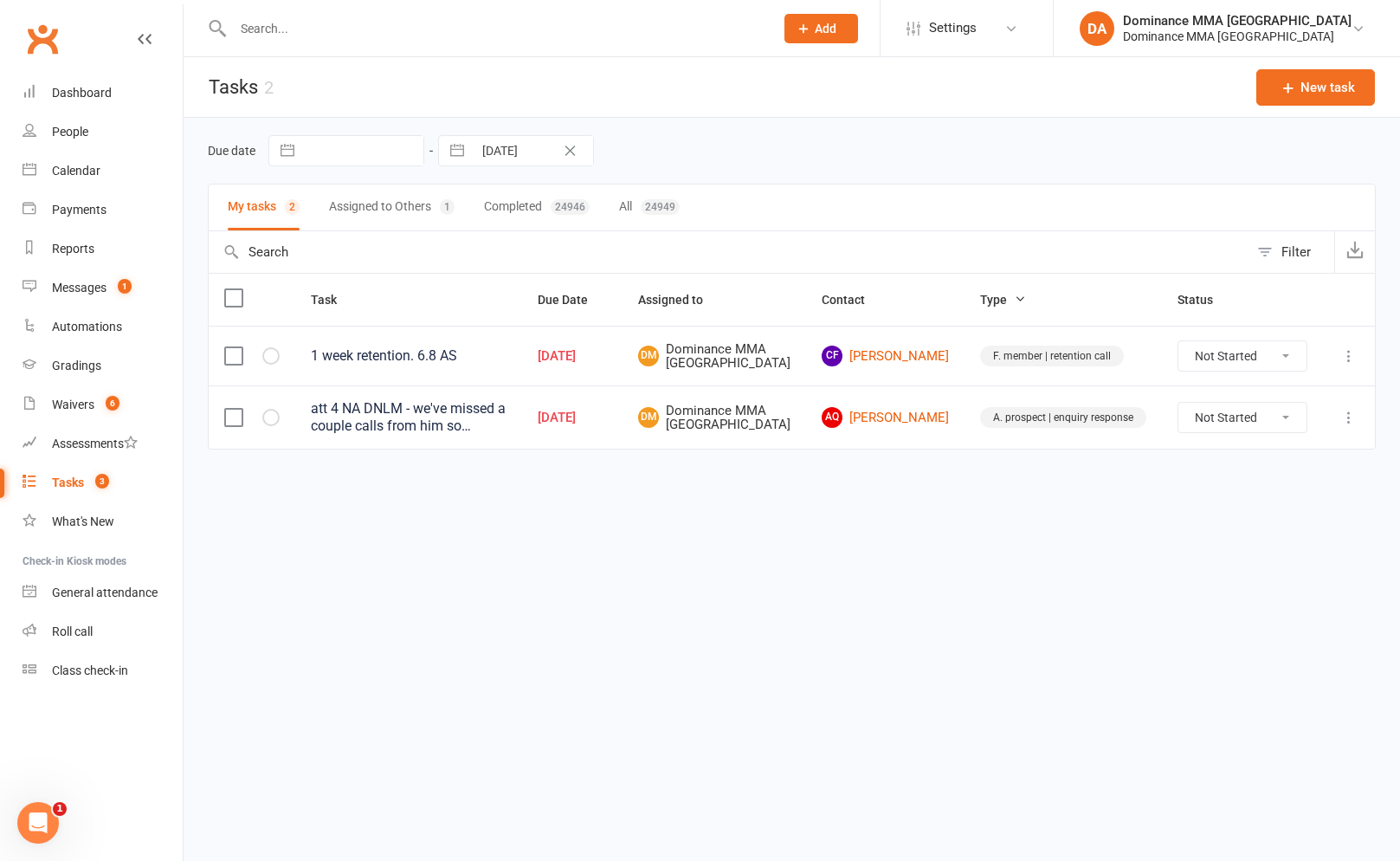
click at [507, 435] on div "att 4 NA DNLM - we've missed a couple calls from him so looking like he still w…" at bounding box center [408, 417] width 196 height 35
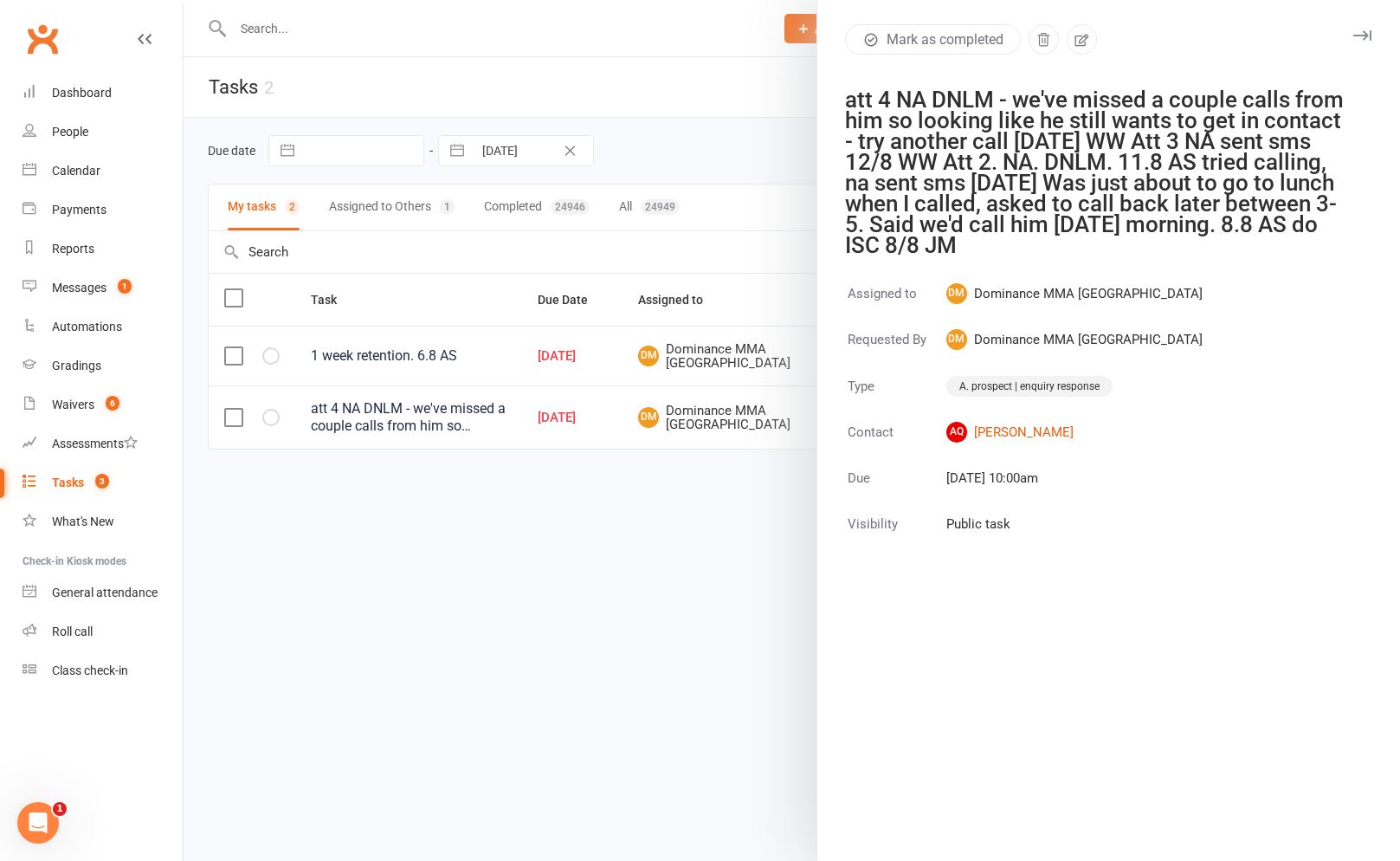
click at [677, 373] on div at bounding box center [791, 430] width 1217 height 861
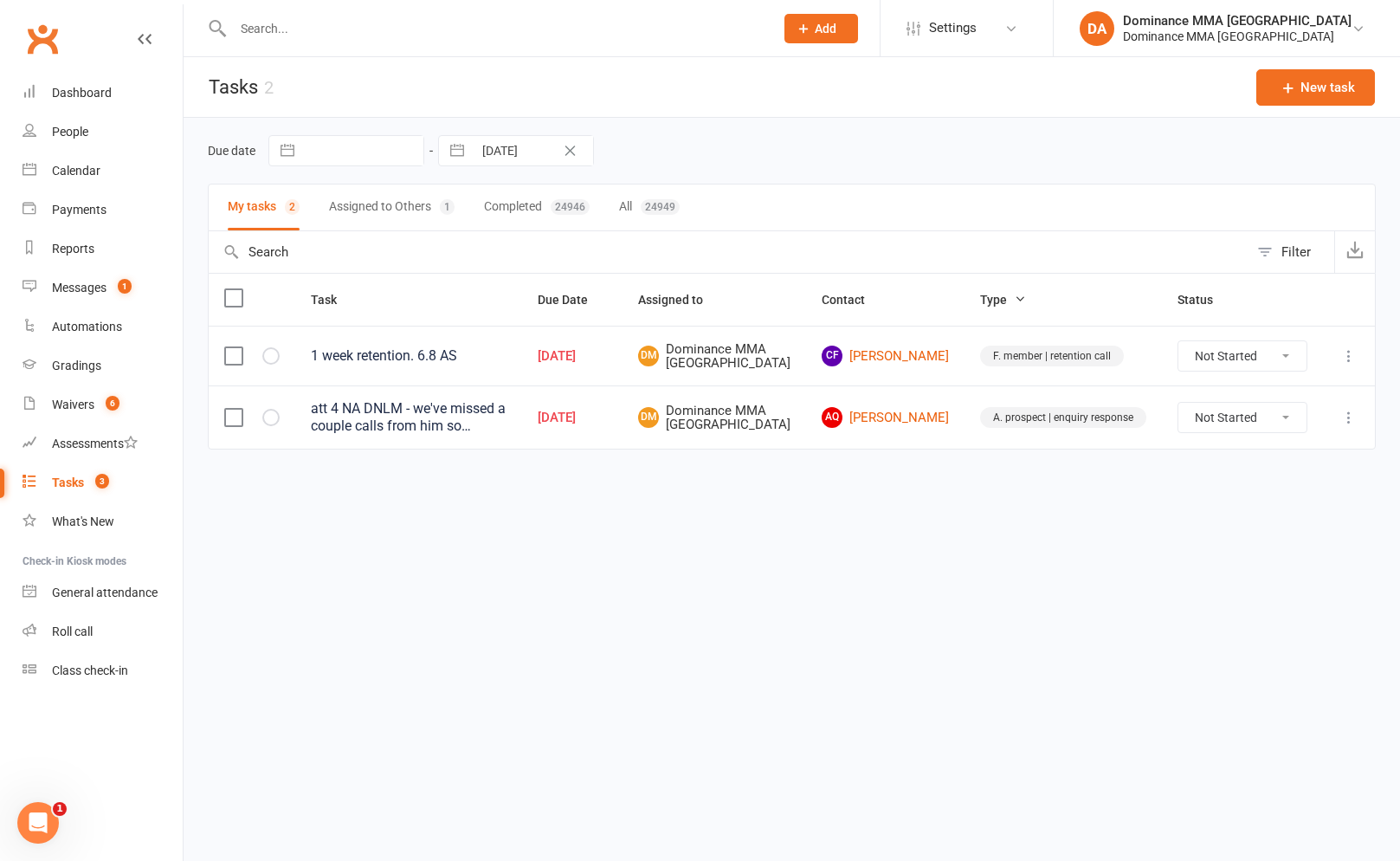
click at [954, 428] on td "AQ Angus Quarrie" at bounding box center [886, 417] width 159 height 63
click at [921, 348] on link "CF Corinne Farrow" at bounding box center [885, 355] width 128 height 21
click at [0, 0] on div "Loading" at bounding box center [0, 0] width 0 height 0
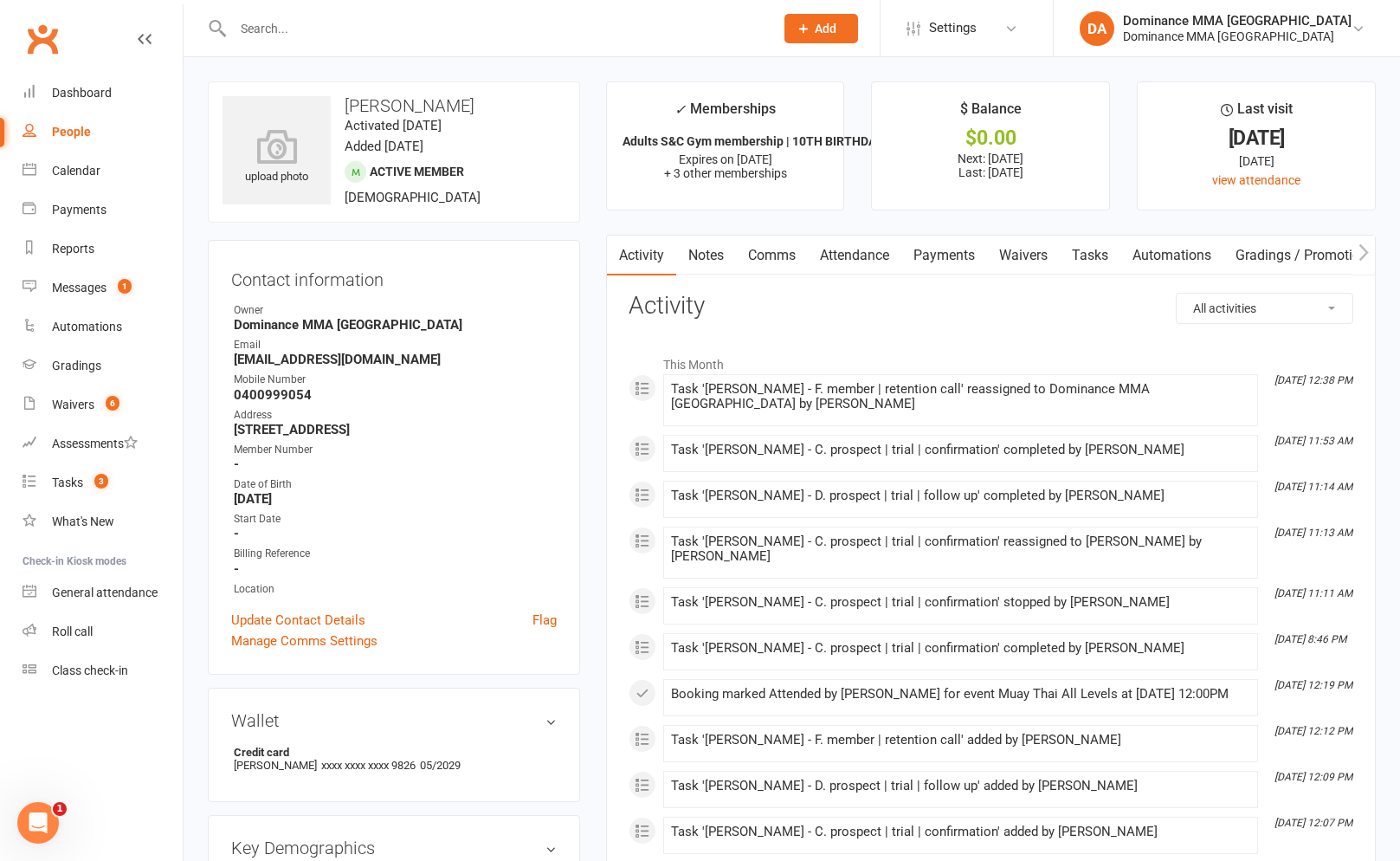
click at [900, 264] on link "Attendance" at bounding box center [855, 255] width 94 height 40
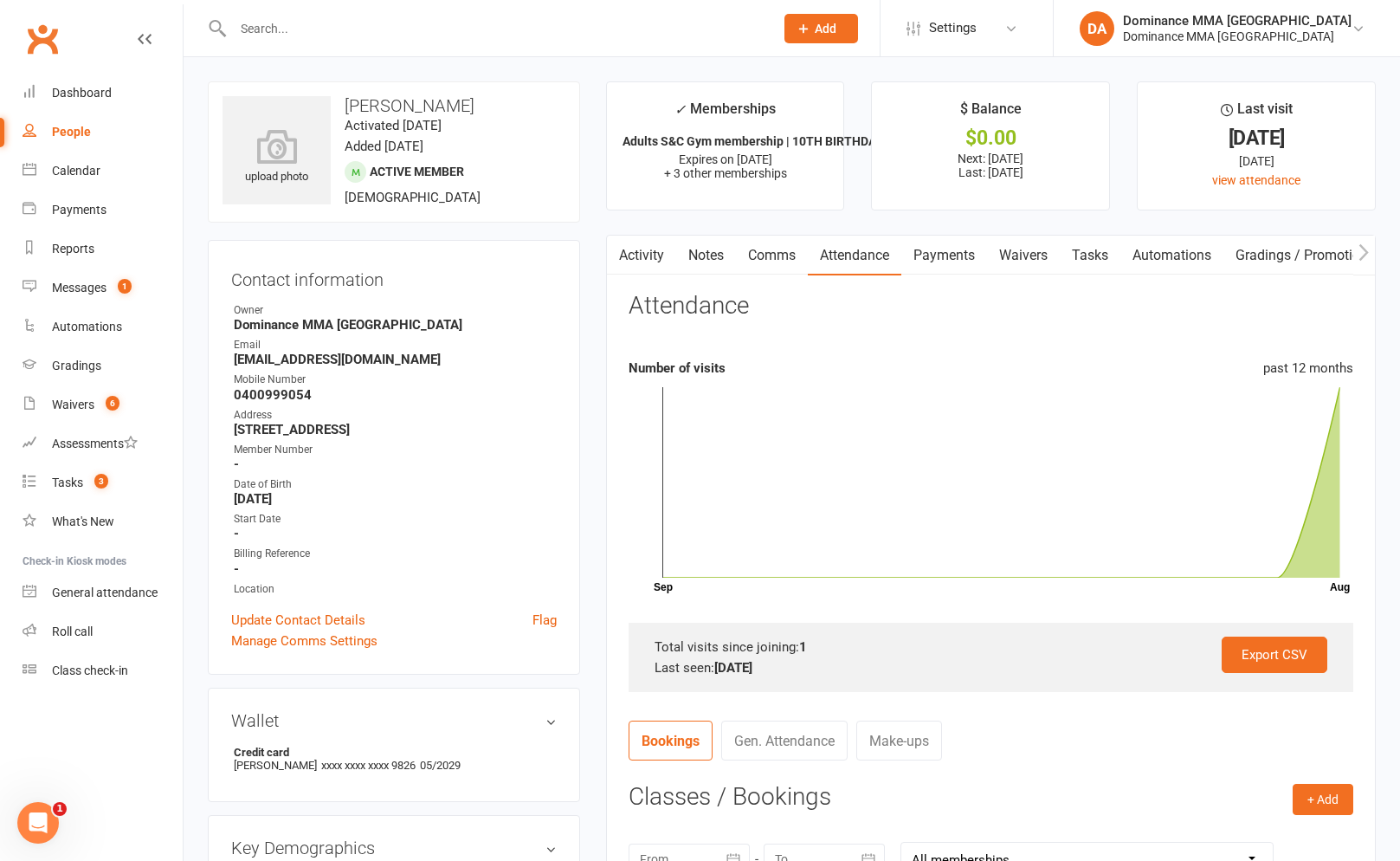
click at [925, 263] on link "Payments" at bounding box center [944, 255] width 86 height 40
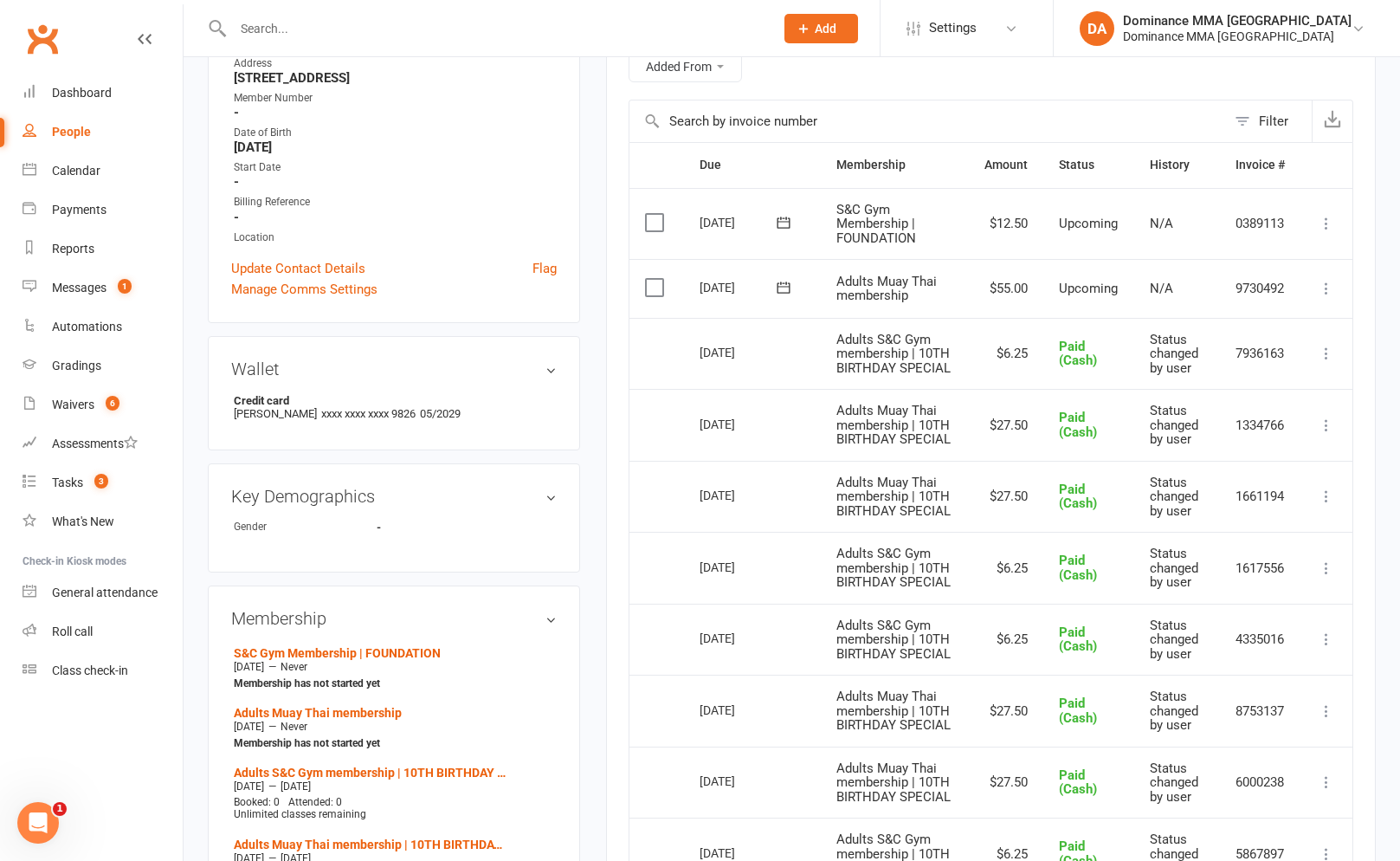
scroll to position [131, 0]
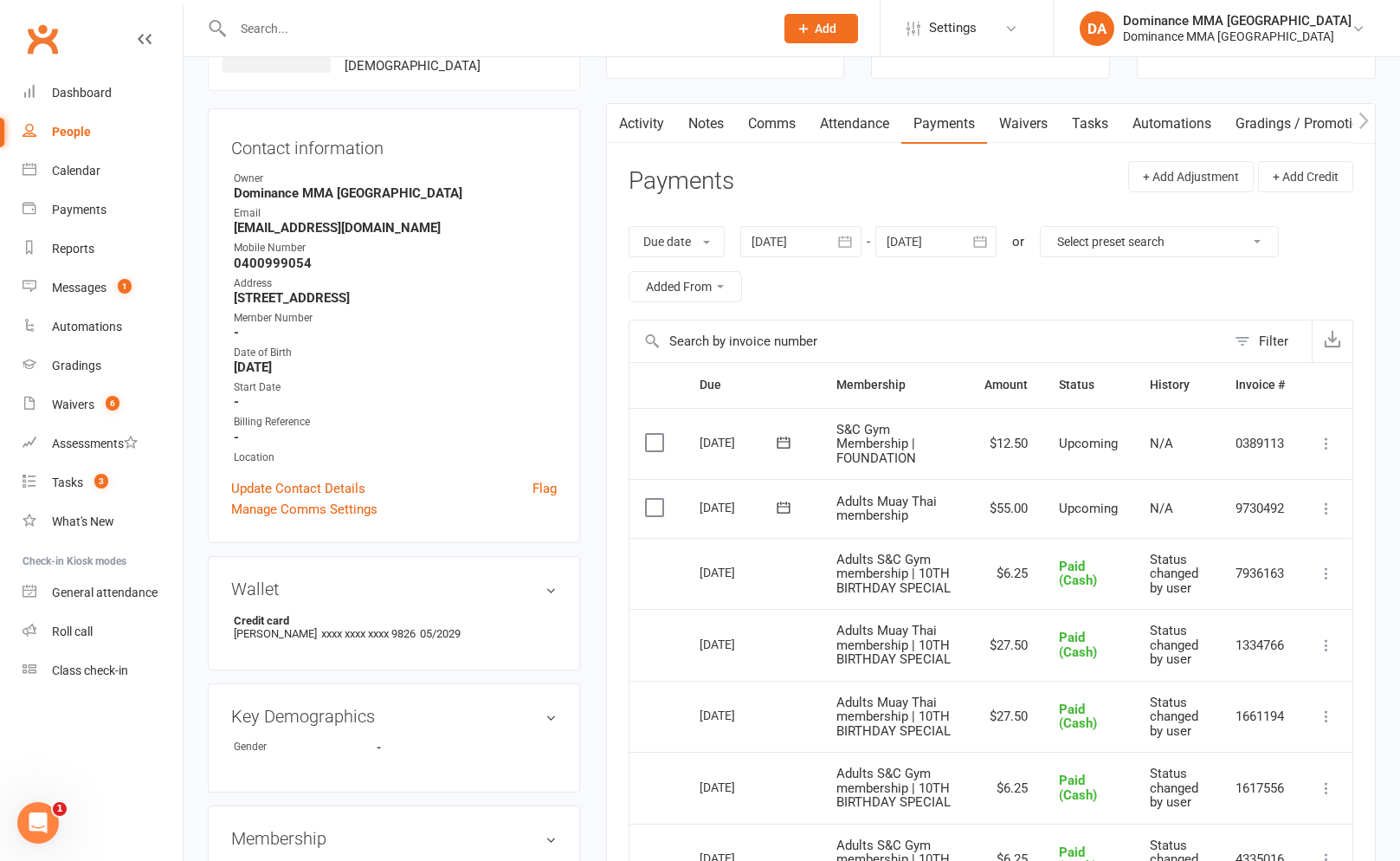
click at [1080, 115] on link "Tasks" at bounding box center [1090, 124] width 60 height 40
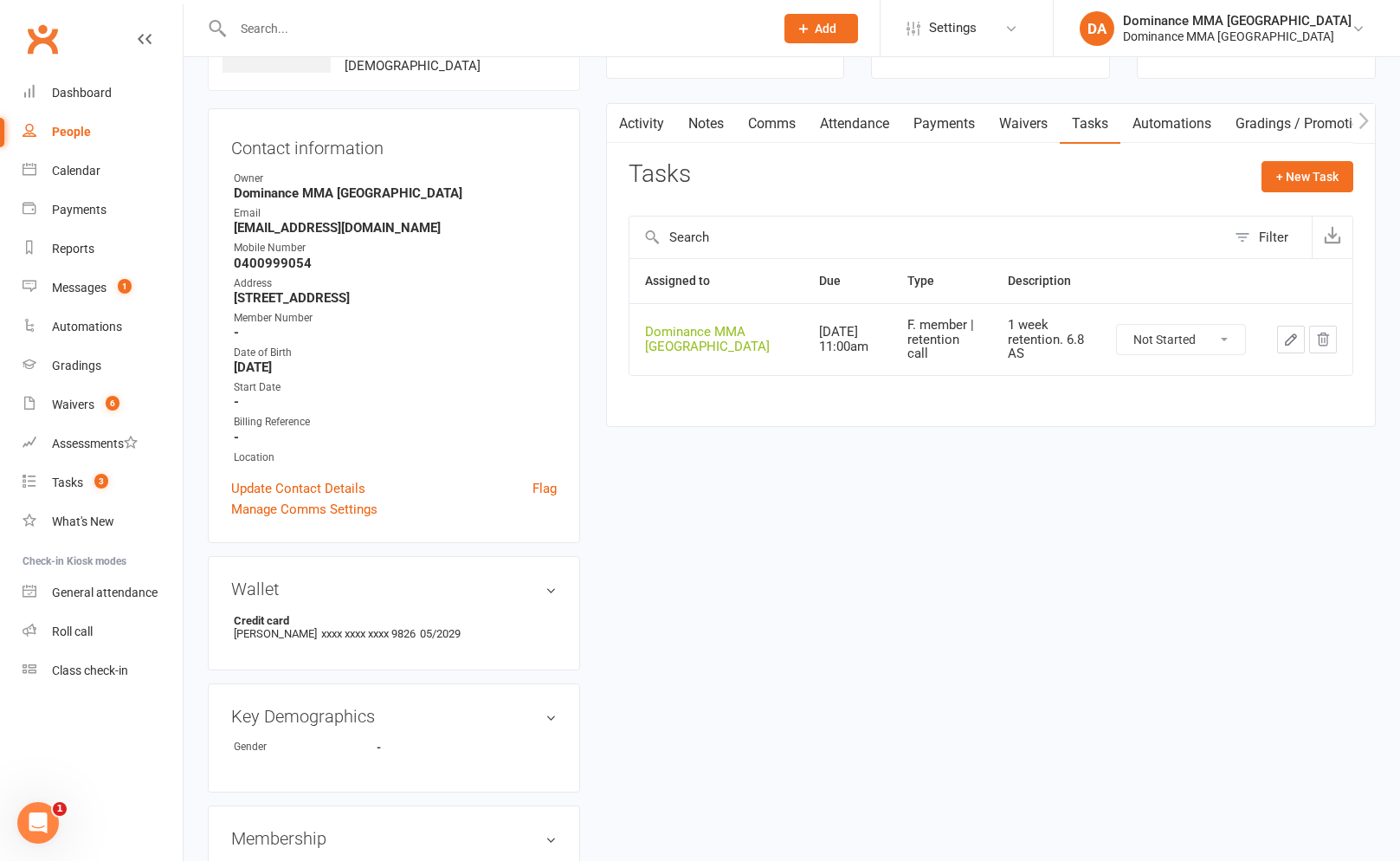
click at [1284, 326] on button "button" at bounding box center [1290, 338] width 27 height 27
type textarea "1 week retention. 6.8 AS"
select select "12631"
select select "50862"
type input "[DATE]"
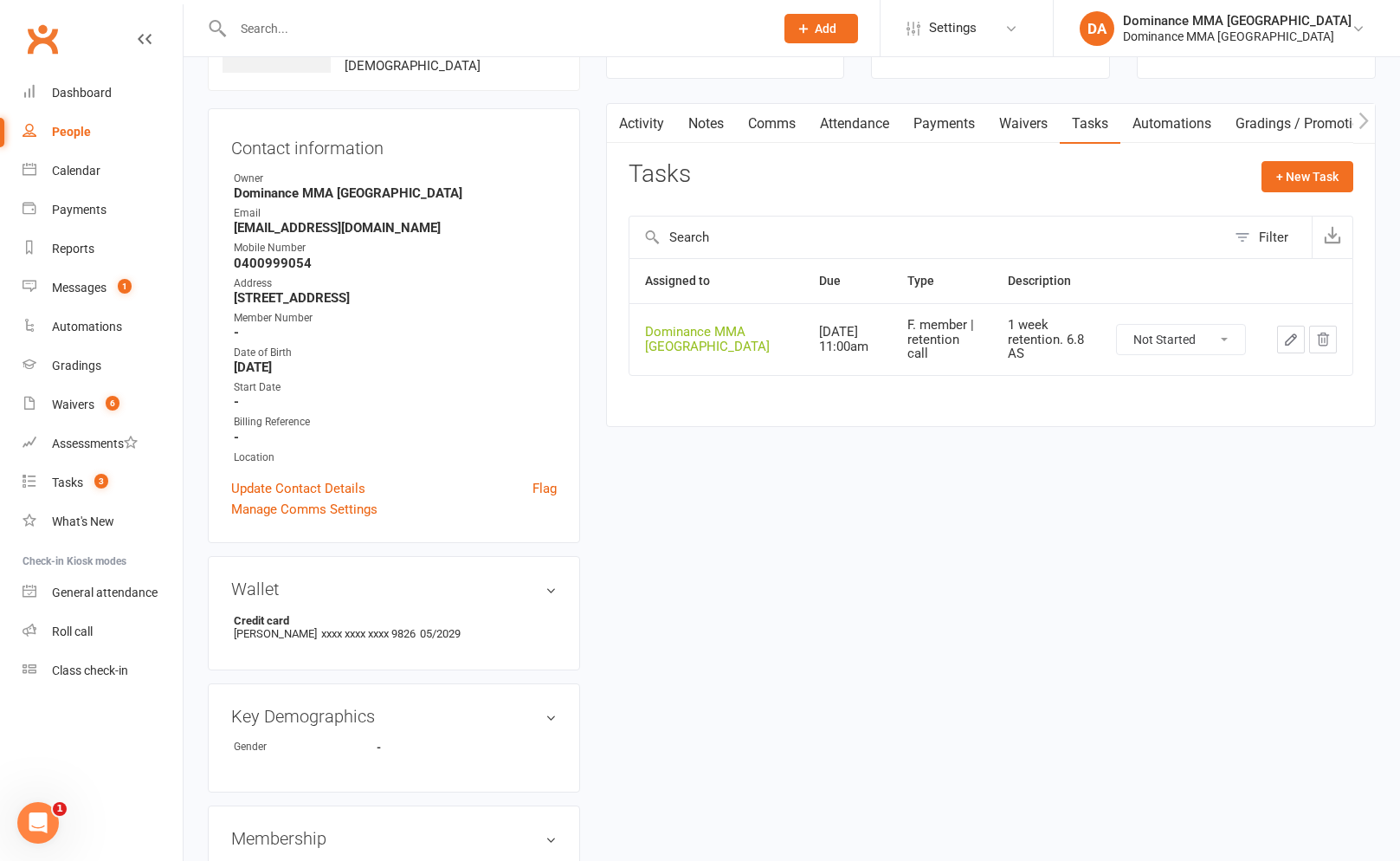
type input "11:00am"
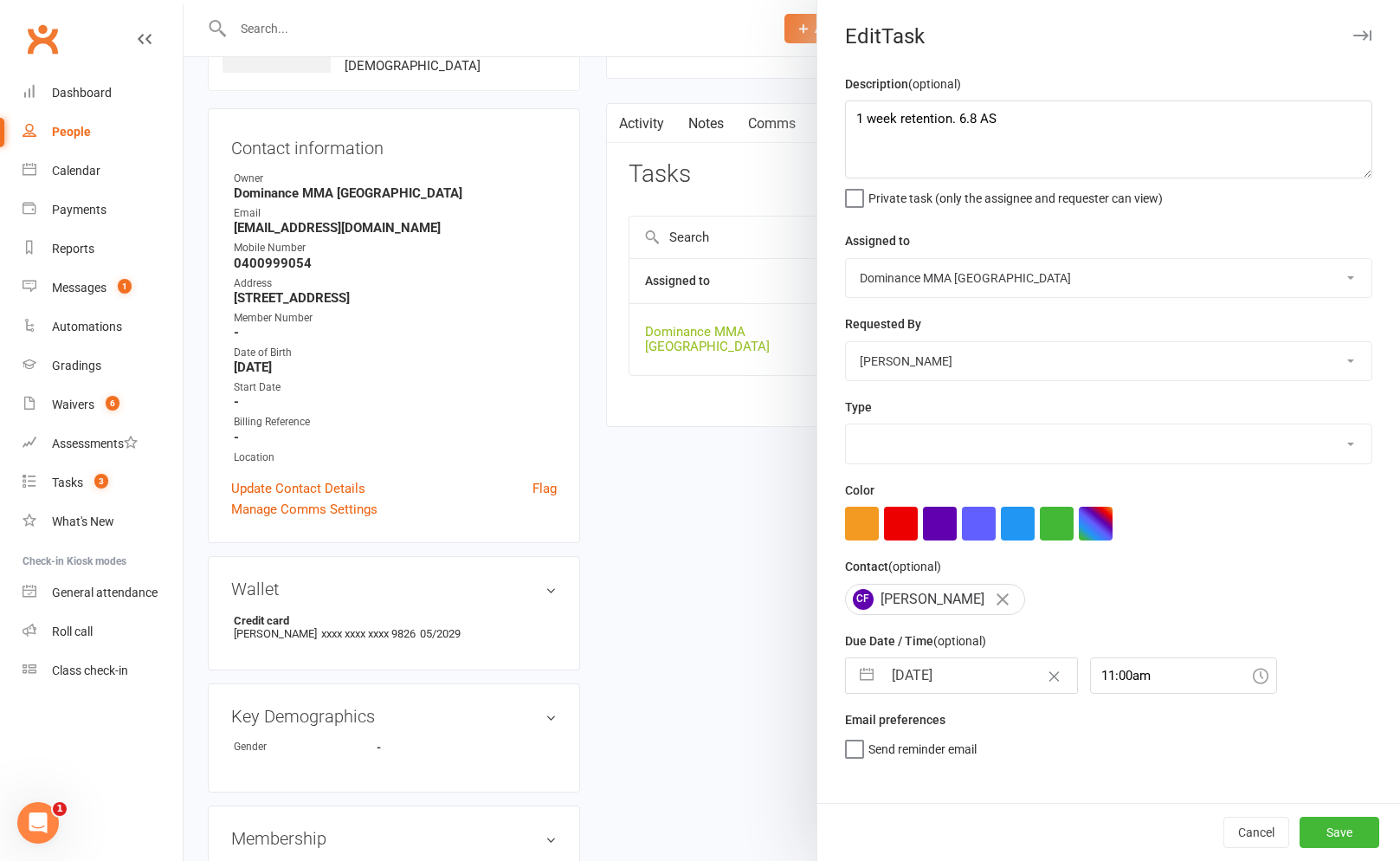
select select "3865"
click at [851, 118] on textarea "1 week retention. 6.8 AS" at bounding box center [1109, 139] width 527 height 77
type textarea "2 week ret 16/8 SA 1 week retention. 6.8 AS"
click at [940, 283] on select "Cat Wilson David Hart Lachlan Dart Alish S. Will Wesley Max Viney Dominance MMA…" at bounding box center [1109, 278] width 526 height 38
select select "50862"
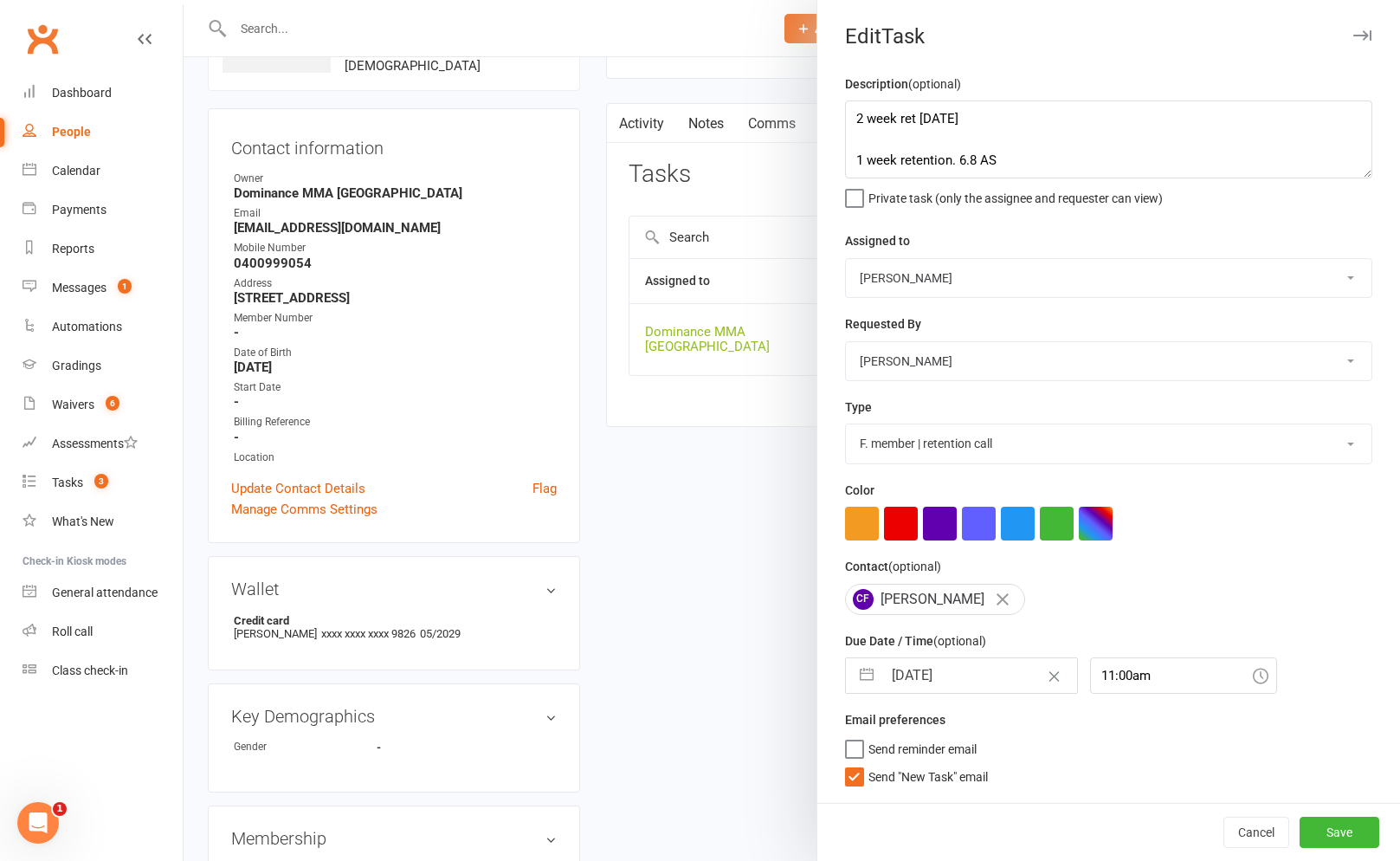
click at [919, 351] on select "Cat Wilson David Hart Lachlan Dart Alish S. Will Wesley Max Viney Dominance MMA…" at bounding box center [1109, 361] width 526 height 38
select select "12631"
click at [888, 781] on span "Send "New Task" email" at bounding box center [928, 773] width 119 height 20
click at [888, 764] on input "Send "New Task" email" at bounding box center [916, 764] width 143 height 0
click at [958, 686] on input "[DATE]" at bounding box center [979, 675] width 195 height 35
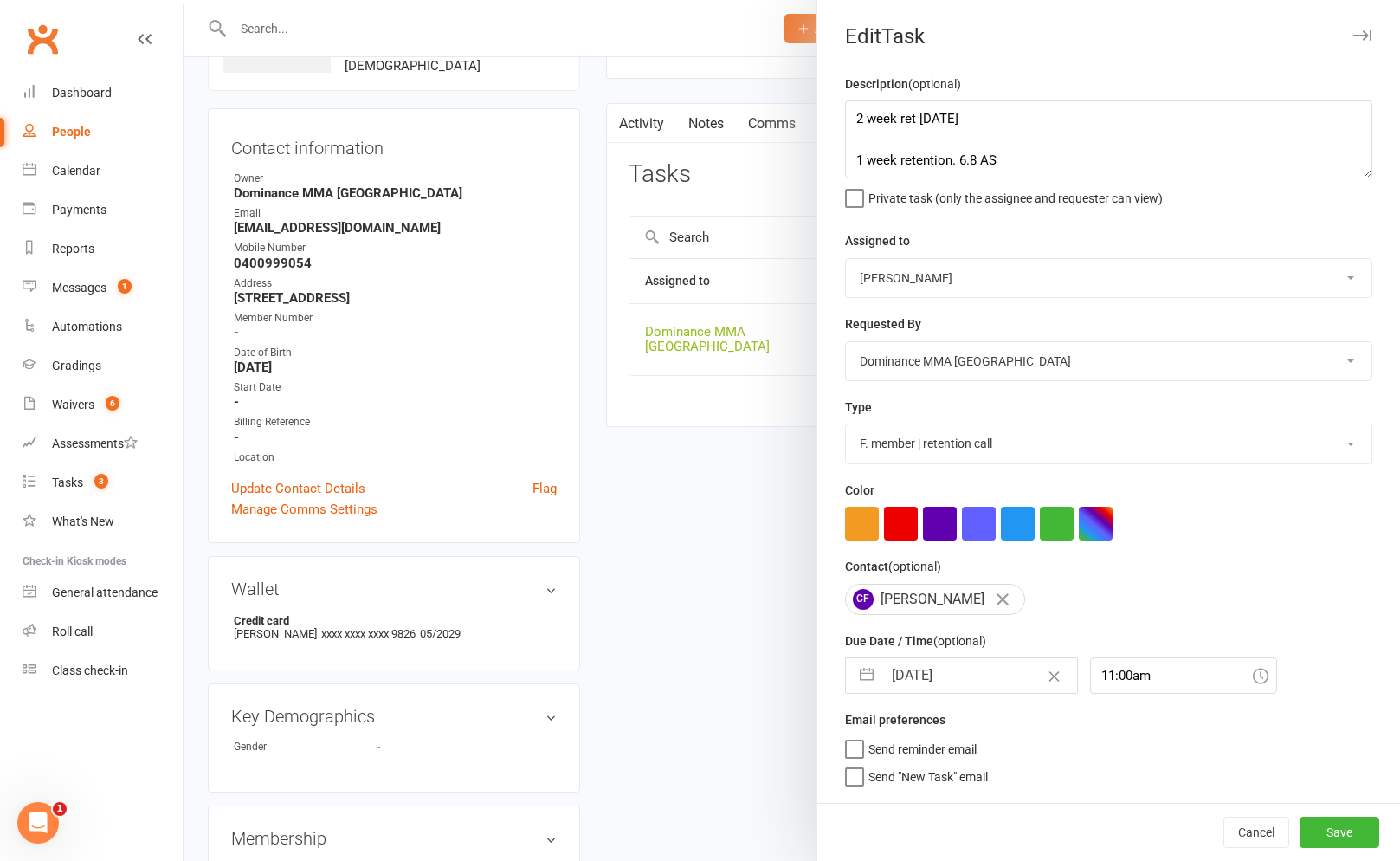
select select "6"
select select "2025"
select select "7"
select select "2025"
select select "8"
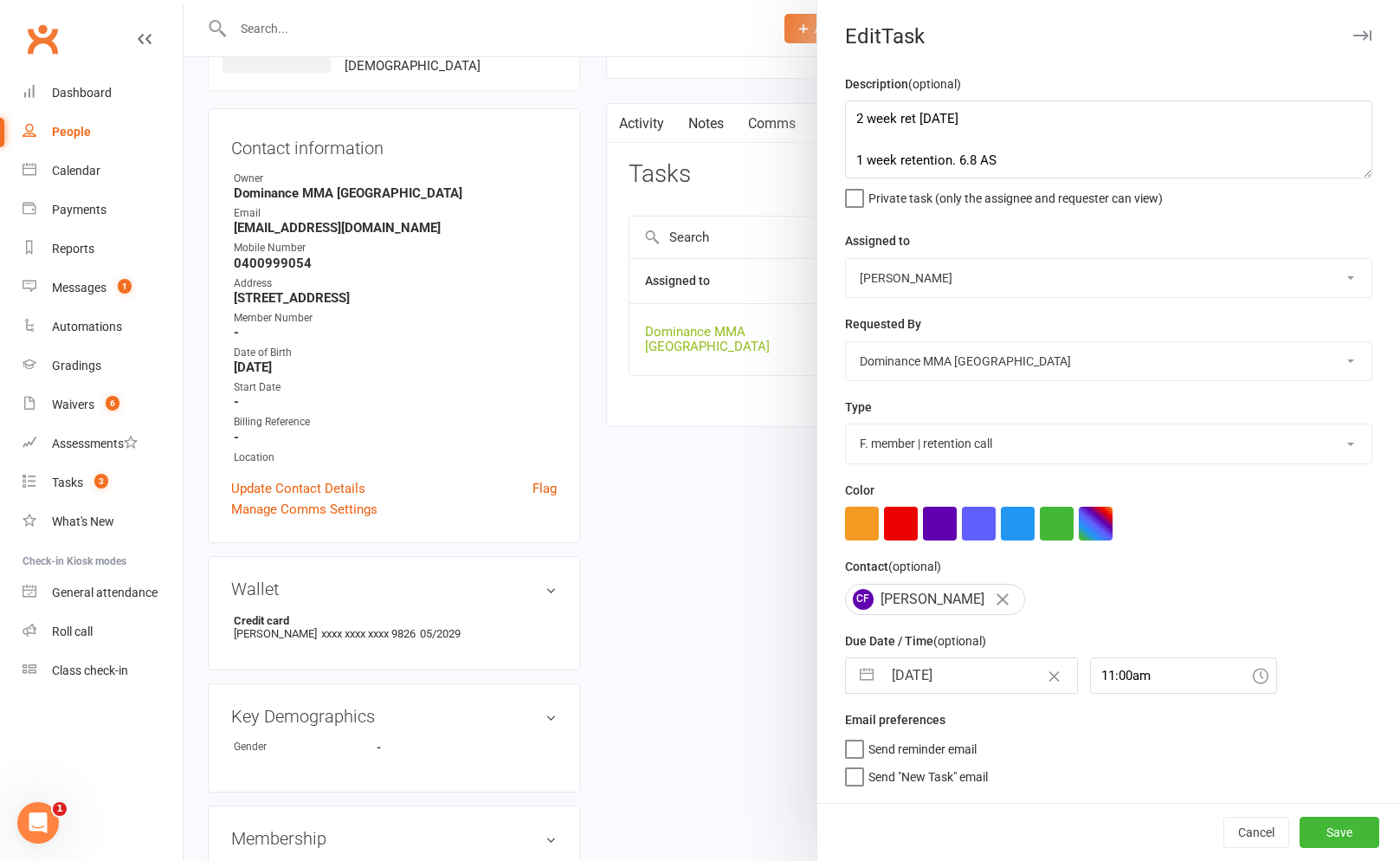
select select "2025"
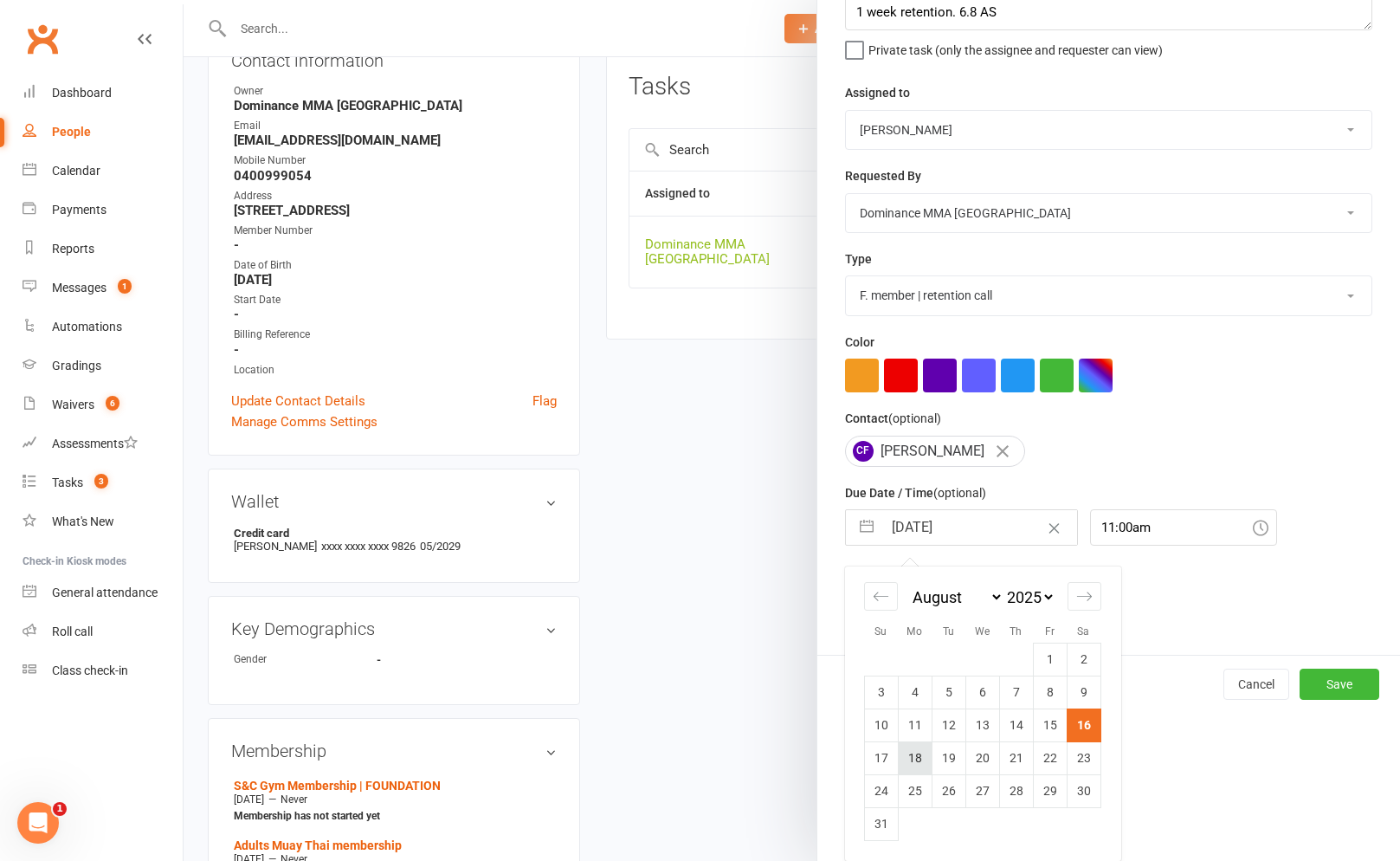
scroll to position [225, 0]
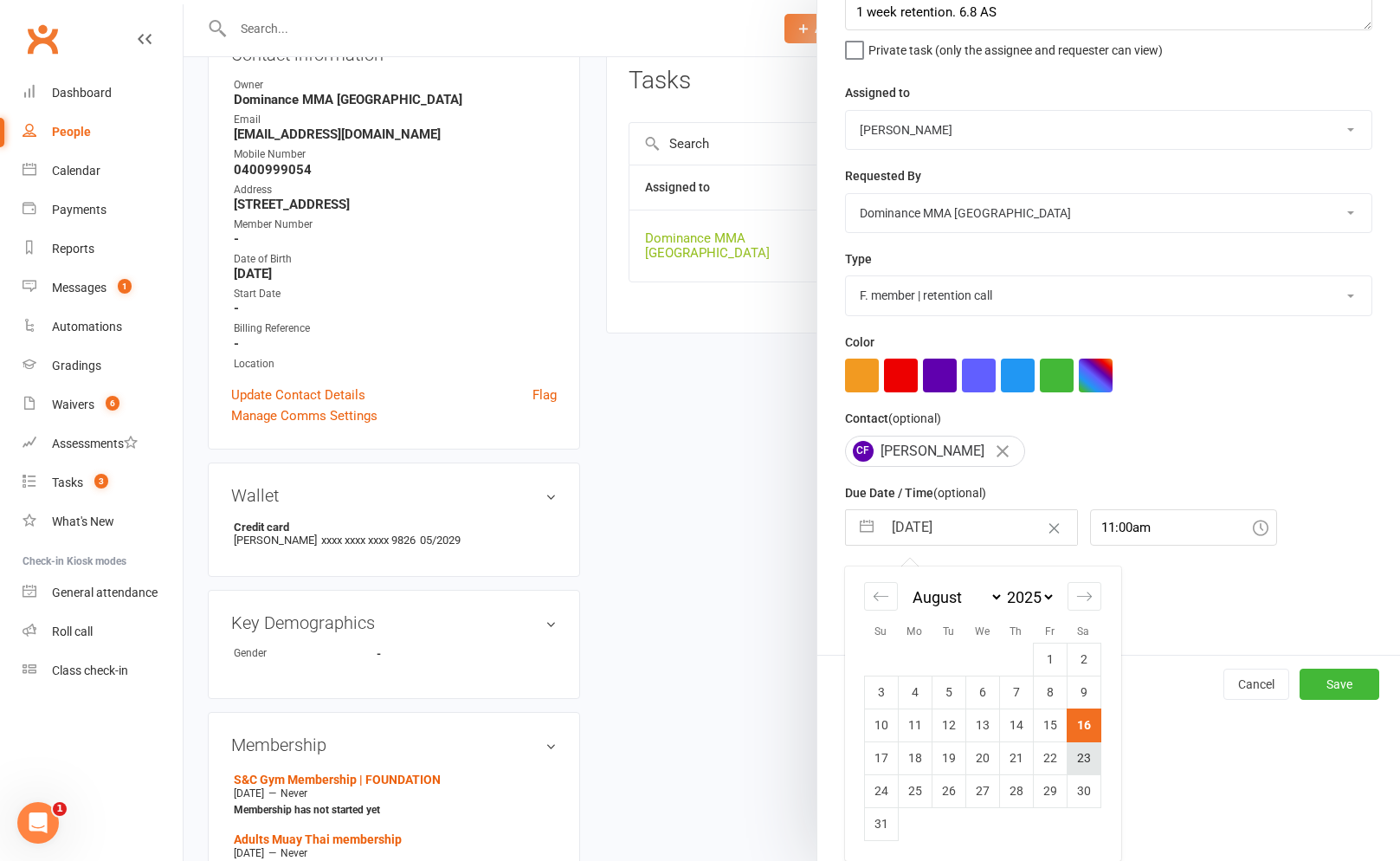
click at [1080, 755] on td "23" at bounding box center [1084, 757] width 34 height 33
type input "[DATE]"
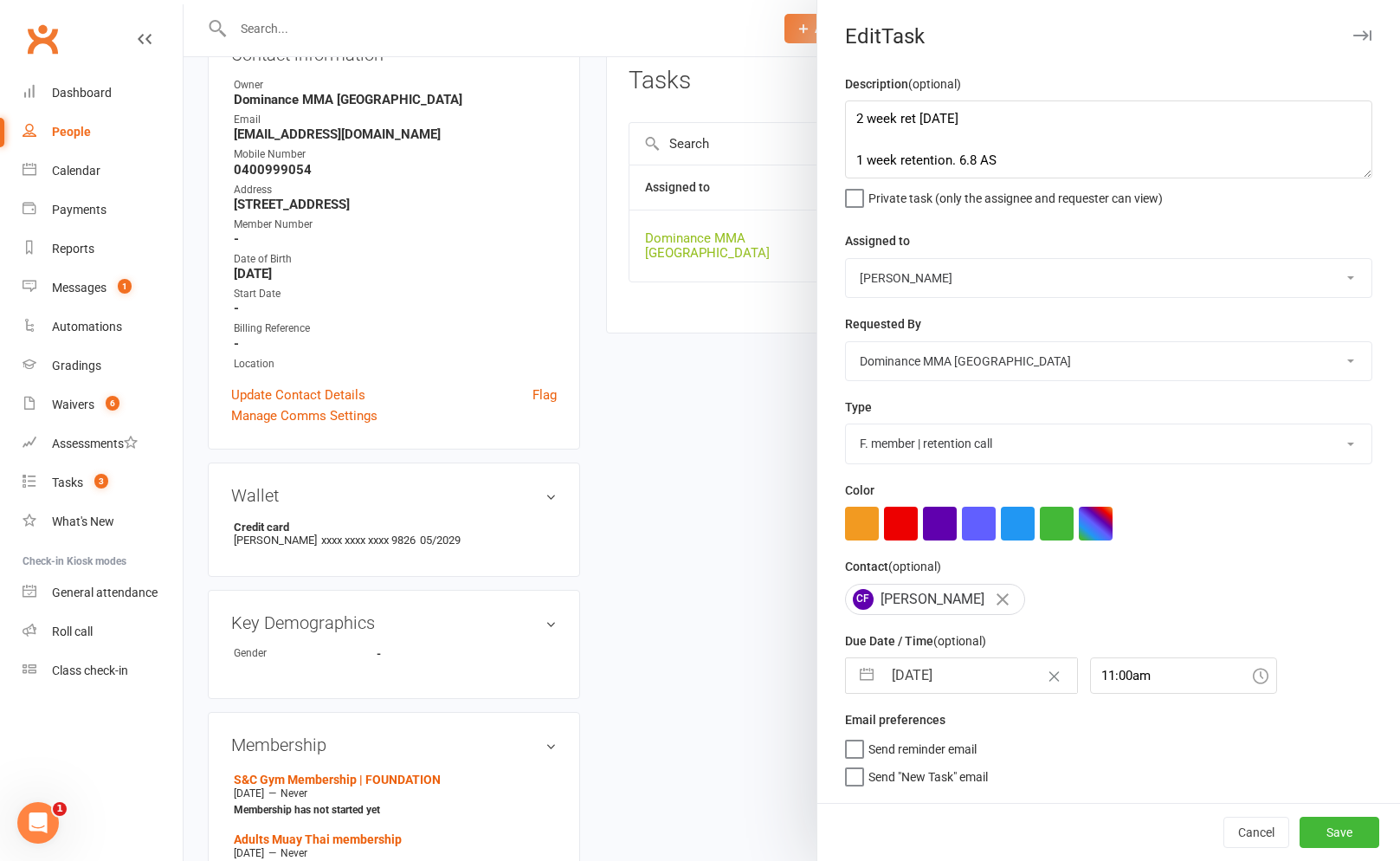
scroll to position [0, 0]
click at [1336, 844] on button "Save" at bounding box center [1340, 832] width 79 height 31
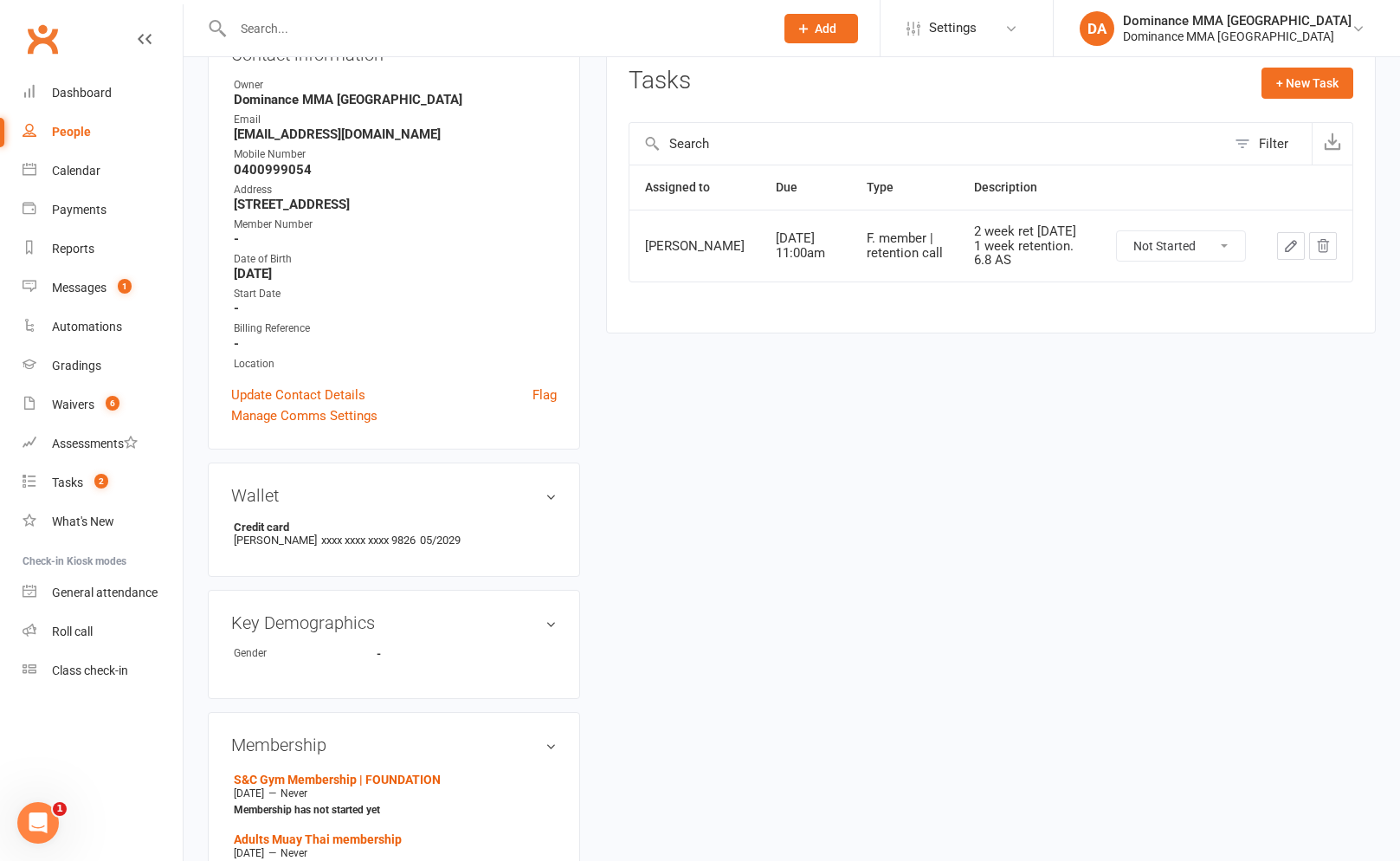
drag, startPoint x: 1304, startPoint y: 263, endPoint x: 1288, endPoint y: 262, distance: 16.0
click at [1299, 260] on button "button" at bounding box center [1290, 245] width 27 height 27
type textarea "2 week ret 16/8 SA 1 week retention. 6.8 AS"
select select "50862"
select select "12631"
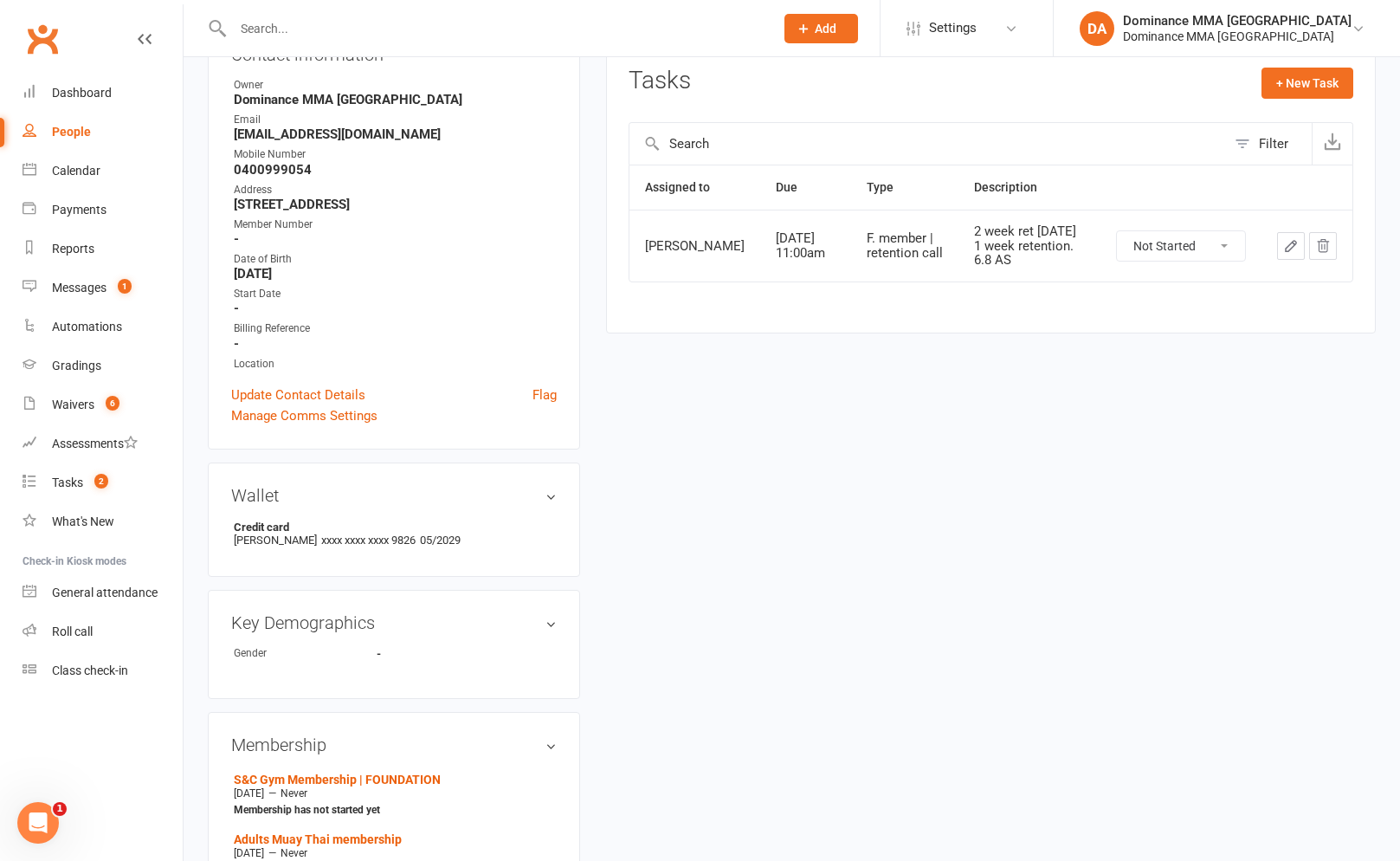
type input "[DATE]"
type input "11:00am"
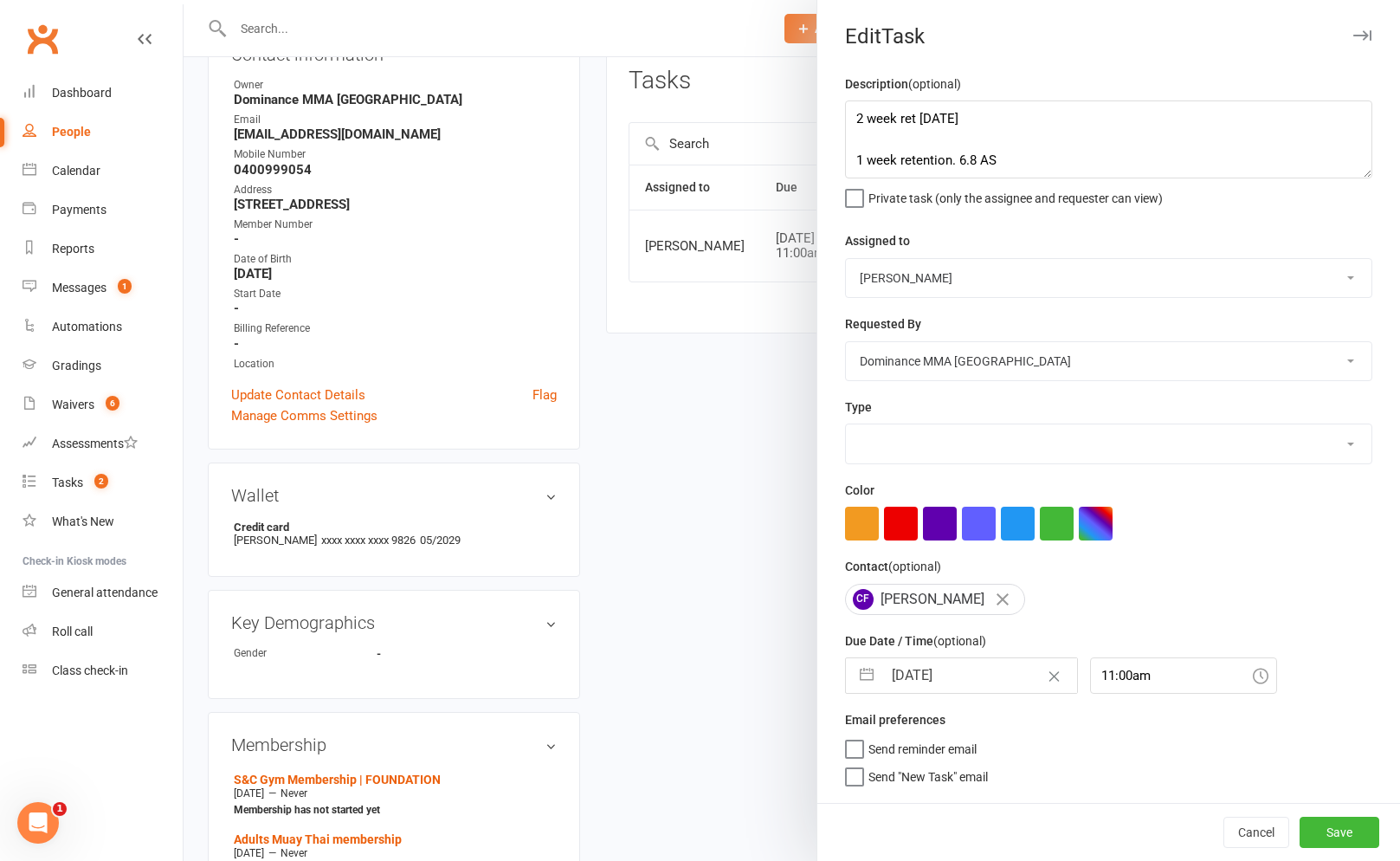
select select "3865"
click at [954, 254] on div "Assigned to Cat Wilson David Hart Lachlan Dart Alish S. Will Wesley Max Viney D…" at bounding box center [1109, 264] width 527 height 67
click at [950, 256] on div "Assigned to Cat Wilson David Hart Lachlan Dart Alish S. Will Wesley Max Viney D…" at bounding box center [1109, 264] width 527 height 67
click at [950, 263] on select "Cat Wilson David Hart Lachlan Dart Alish S. Will Wesley Max Viney Dominance MMA…" at bounding box center [1109, 278] width 526 height 38
select select "12631"
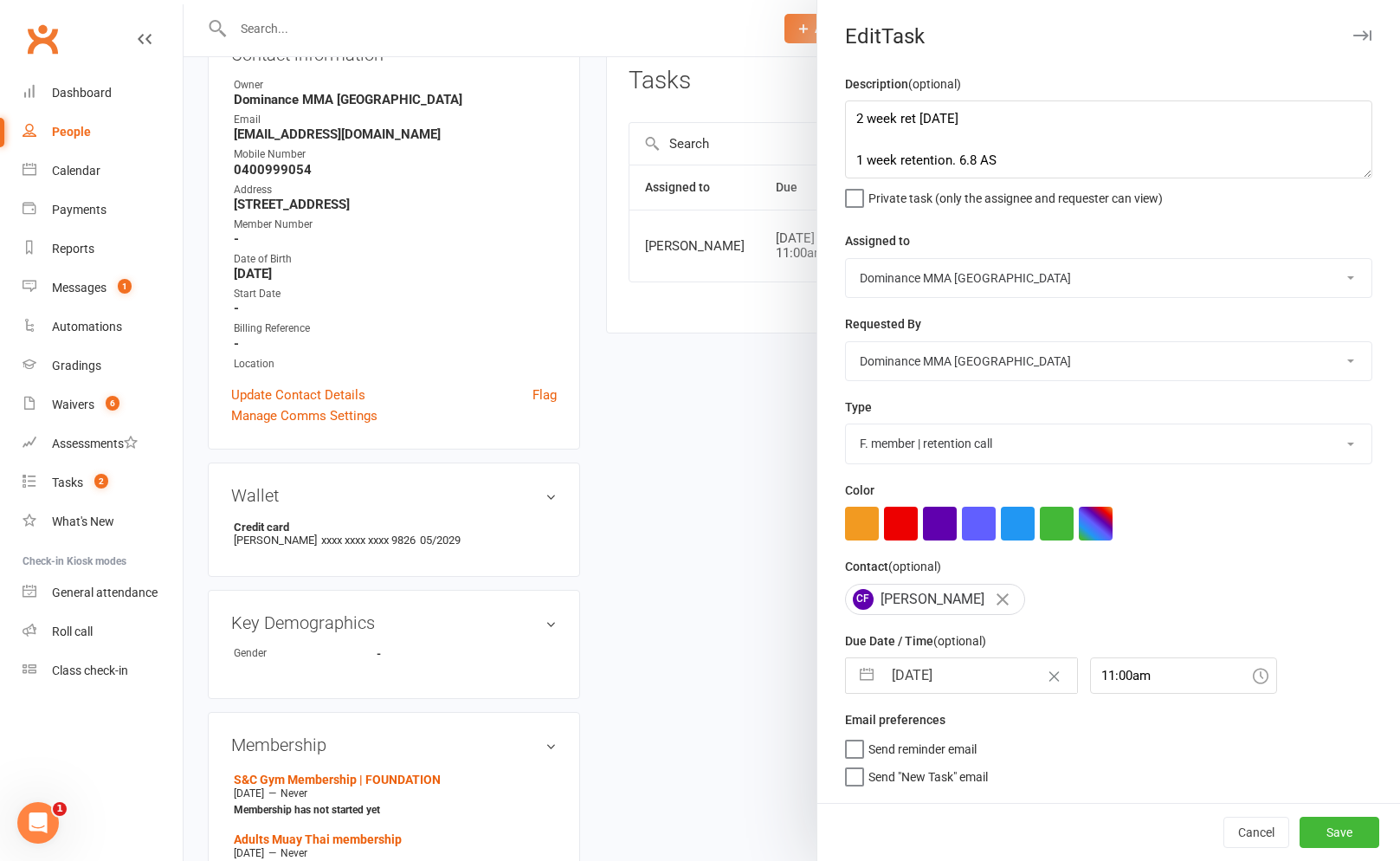
drag, startPoint x: 950, startPoint y: 263, endPoint x: 951, endPoint y: 361, distance: 98.0
click at [951, 361] on select "Cat Wilson David Hart Lachlan Dart Alish S. Will Wesley Max Viney Dominance MMA…" at bounding box center [1109, 361] width 526 height 38
select select "50862"
click at [1337, 829] on button "Save" at bounding box center [1340, 832] width 79 height 31
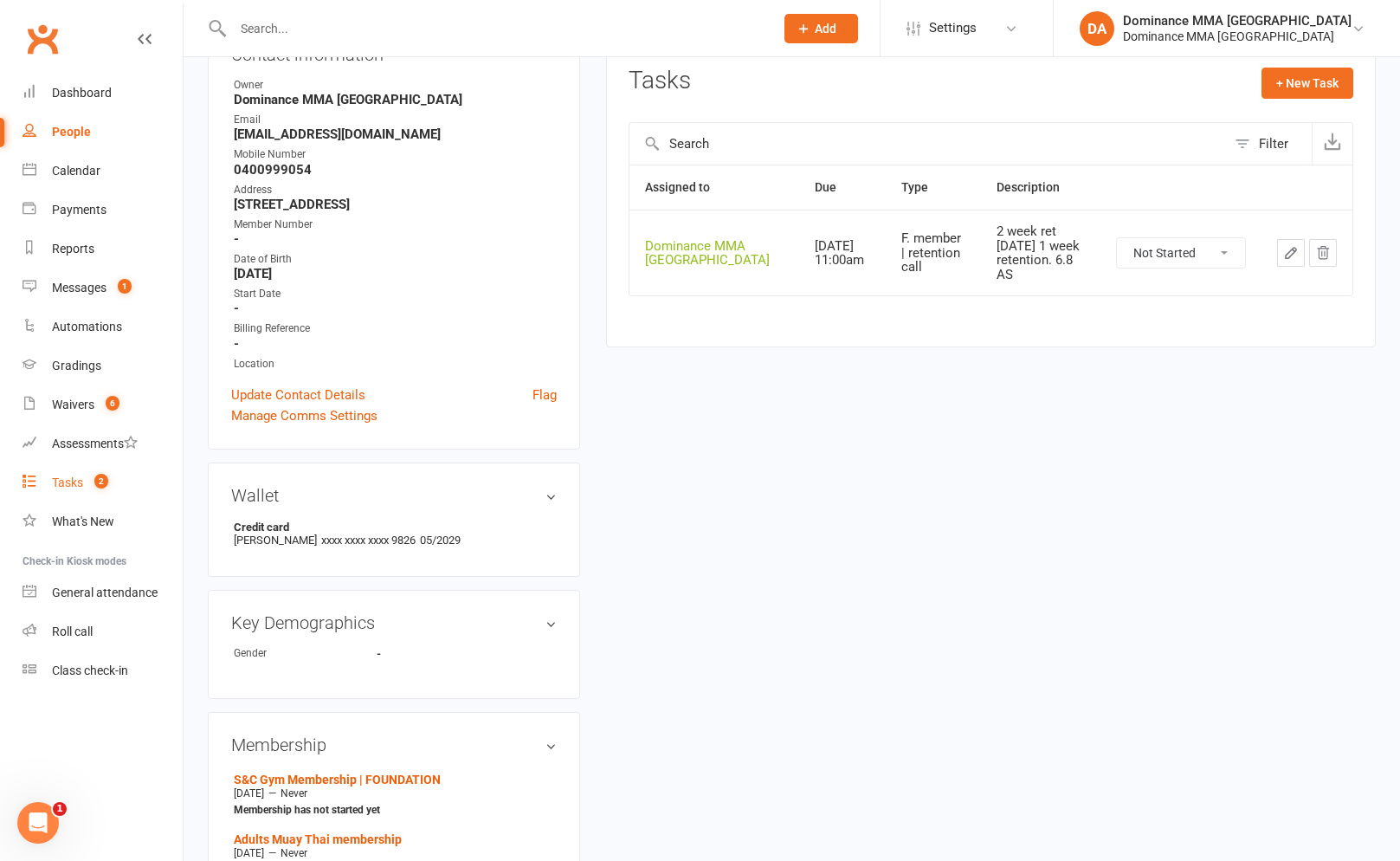
click at [111, 479] on link "Tasks 2" at bounding box center [102, 482] width 160 height 39
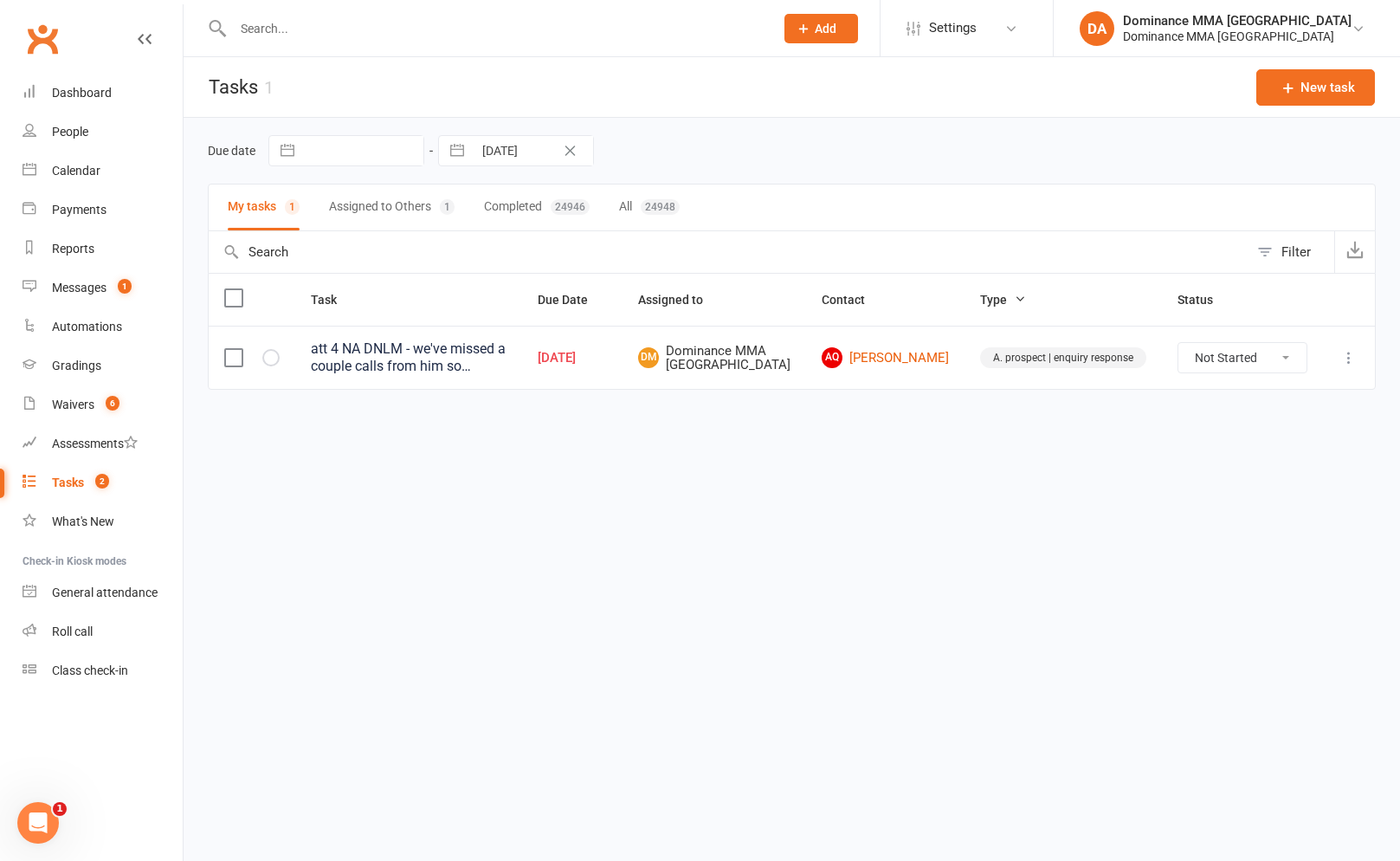
click at [507, 373] on div "att 4 NA DNLM - we've missed a couple calls from him so looking like he still w…" at bounding box center [408, 357] width 196 height 35
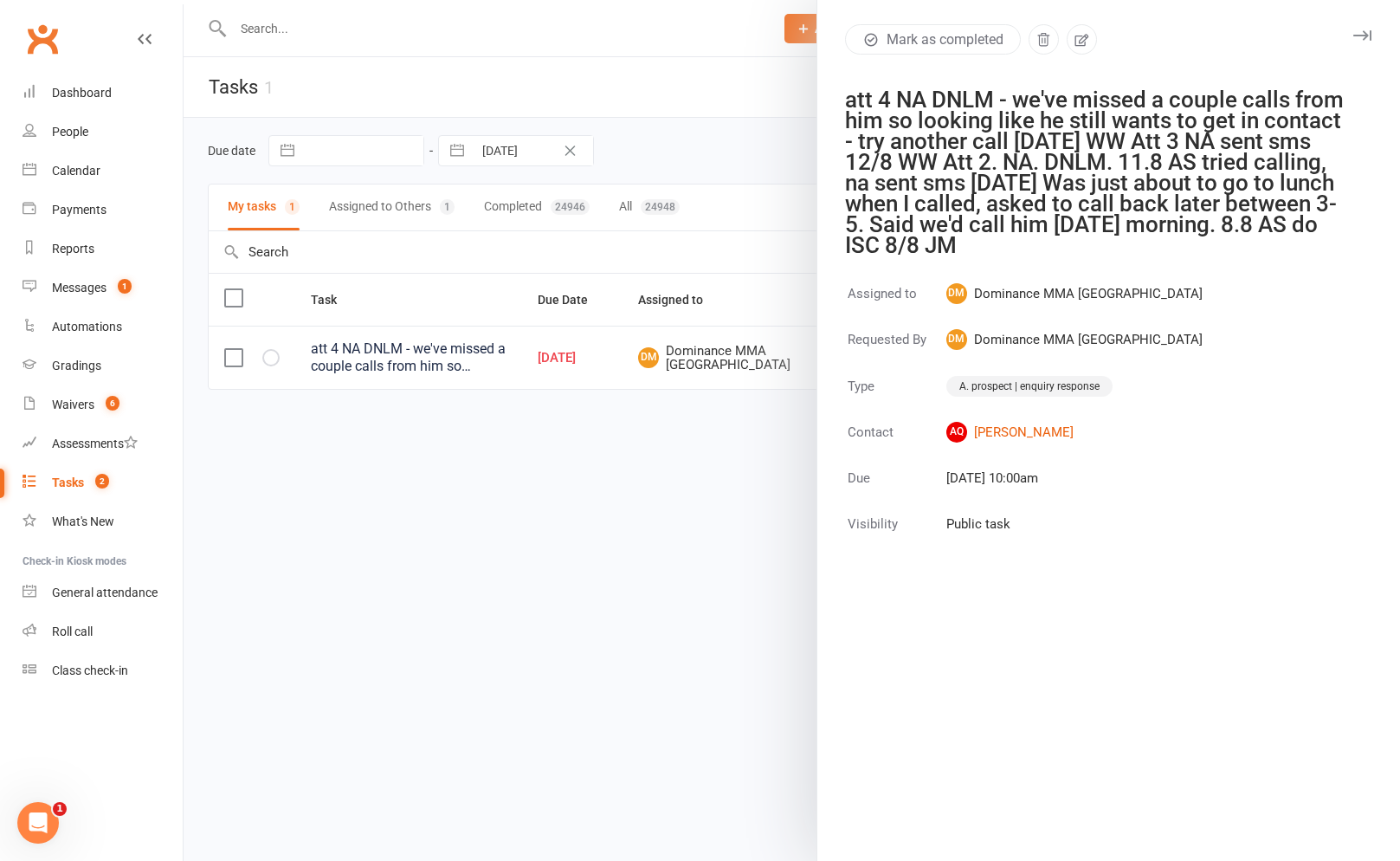
click at [660, 421] on div at bounding box center [791, 430] width 1217 height 861
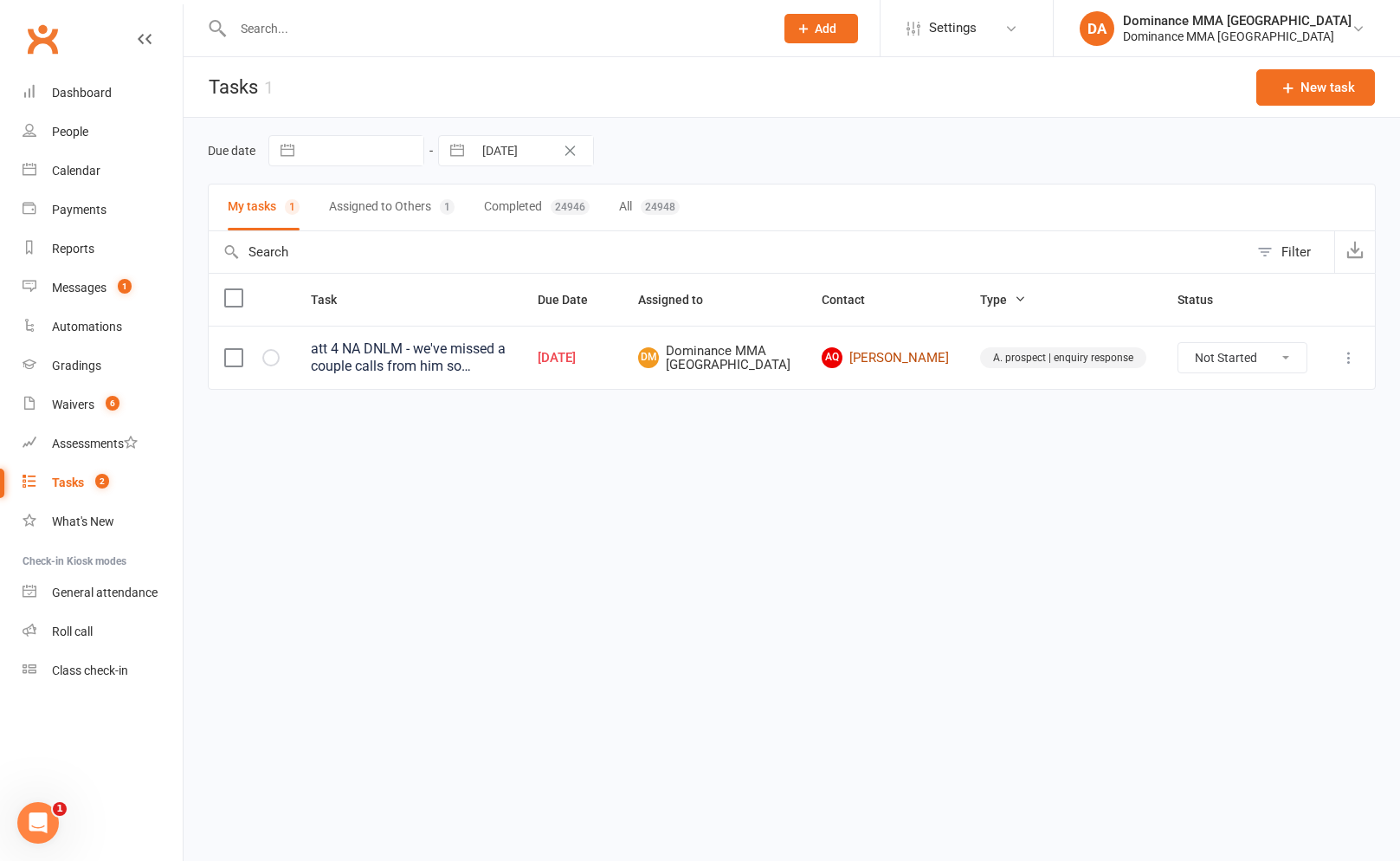
click at [929, 354] on link "AQ Angus Quarrie" at bounding box center [885, 357] width 128 height 21
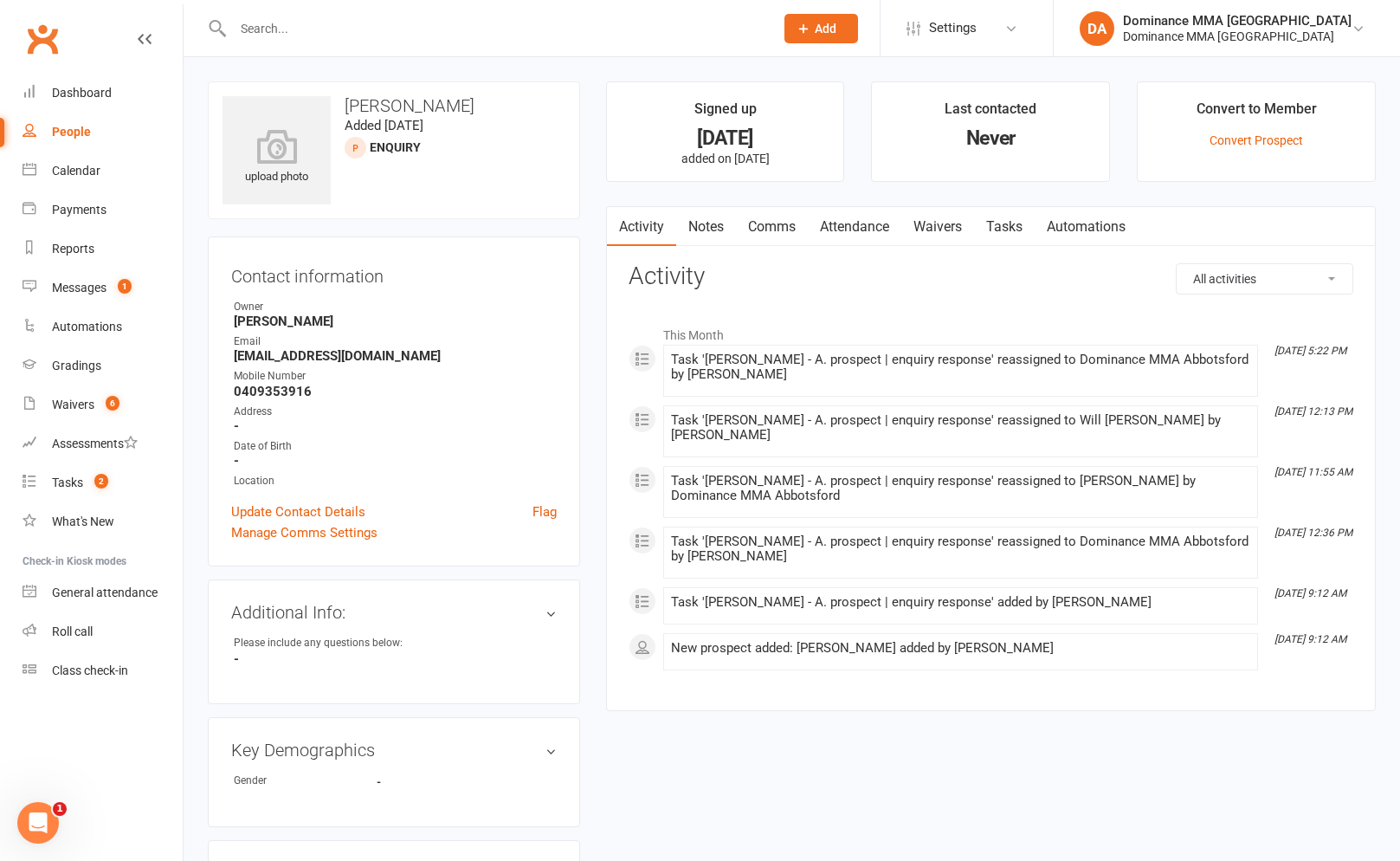
click at [729, 241] on link "Notes" at bounding box center [705, 227] width 60 height 40
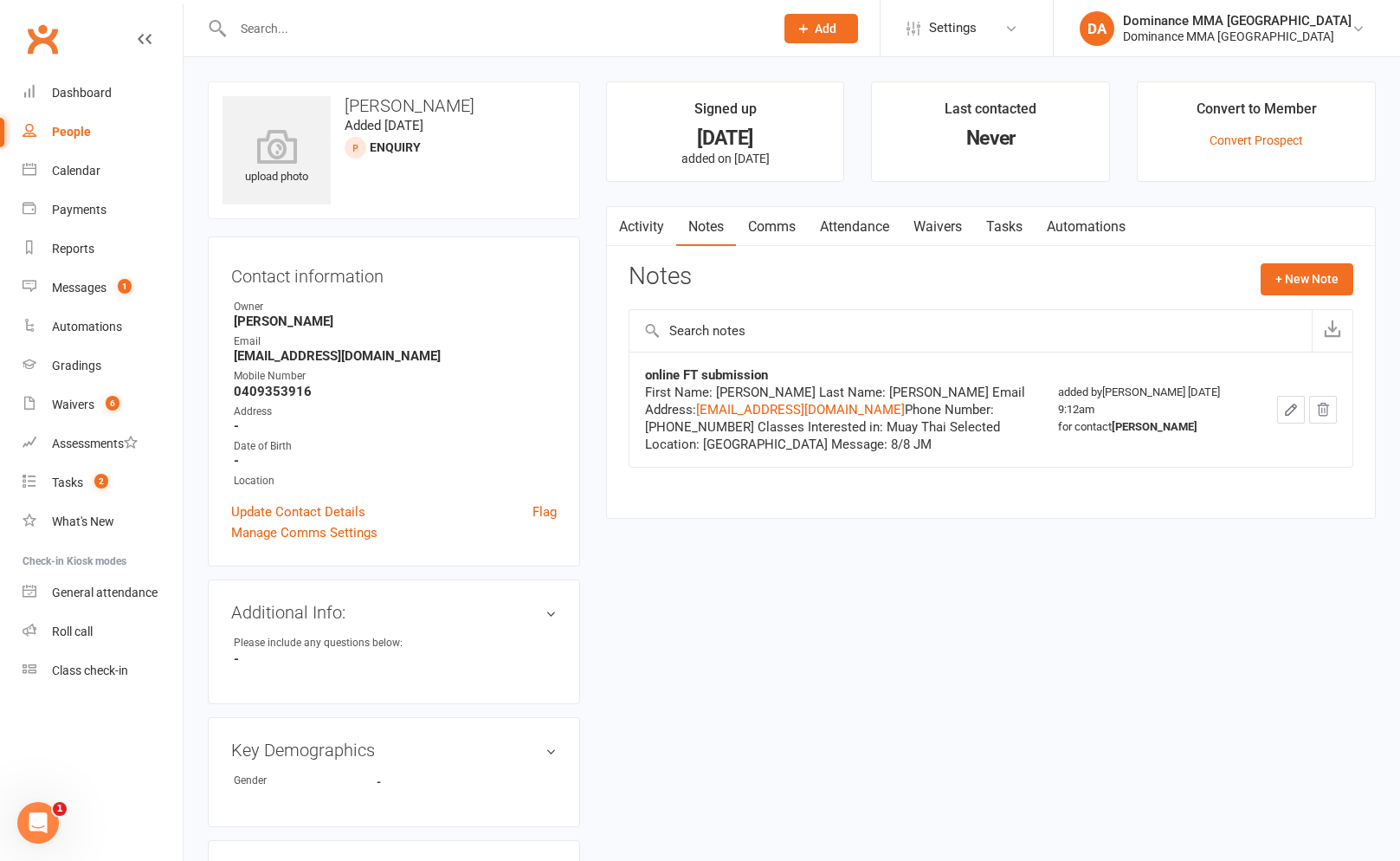
click at [989, 227] on link "Tasks" at bounding box center [1005, 227] width 60 height 40
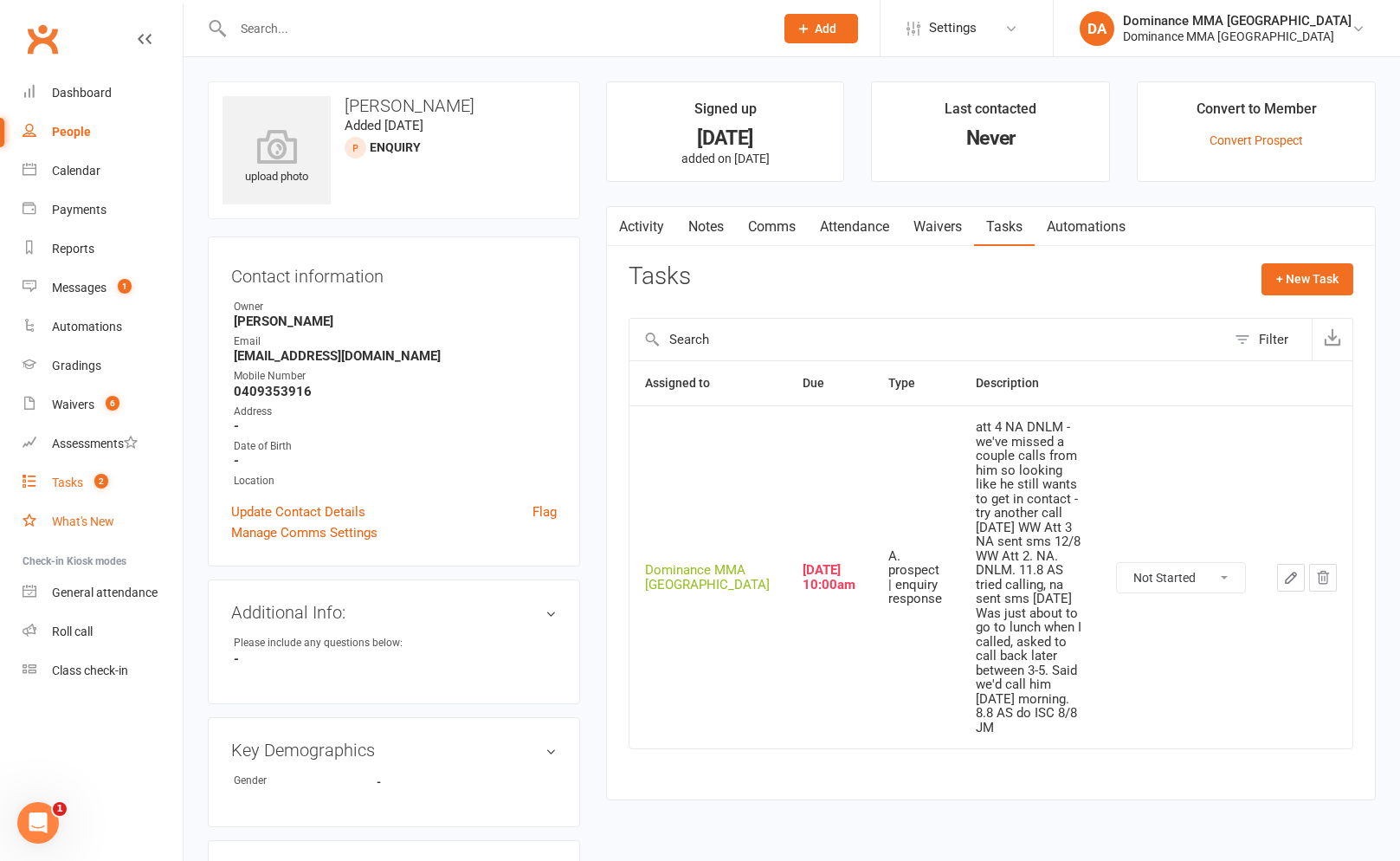
click at [90, 503] on link "What's New" at bounding box center [102, 521] width 160 height 39
click at [93, 494] on link "Tasks 2" at bounding box center [102, 482] width 160 height 39
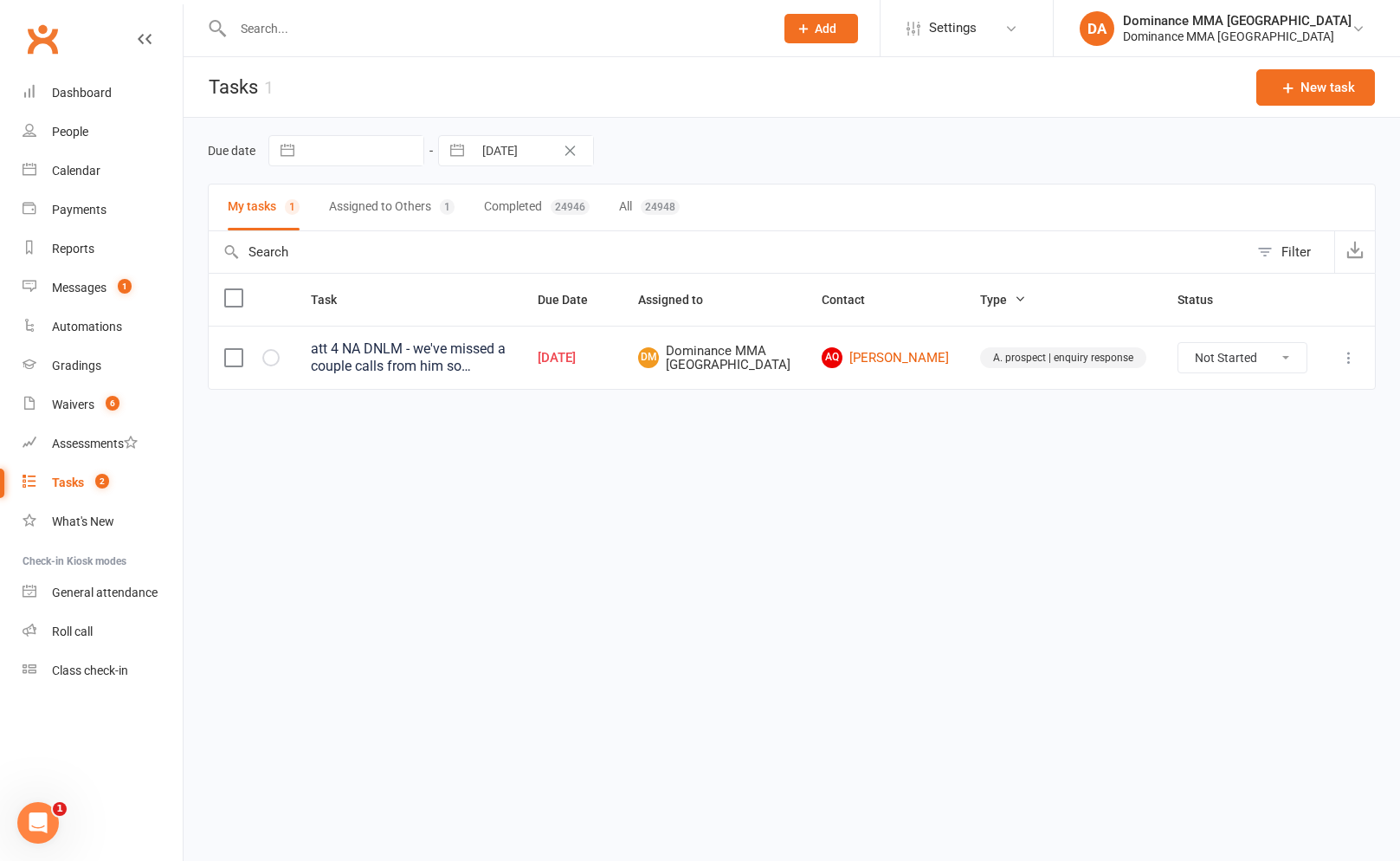
click at [414, 212] on button "Assigned to Others 1" at bounding box center [391, 207] width 126 height 46
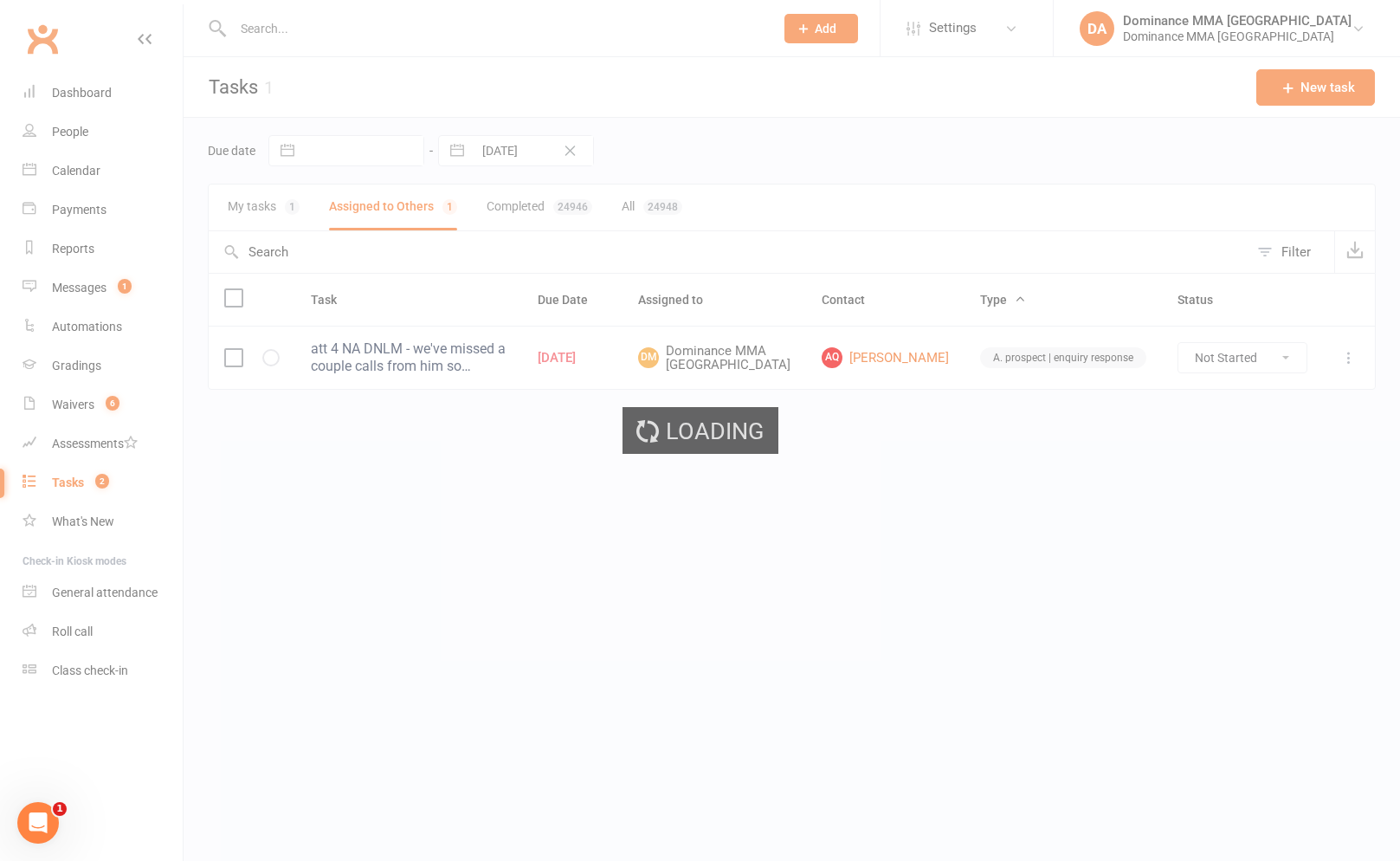
click at [414, 212] on div "Loading" at bounding box center [700, 430] width 1400 height 861
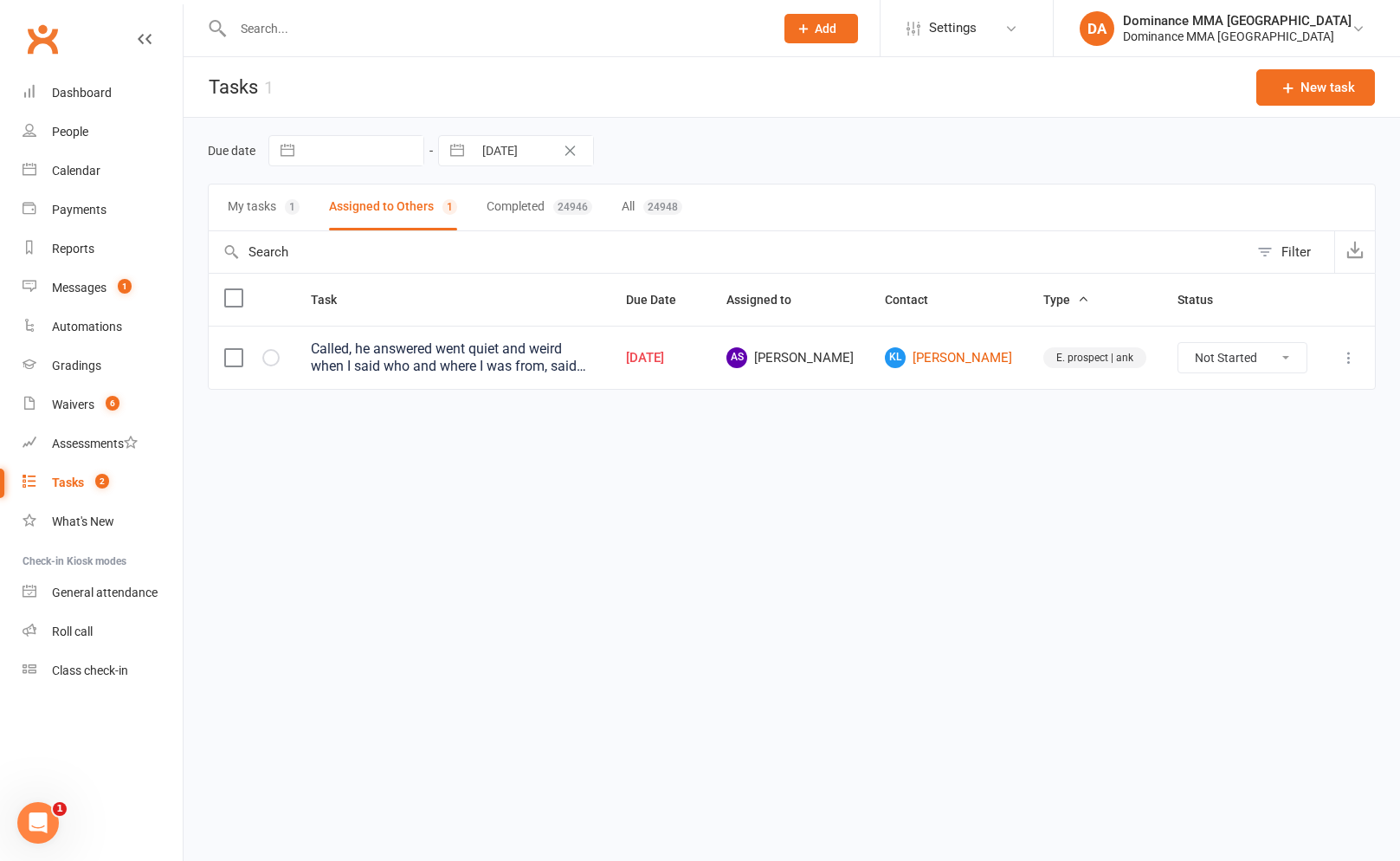
click at [595, 362] on div "Called, he answered went quiet and weird when I said who and where I was from, …" at bounding box center [453, 357] width 284 height 35
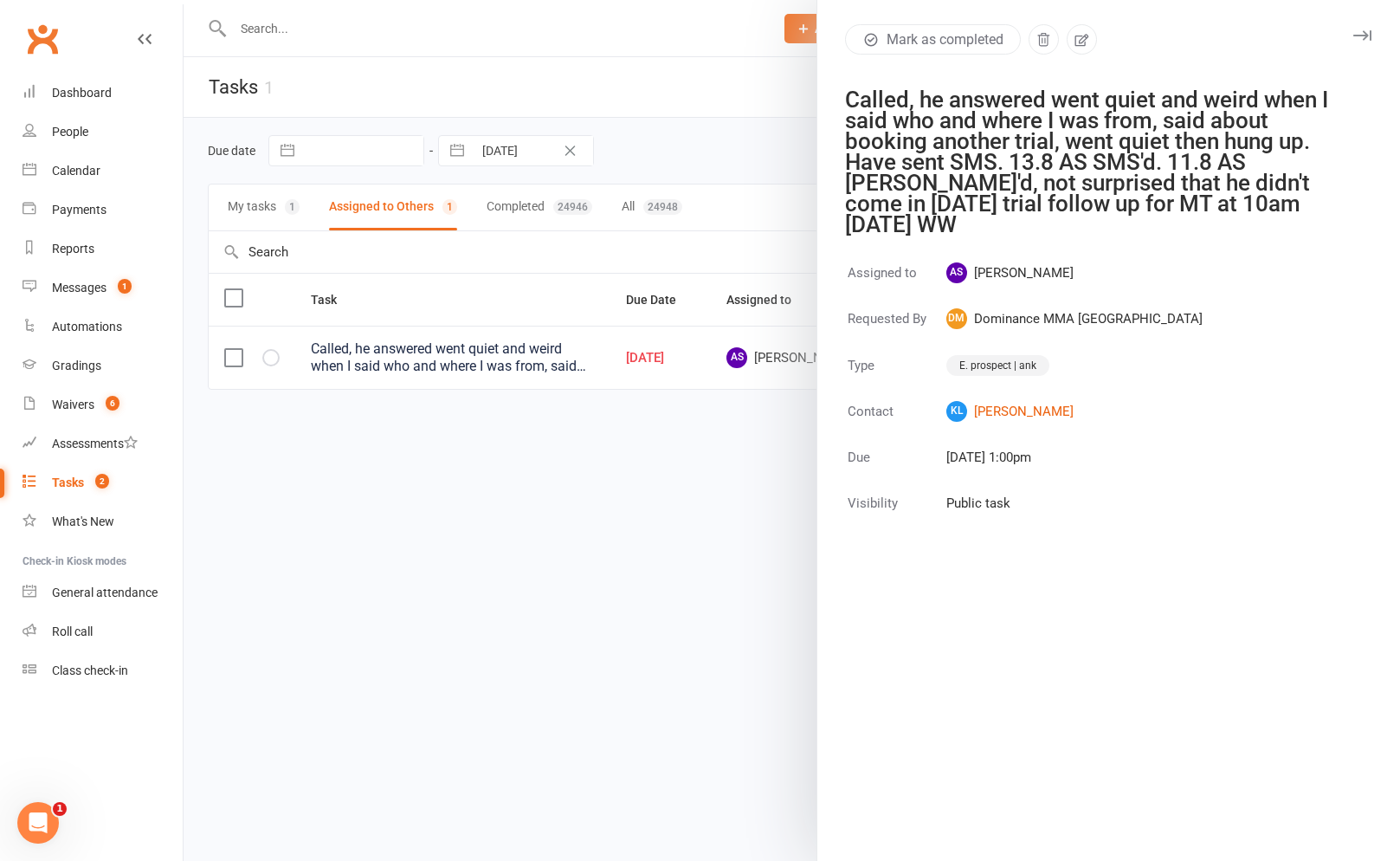
click at [512, 311] on div at bounding box center [791, 430] width 1217 height 861
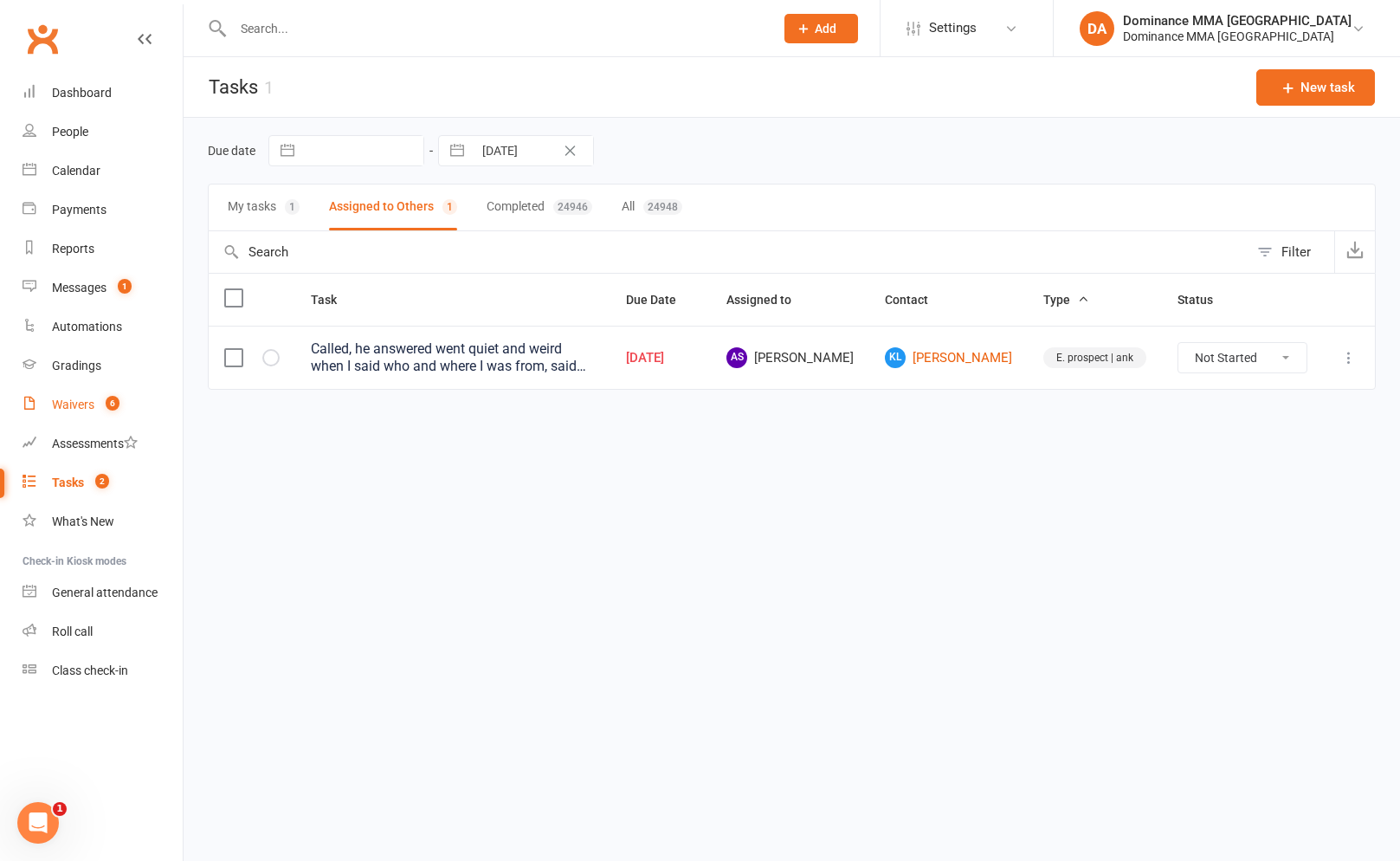
click at [99, 407] on count-badge "6" at bounding box center [109, 404] width 23 height 14
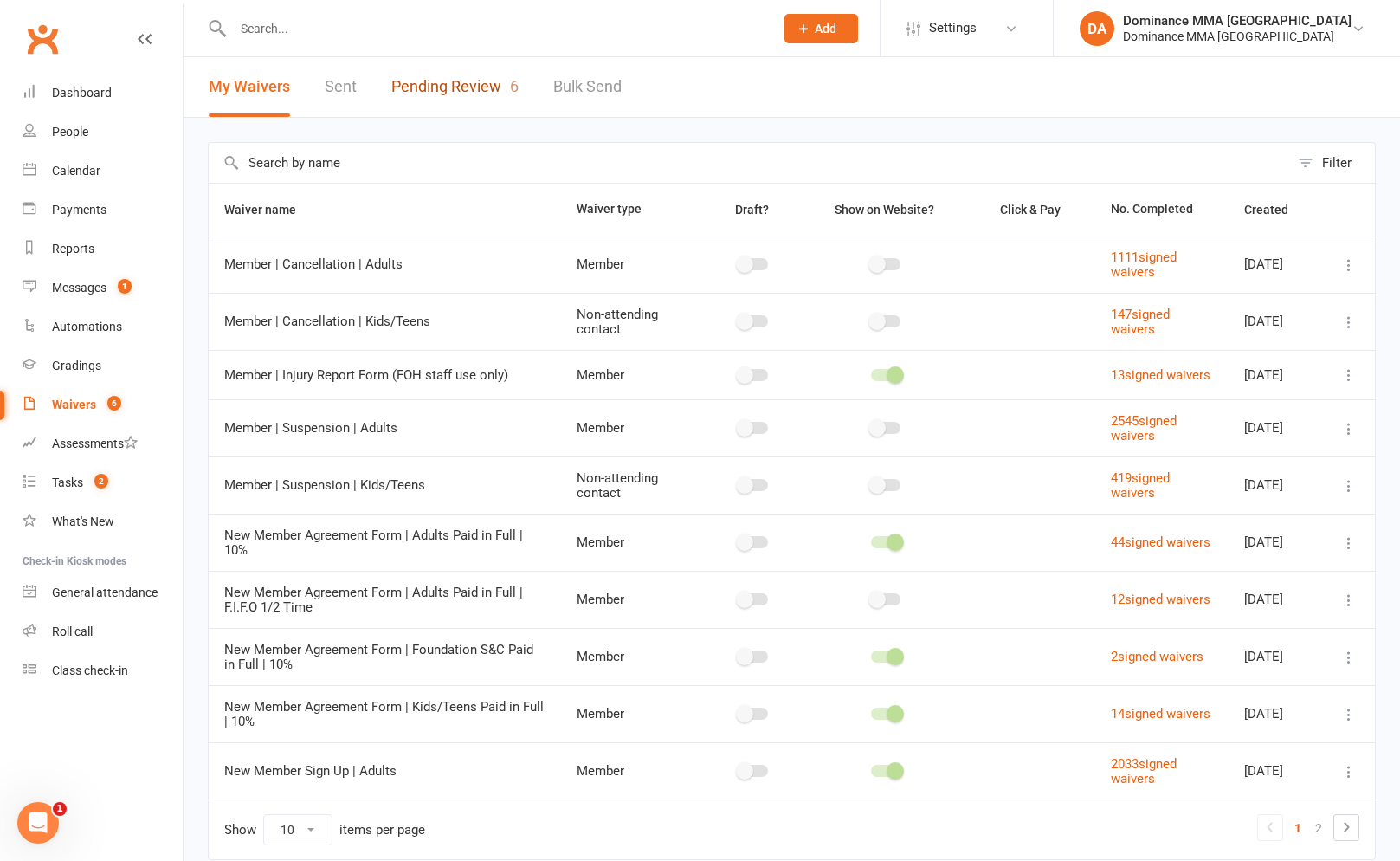
click at [423, 86] on link "Pending Review 6" at bounding box center [455, 86] width 128 height 60
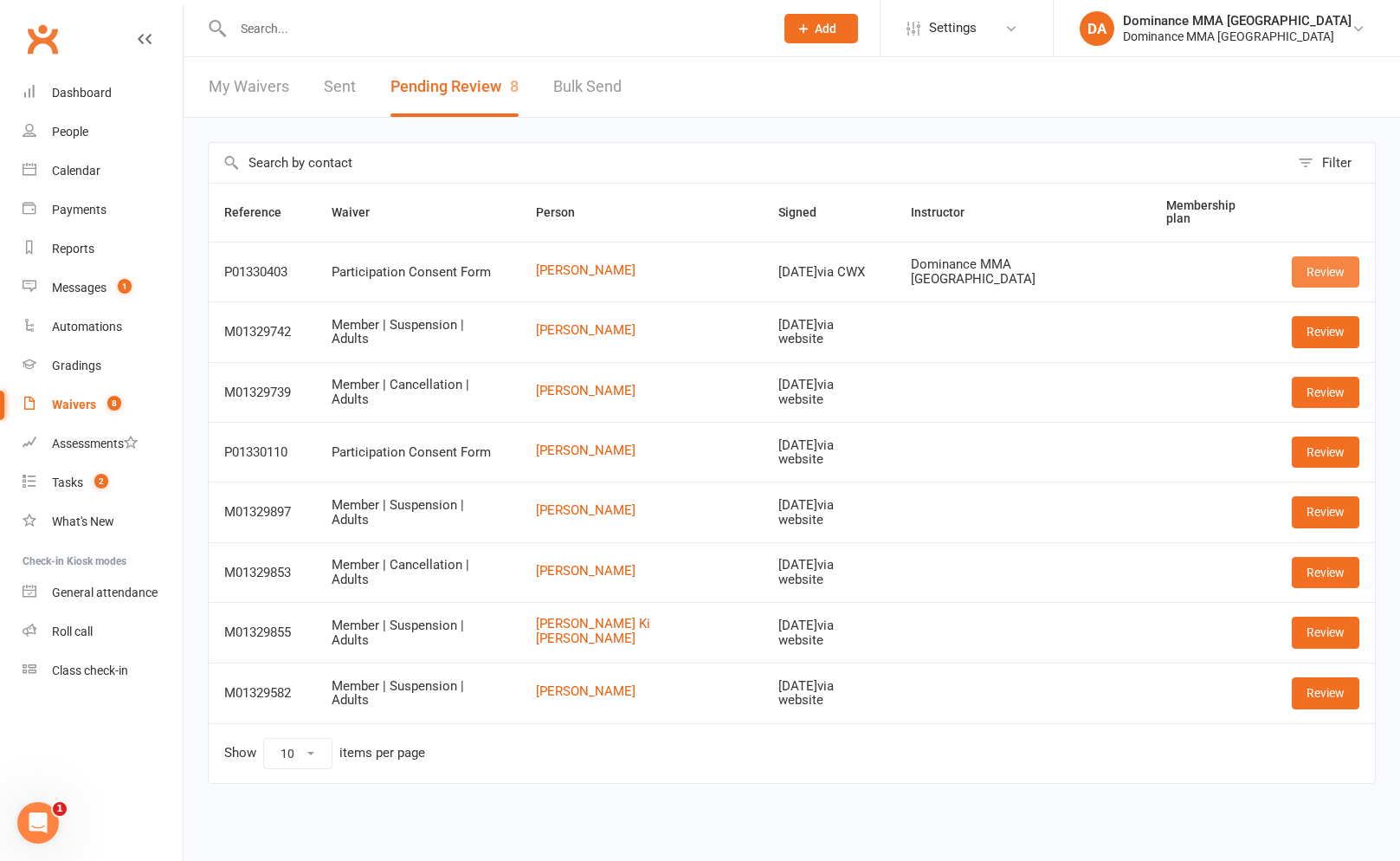
click at [1309, 281] on link "Review" at bounding box center [1325, 271] width 67 height 31
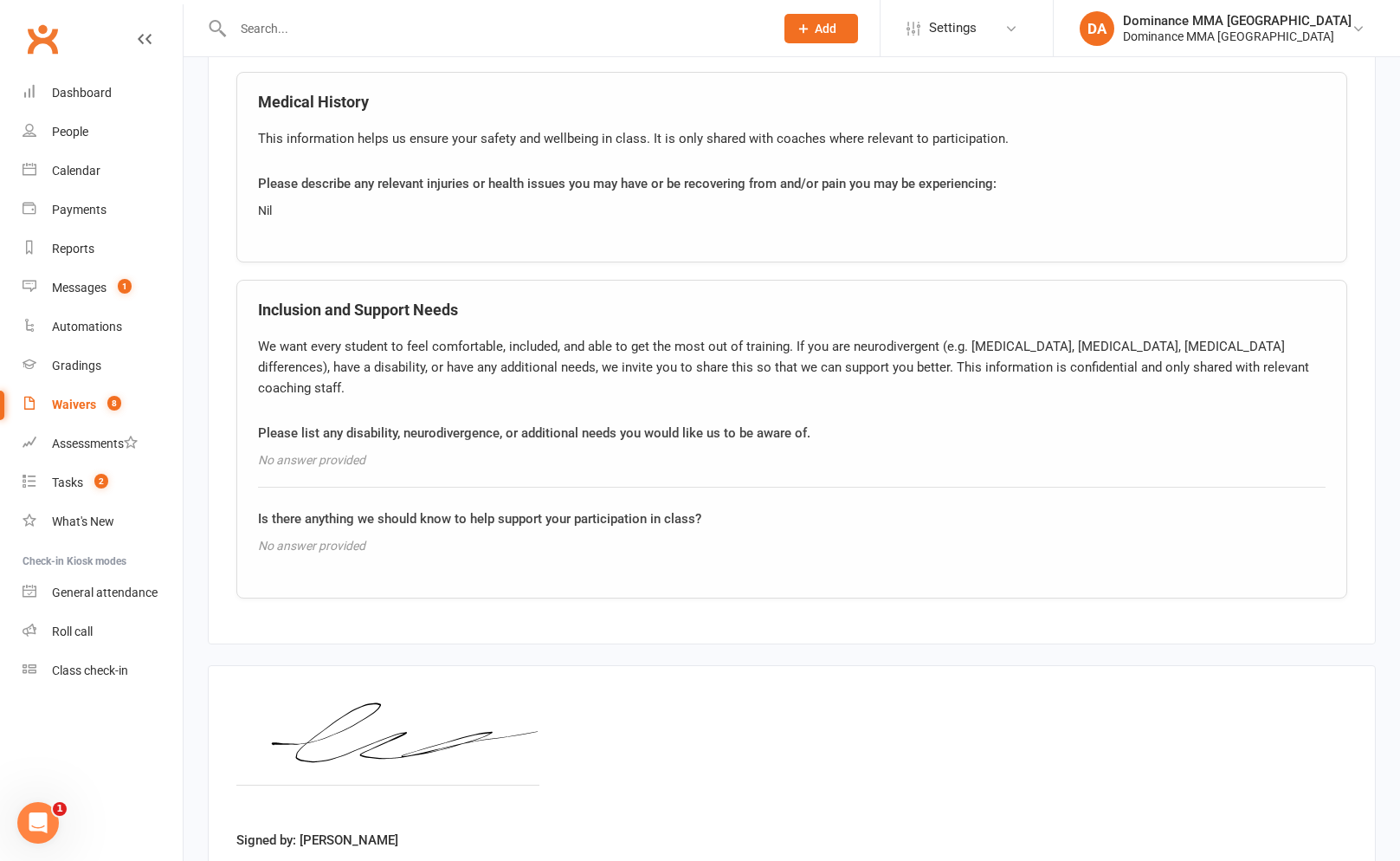
scroll to position [1335, 0]
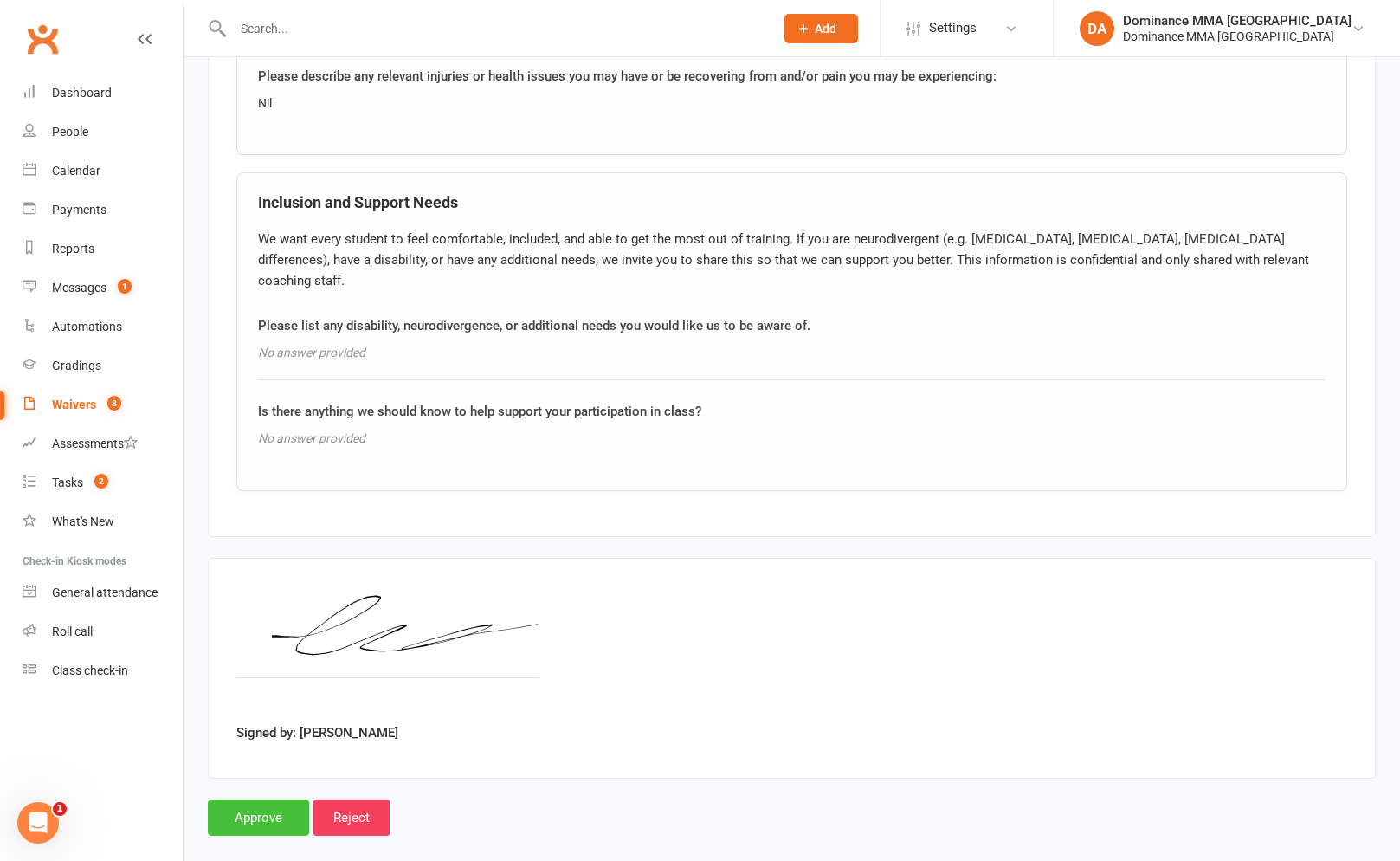
click at [285, 799] on input "Approve" at bounding box center [258, 817] width 101 height 36
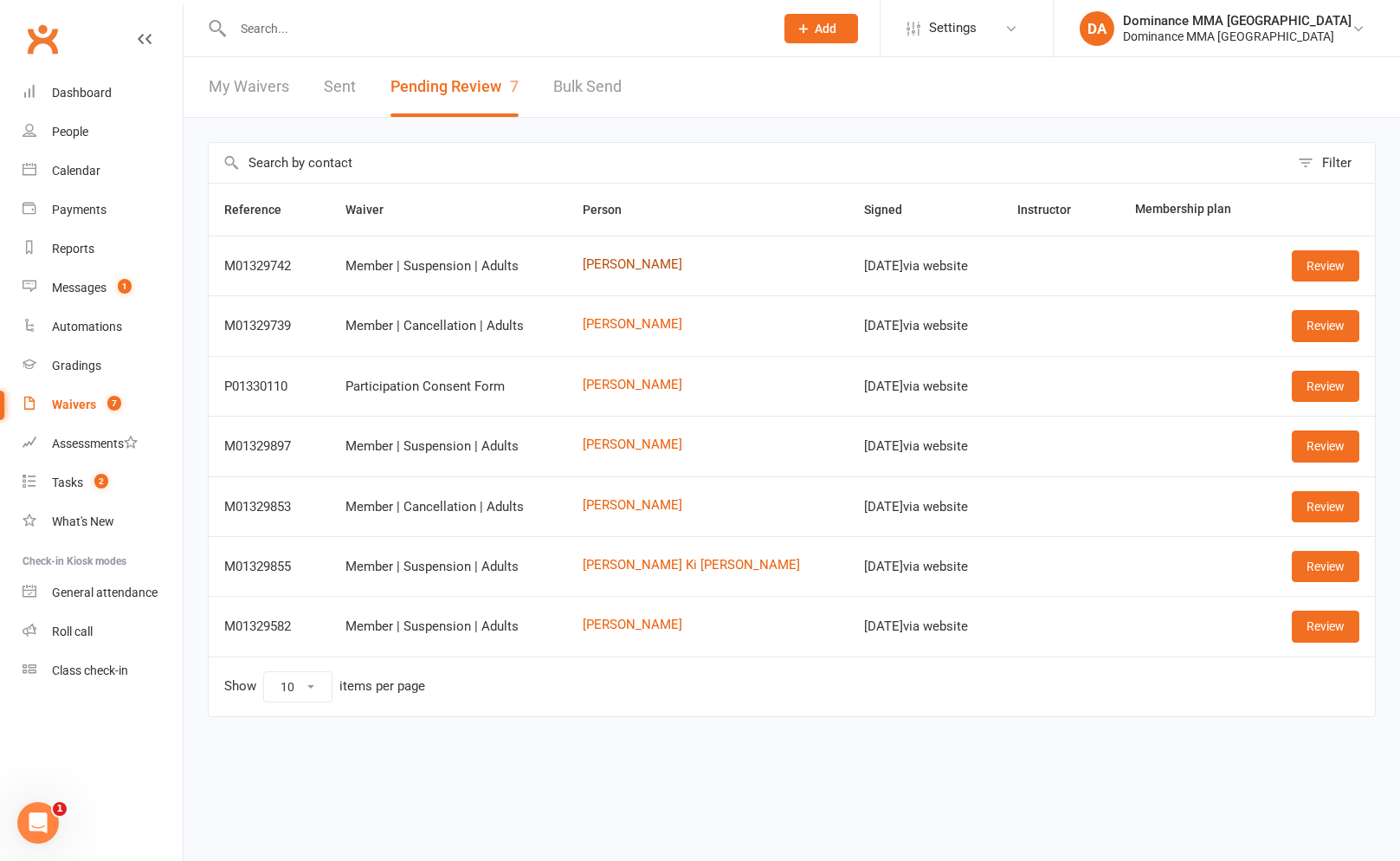
click at [640, 262] on link "Tara Vakil" at bounding box center [707, 265] width 251 height 15
drag, startPoint x: 642, startPoint y: 326, endPoint x: 648, endPoint y: 363, distance: 37.5
click at [642, 326] on link "Ellyssa Cruz" at bounding box center [707, 324] width 251 height 15
click at [642, 387] on link "Lorenzo Neyt" at bounding box center [707, 385] width 251 height 15
click at [665, 440] on link "[PERSON_NAME]" at bounding box center [707, 445] width 251 height 15
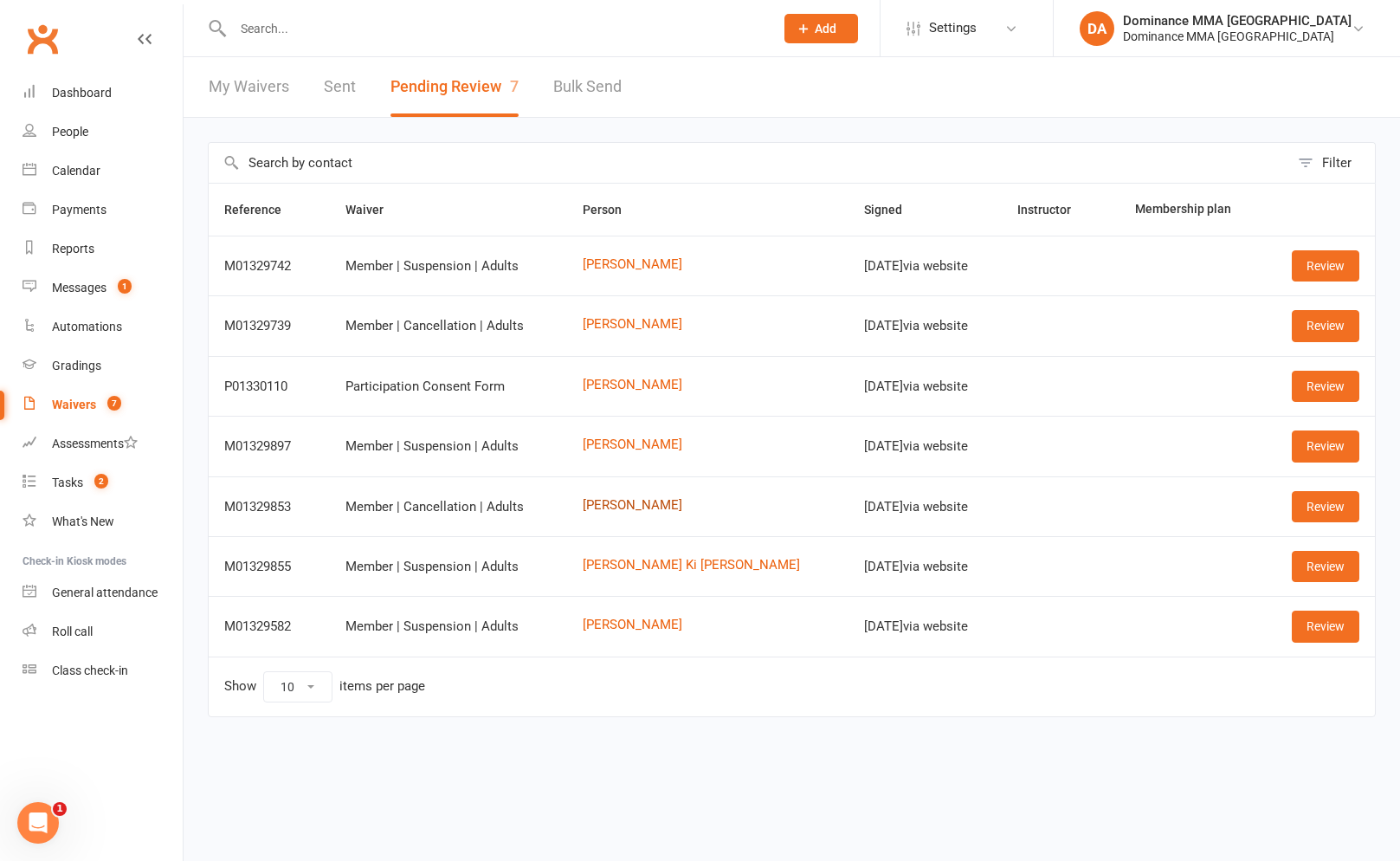
click at [652, 504] on link "Archie Koning" at bounding box center [707, 506] width 251 height 15
drag, startPoint x: 658, startPoint y: 564, endPoint x: 646, endPoint y: 601, distance: 38.9
click at [658, 564] on link "Yee Ki Chan" at bounding box center [707, 565] width 251 height 15
click at [648, 631] on link "Ethan Sprague" at bounding box center [707, 625] width 251 height 15
click at [1339, 276] on link "Review" at bounding box center [1325, 266] width 67 height 31
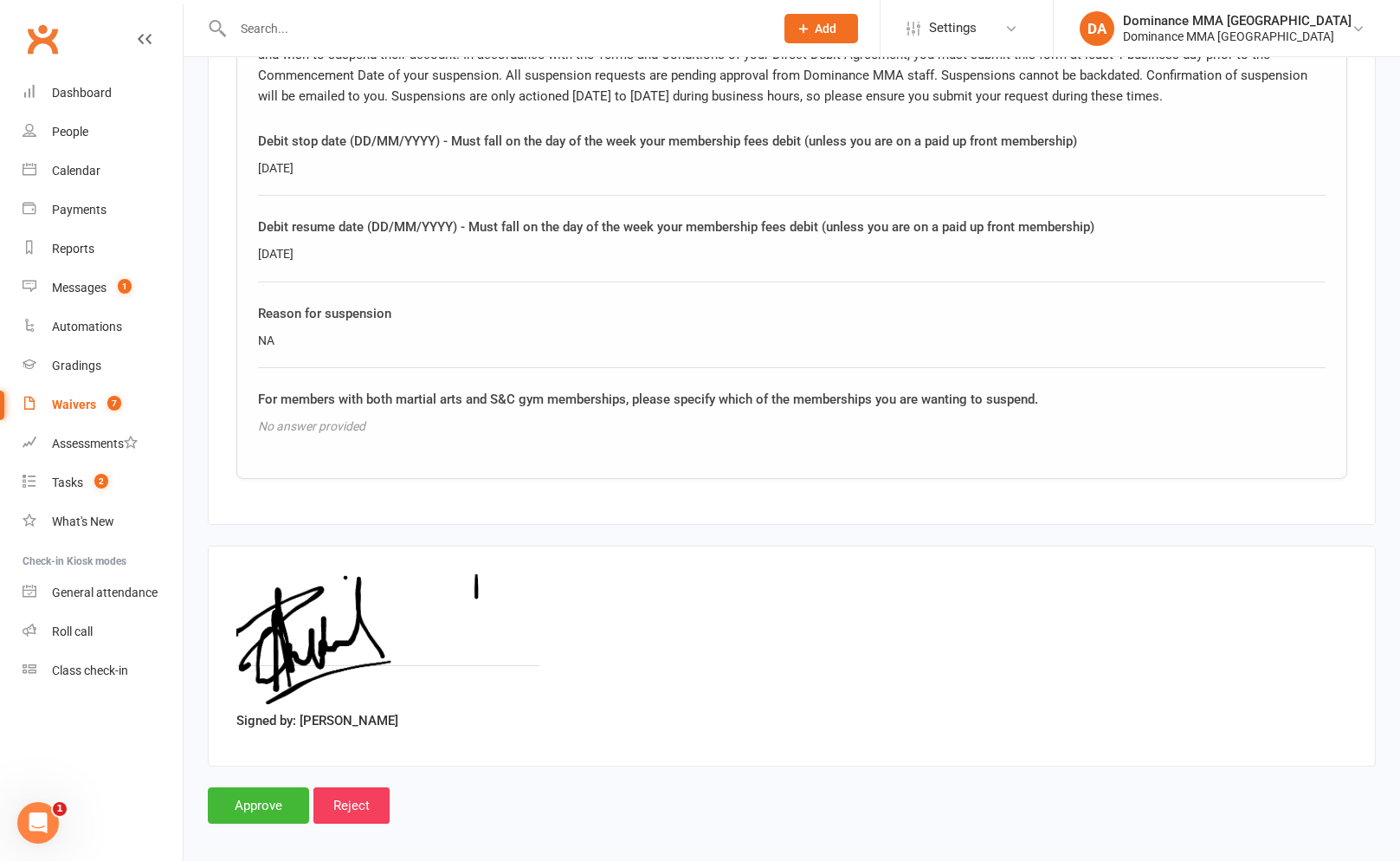
scroll to position [957, 0]
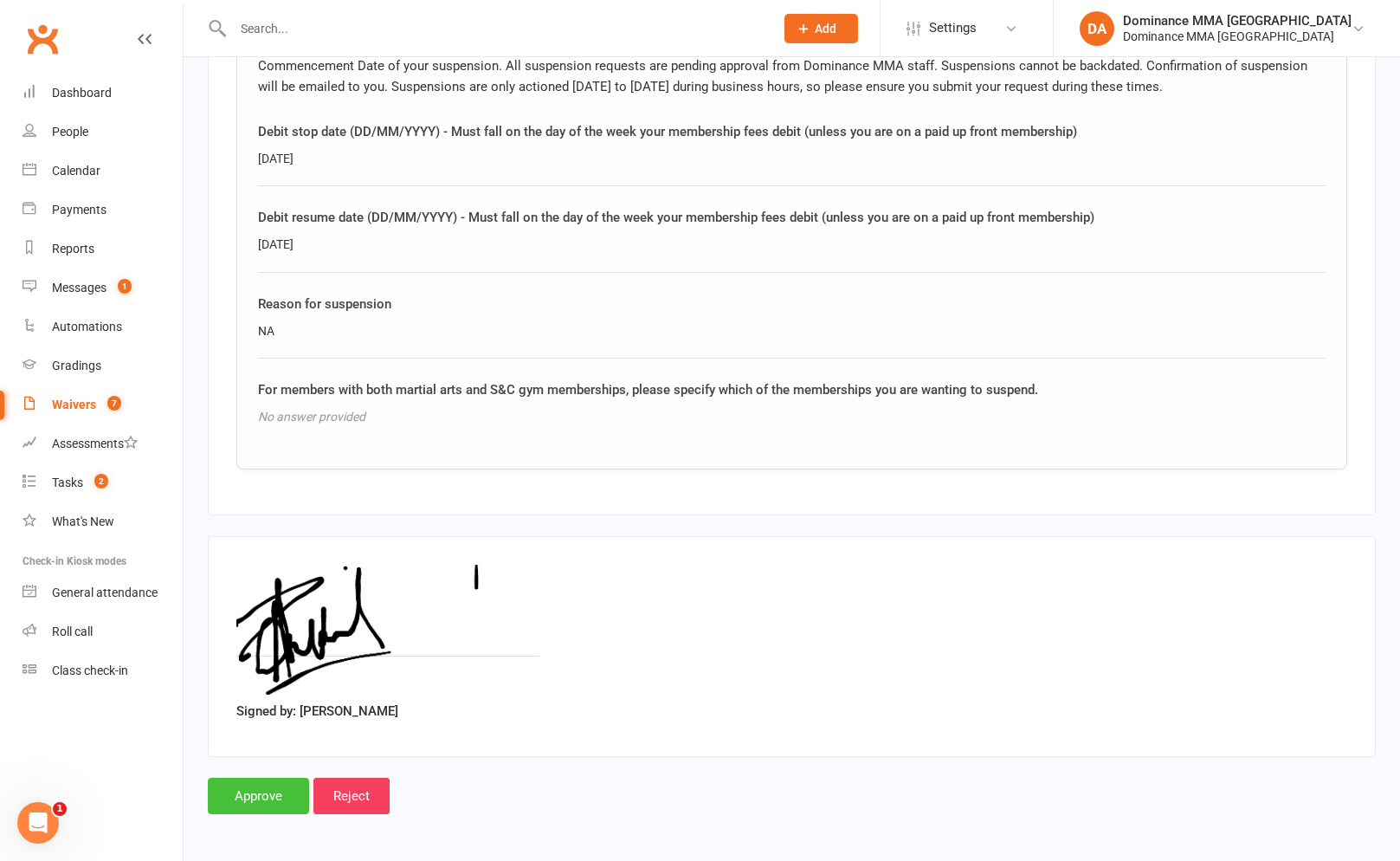
click at [244, 802] on input "Approve" at bounding box center [258, 796] width 101 height 36
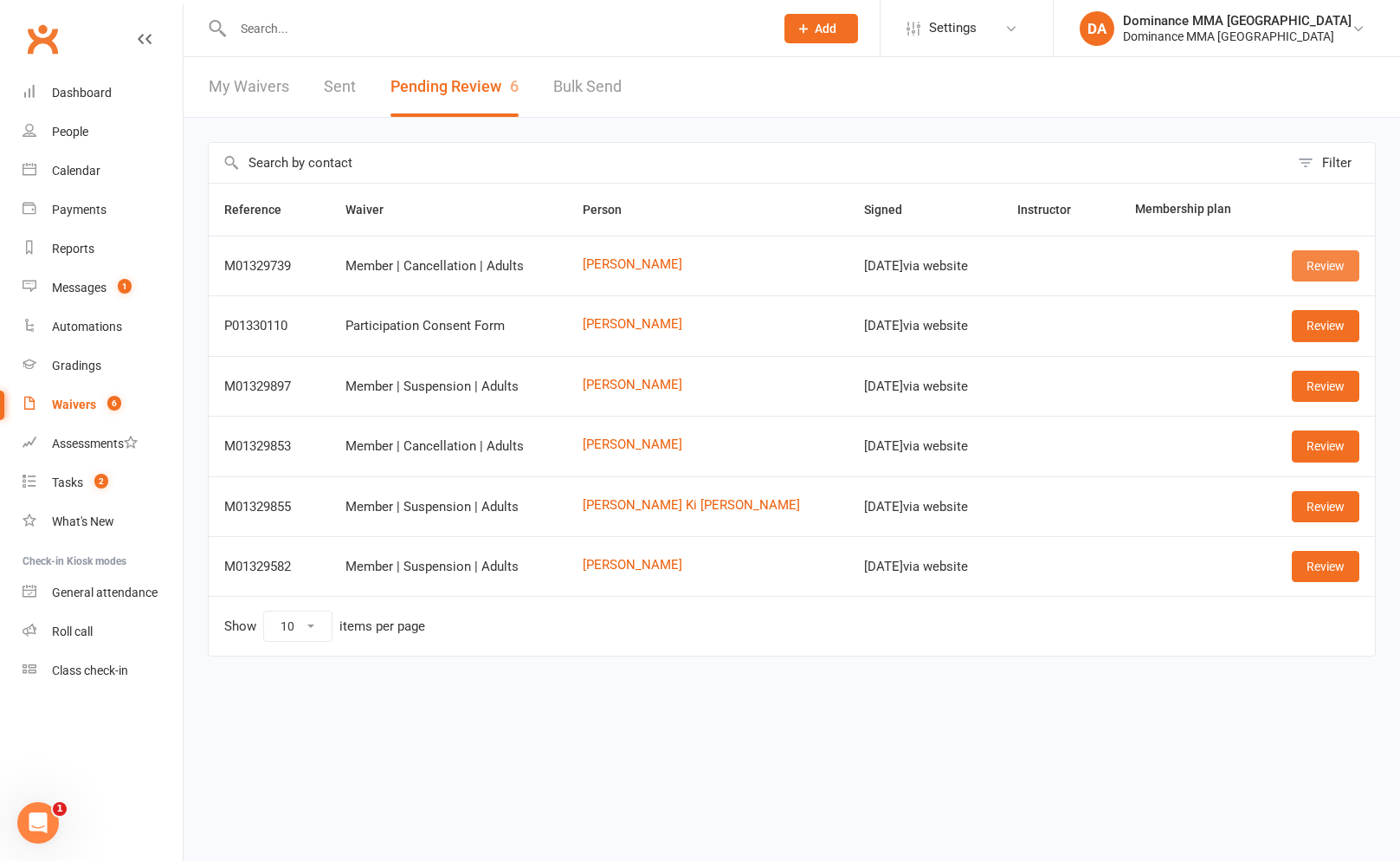
click at [1304, 267] on link "Review" at bounding box center [1325, 266] width 67 height 31
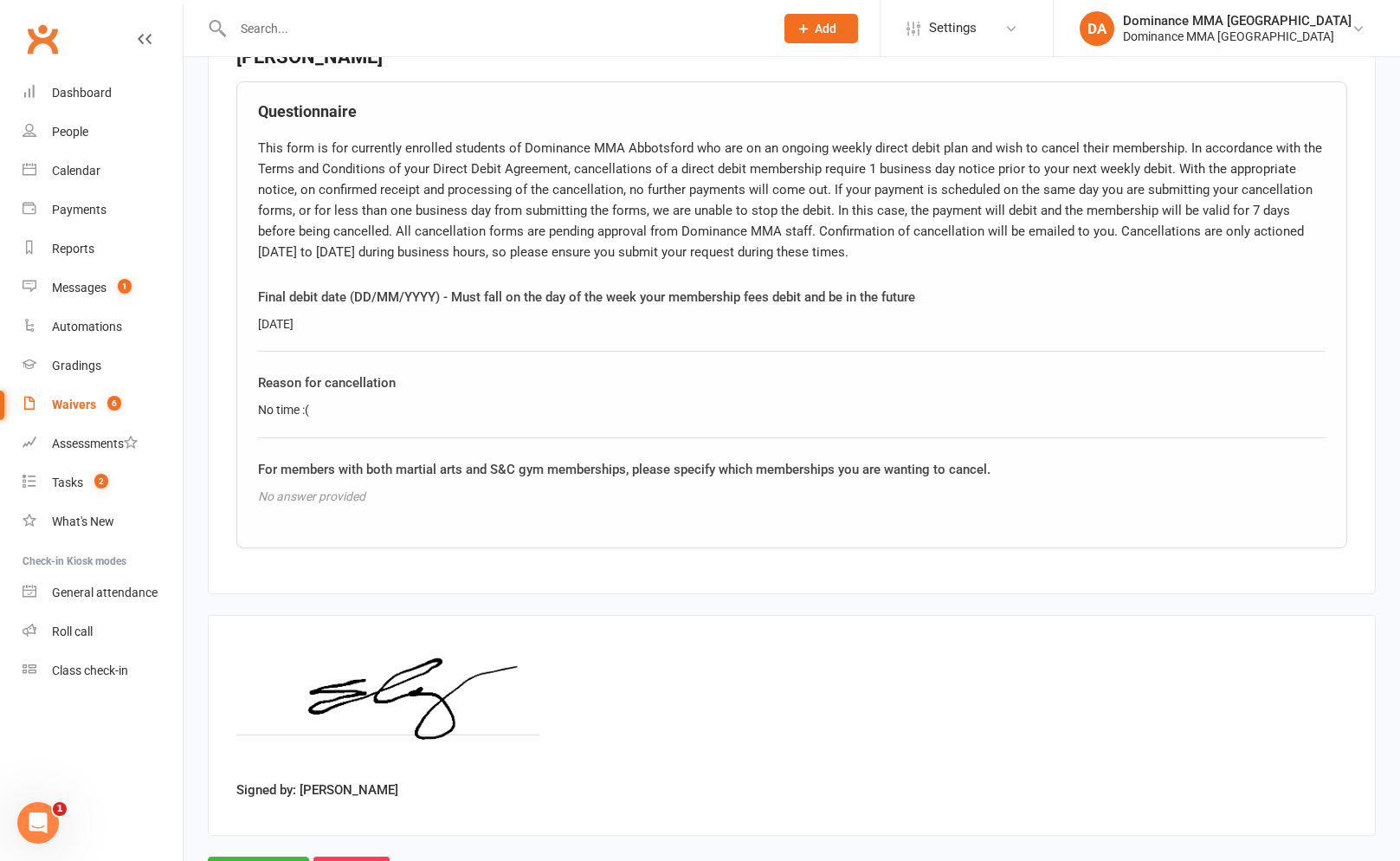
scroll to position [912, 0]
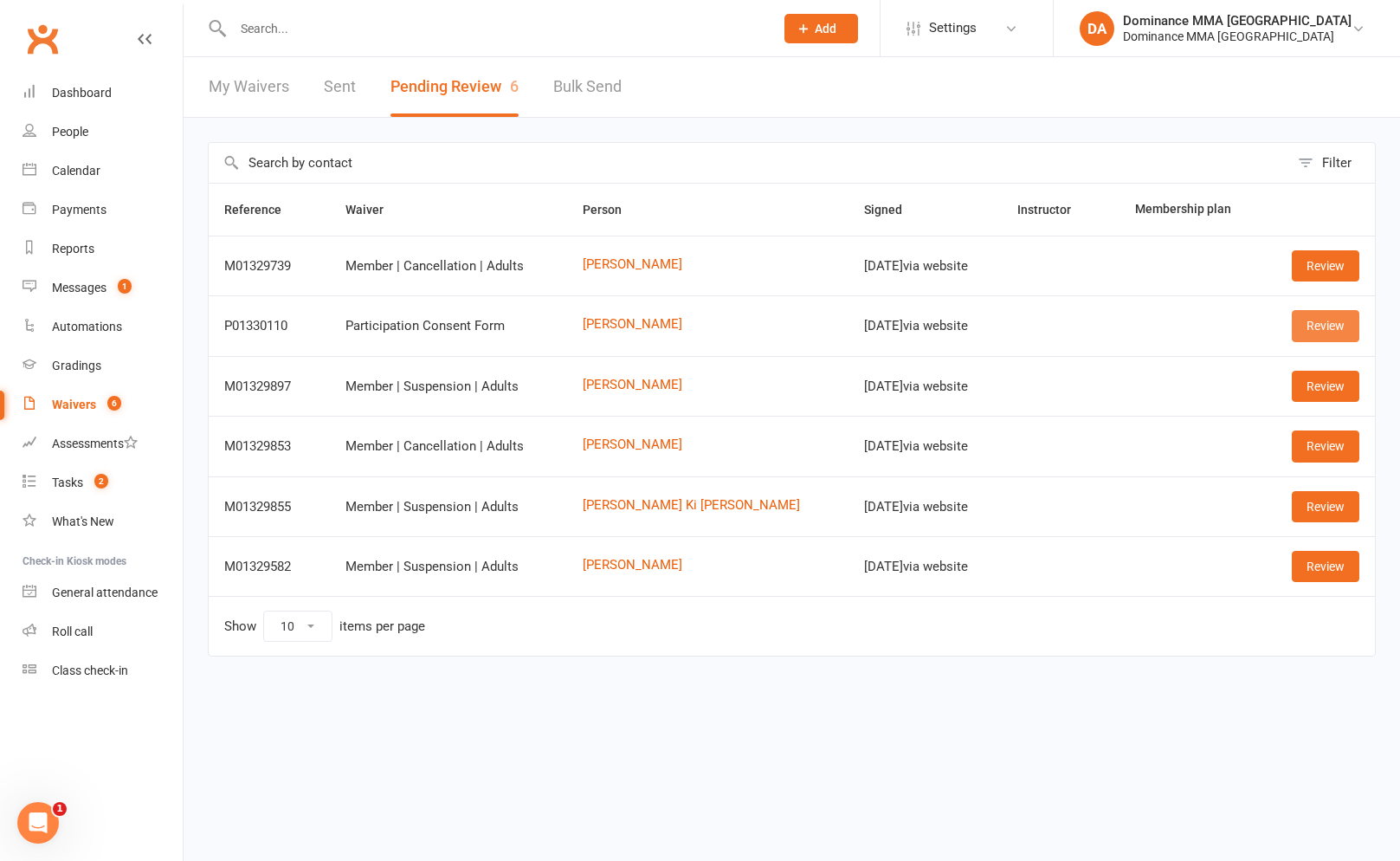
click at [1315, 328] on link "Review" at bounding box center [1325, 325] width 67 height 31
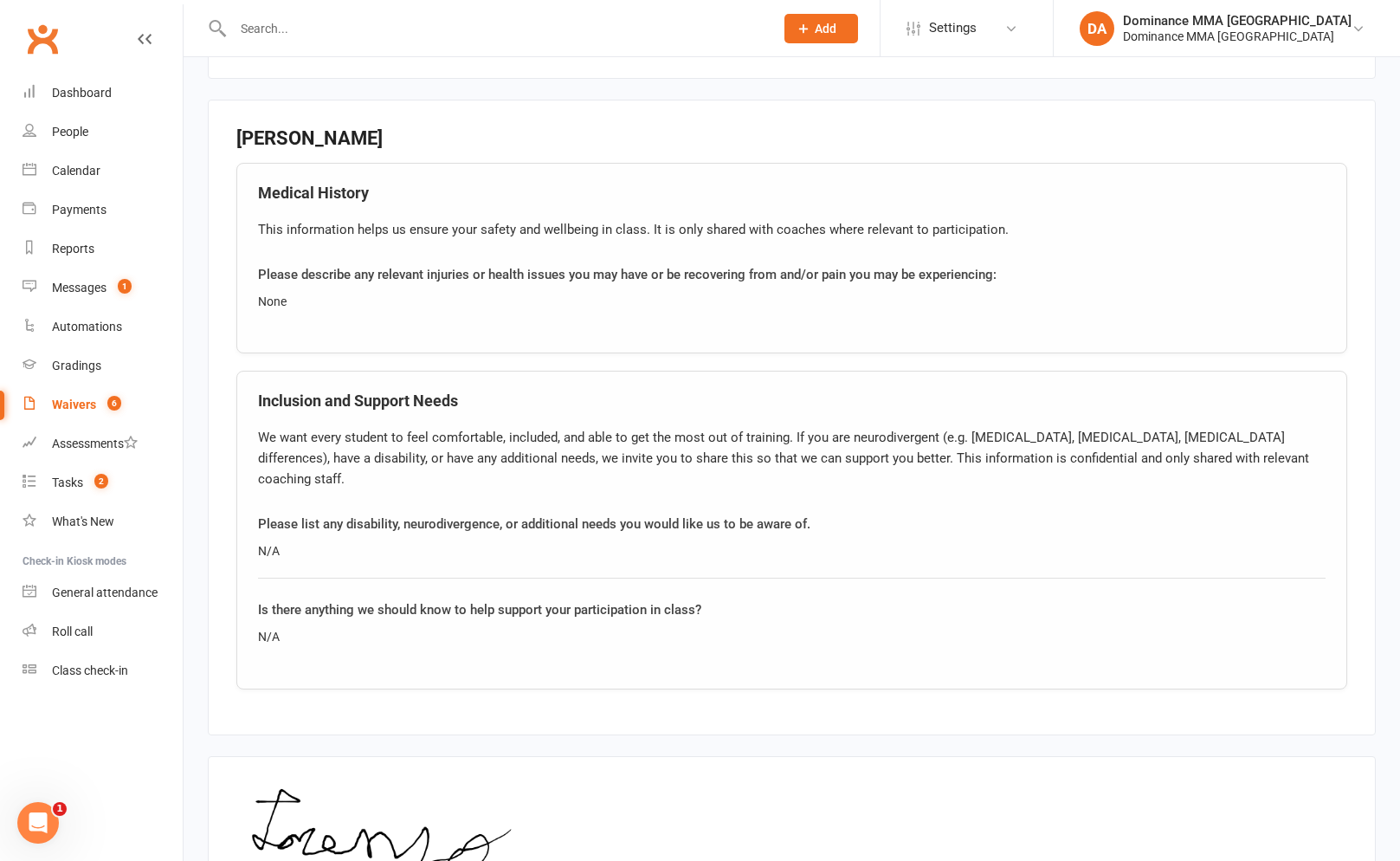
scroll to position [1335, 0]
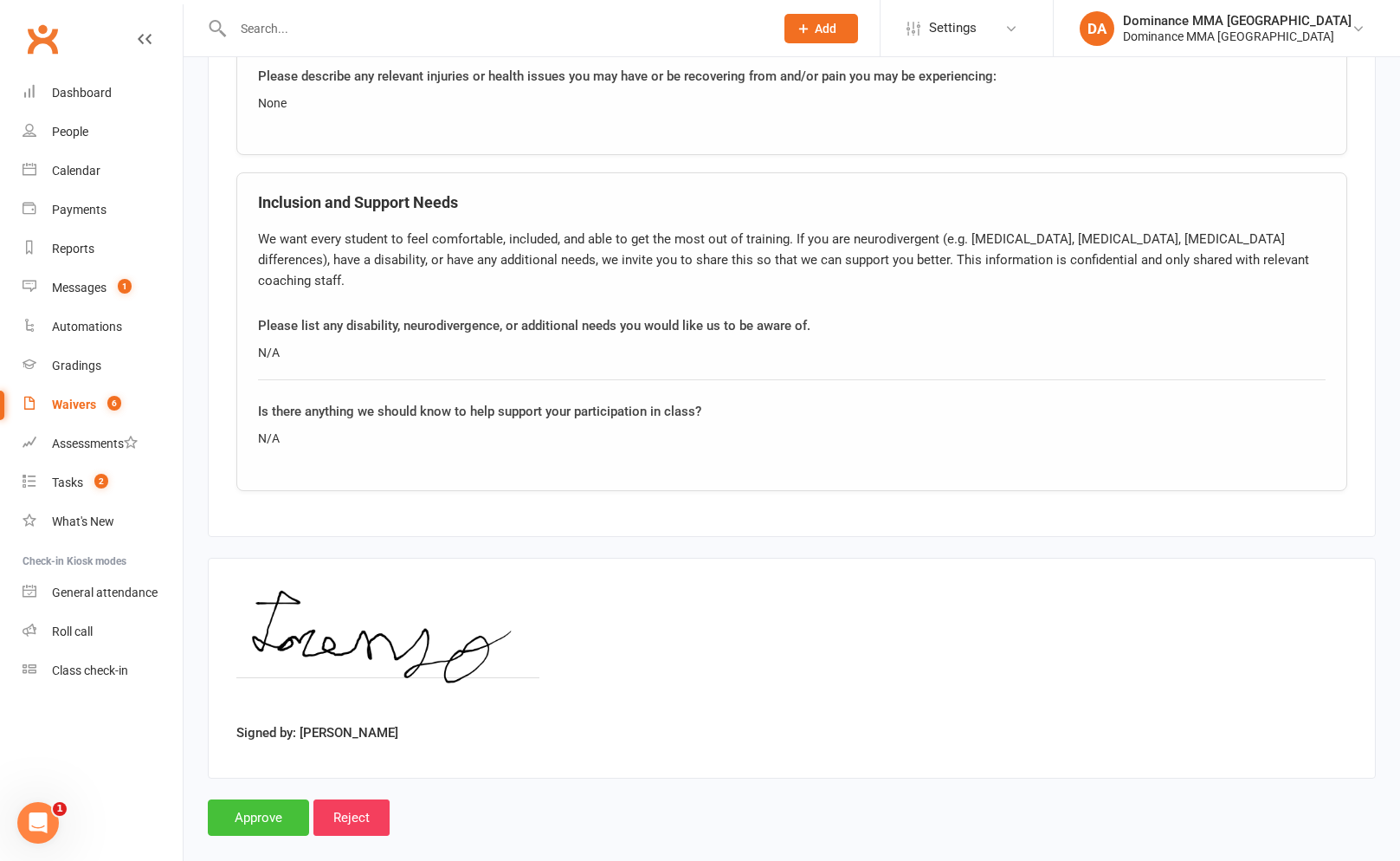
click at [236, 799] on input "Approve" at bounding box center [258, 817] width 101 height 36
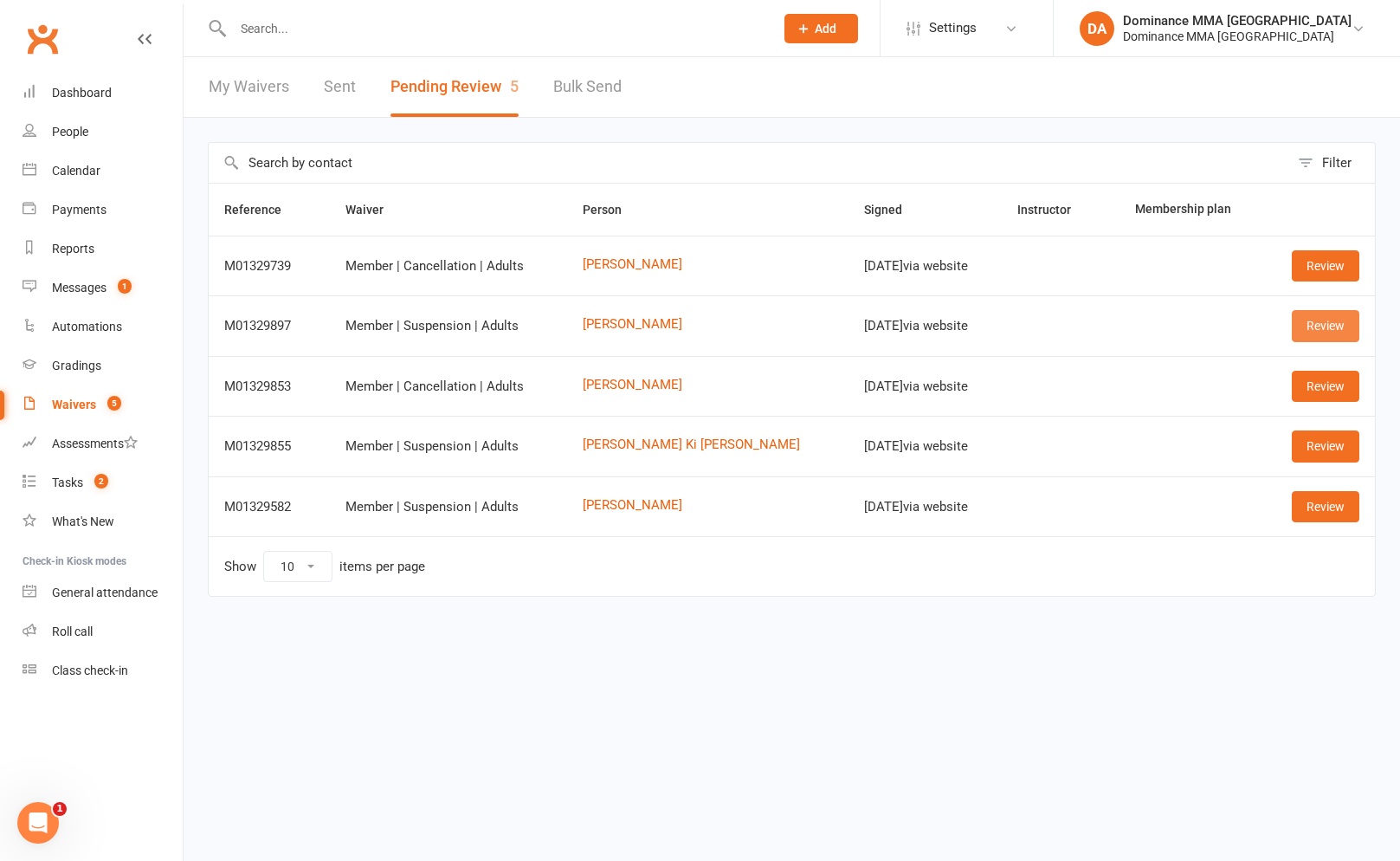
drag, startPoint x: 1315, startPoint y: 332, endPoint x: 1279, endPoint y: 329, distance: 36.1
click at [1315, 332] on link "Review" at bounding box center [1325, 325] width 67 height 31
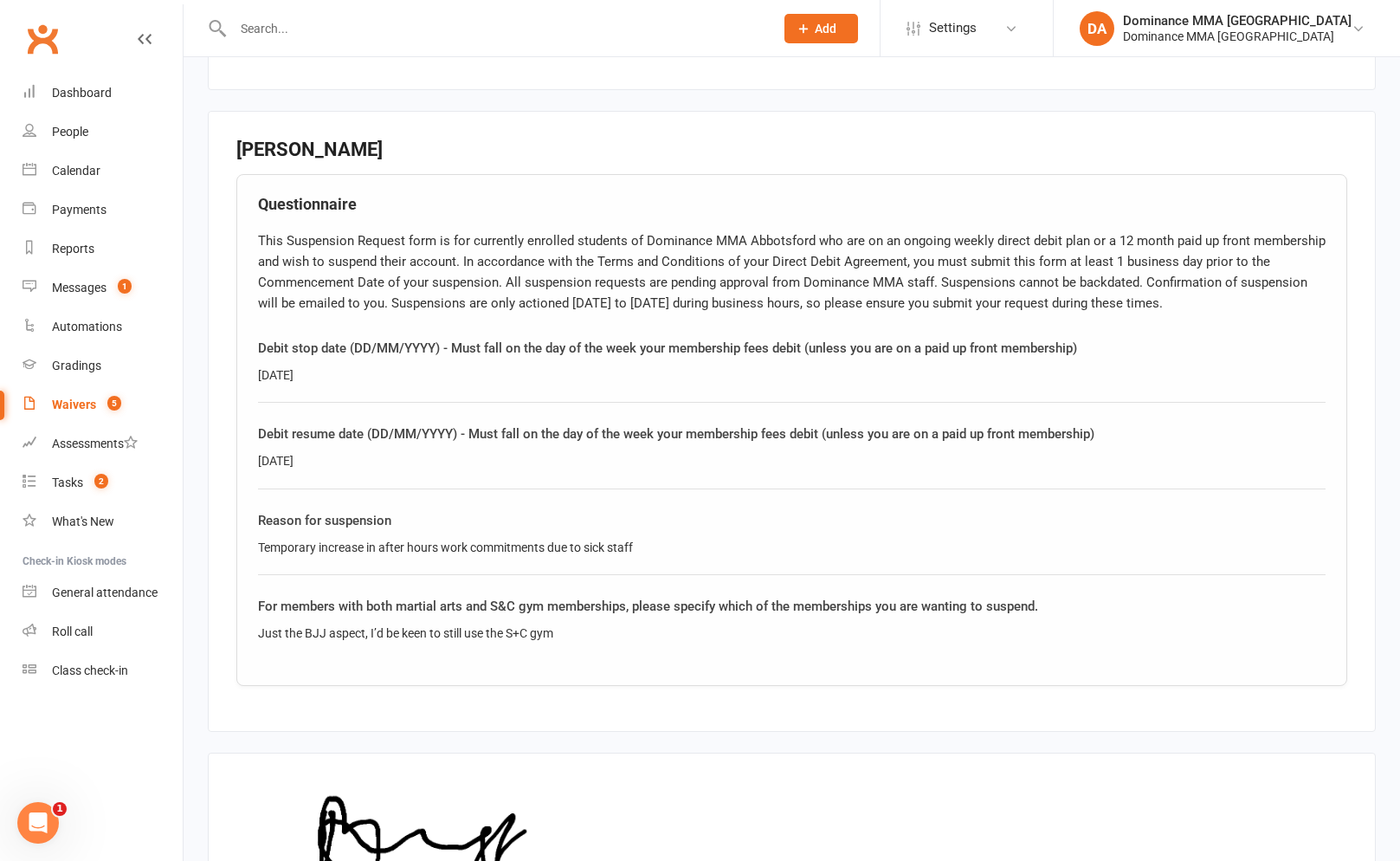
scroll to position [957, 0]
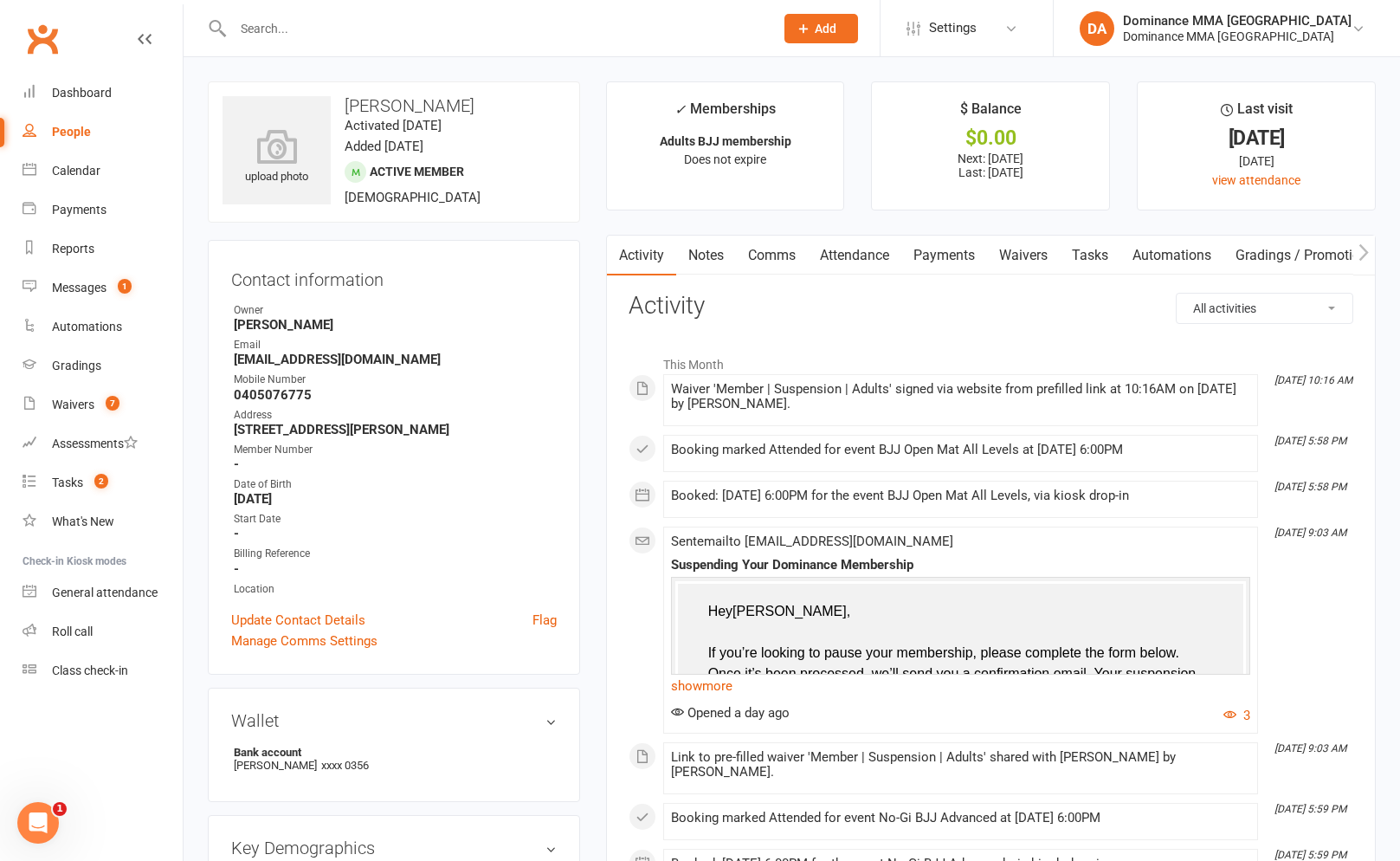
click at [965, 258] on link "Payments" at bounding box center [944, 255] width 86 height 40
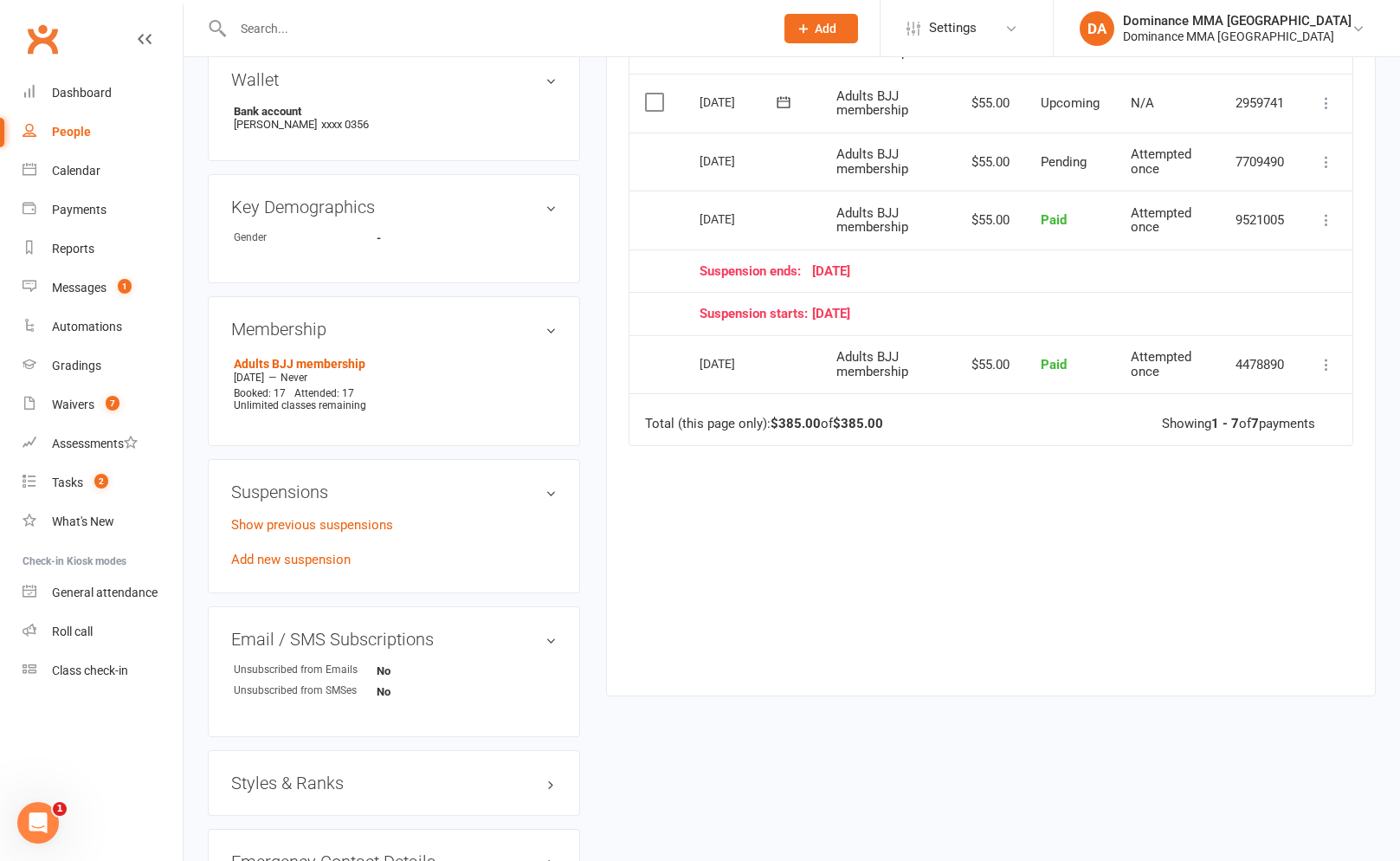
scroll to position [650, 0]
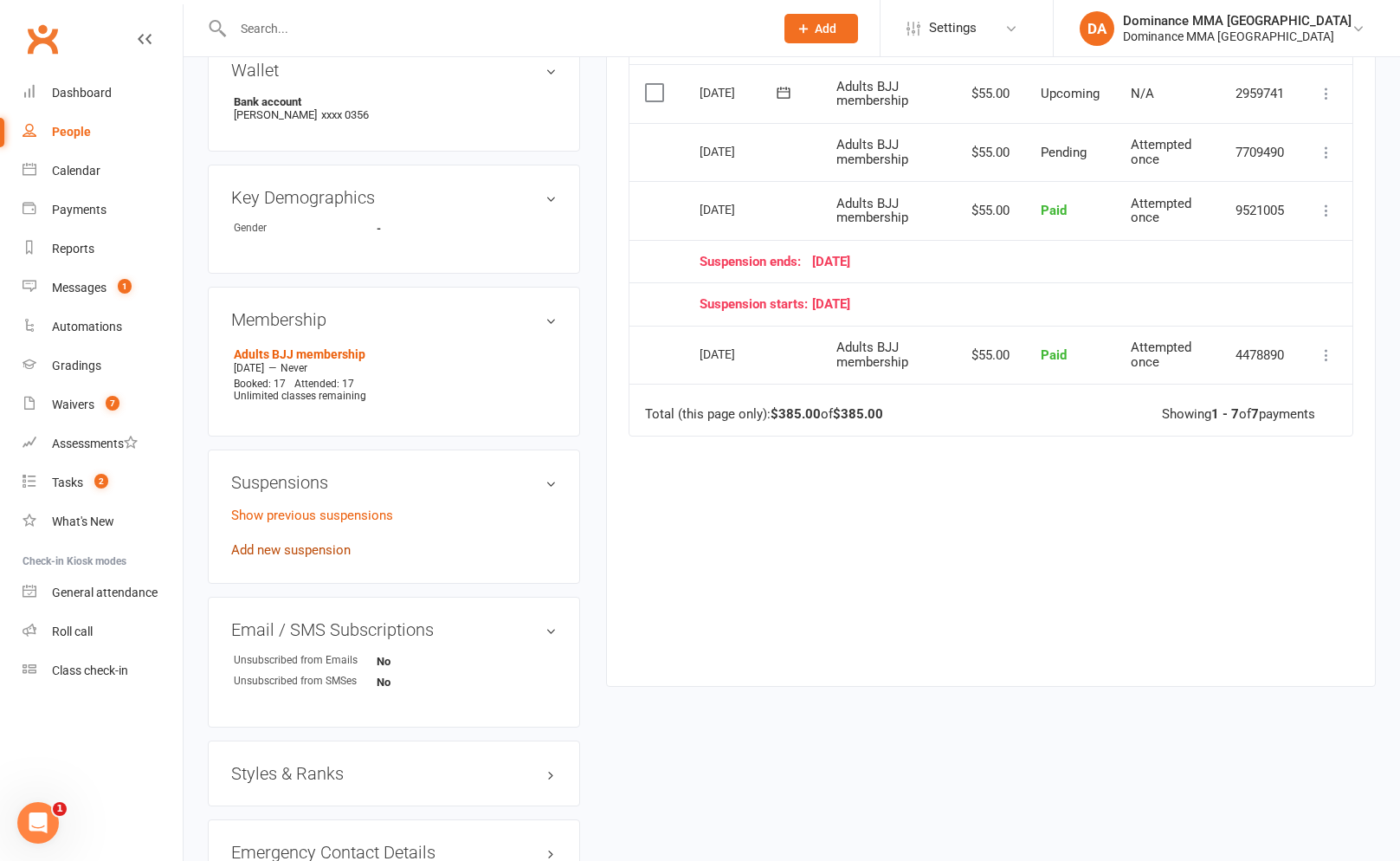
click at [301, 549] on link "Add new suspension" at bounding box center [291, 549] width 119 height 15
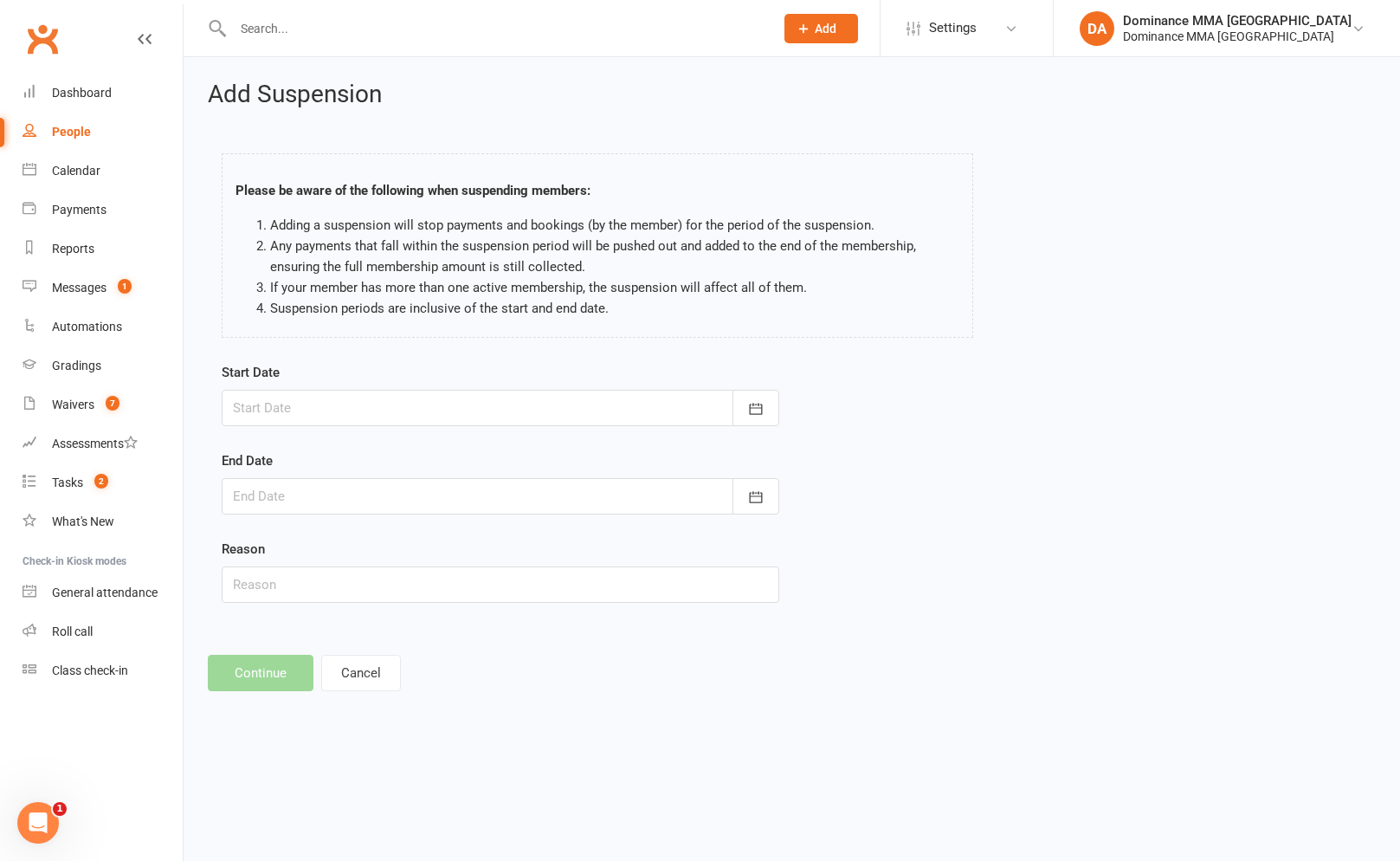
drag, startPoint x: 362, startPoint y: 410, endPoint x: 356, endPoint y: 435, distance: 25.7
click at [362, 410] on div at bounding box center [501, 407] width 558 height 36
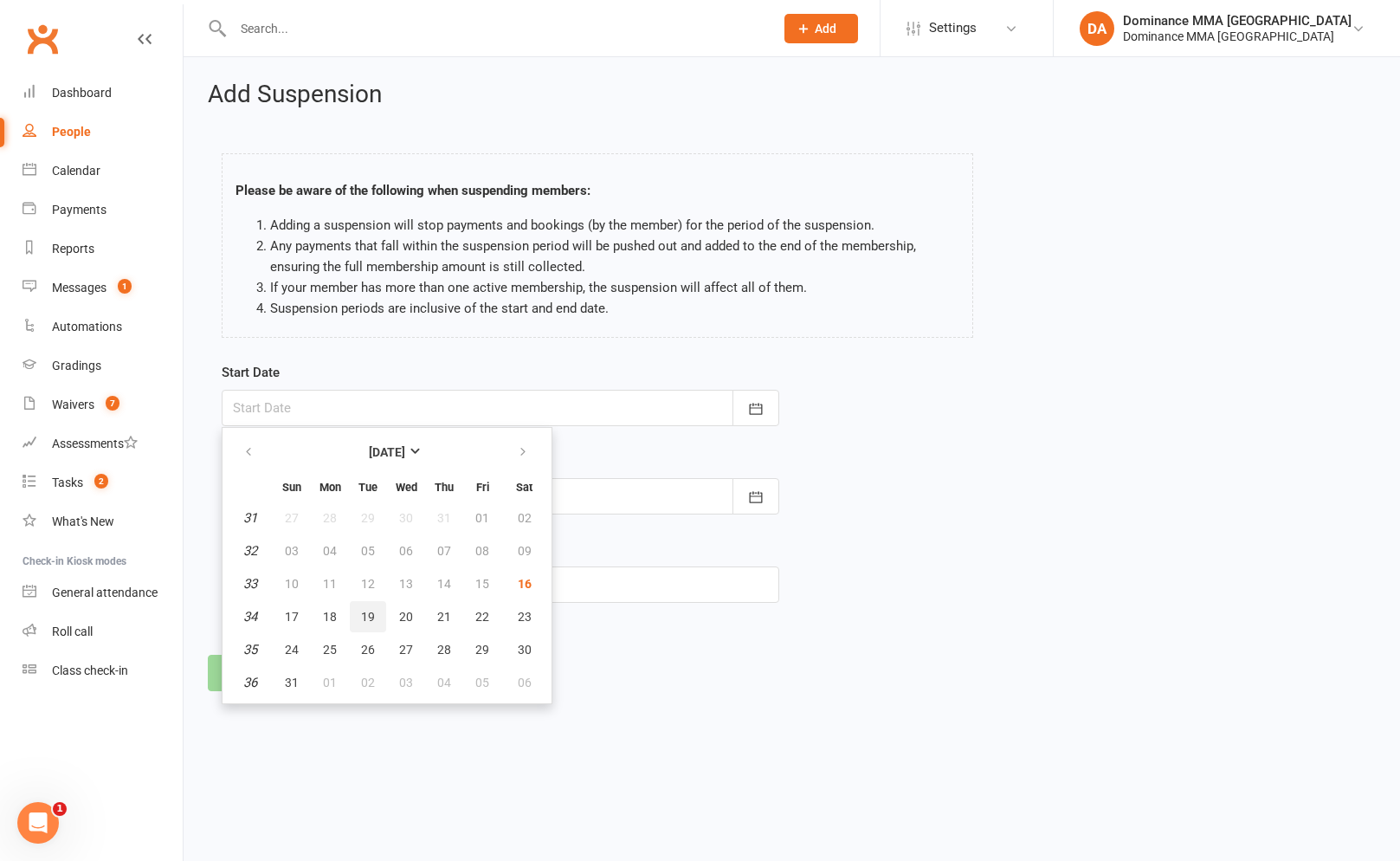
click at [363, 607] on button "19" at bounding box center [368, 616] width 36 height 31
type input "[DATE]"
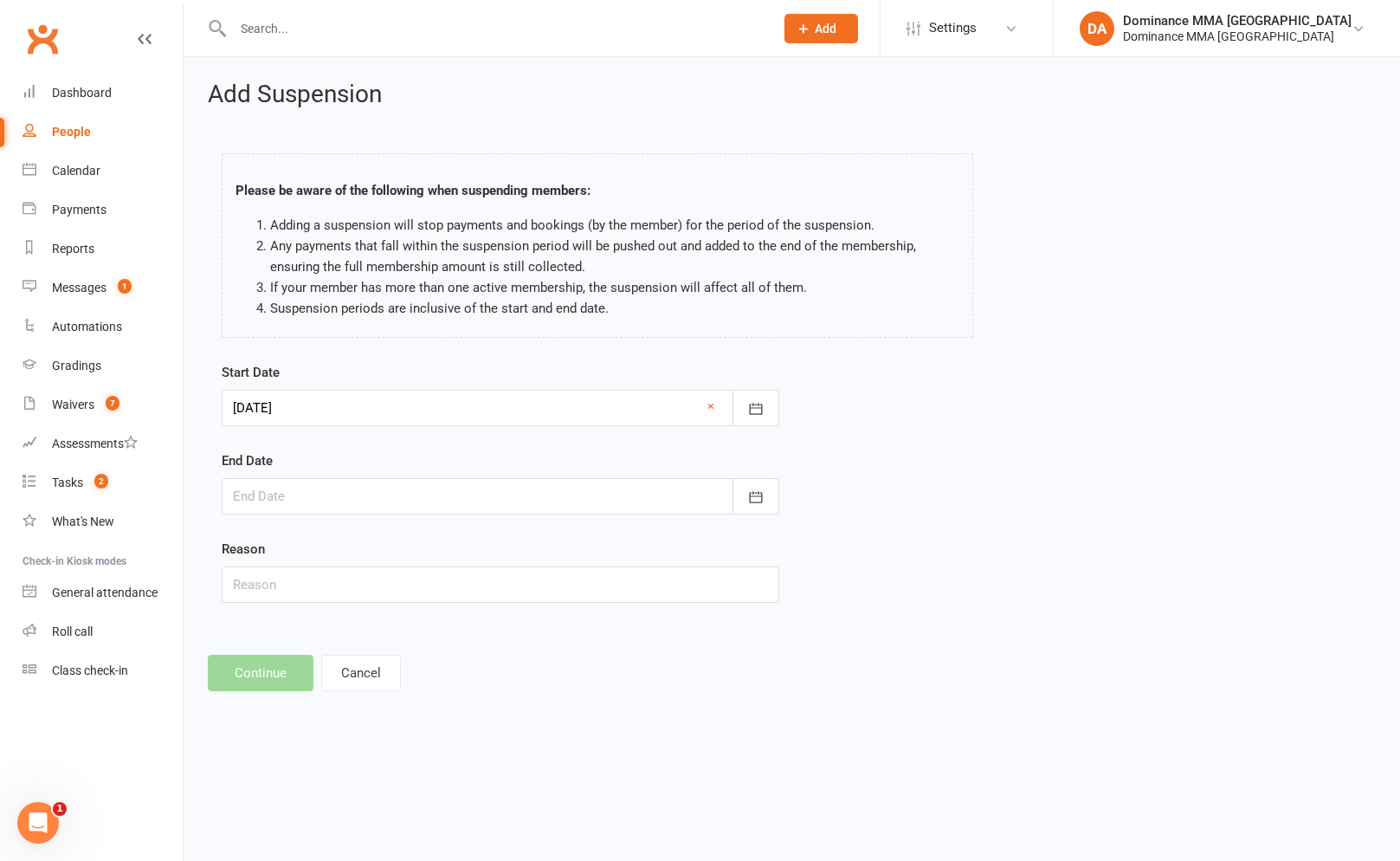
click at [292, 495] on div at bounding box center [501, 496] width 558 height 36
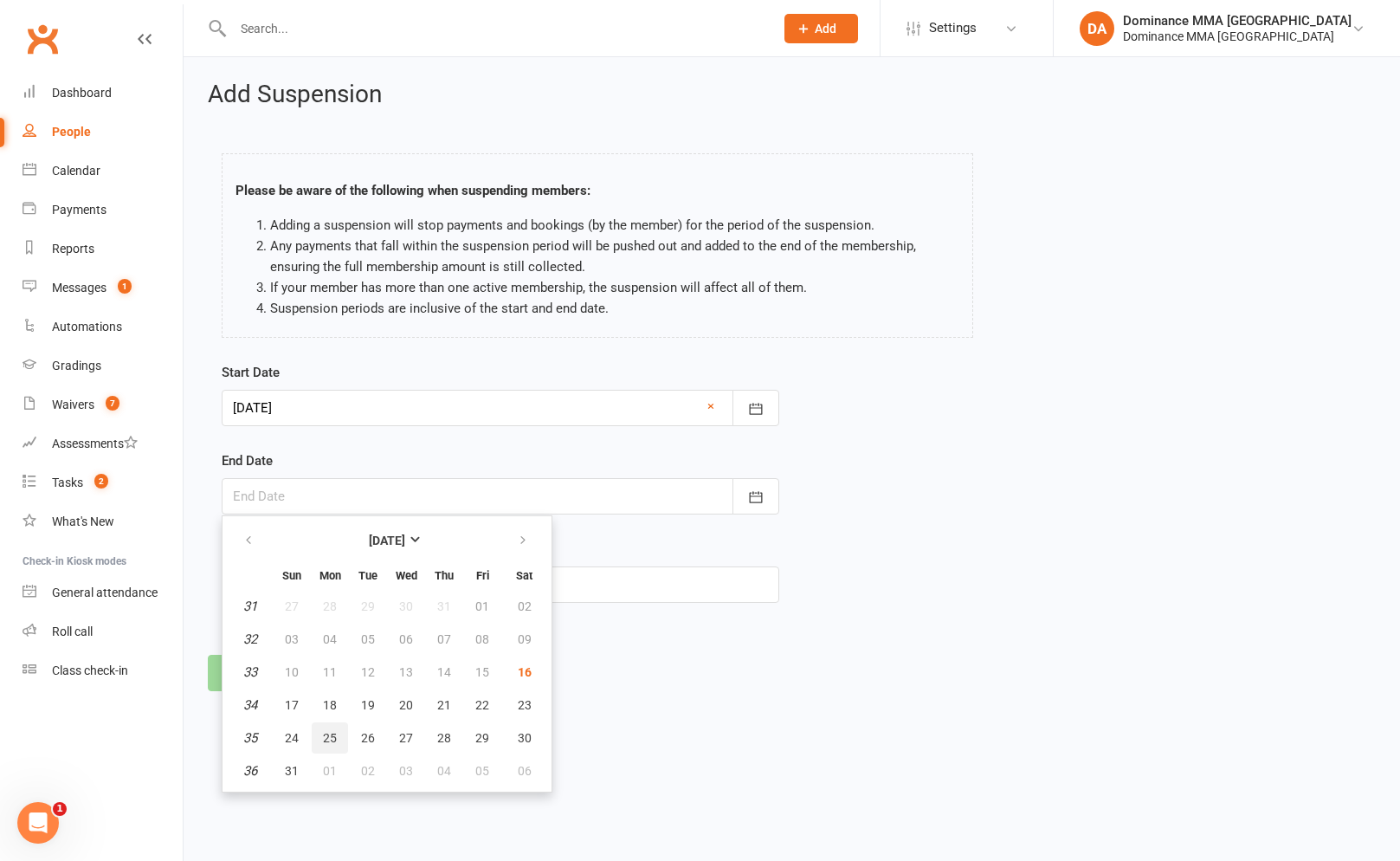
drag, startPoint x: 329, startPoint y: 746, endPoint x: 320, endPoint y: 622, distance: 124.3
click at [329, 746] on button "25" at bounding box center [330, 737] width 36 height 31
type input "25 Aug 2025"
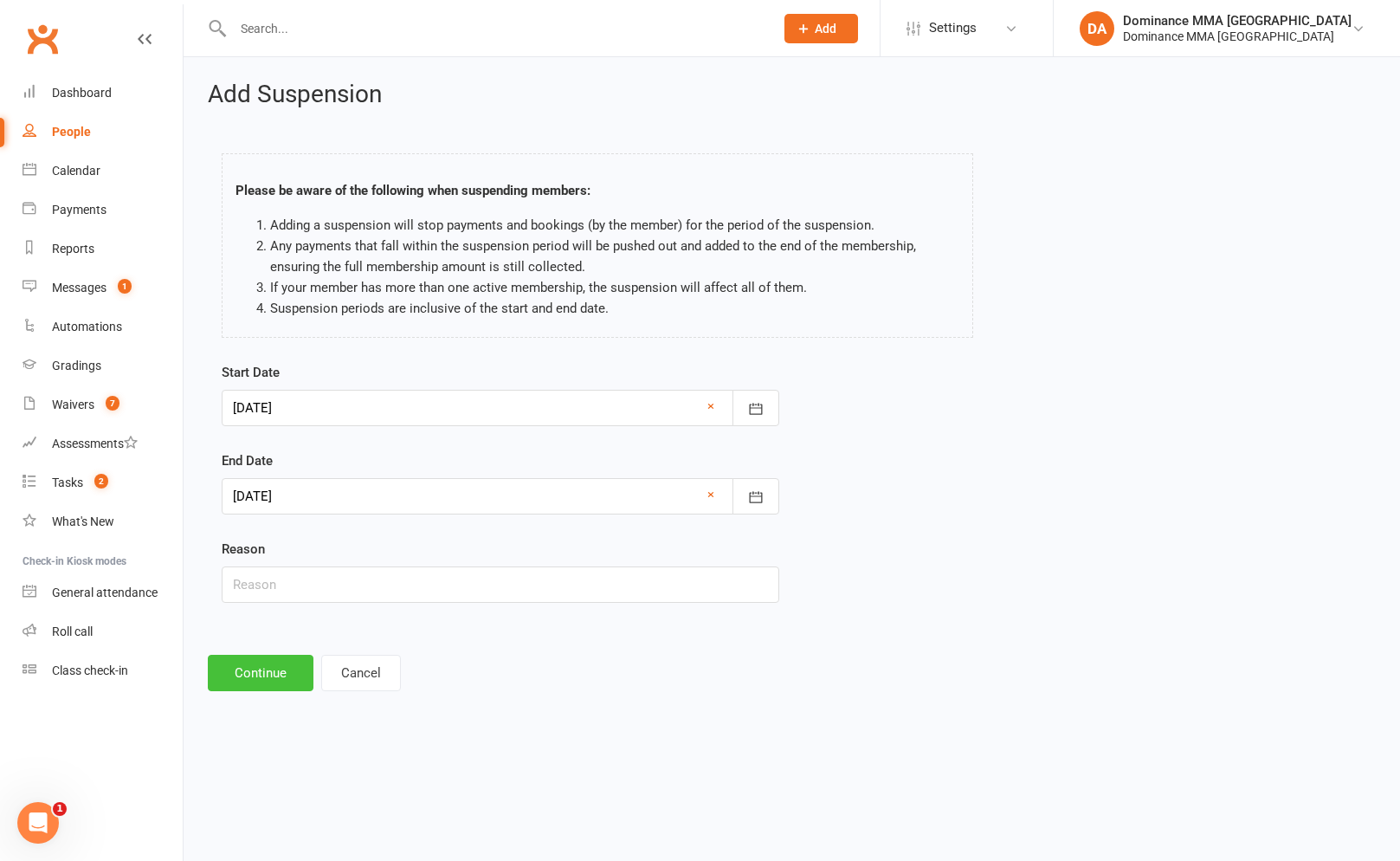
click at [277, 677] on button "Continue" at bounding box center [261, 673] width 106 height 36
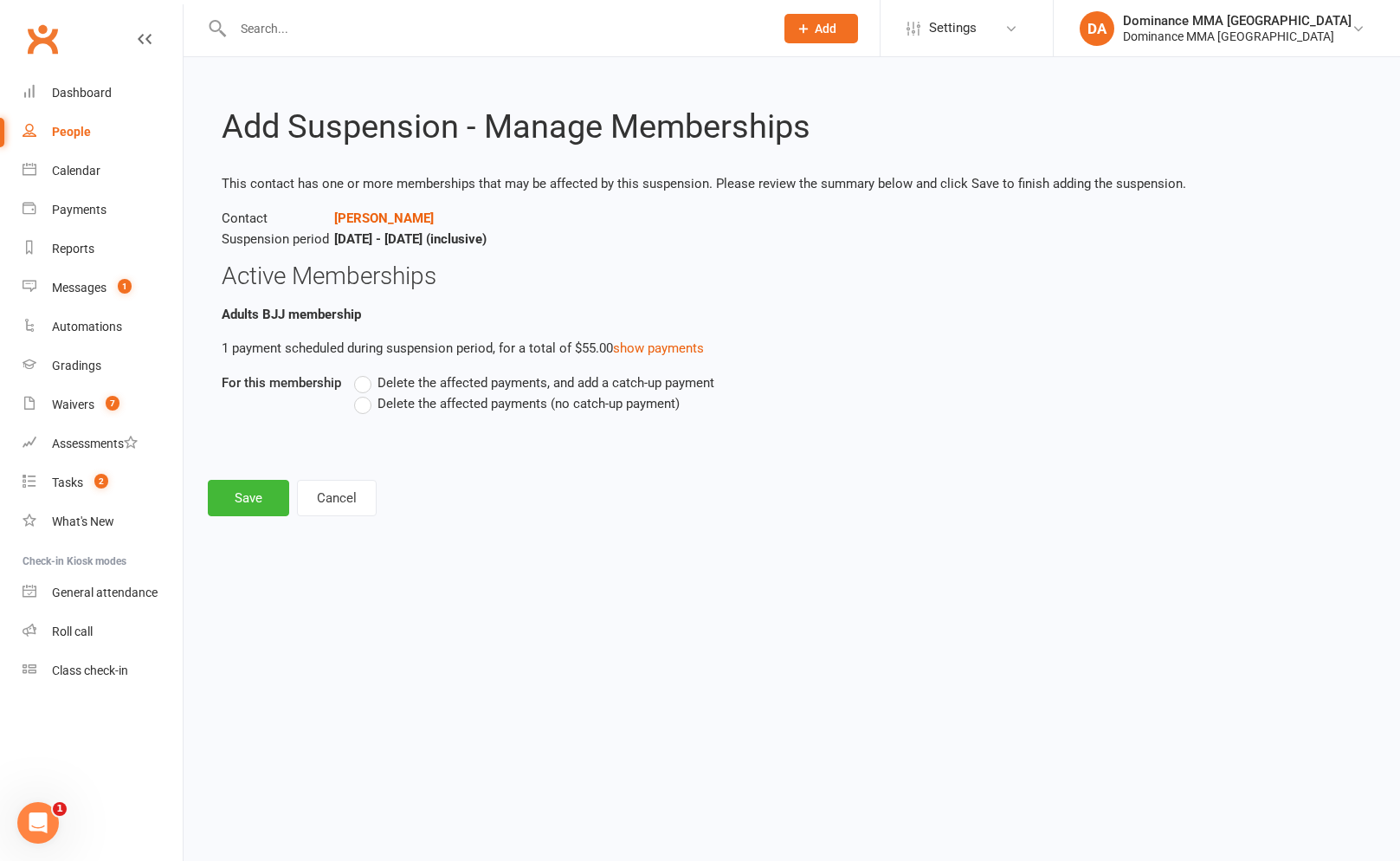
click at [399, 376] on span "Delete the affected payments, and add a catch-up payment" at bounding box center [545, 381] width 337 height 18
click at [366, 372] on input "Delete the affected payments, and add a catch-up payment" at bounding box center [360, 372] width 11 height 0
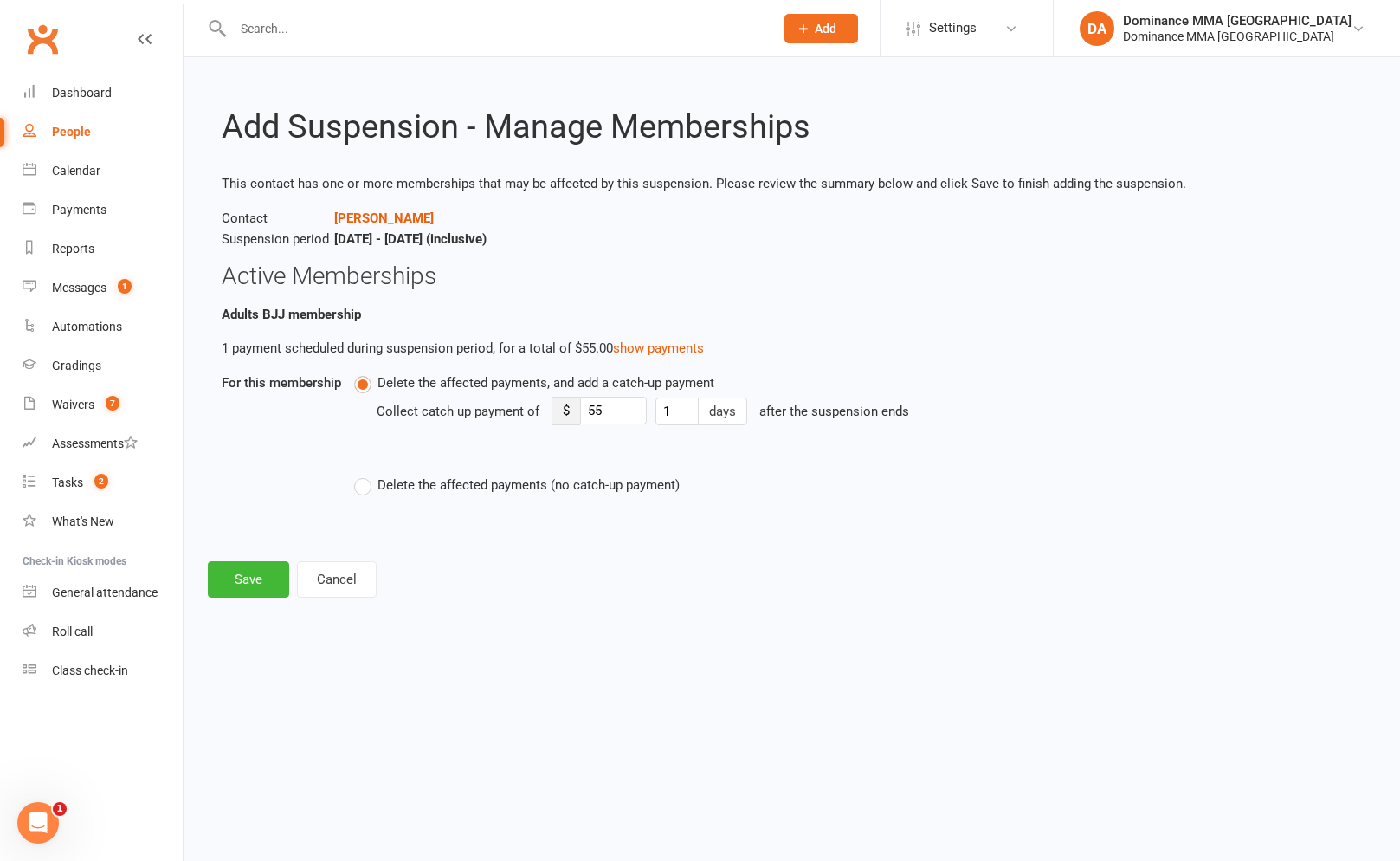
click at [436, 487] on span "Delete the affected payments (no catch-up payment)" at bounding box center [528, 483] width 302 height 18
click at [366, 474] on input "Delete the affected payments (no catch-up payment)" at bounding box center [360, 474] width 11 height 0
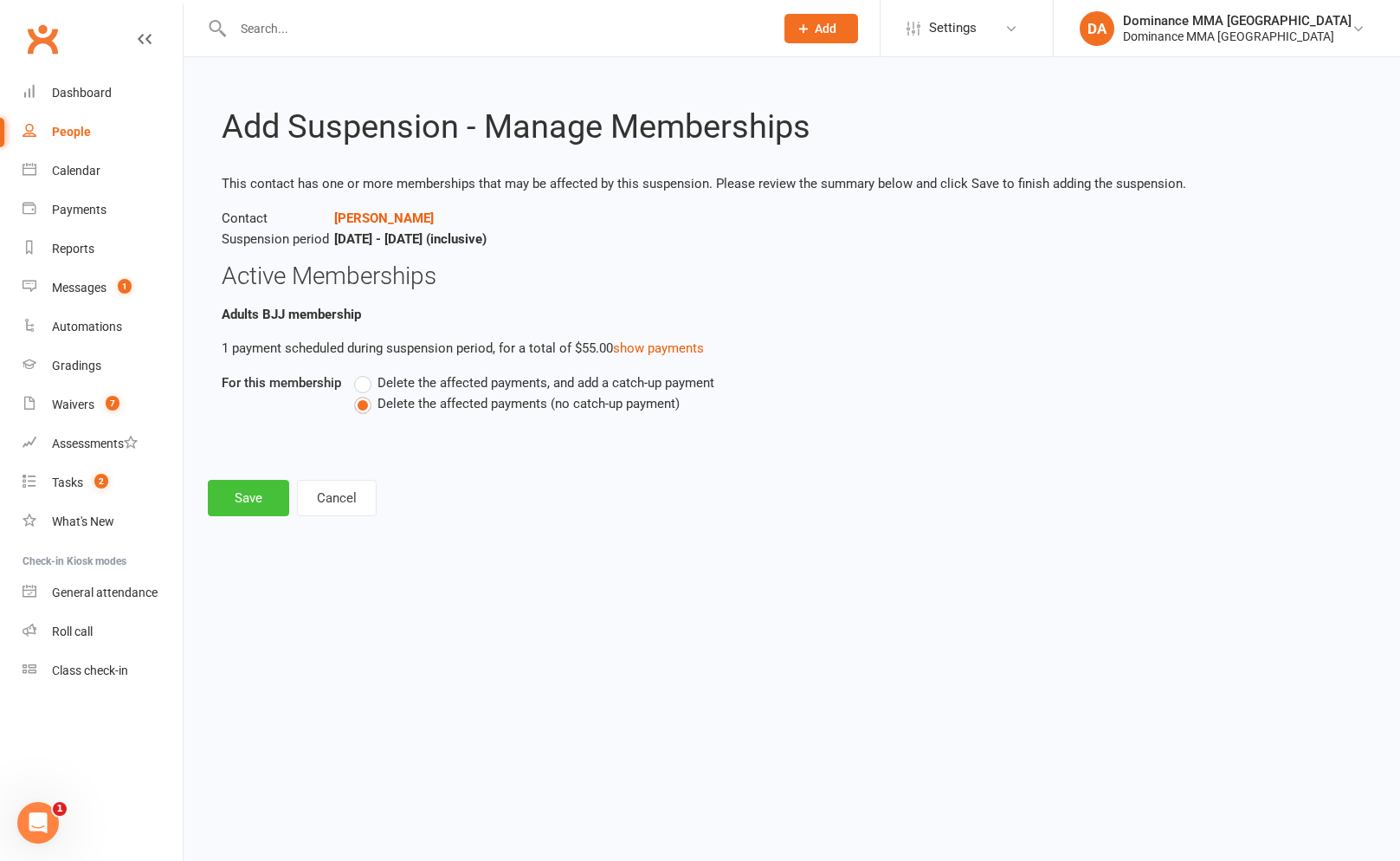
click at [215, 506] on button "Save" at bounding box center [249, 497] width 81 height 36
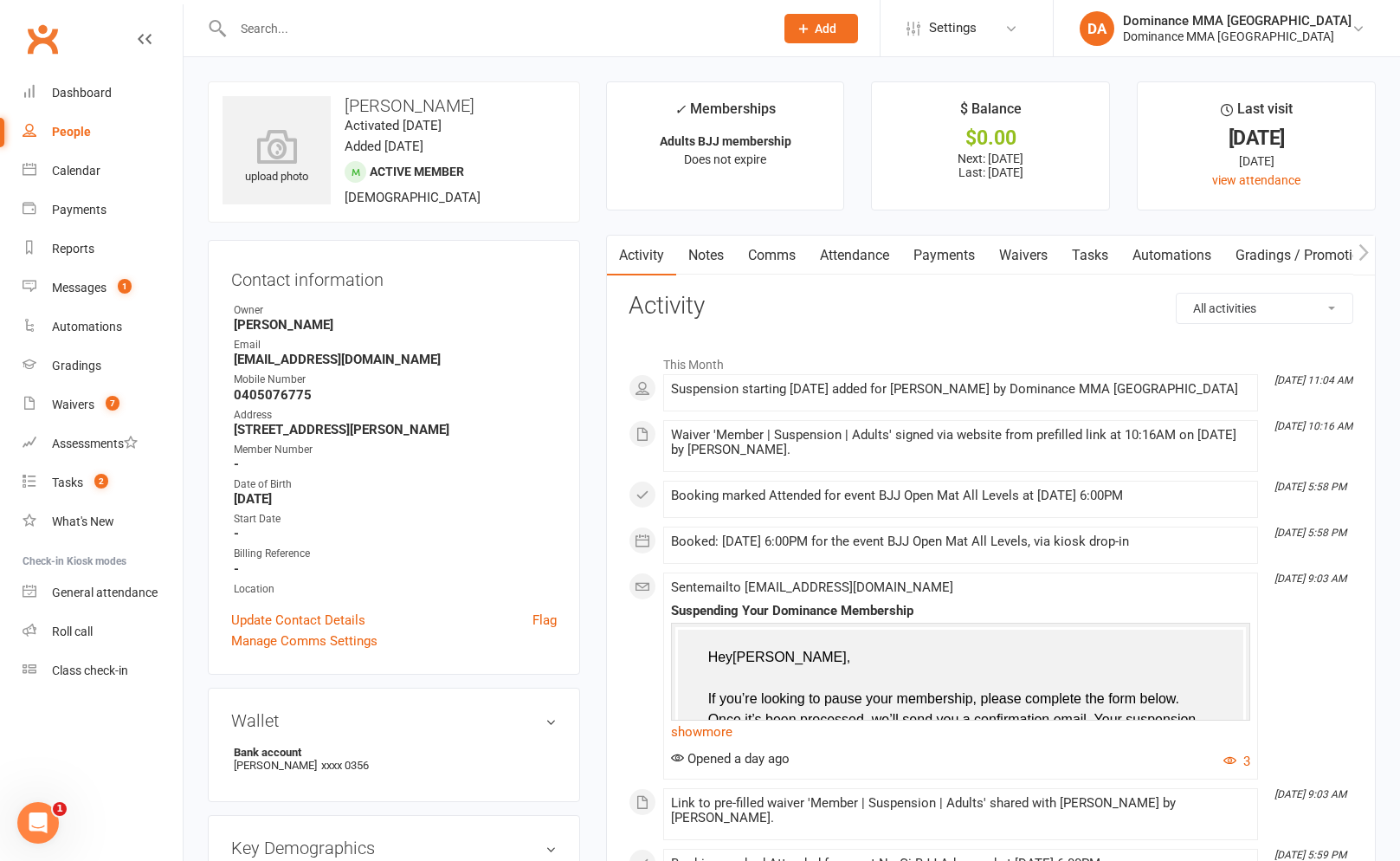
click at [919, 248] on link "Payments" at bounding box center [944, 255] width 86 height 40
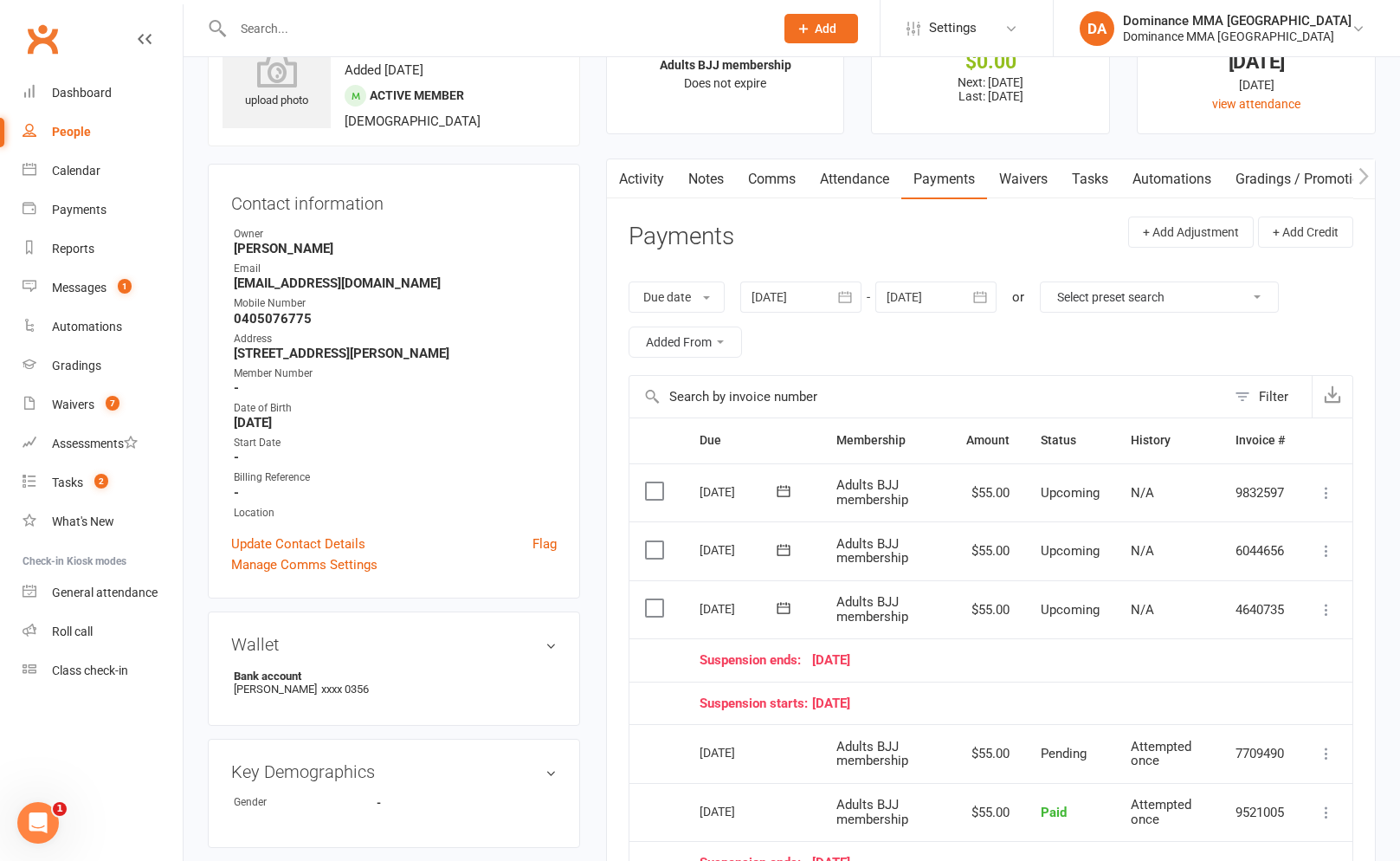
scroll to position [78, 0]
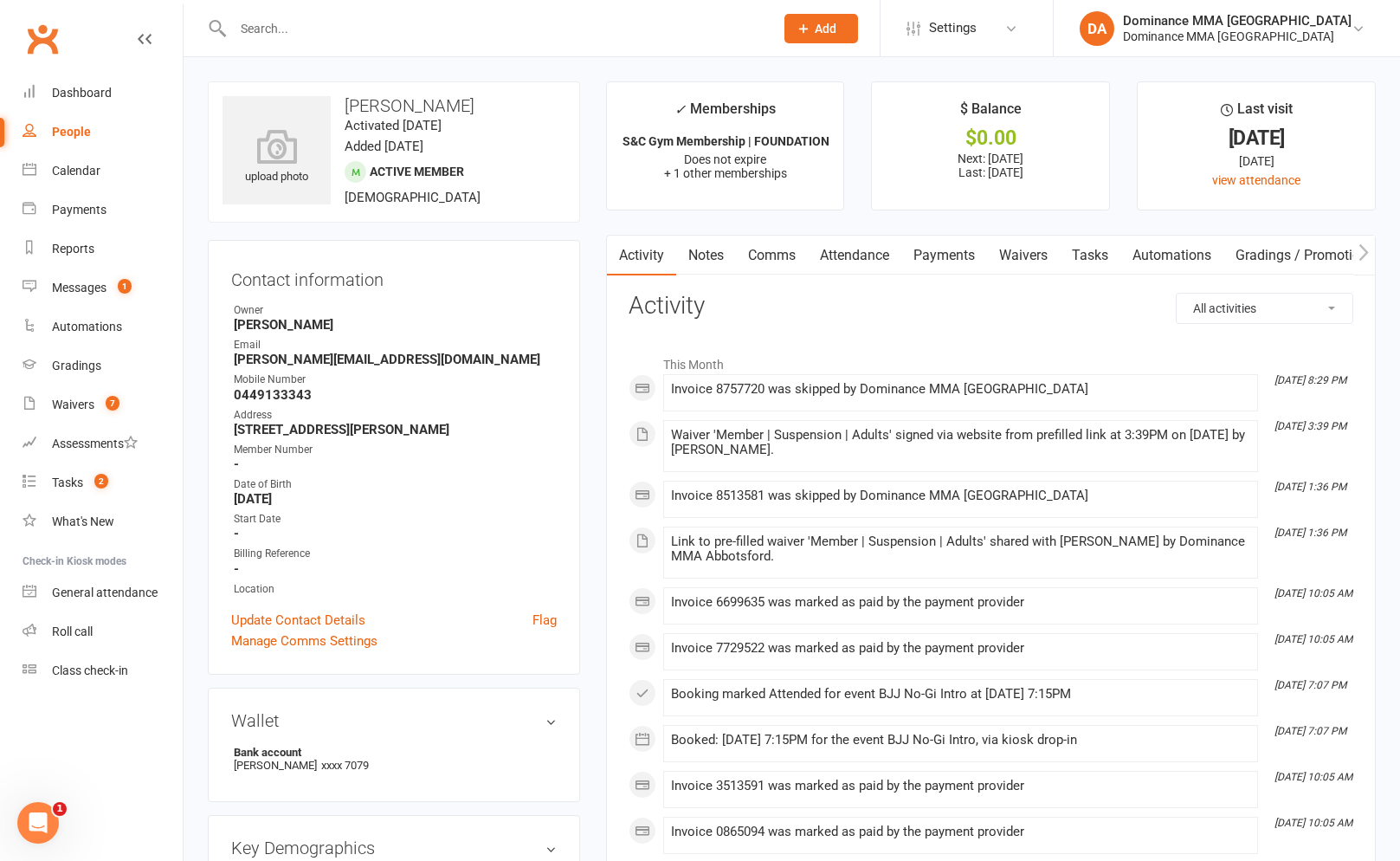
click at [917, 256] on link "Payments" at bounding box center [944, 255] width 86 height 40
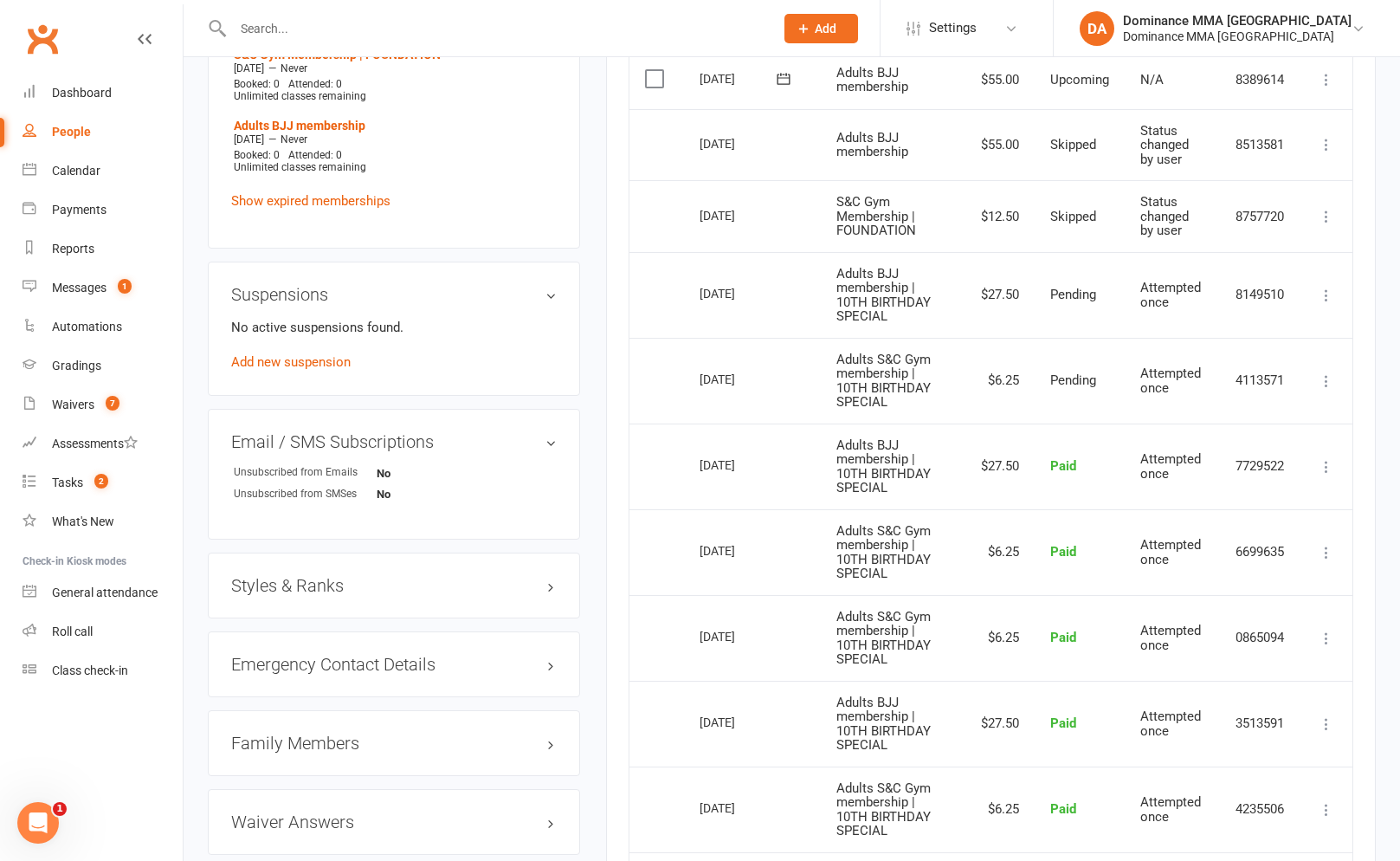
scroll to position [952, 0]
click at [287, 353] on link "Add new suspension" at bounding box center [291, 360] width 119 height 15
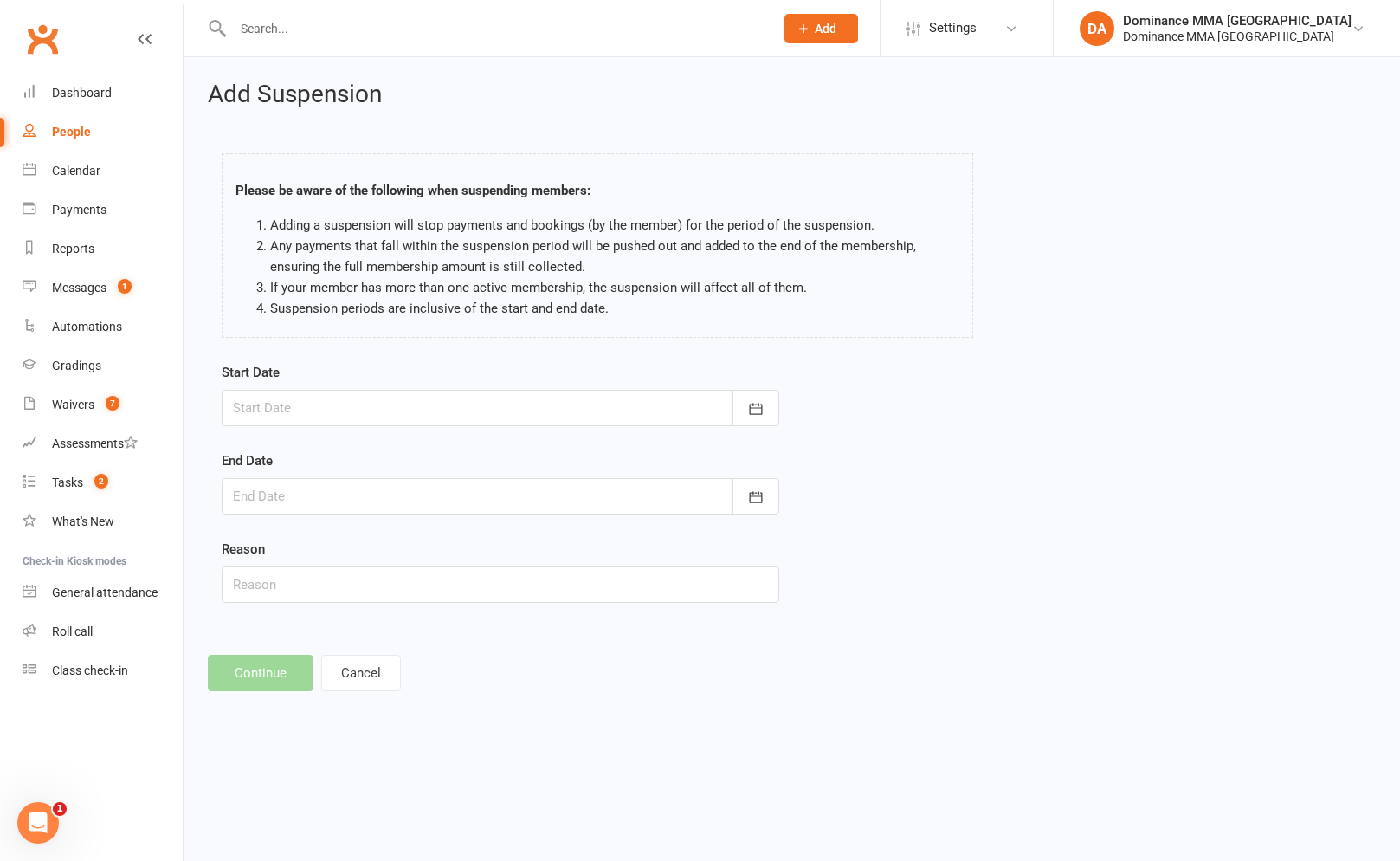
click at [374, 404] on div at bounding box center [501, 407] width 558 height 36
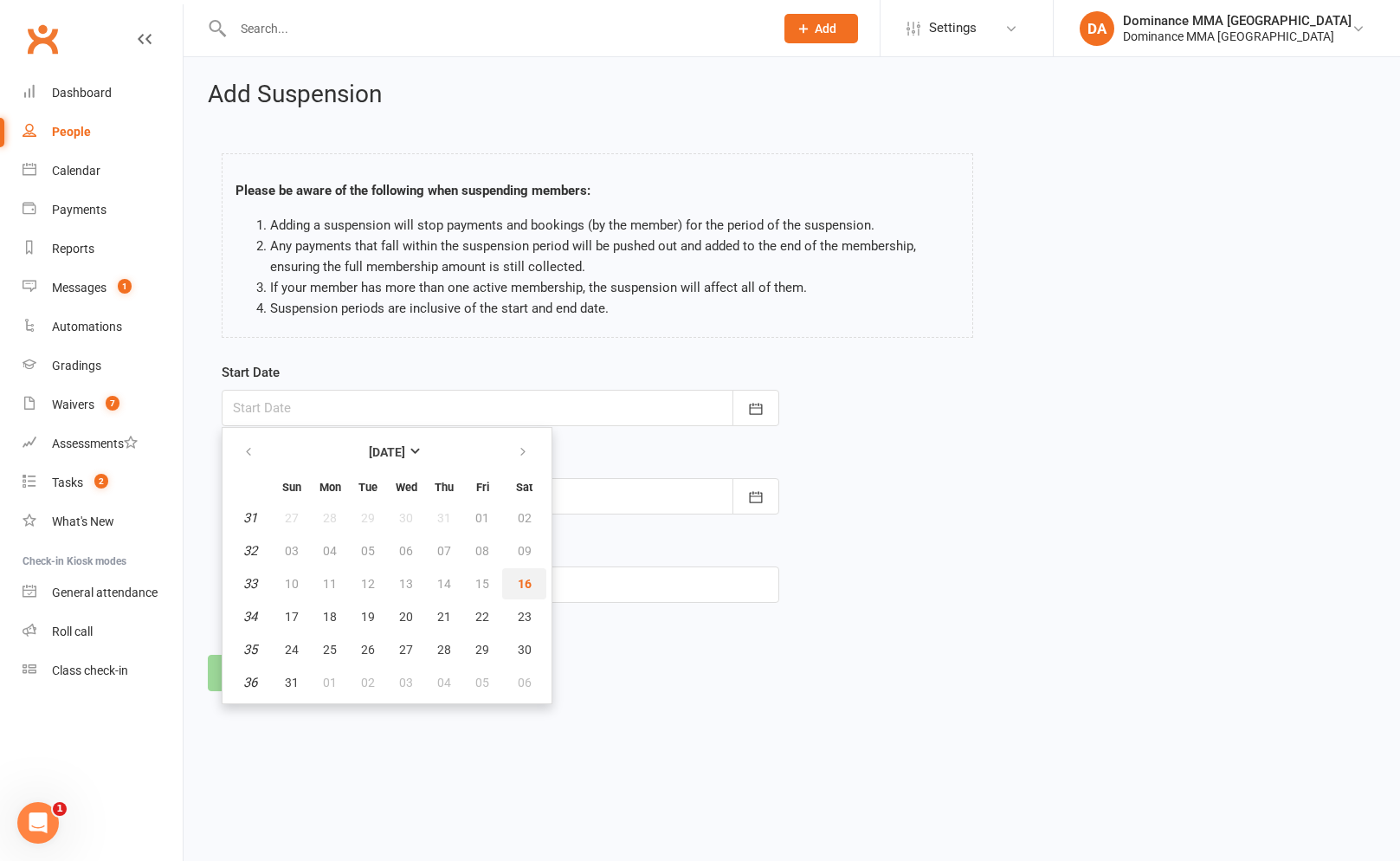
click at [524, 572] on button "16" at bounding box center [524, 583] width 44 height 31
type input "16 Aug 2025"
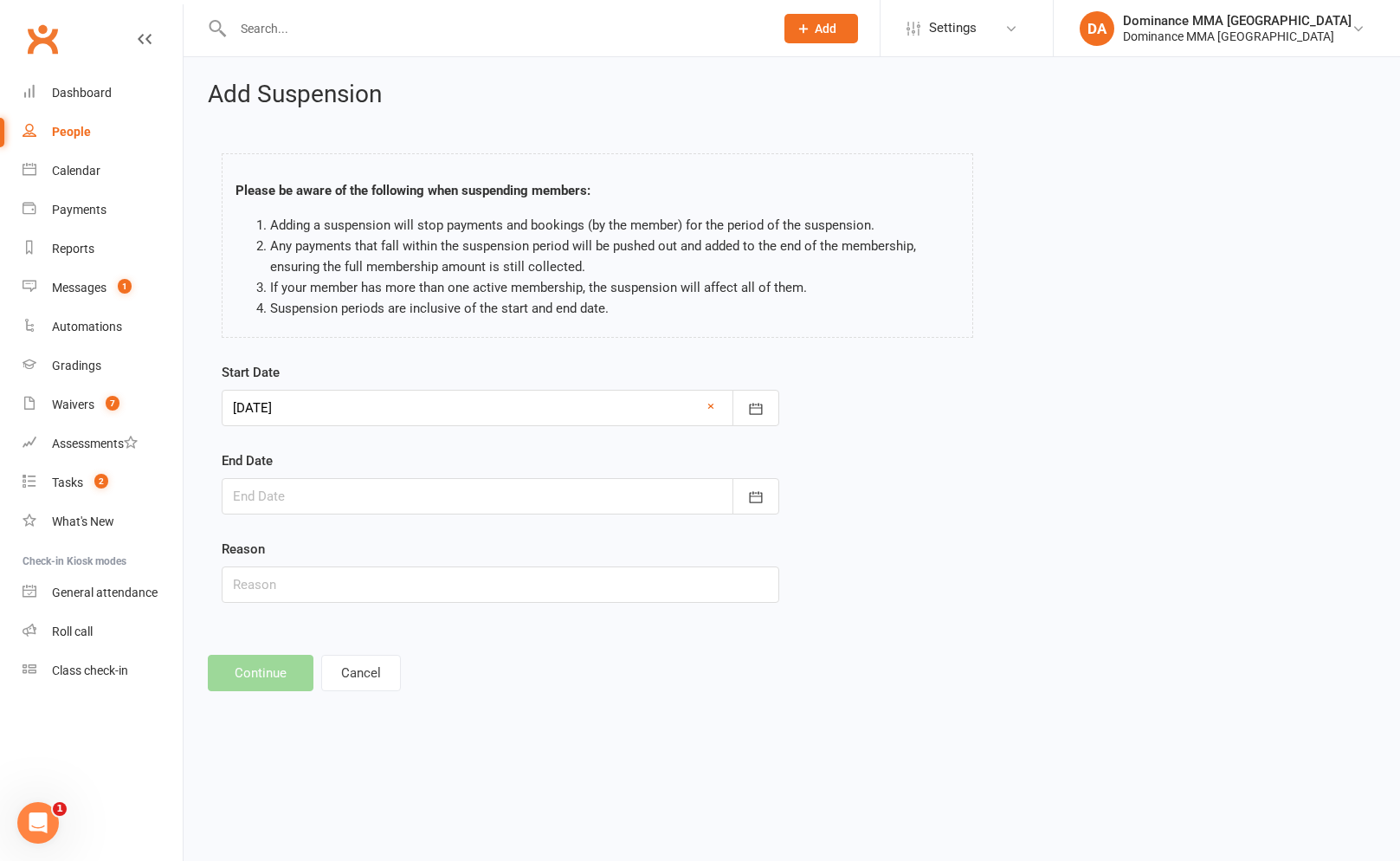
click at [366, 493] on div at bounding box center [501, 496] width 558 height 36
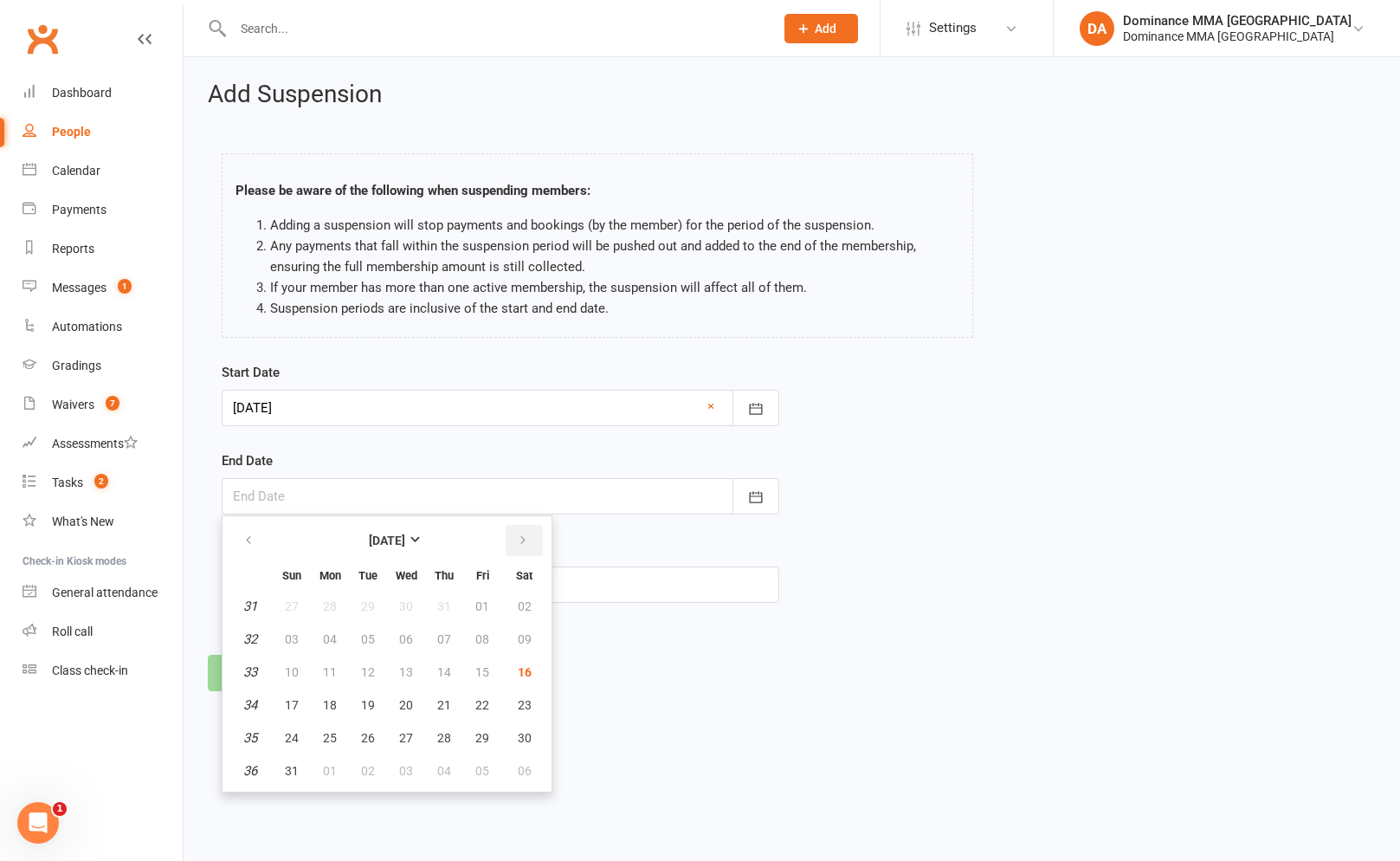
click at [520, 531] on button "button" at bounding box center [524, 540] width 37 height 31
click at [333, 712] on button "22" at bounding box center [330, 704] width 36 height 31
type input "22 Sep 2025"
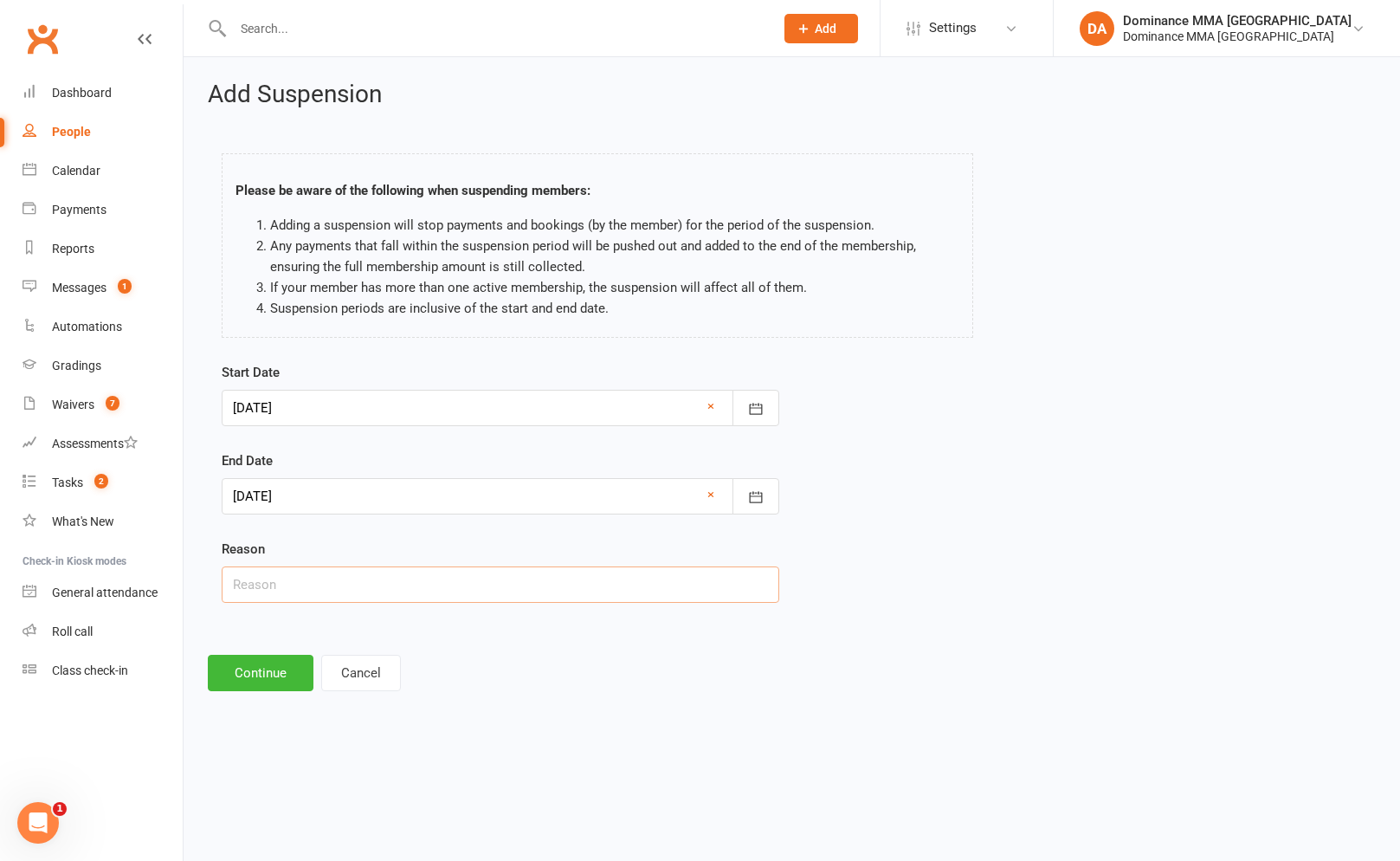
click at [313, 582] on input "text" at bounding box center [501, 584] width 558 height 36
type input "Work"
click at [434, 465] on div "End Date 22 Sep 2025 September 2025 Sun Mon Tue Wed Thu Fri Sat 36 31 01 02 03 …" at bounding box center [501, 482] width 558 height 64
click at [279, 675] on button "Continue" at bounding box center [261, 673] width 106 height 36
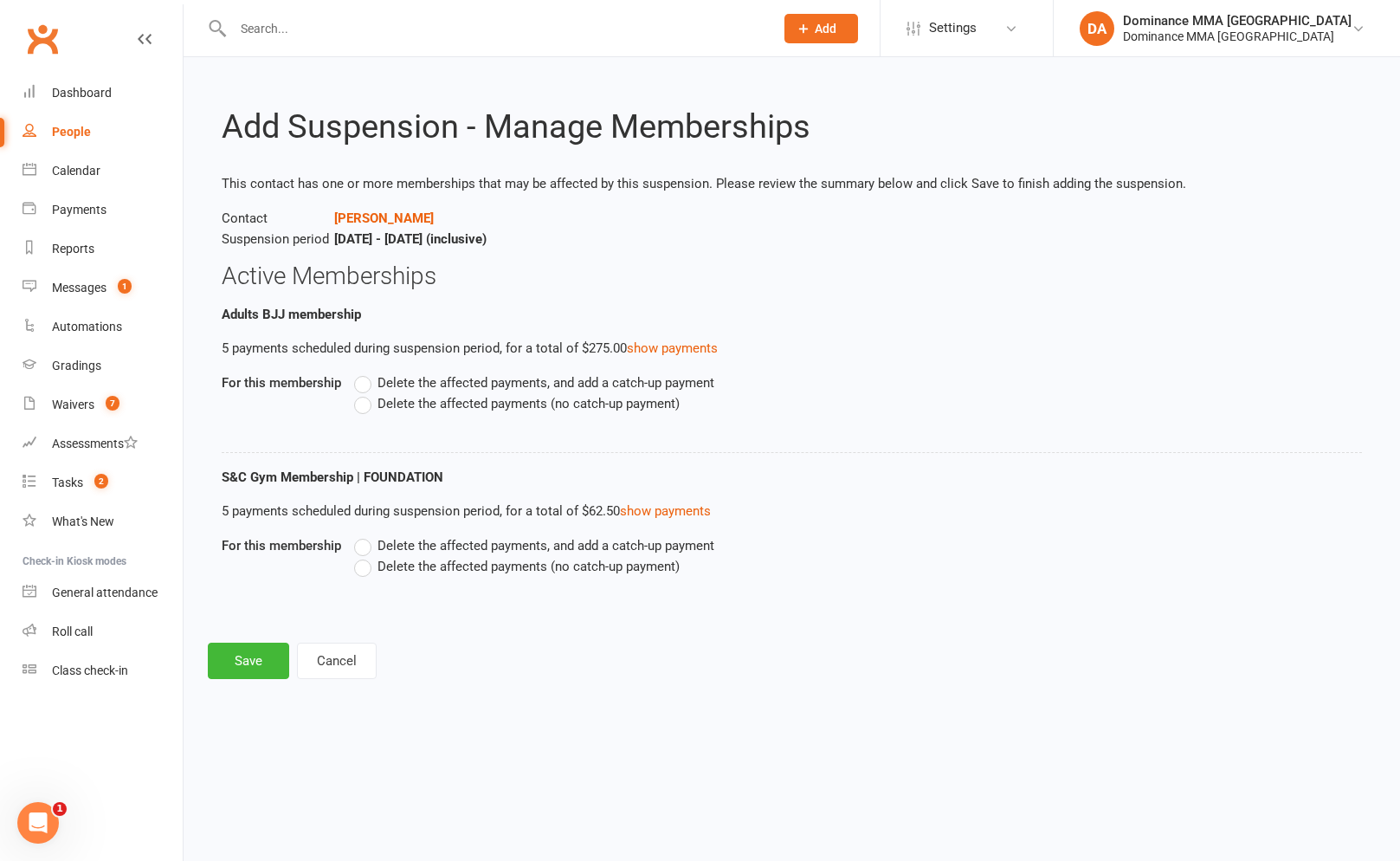
click at [423, 408] on span "Delete the affected payments (no catch-up payment)" at bounding box center [528, 402] width 302 height 18
click at [366, 393] on input "Delete the affected payments (no catch-up payment)" at bounding box center [360, 393] width 11 height 0
click at [334, 650] on button "Cancel" at bounding box center [337, 661] width 79 height 36
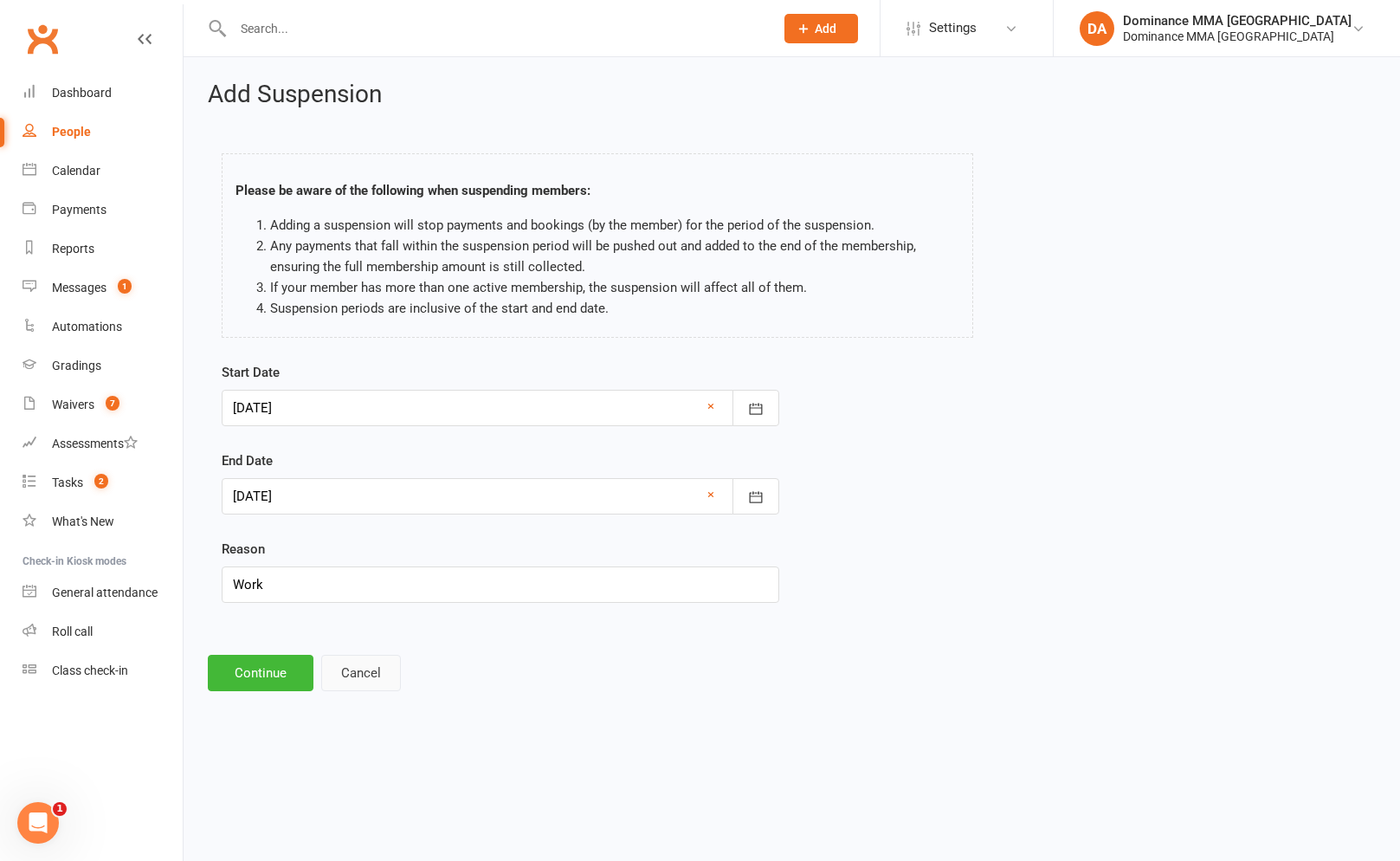
click at [364, 680] on button "Cancel" at bounding box center [361, 673] width 79 height 36
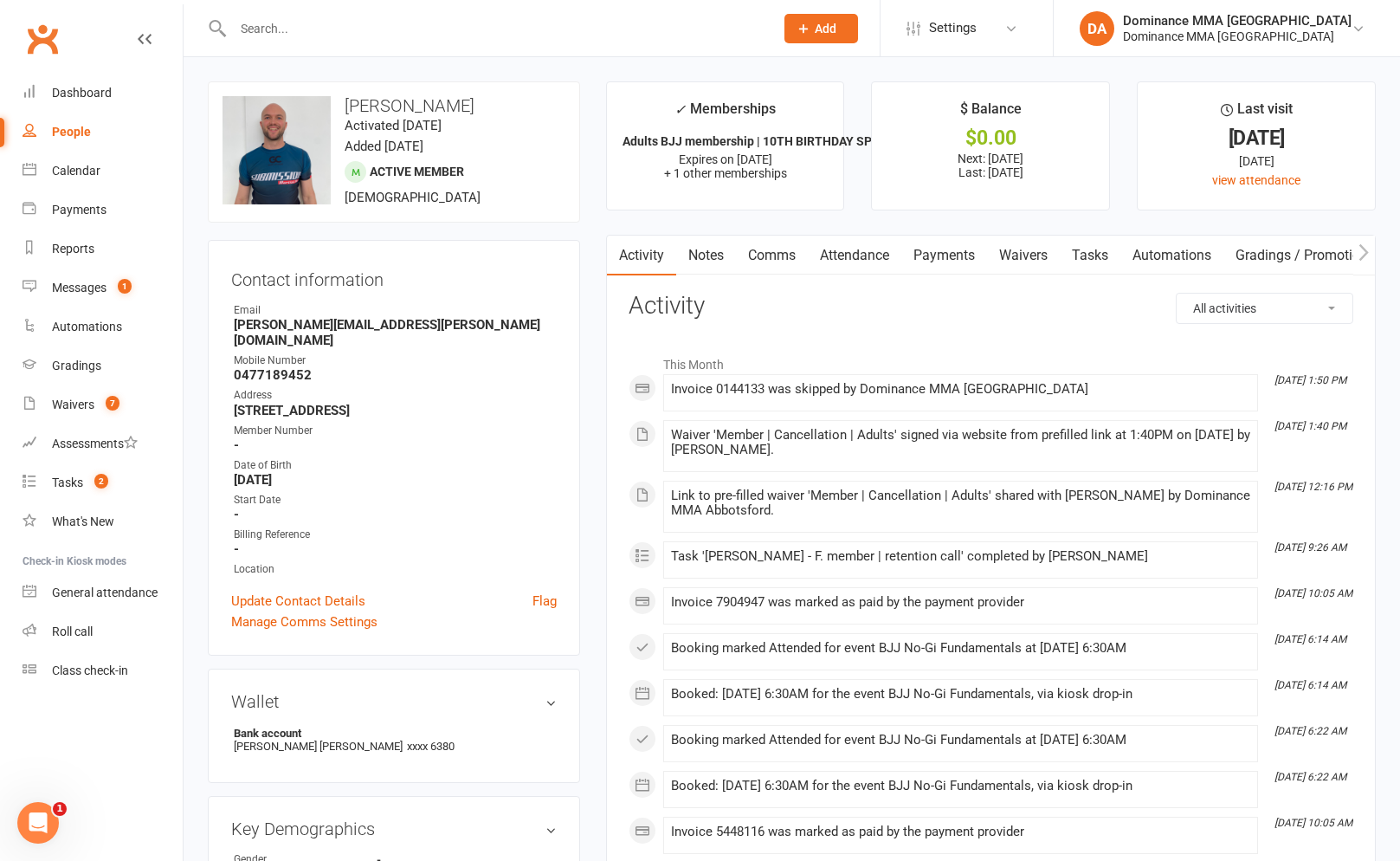
click at [435, 29] on input "text" at bounding box center [494, 28] width 534 height 25
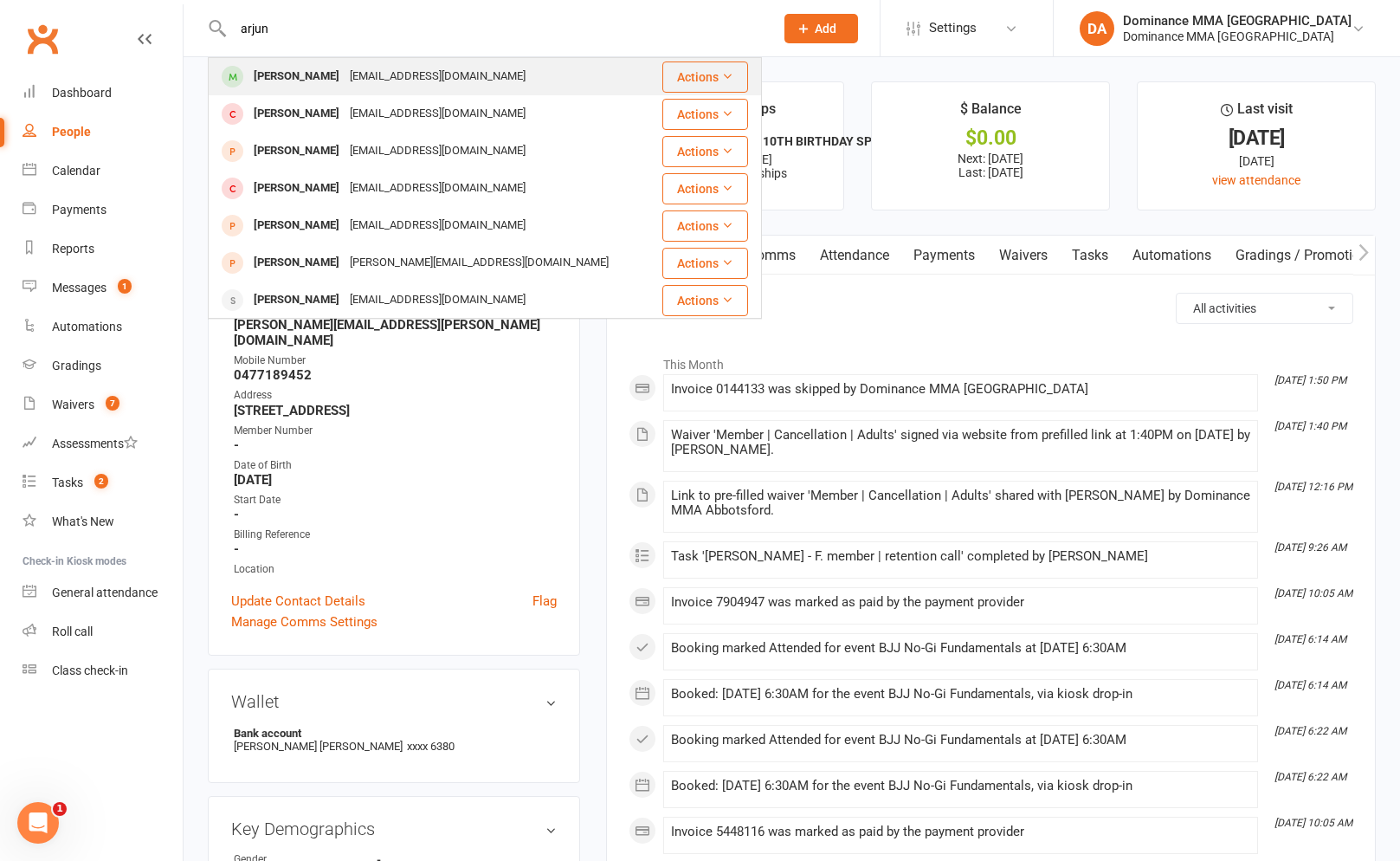
type input "arjun"
click at [420, 77] on div "[EMAIL_ADDRESS][DOMAIN_NAME]" at bounding box center [438, 77] width 186 height 26
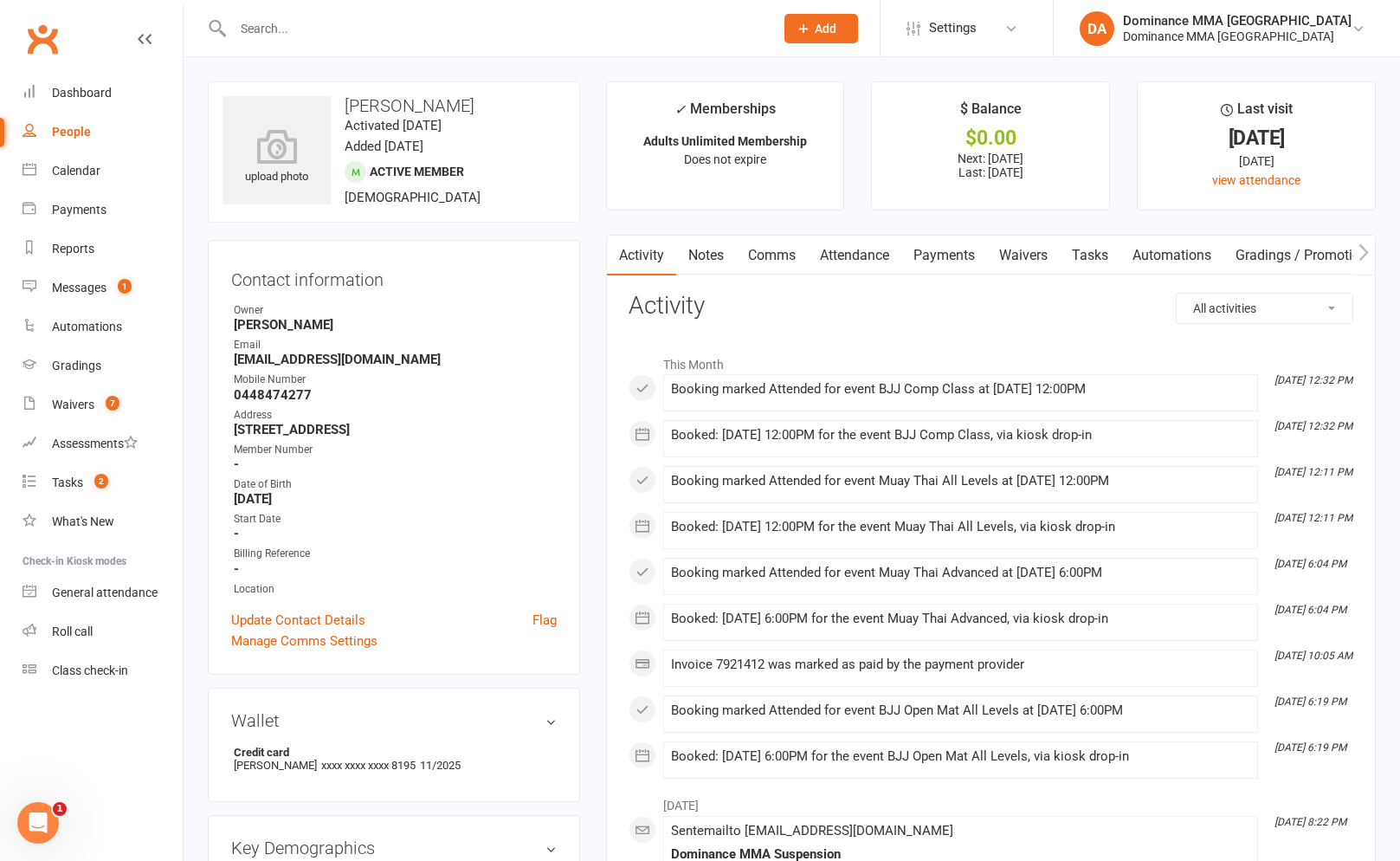
drag, startPoint x: 918, startPoint y: 278, endPoint x: 931, endPoint y: 273, distance: 13.9
click at [931, 273] on link "Payments" at bounding box center [944, 255] width 86 height 40
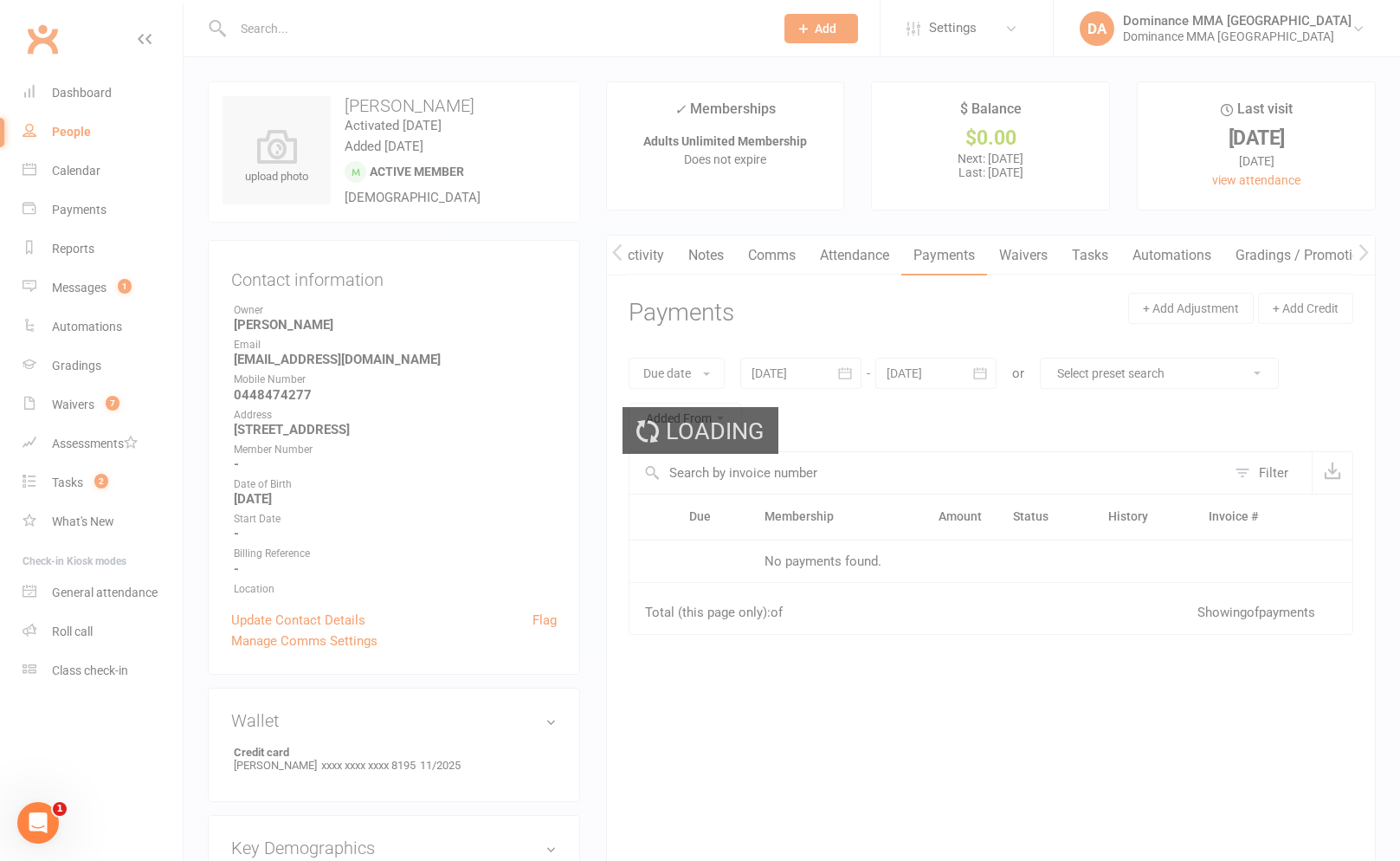
scroll to position [0, 1]
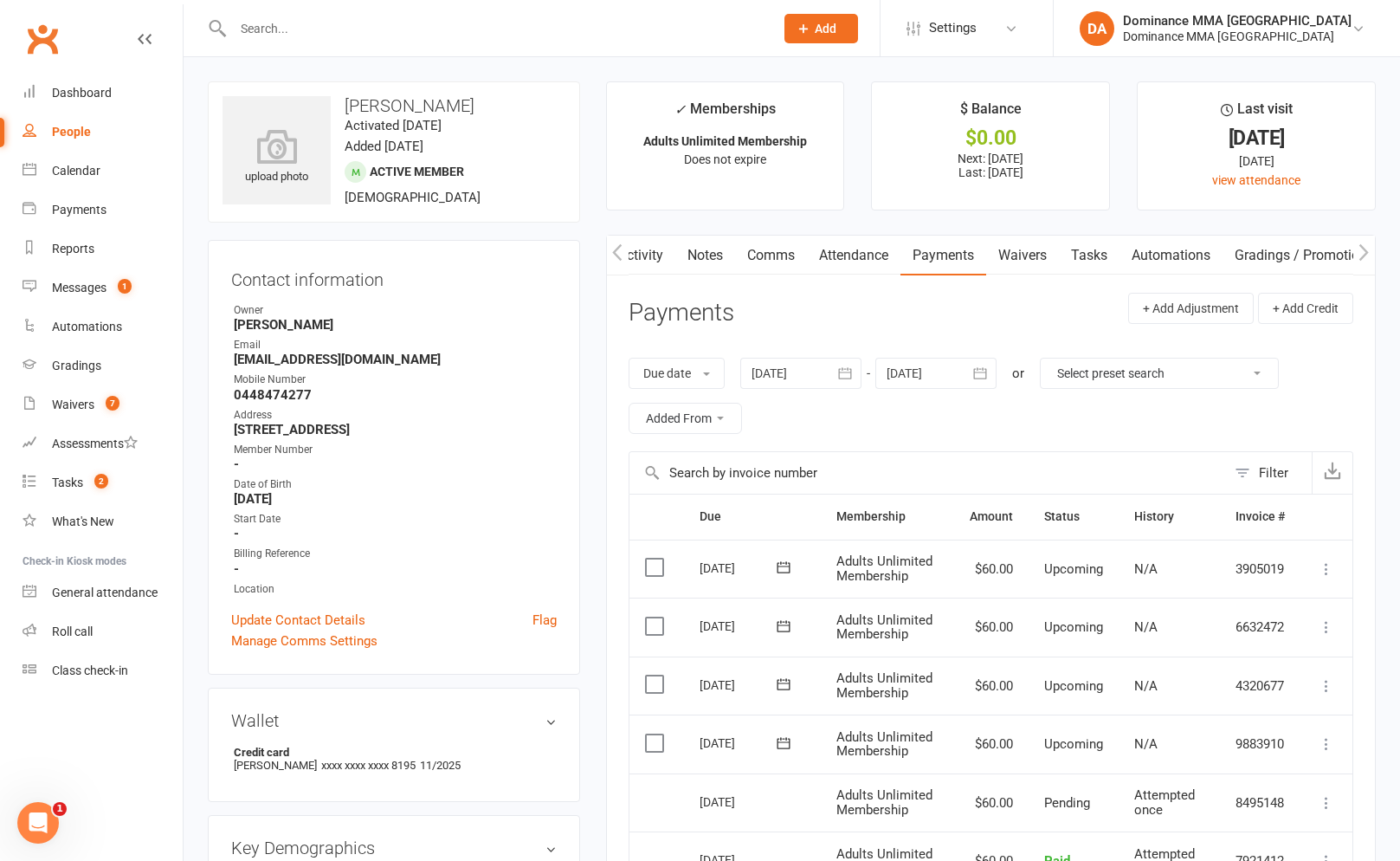
click at [787, 376] on div at bounding box center [801, 372] width 121 height 31
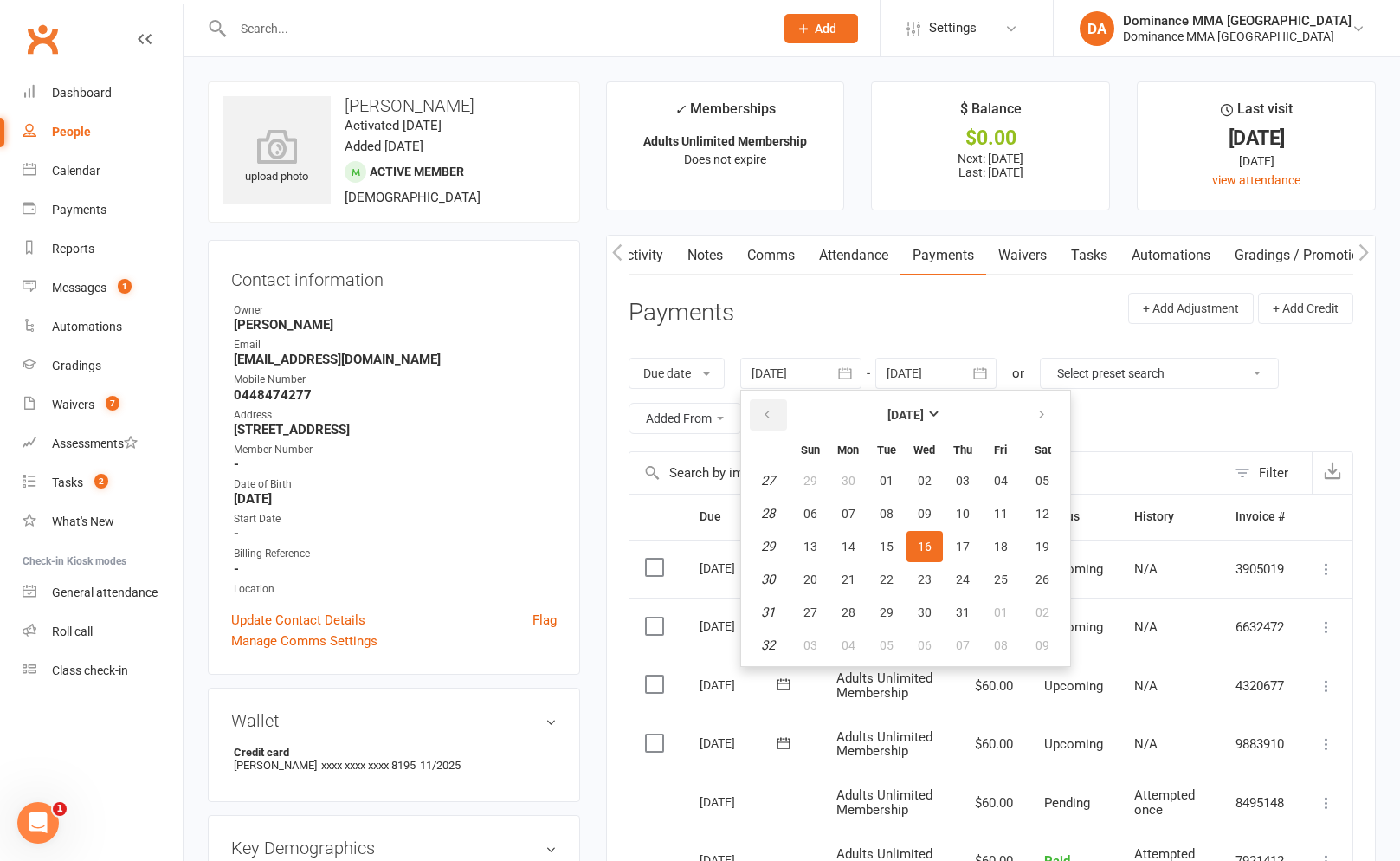
click at [773, 409] on icon "button" at bounding box center [767, 414] width 12 height 14
drag, startPoint x: 772, startPoint y: 409, endPoint x: 795, endPoint y: 448, distance: 45.3
click at [773, 410] on icon "button" at bounding box center [767, 414] width 12 height 14
drag, startPoint x: 827, startPoint y: 490, endPoint x: 842, endPoint y: 495, distance: 15.8
click at [827, 490] on button "27" at bounding box center [810, 480] width 36 height 31
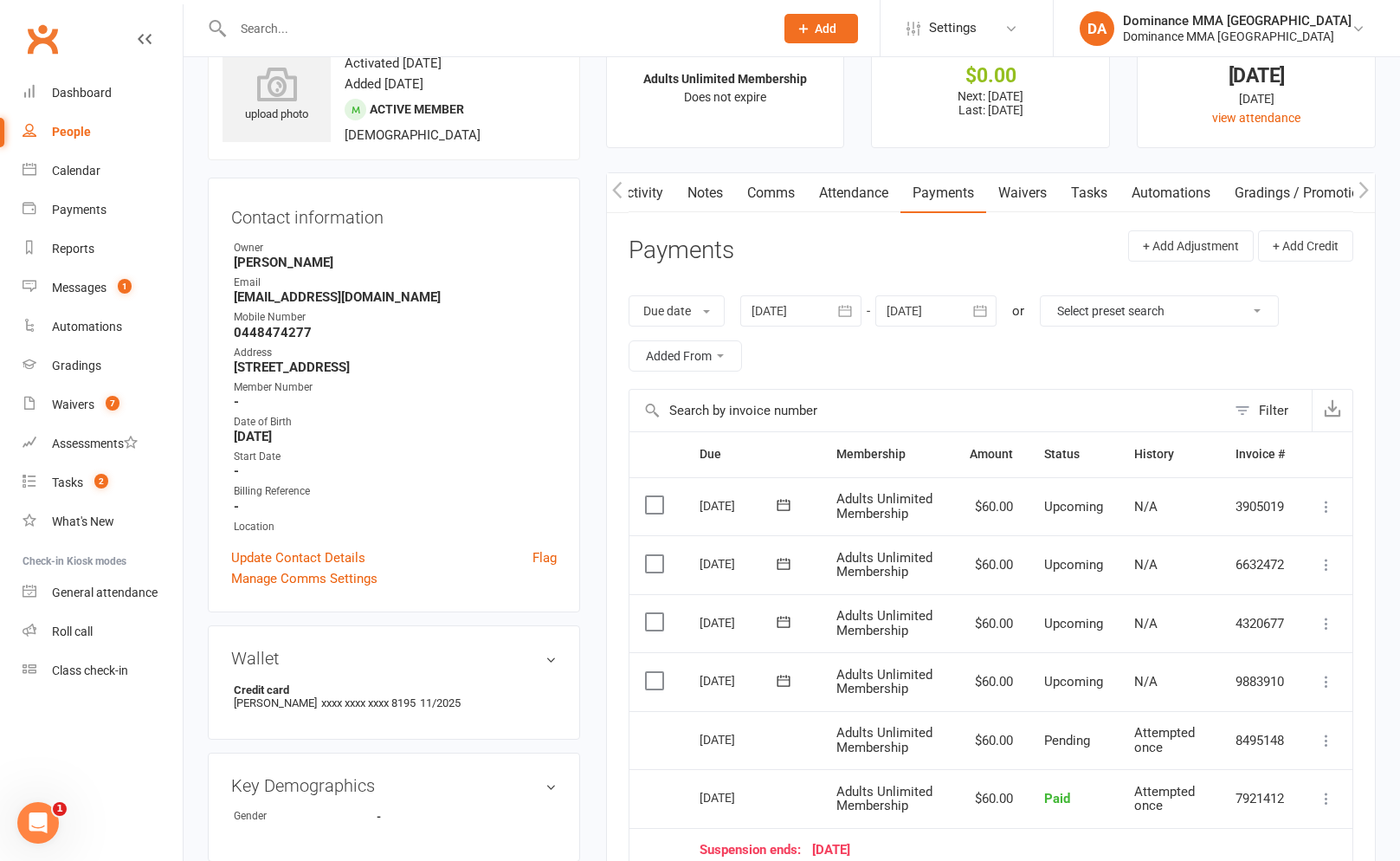
scroll to position [0, 0]
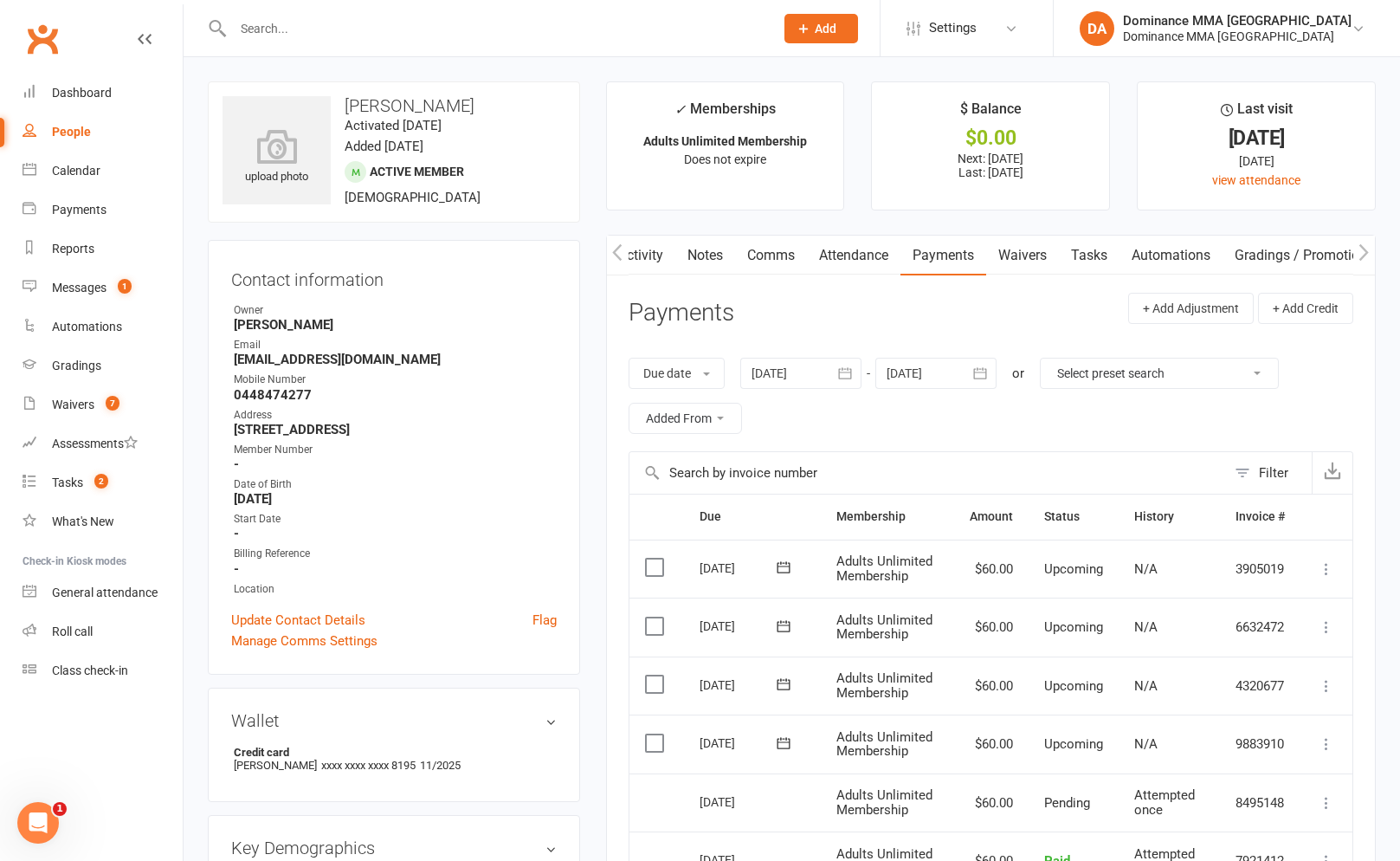
click at [762, 369] on div at bounding box center [801, 372] width 121 height 31
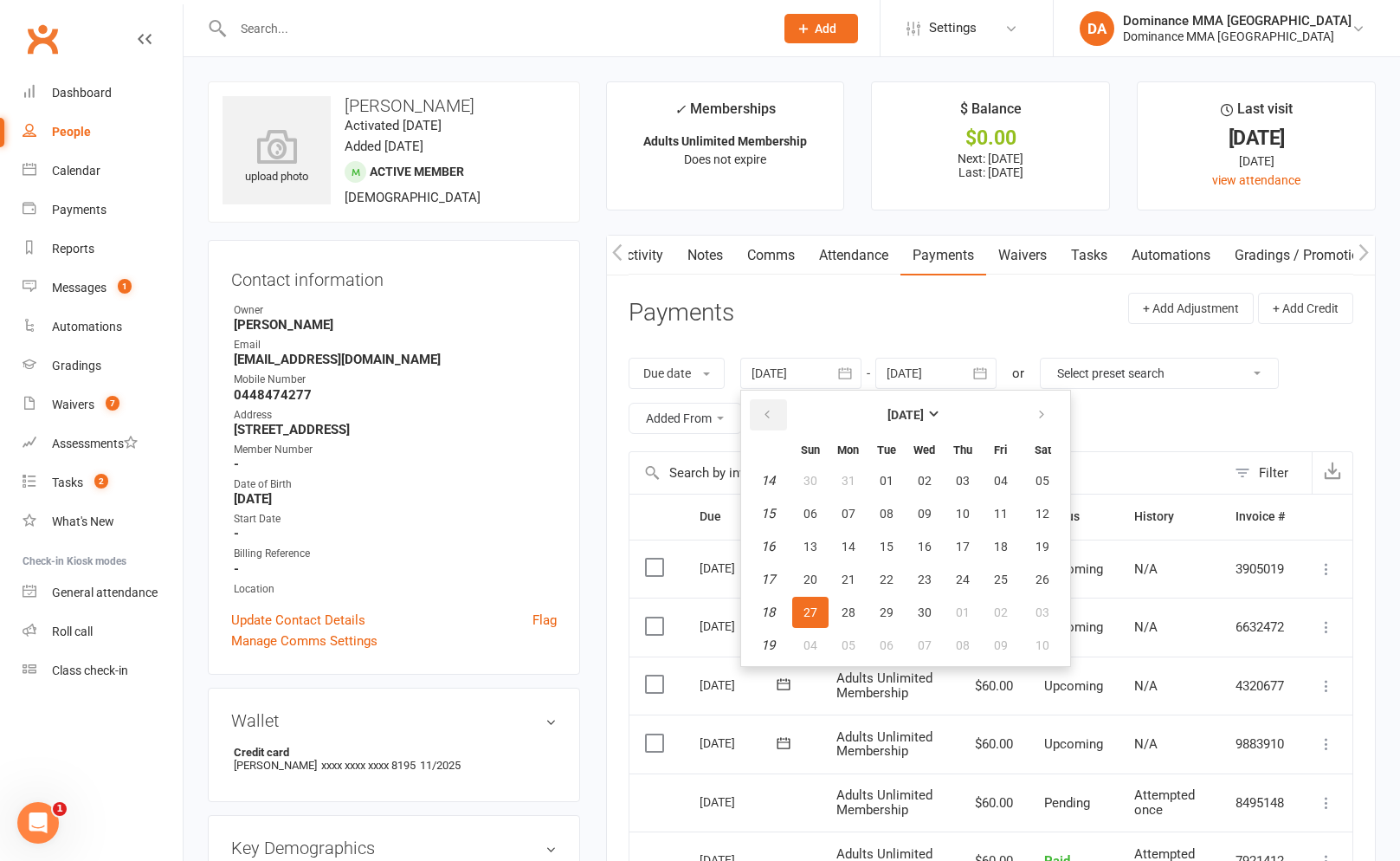
click at [769, 414] on icon "button" at bounding box center [767, 414] width 12 height 14
click at [768, 414] on icon "button" at bounding box center [767, 414] width 12 height 14
click at [825, 506] on button "05" at bounding box center [810, 513] width 36 height 31
type input "05 Jan 2025"
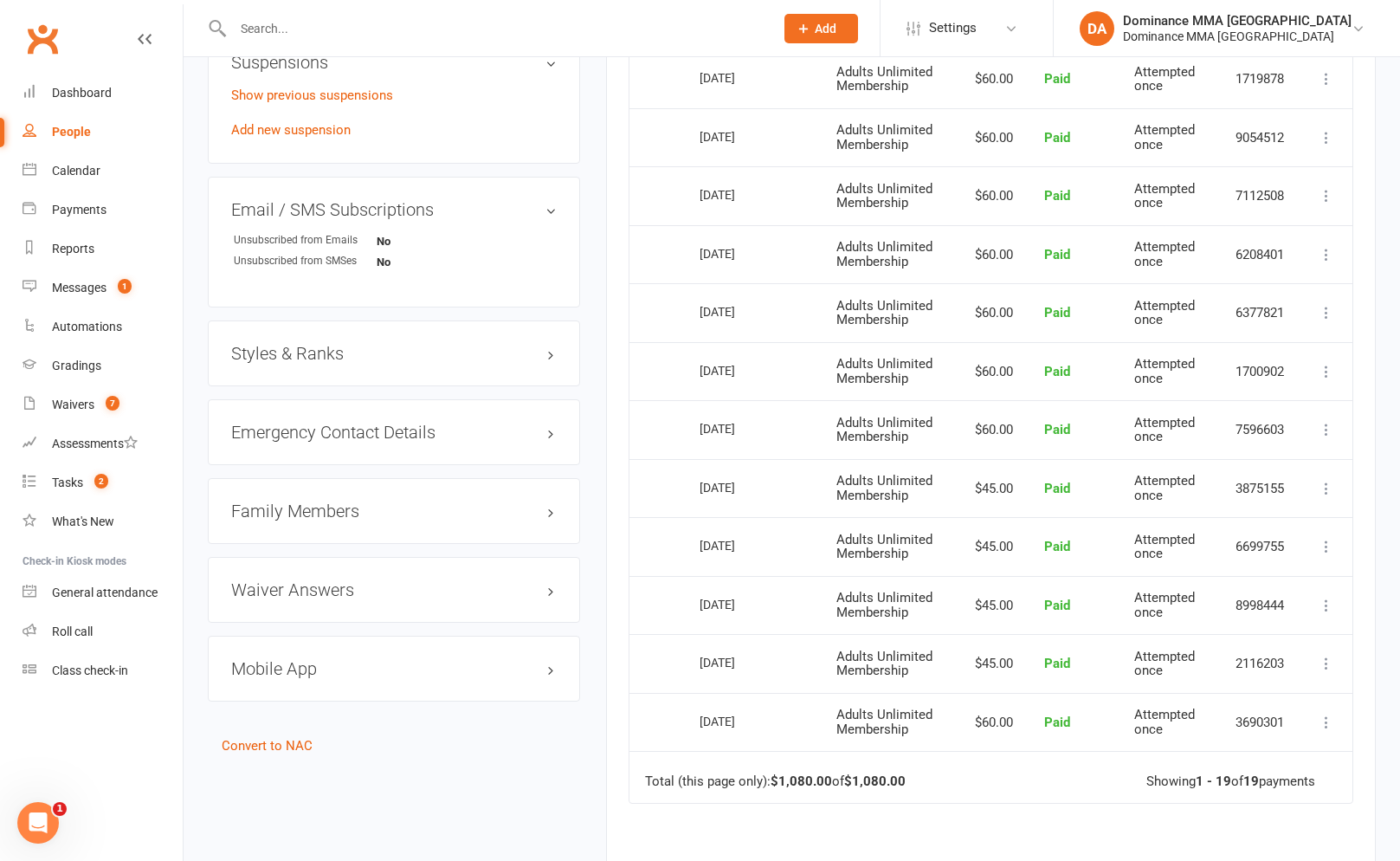
scroll to position [1074, 0]
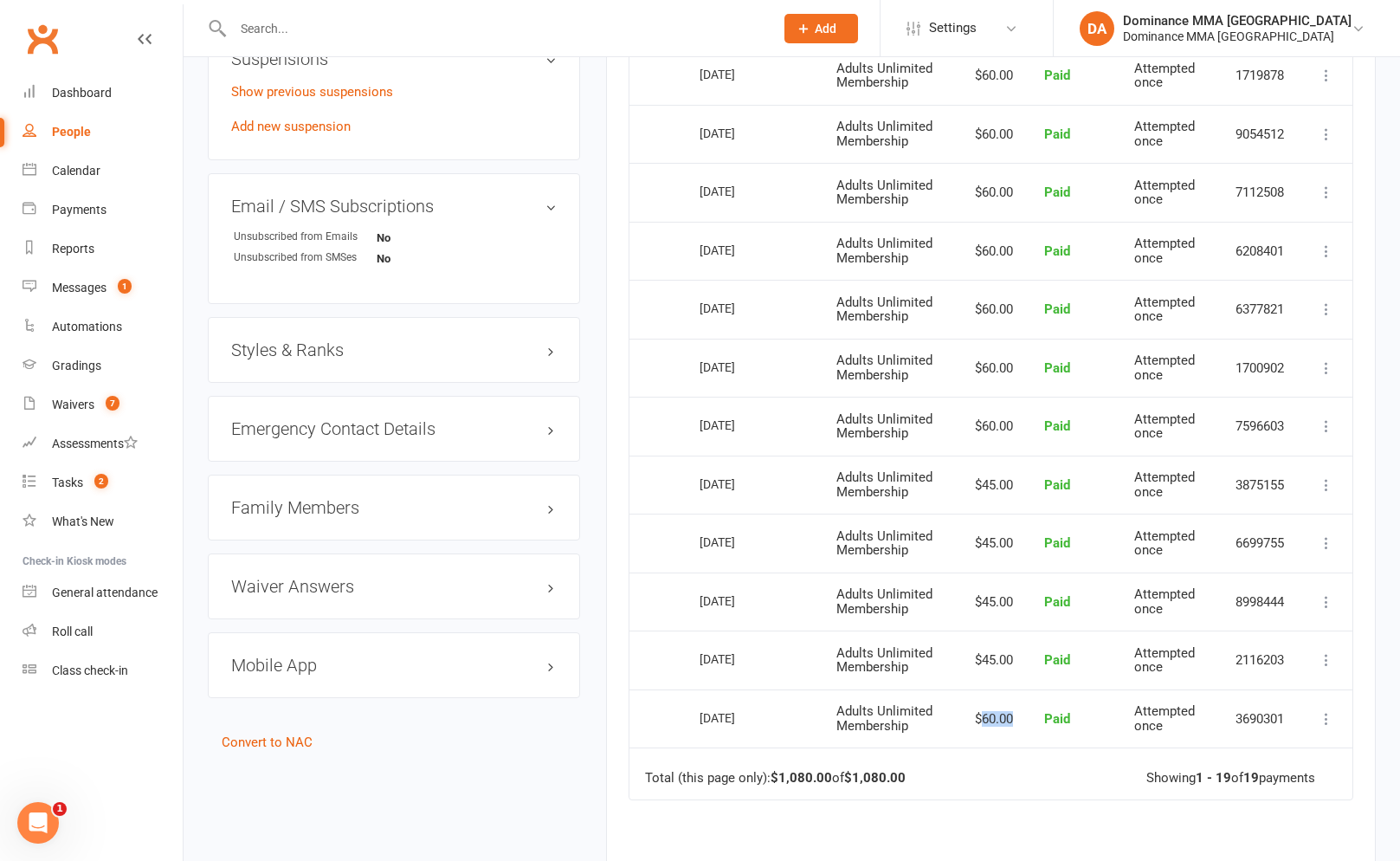
drag, startPoint x: 980, startPoint y: 705, endPoint x: 1008, endPoint y: 706, distance: 28.0
click at [1008, 706] on td "$60.00" at bounding box center [991, 718] width 75 height 59
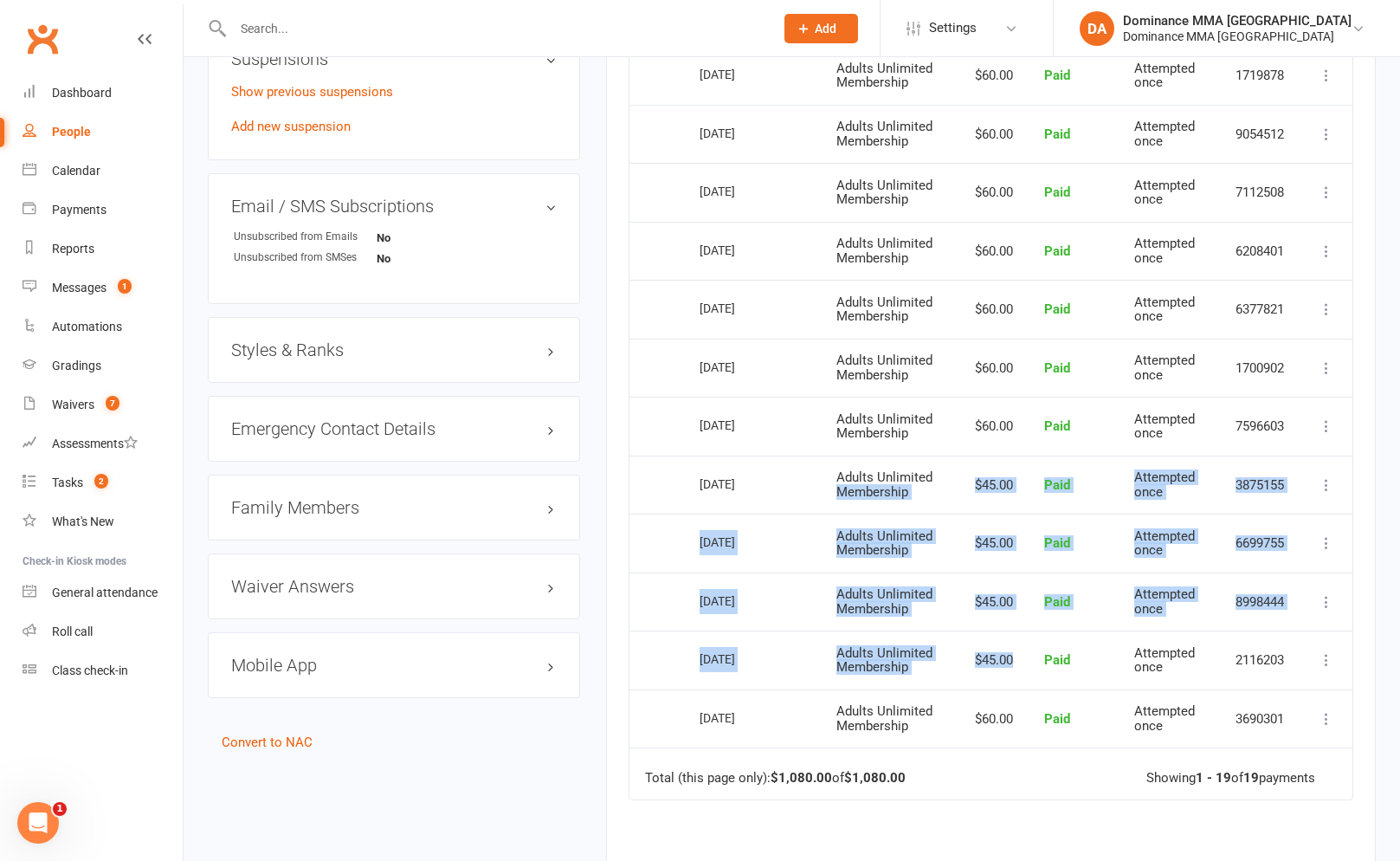
drag, startPoint x: 1016, startPoint y: 651, endPoint x: 945, endPoint y: 474, distance: 190.7
click at [945, 474] on table "Due Contact Membership Amount Status History Invoice # Select this 09 Sep 2025 …" at bounding box center [991, 109] width 725 height 1379
drag, startPoint x: 945, startPoint y: 474, endPoint x: 955, endPoint y: 466, distance: 12.8
click at [947, 472] on td "Adults Unlimited Membership" at bounding box center [887, 485] width 133 height 59
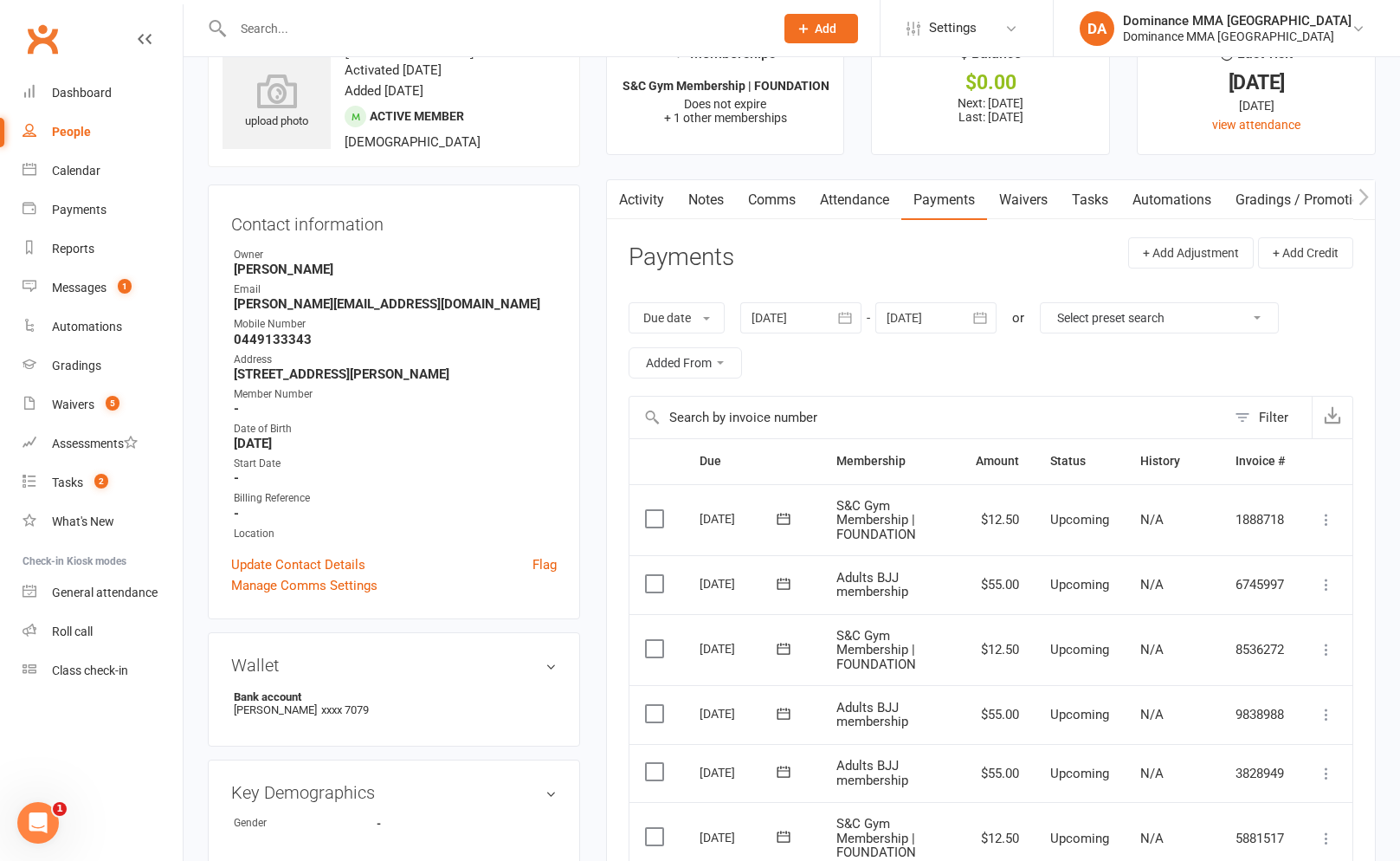
click at [926, 306] on div at bounding box center [936, 318] width 121 height 31
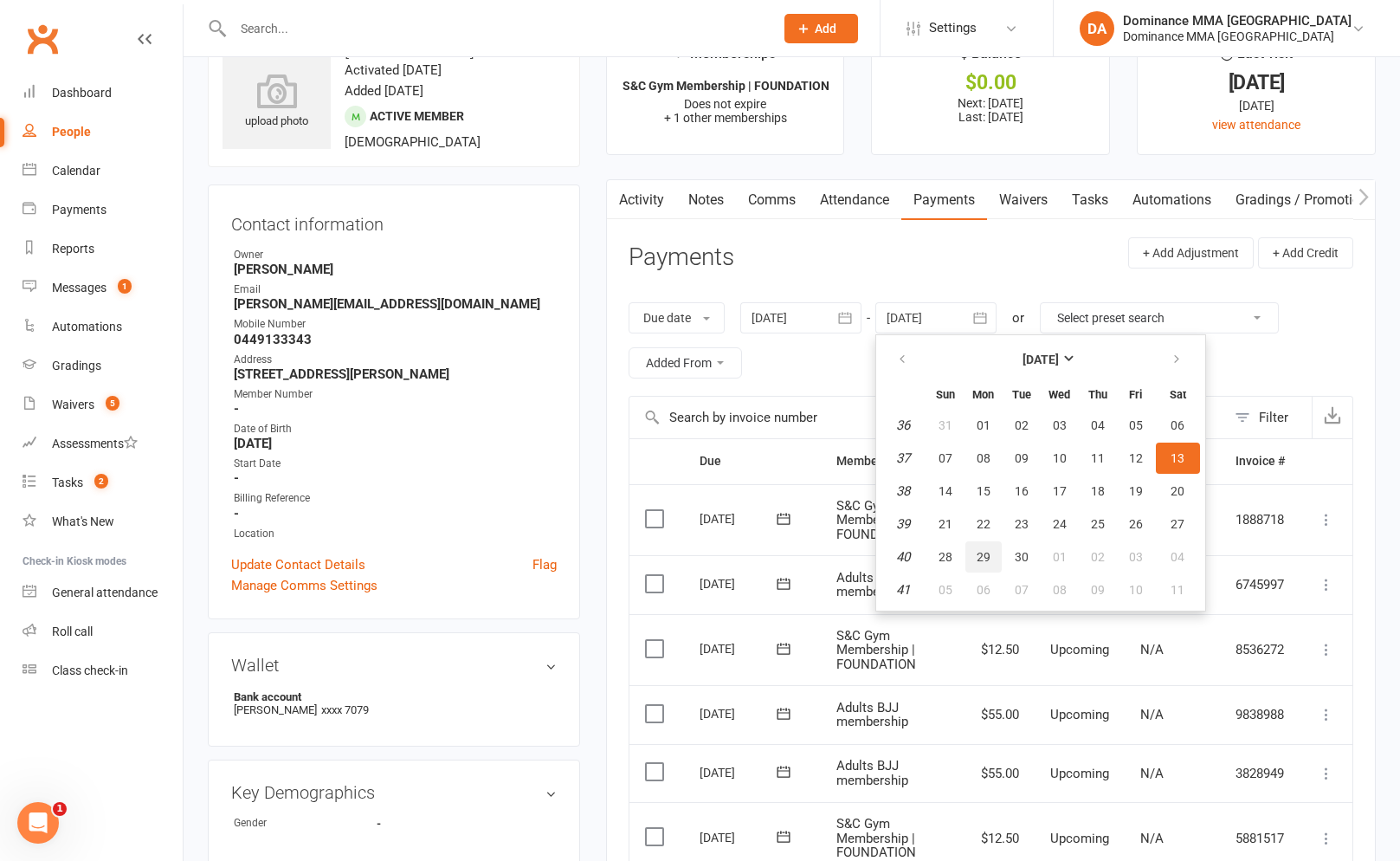
click at [989, 559] on span "29" at bounding box center [983, 557] width 14 height 14
type input "[DATE]"
